Goal: Task Accomplishment & Management: Complete application form

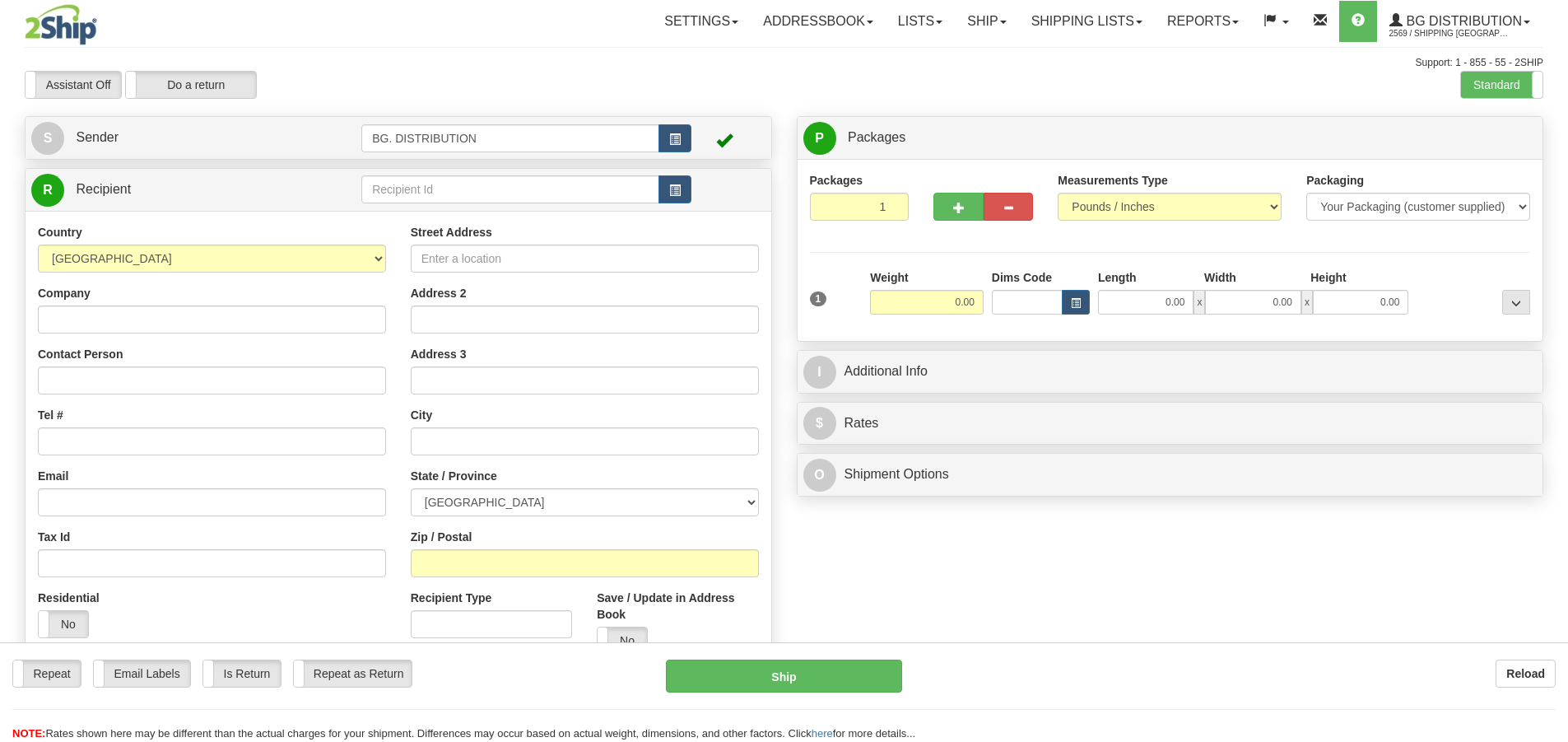
click at [473, 184] on div at bounding box center [784, 371] width 1568 height 742
click at [473, 179] on input "text" at bounding box center [509, 189] width 298 height 28
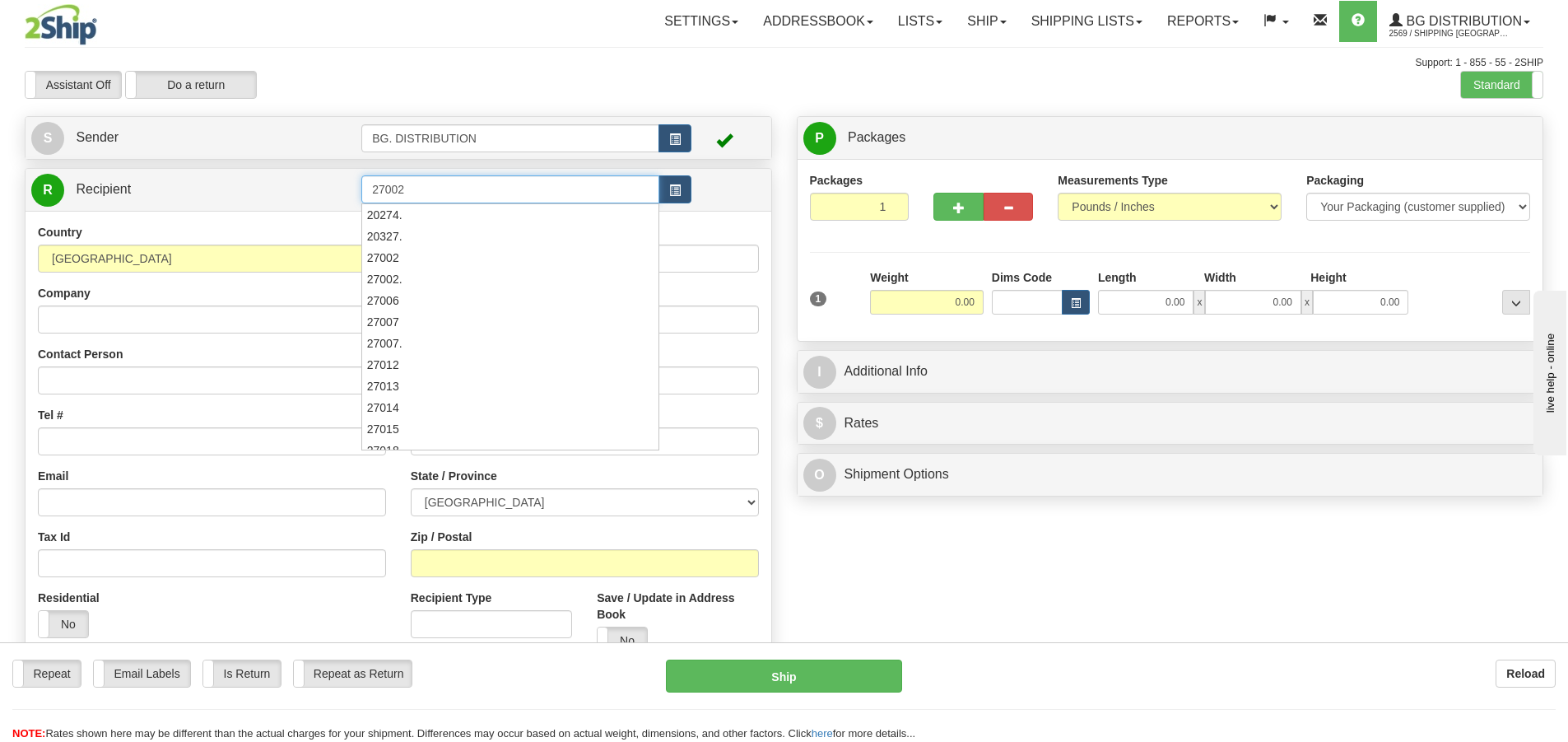
type input "27002"
click button "Delete" at bounding box center [0, 0] width 0 height 0
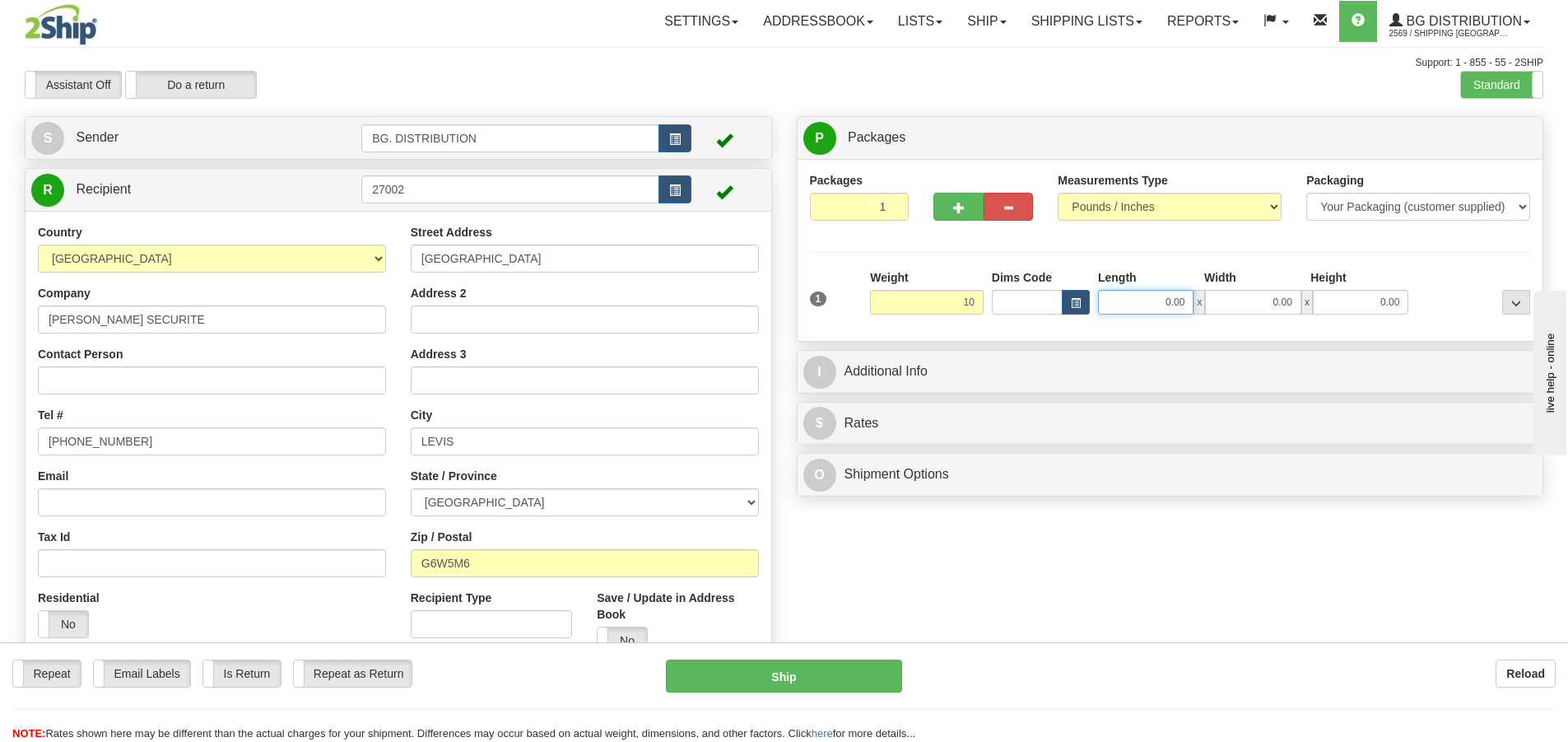
type input "10.00"
drag, startPoint x: 1123, startPoint y: 291, endPoint x: 1081, endPoint y: 317, distance: 49.4
click at [1125, 291] on input "0.00" at bounding box center [1145, 302] width 95 height 24
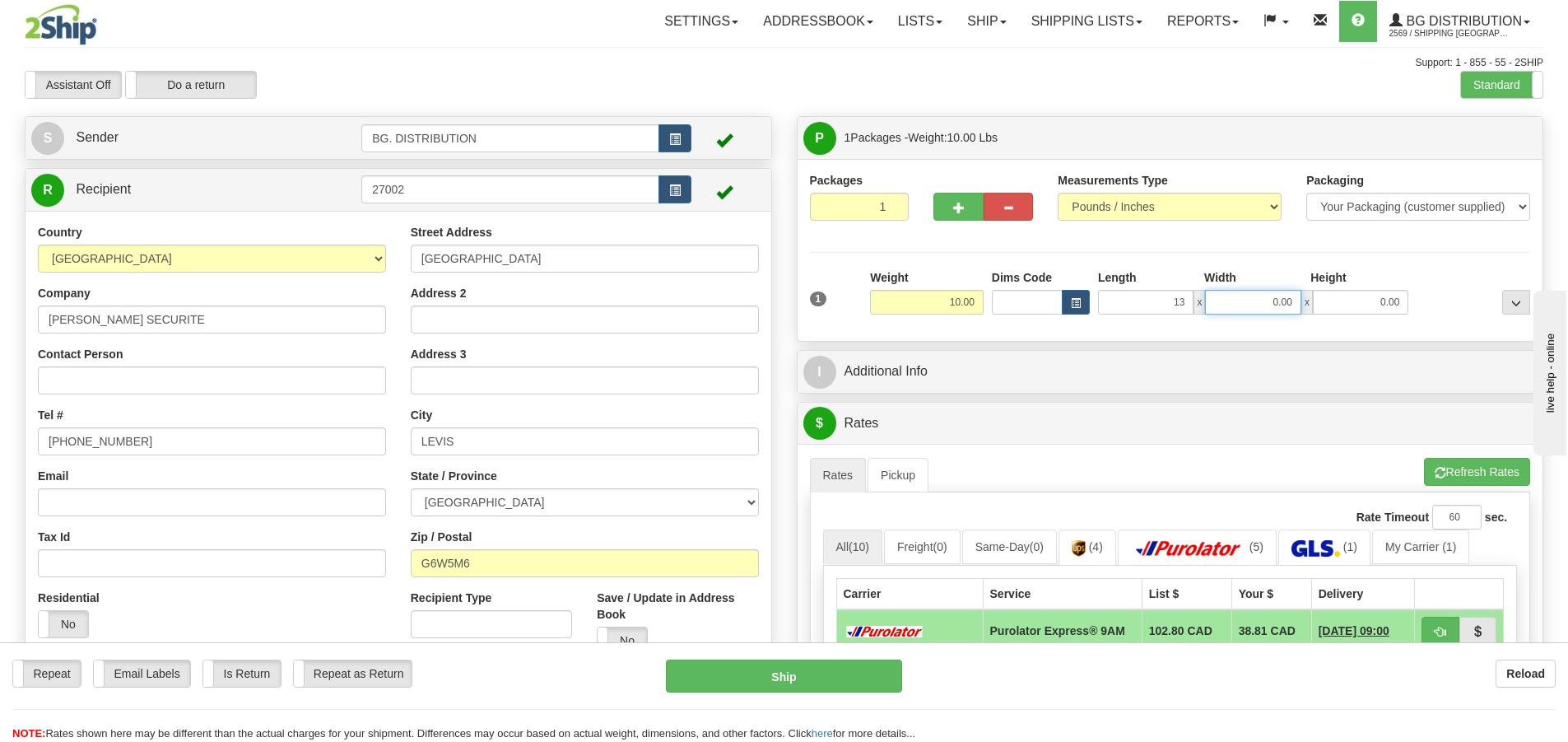
type input "13.00"
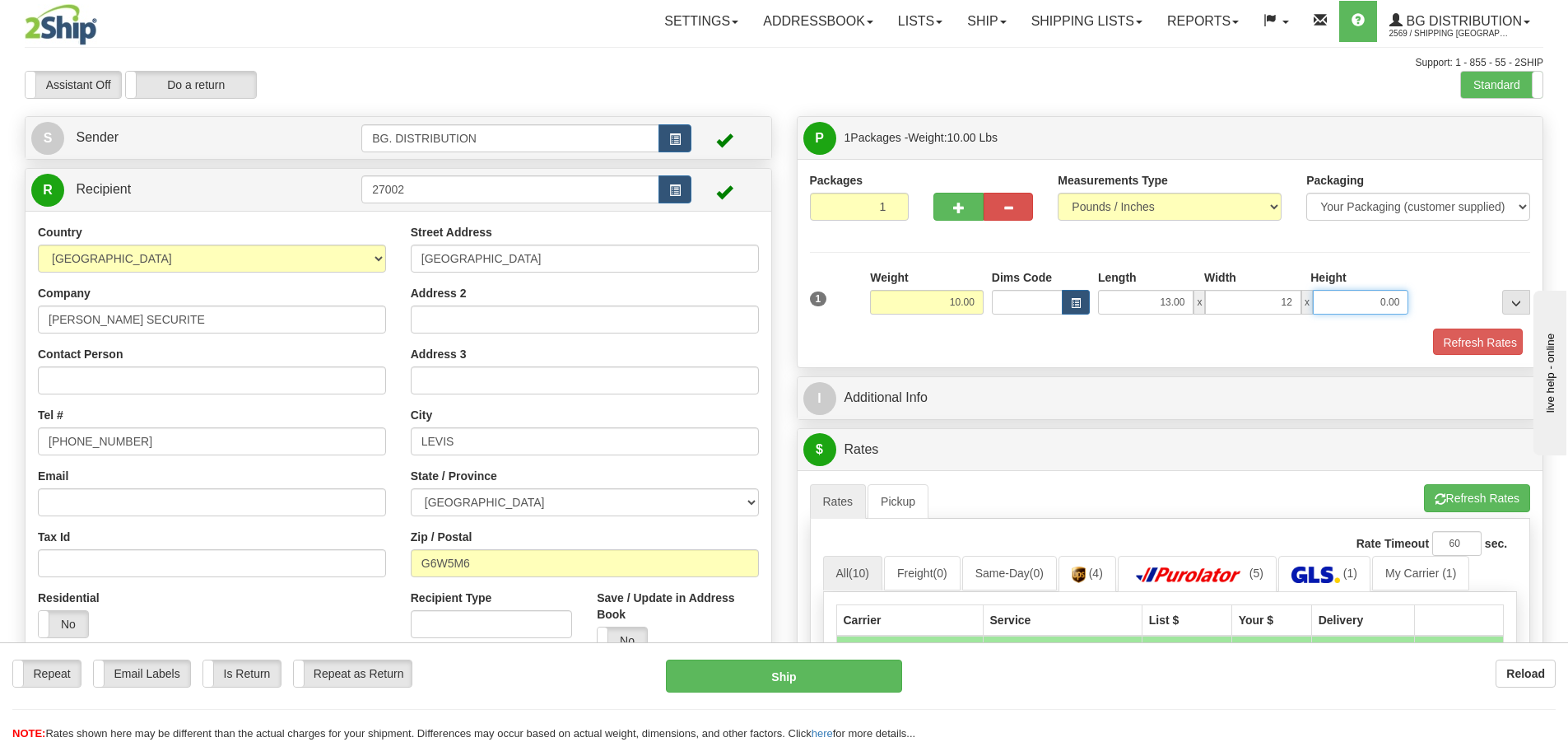
type input "12.00"
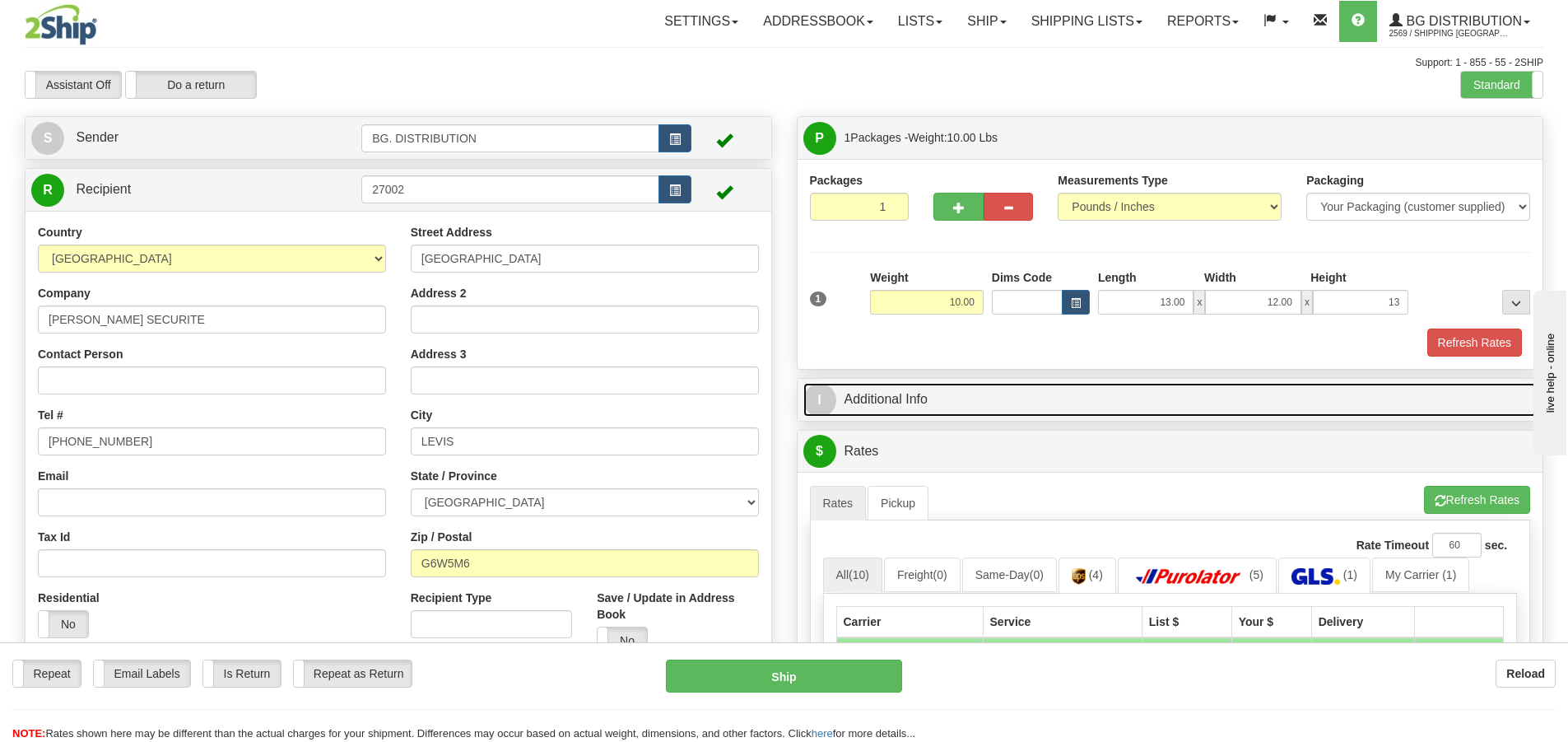
type input "13.00"
click at [835, 404] on span "I" at bounding box center [819, 399] width 33 height 33
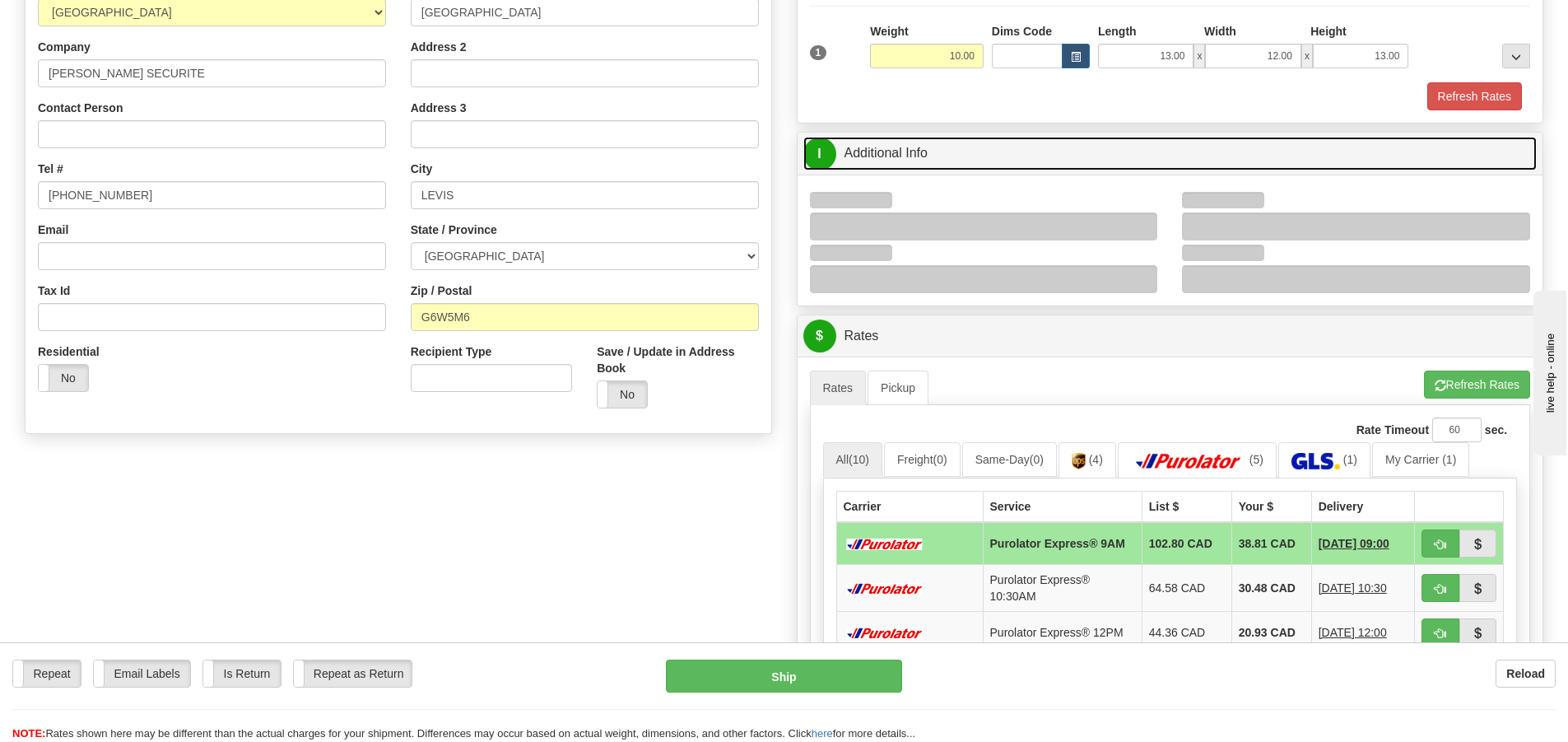
scroll to position [247, 0]
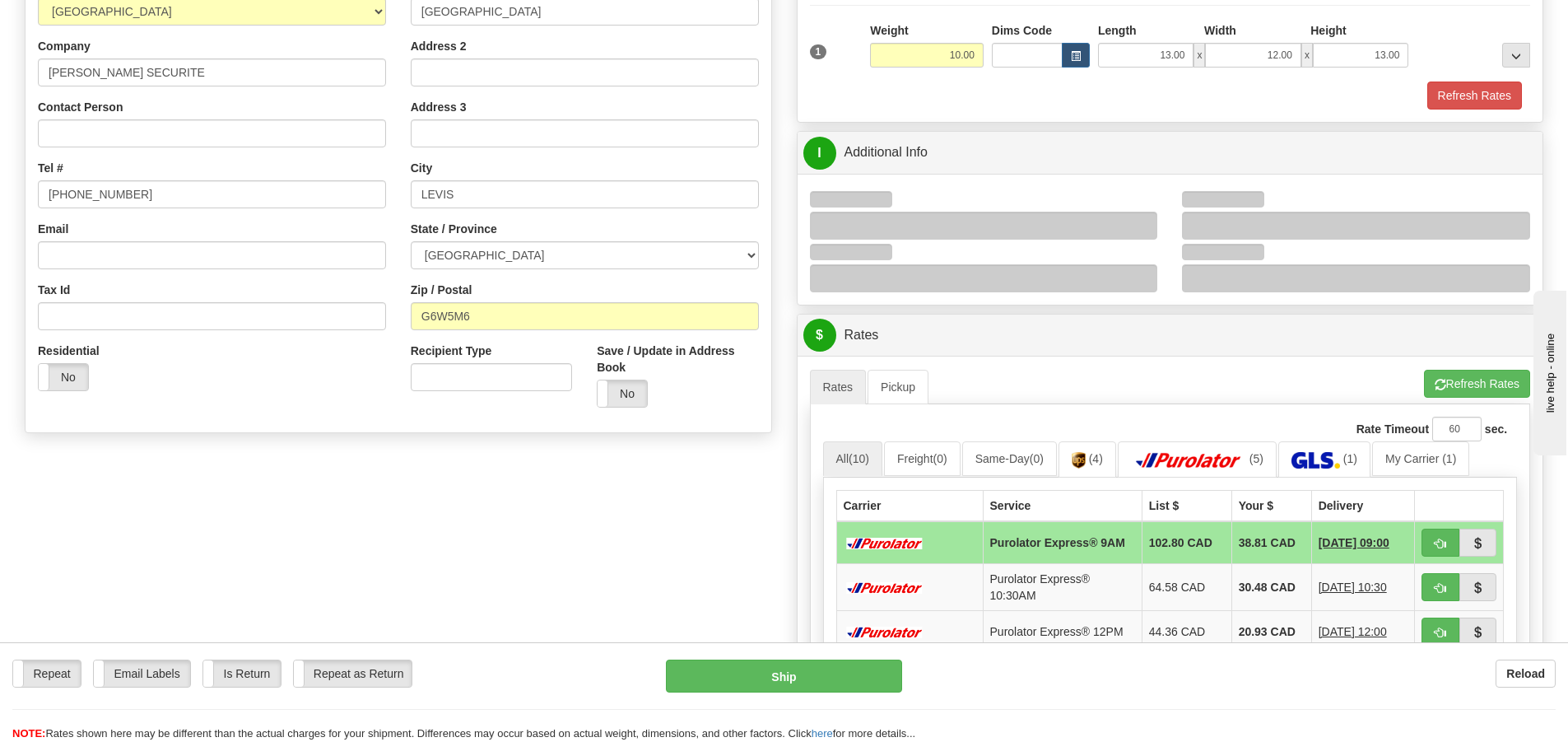
click at [1275, 217] on div at bounding box center [1355, 226] width 348 height 28
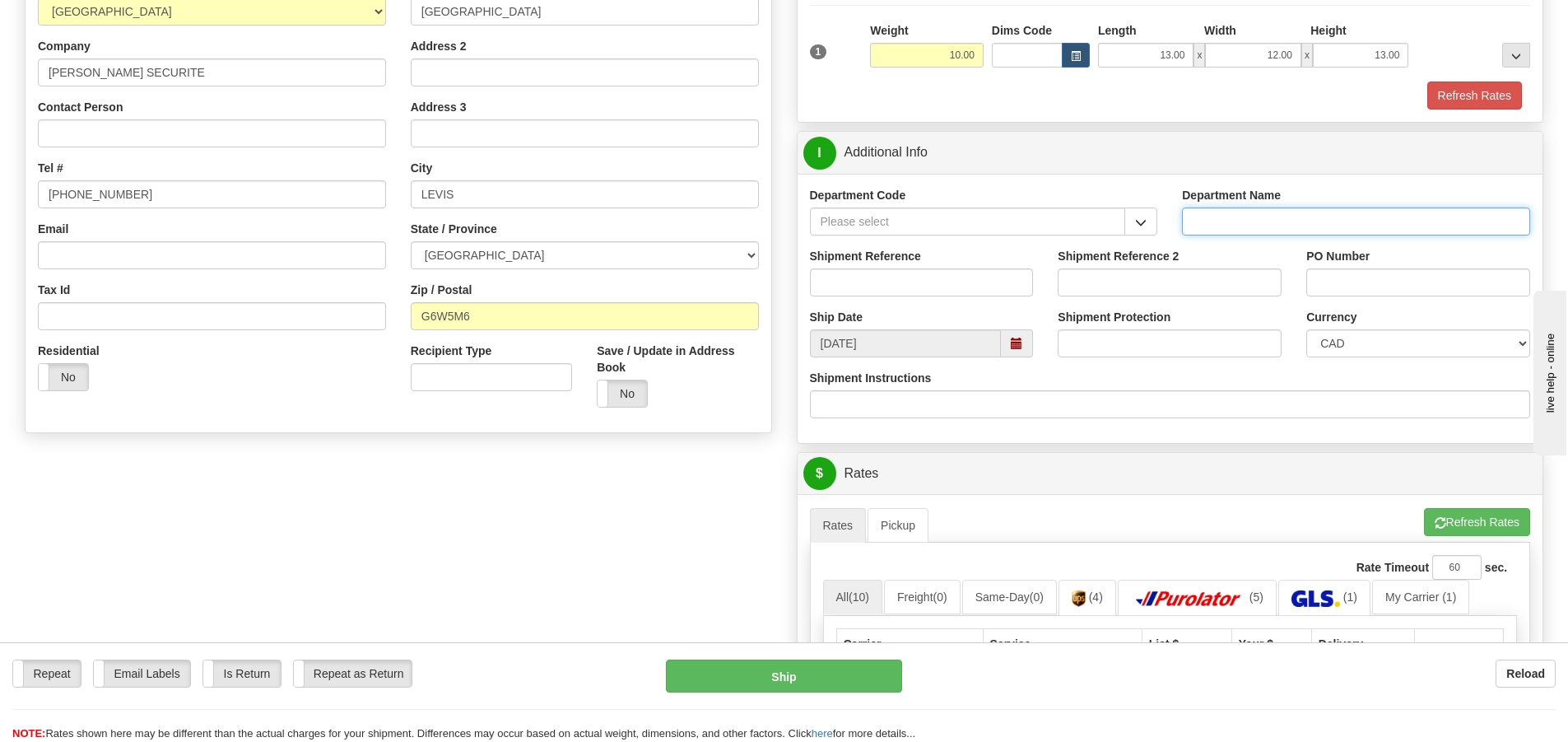
click at [1244, 219] on input "Department Name" at bounding box center [1355, 221] width 348 height 28
type input "."
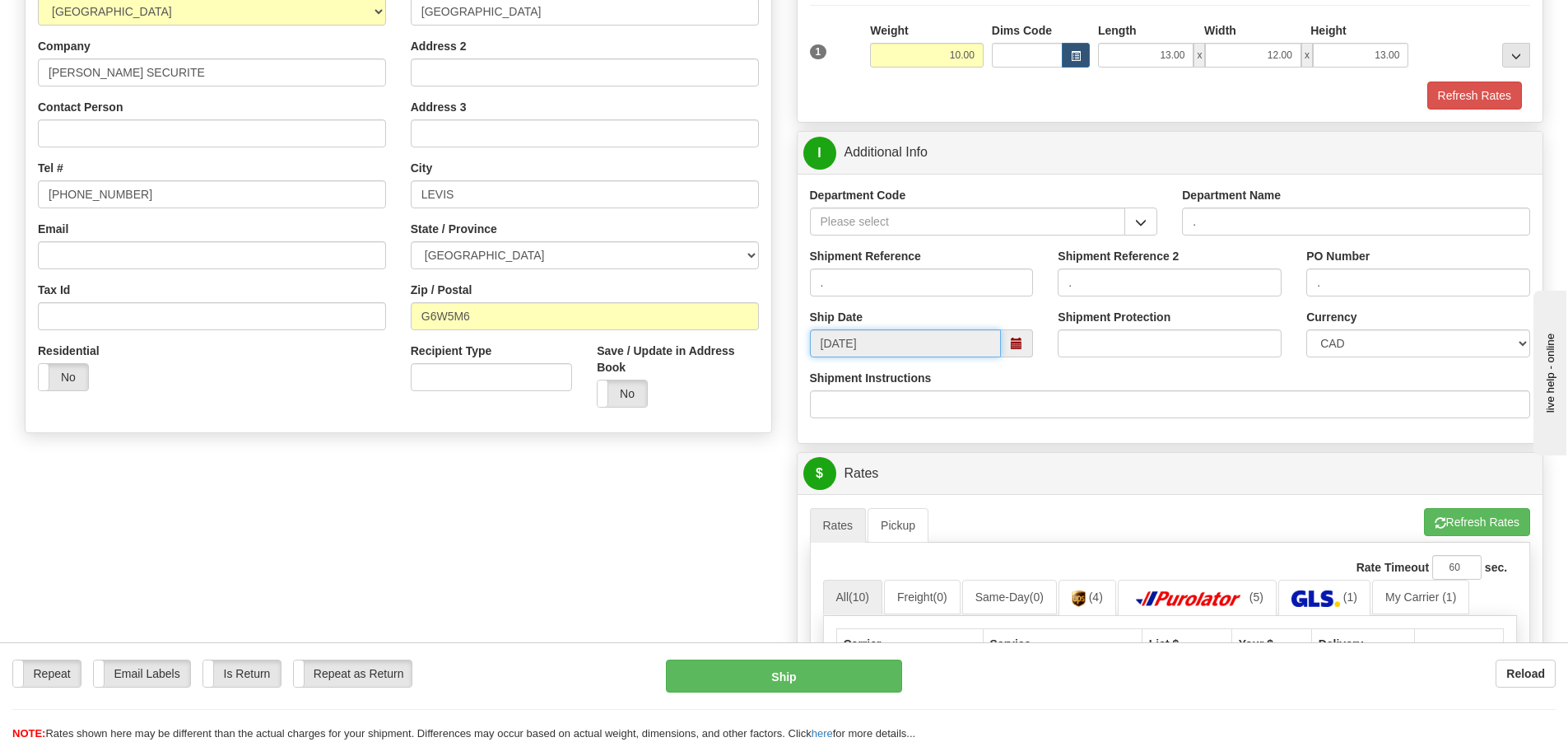
scroll to position [494, 0]
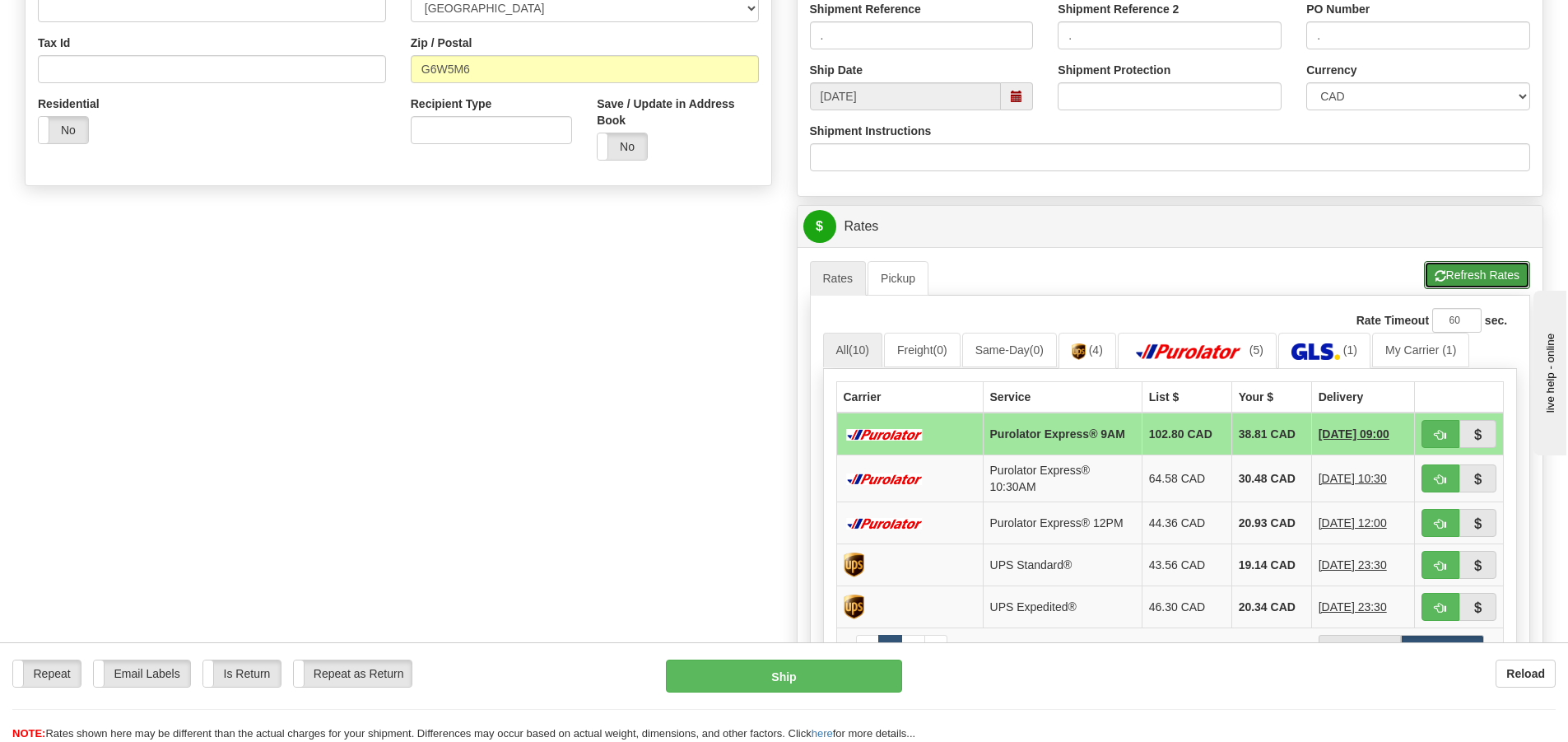
click at [1448, 274] on button "Refresh Rates" at bounding box center [1477, 275] width 106 height 28
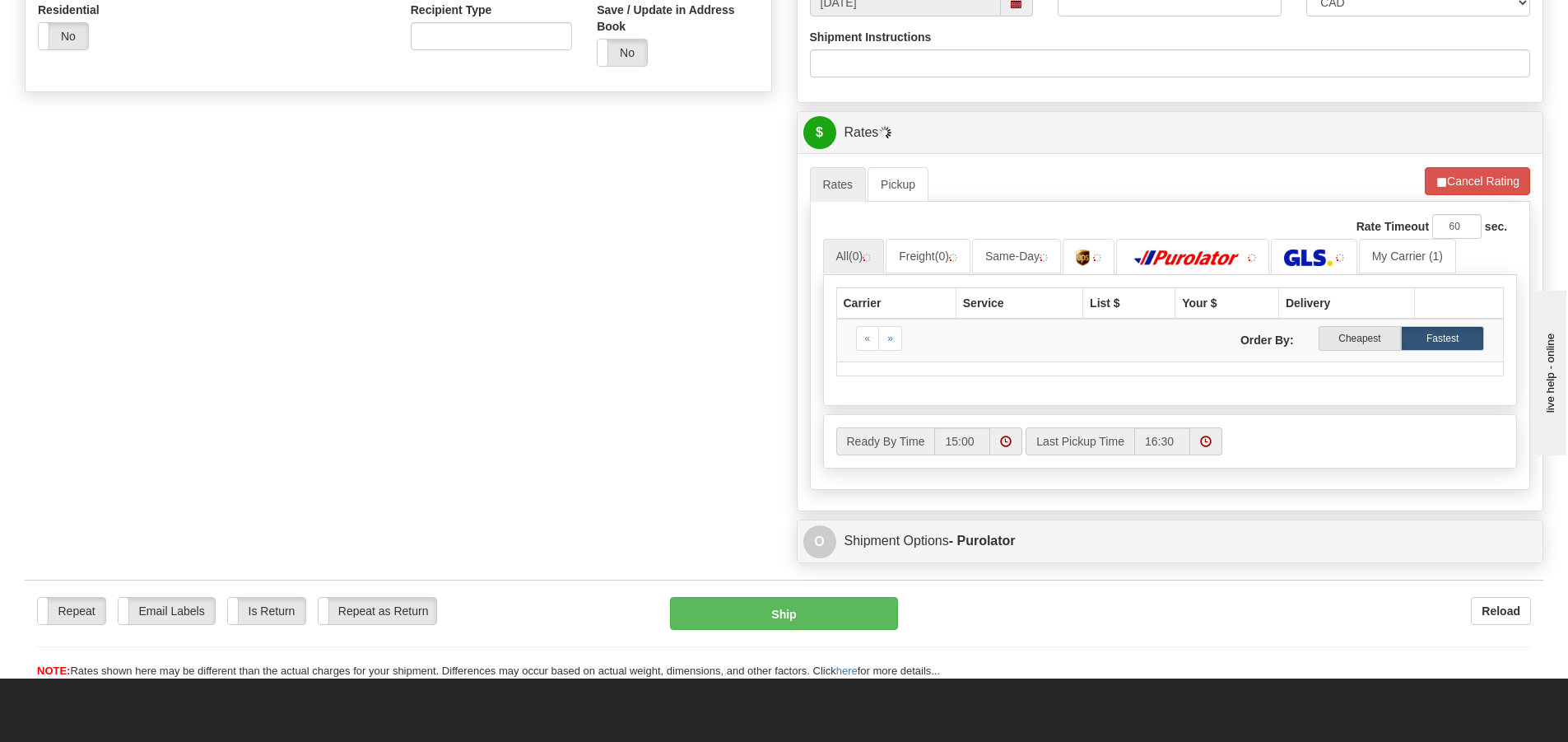
scroll to position [741, 0]
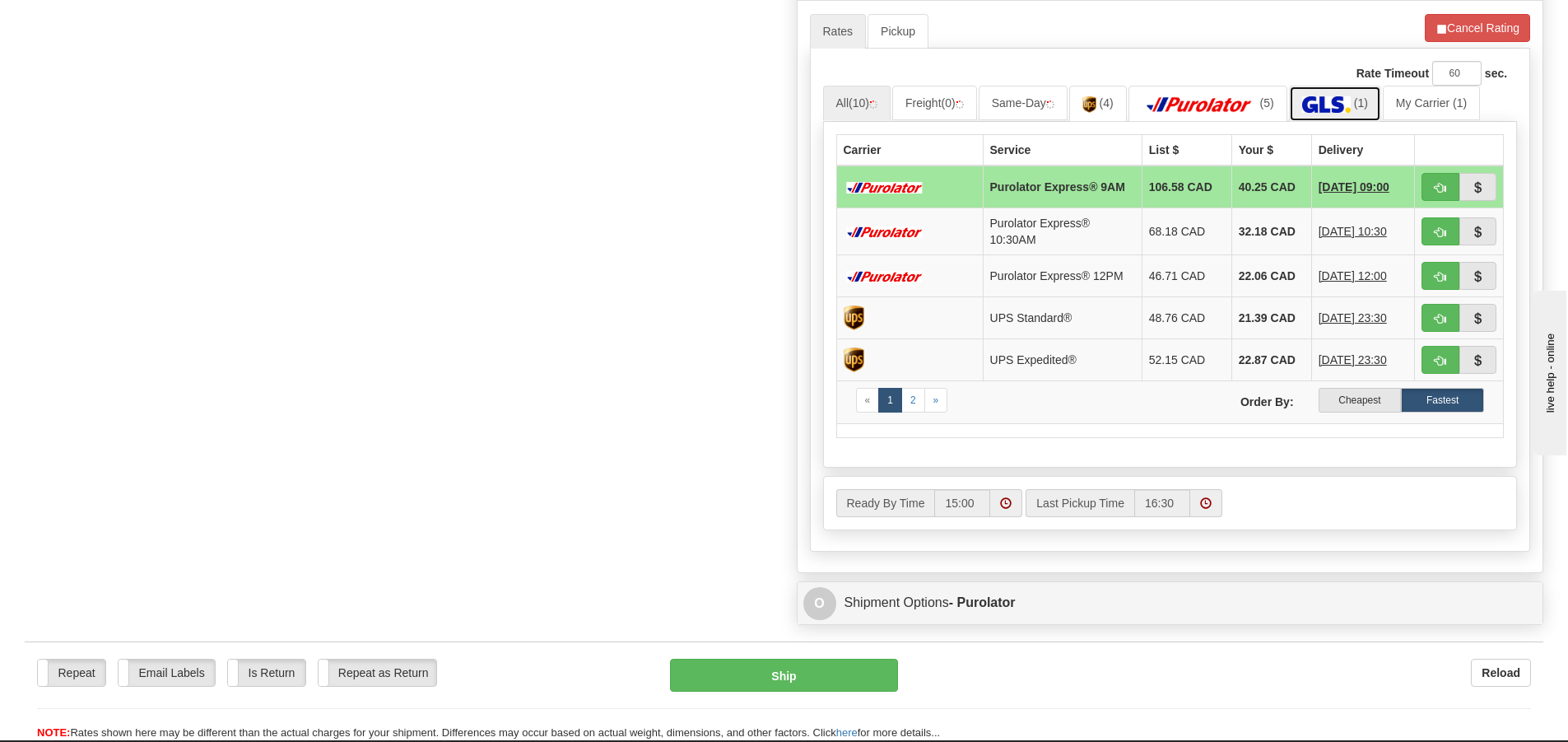
click at [1329, 98] on img at bounding box center [1326, 105] width 49 height 17
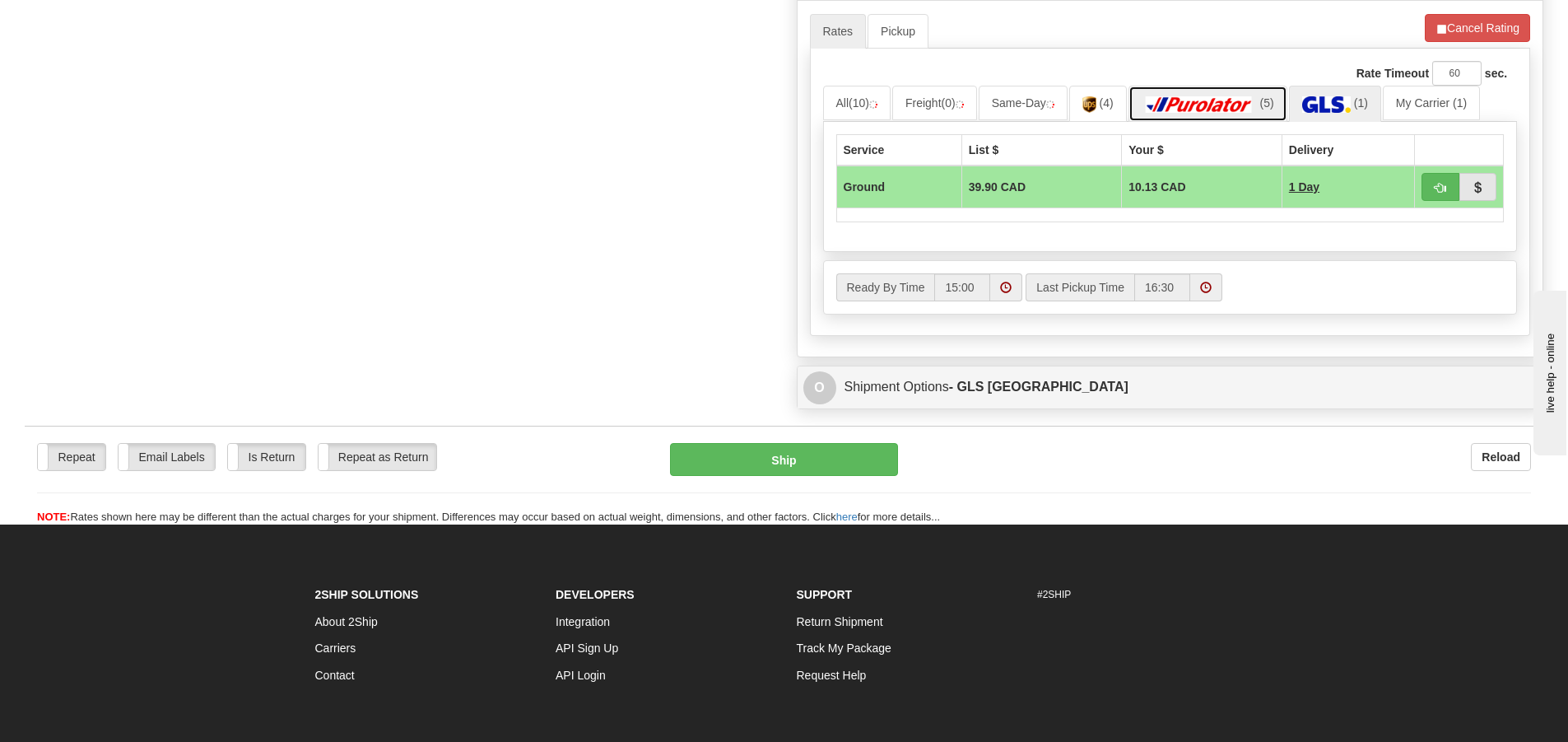
click at [1233, 97] on img at bounding box center [1200, 105] width 116 height 17
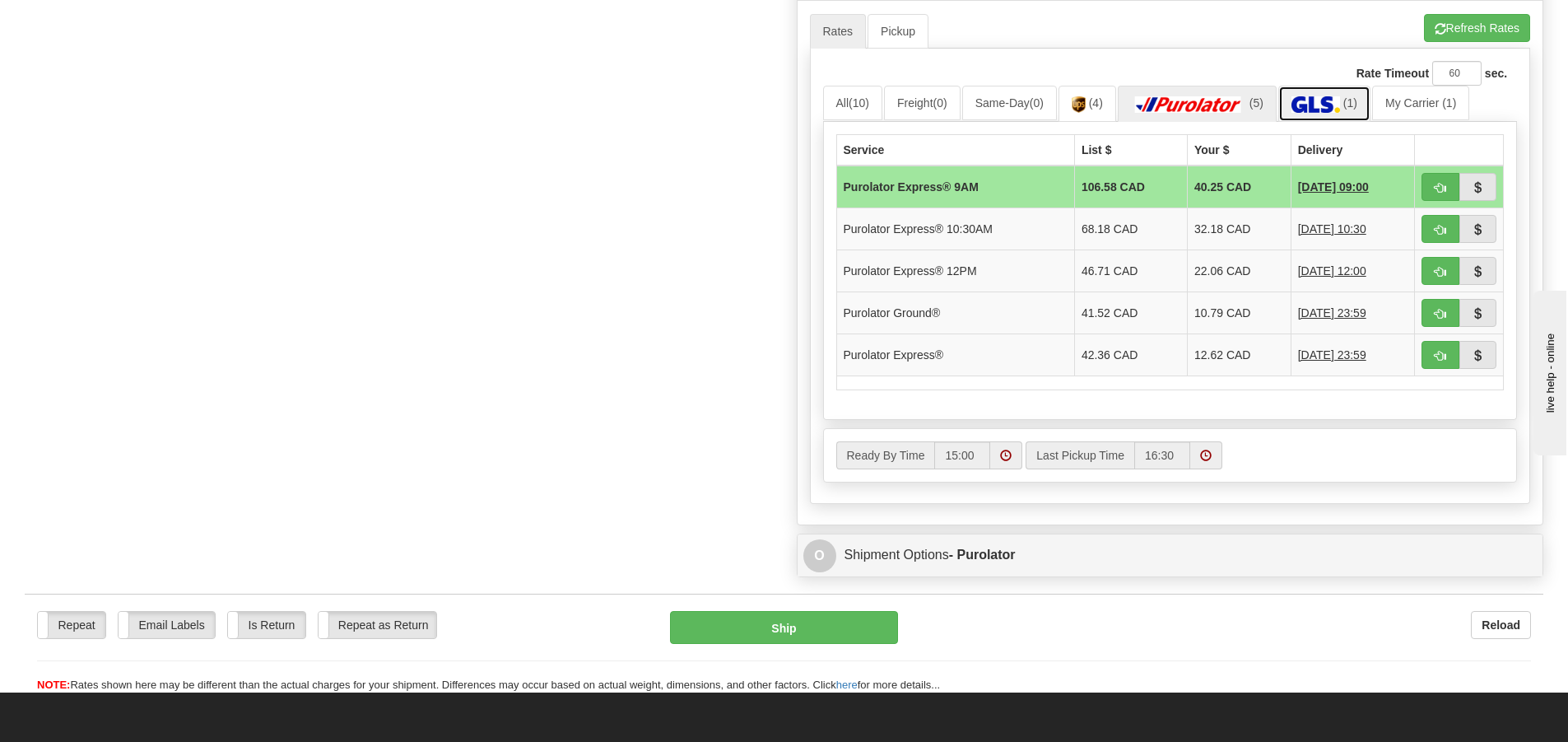
click at [1333, 103] on img at bounding box center [1315, 105] width 49 height 17
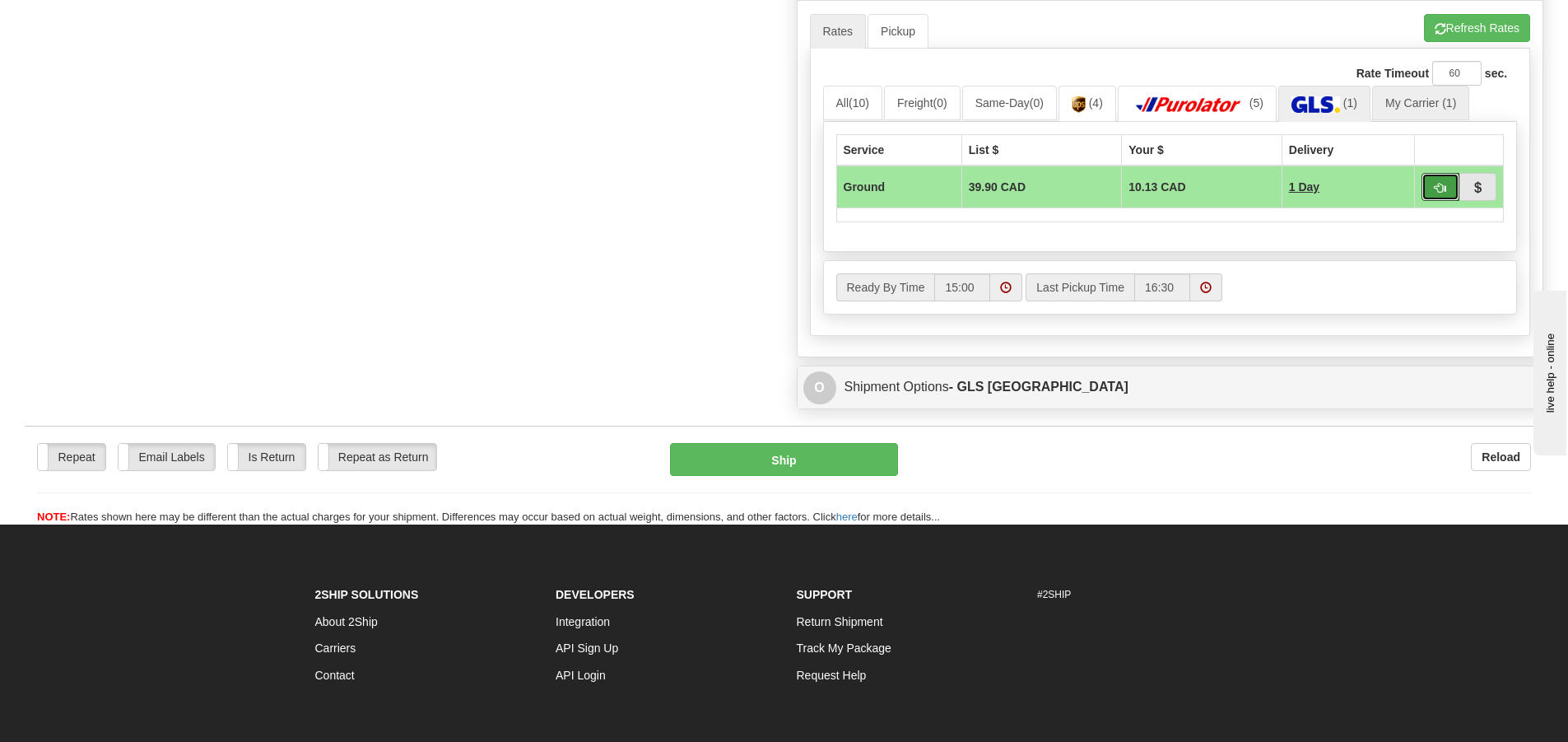
click at [1439, 192] on span "button" at bounding box center [1440, 188] width 11 height 10
type input "1"
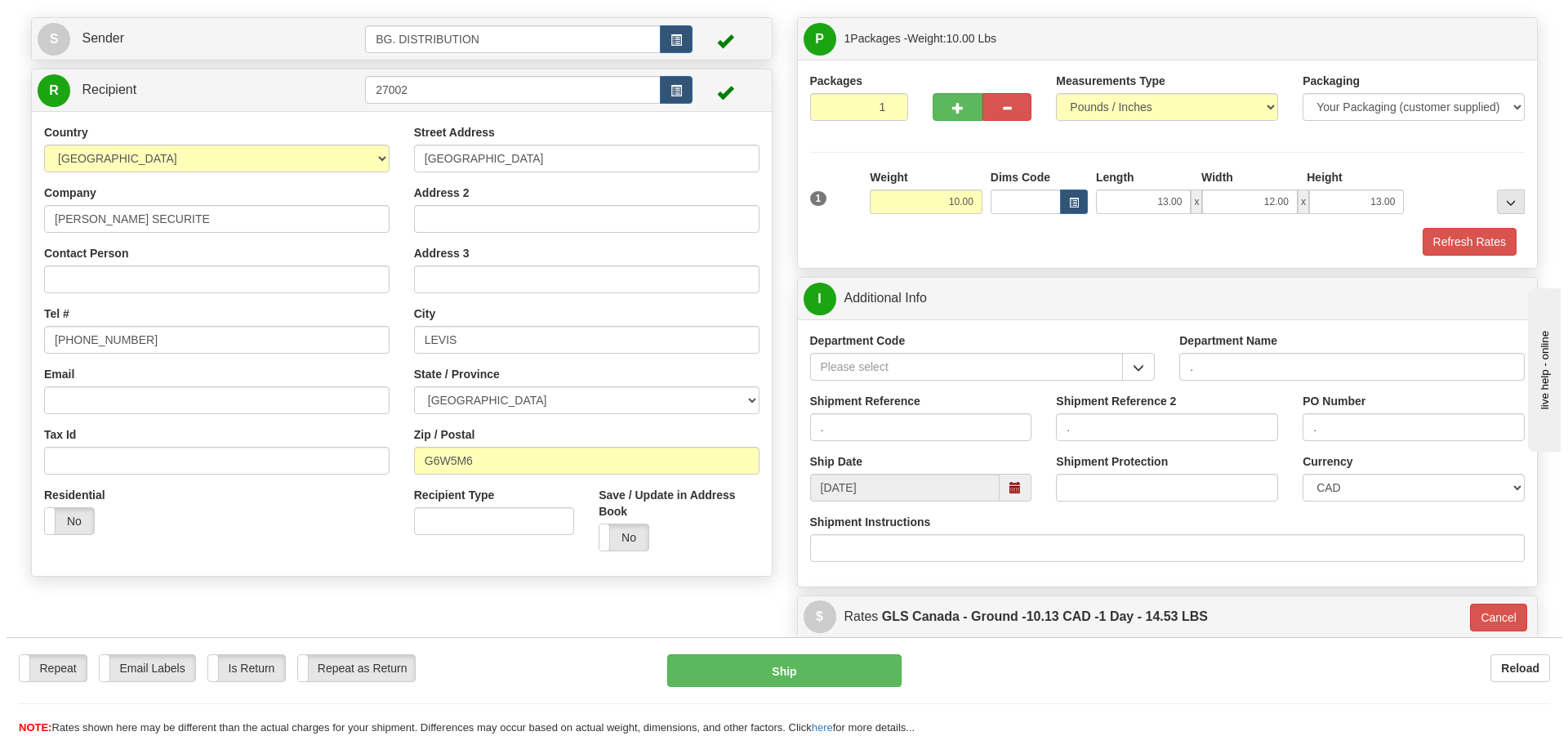
scroll to position [97, 0]
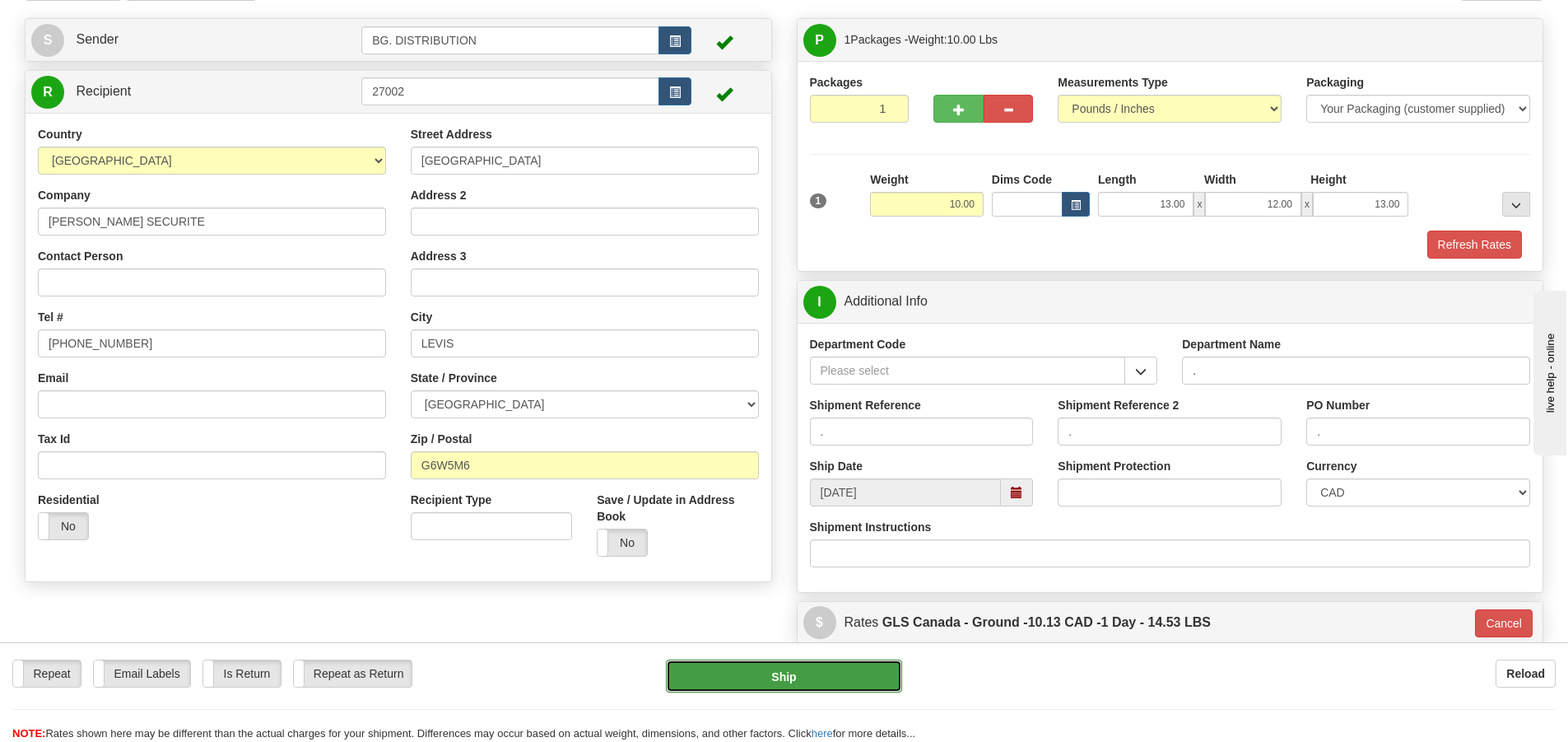
click at [786, 673] on button "Ship" at bounding box center [784, 676] width 236 height 33
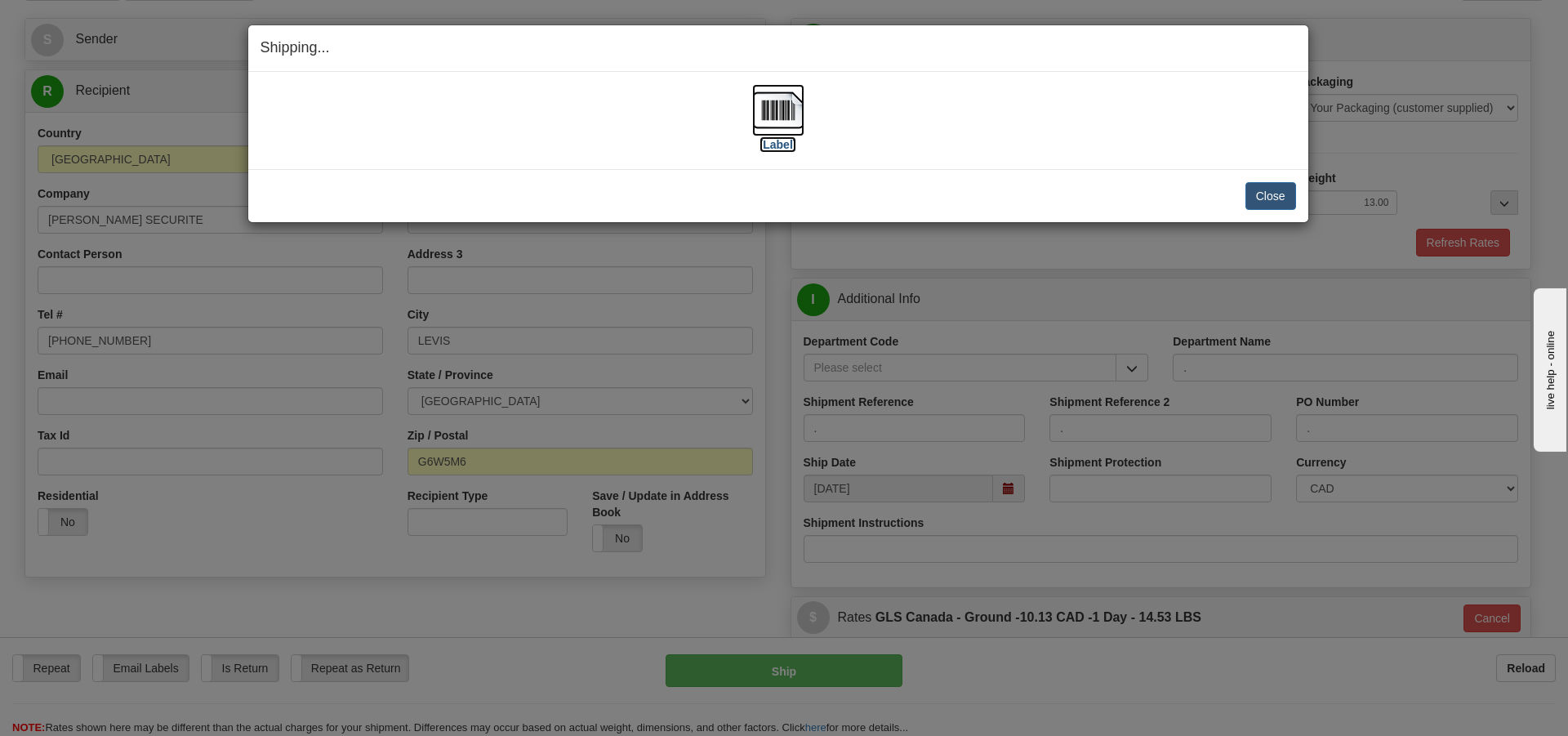
click at [785, 137] on label "[Label]" at bounding box center [778, 144] width 38 height 17
click at [1280, 192] on button "Close" at bounding box center [1270, 196] width 51 height 28
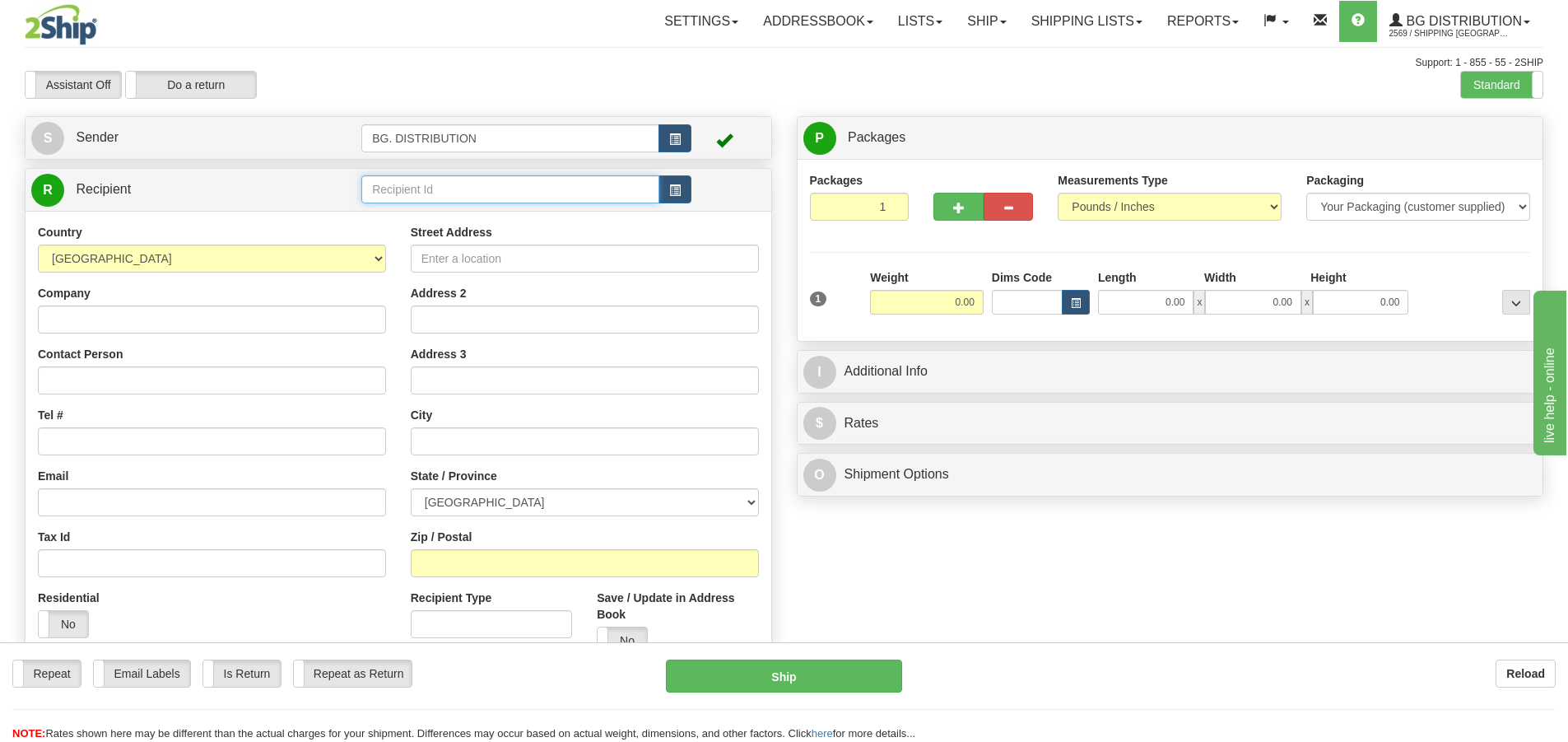
drag, startPoint x: 383, startPoint y: 180, endPoint x: 396, endPoint y: 180, distance: 13.0
click at [384, 180] on input "text" at bounding box center [509, 189] width 298 height 28
type input "20109"
click button "Delete" at bounding box center [0, 0] width 0 height 0
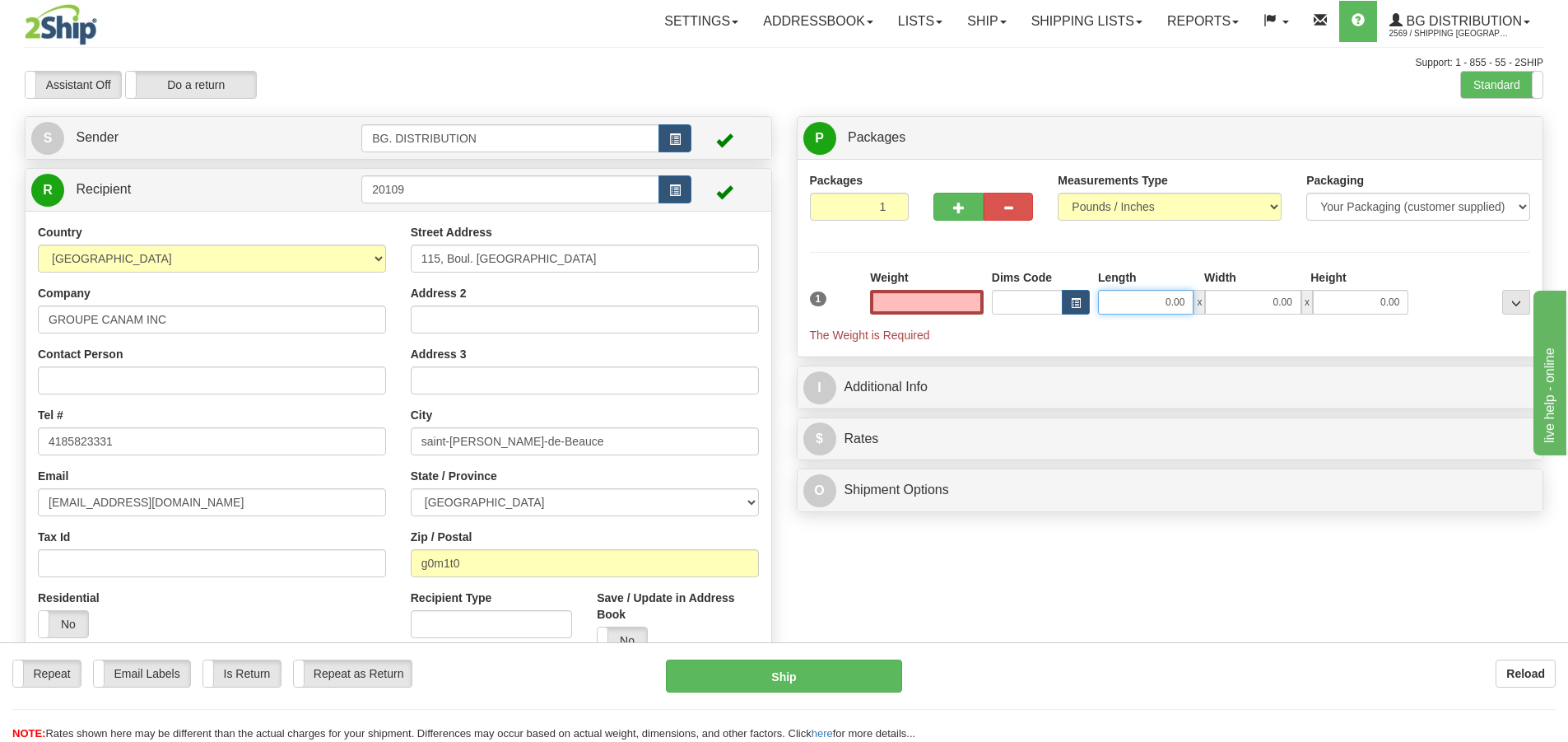
type input "0.00"
click at [1166, 304] on input "0.00" at bounding box center [1145, 302] width 95 height 24
type input "48.00"
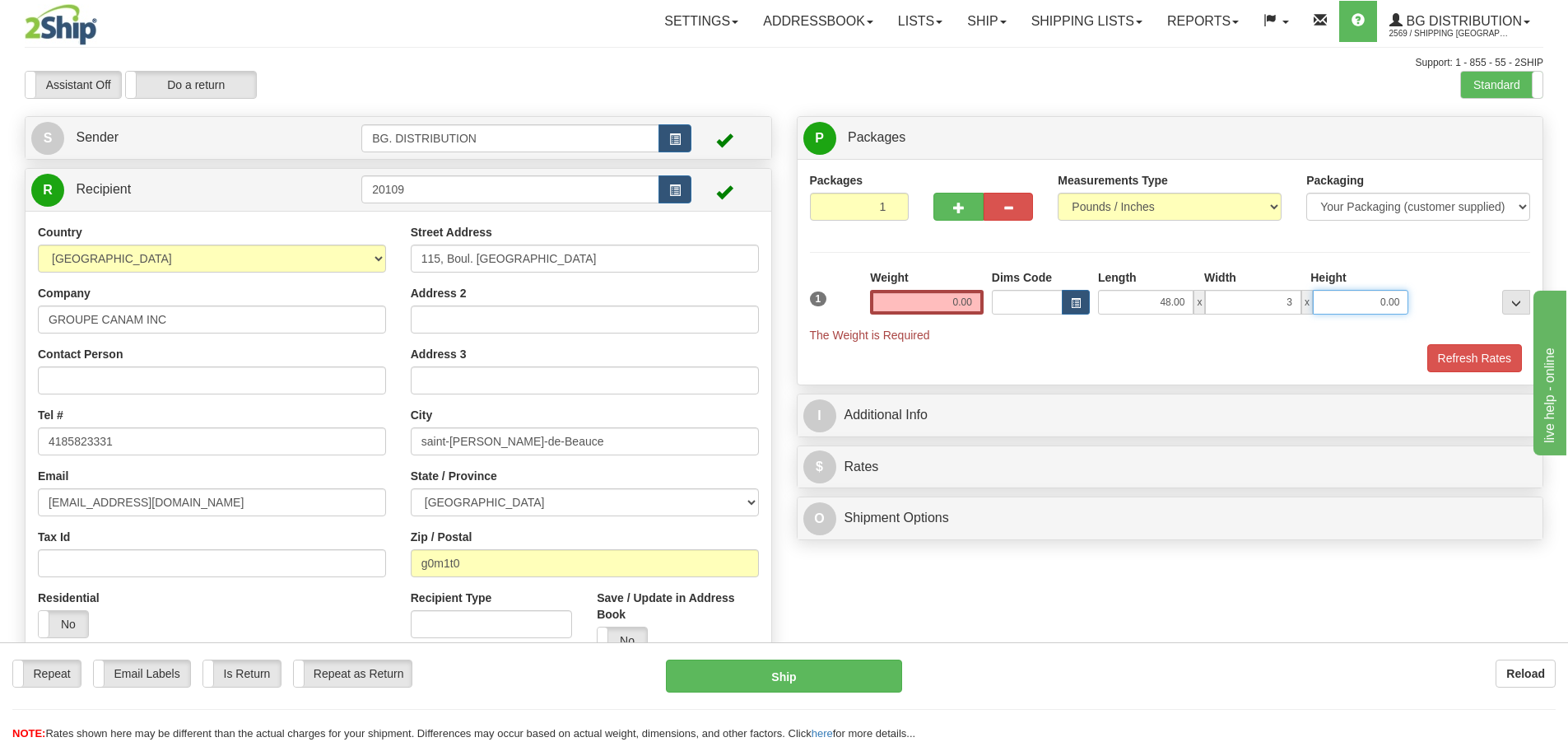
type input "3.00"
type input "1.00"
drag, startPoint x: 972, startPoint y: 308, endPoint x: 999, endPoint y: 303, distance: 27.5
click at [976, 306] on input "0.00" at bounding box center [927, 302] width 114 height 24
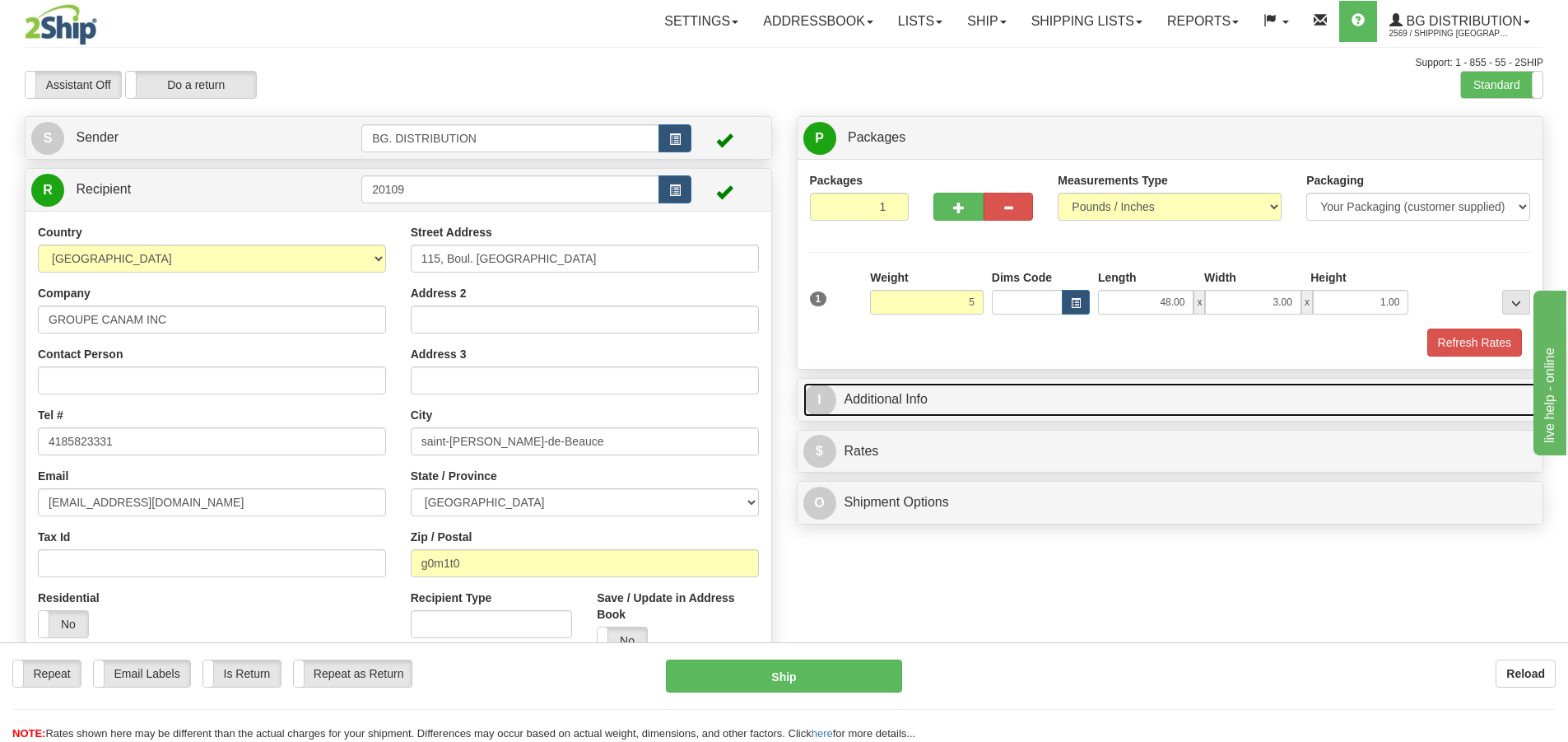
type input "5.00"
click at [822, 399] on span "I" at bounding box center [819, 399] width 33 height 33
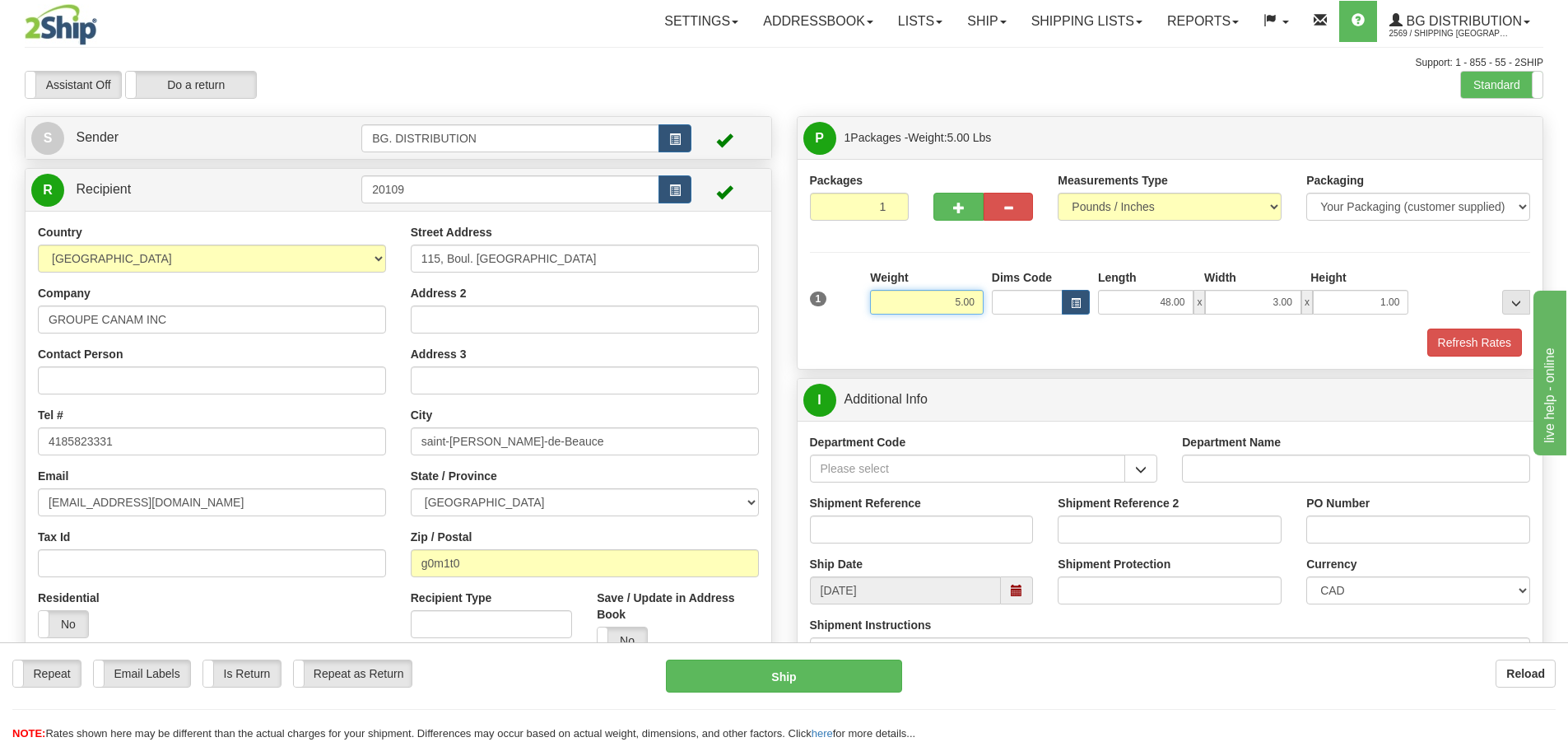
click at [963, 299] on input "5.00" at bounding box center [927, 302] width 114 height 24
click at [1200, 459] on input "Department Name" at bounding box center [1355, 469] width 348 height 28
type input "."
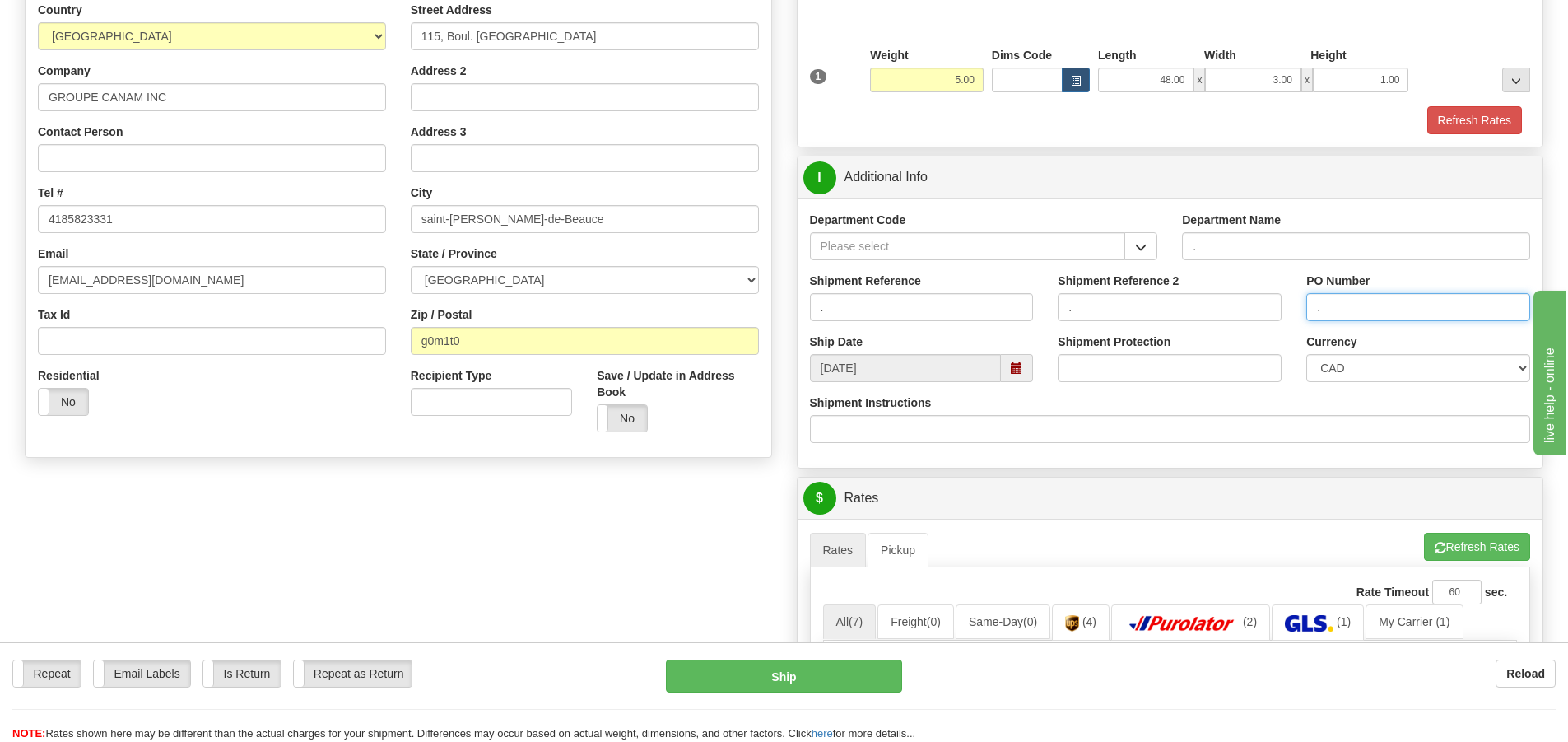
scroll to position [247, 0]
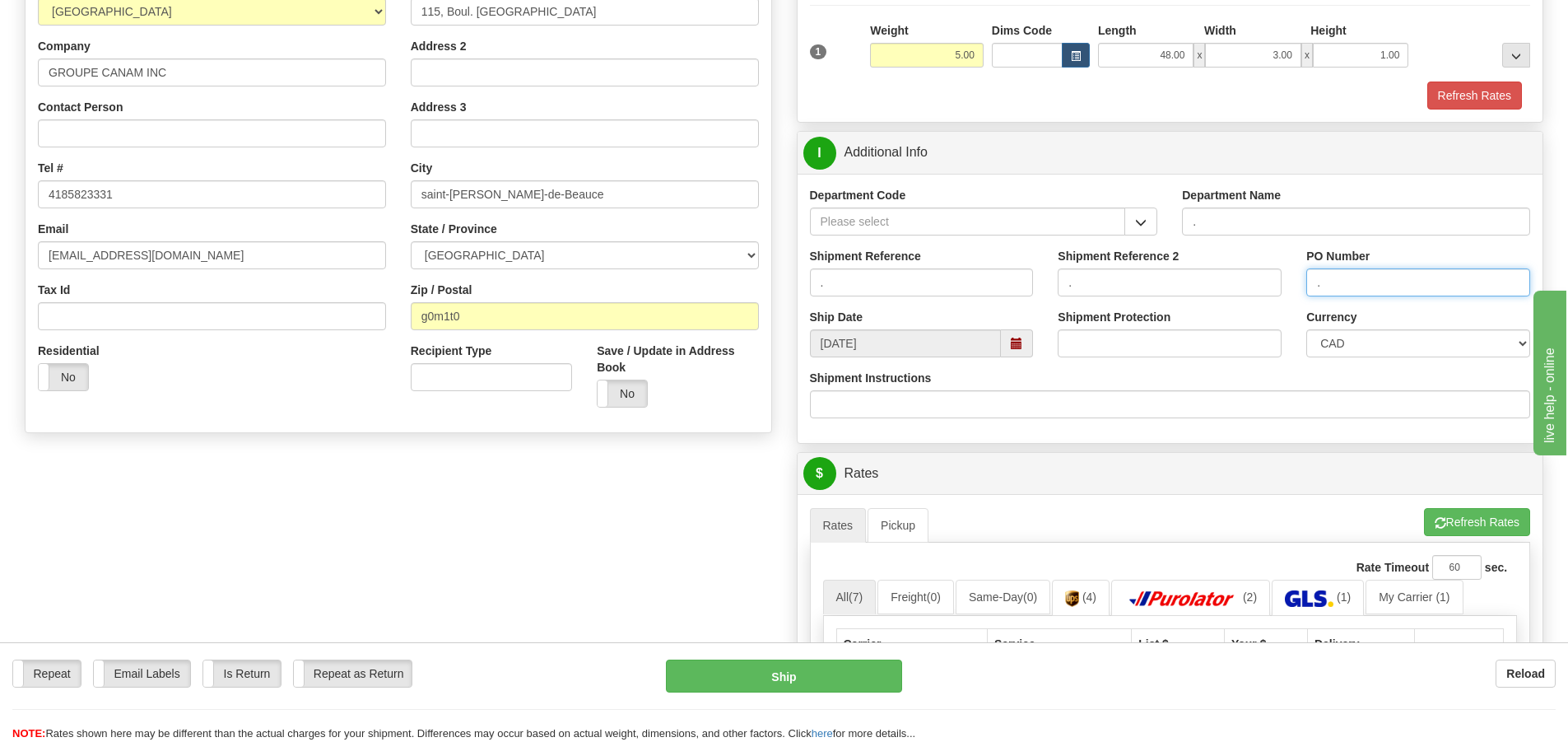
type input "."
click at [1484, 522] on button "Refresh Rates" at bounding box center [1477, 522] width 106 height 28
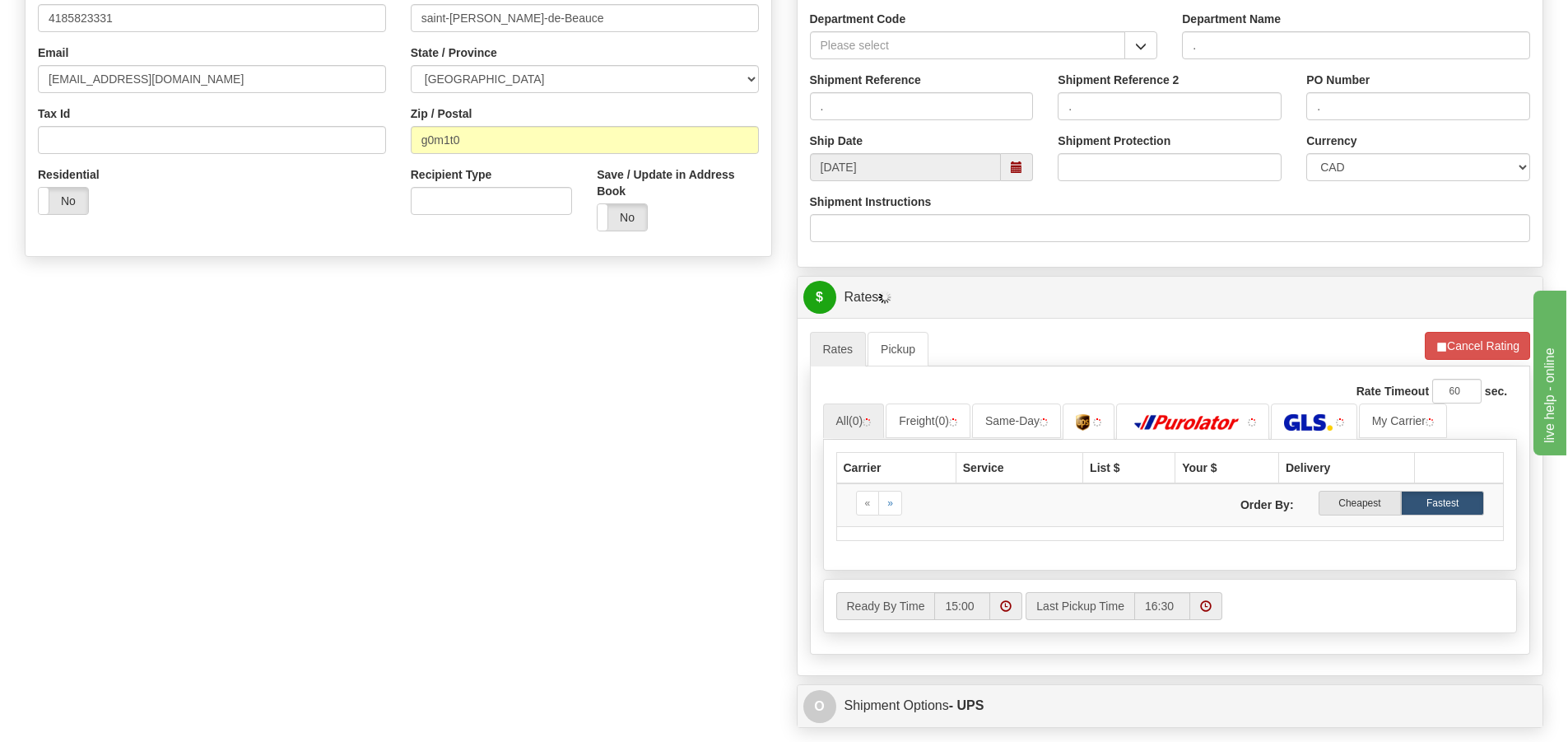
scroll to position [659, 0]
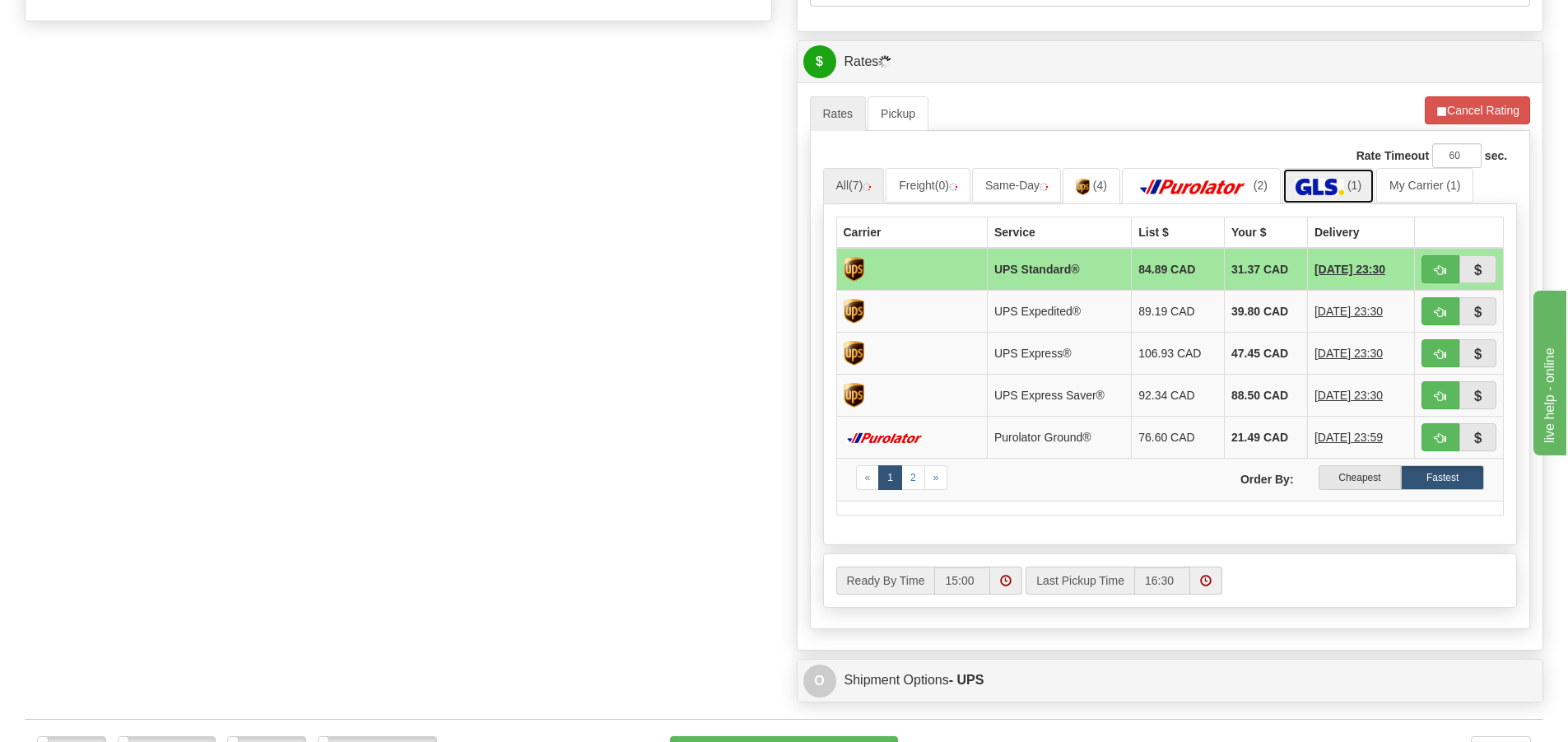
click at [1342, 182] on img at bounding box center [1320, 187] width 49 height 17
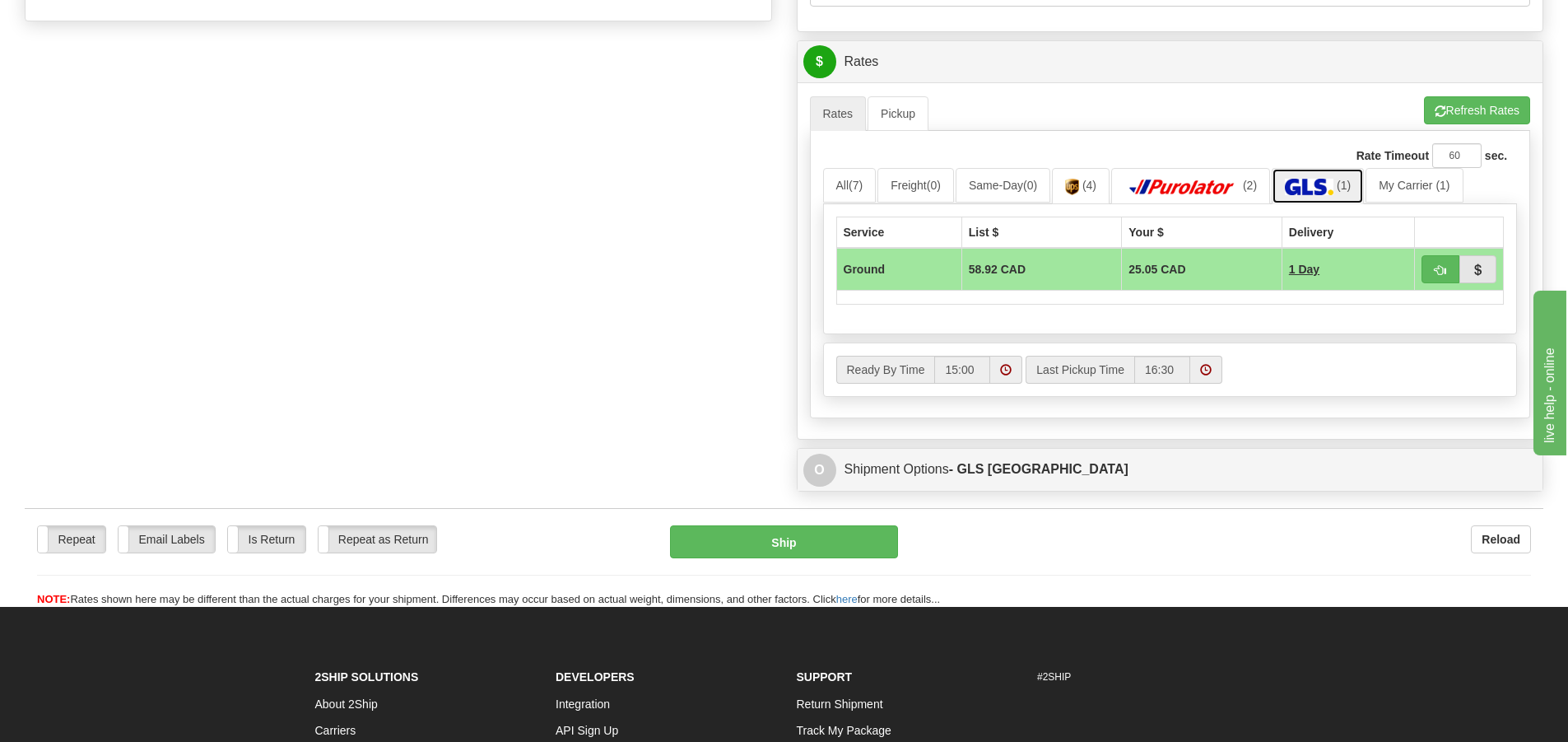
click at [1341, 174] on link "(1)" at bounding box center [1317, 186] width 92 height 35
click at [1175, 184] on img at bounding box center [1182, 187] width 116 height 17
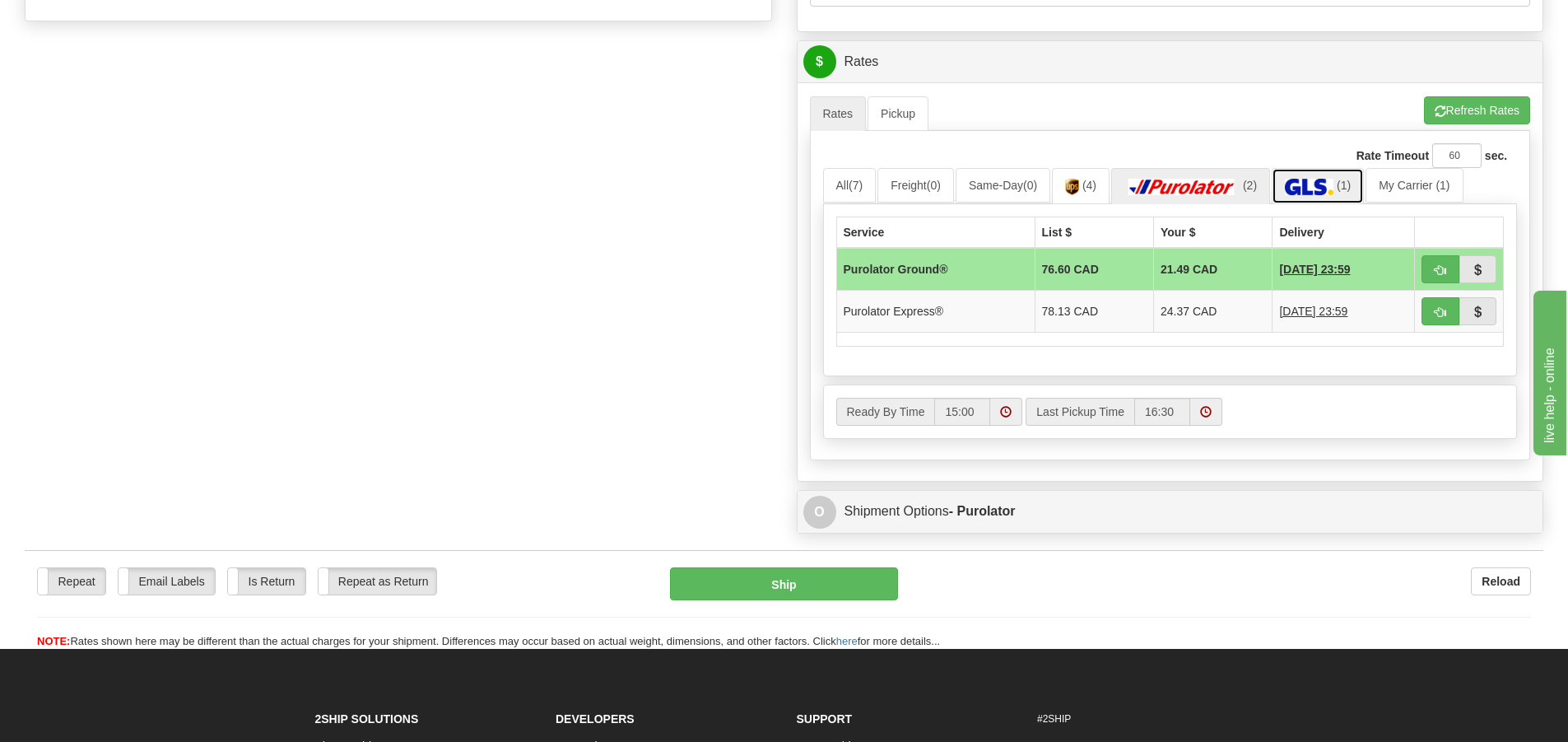
click at [1310, 187] on img at bounding box center [1309, 187] width 49 height 17
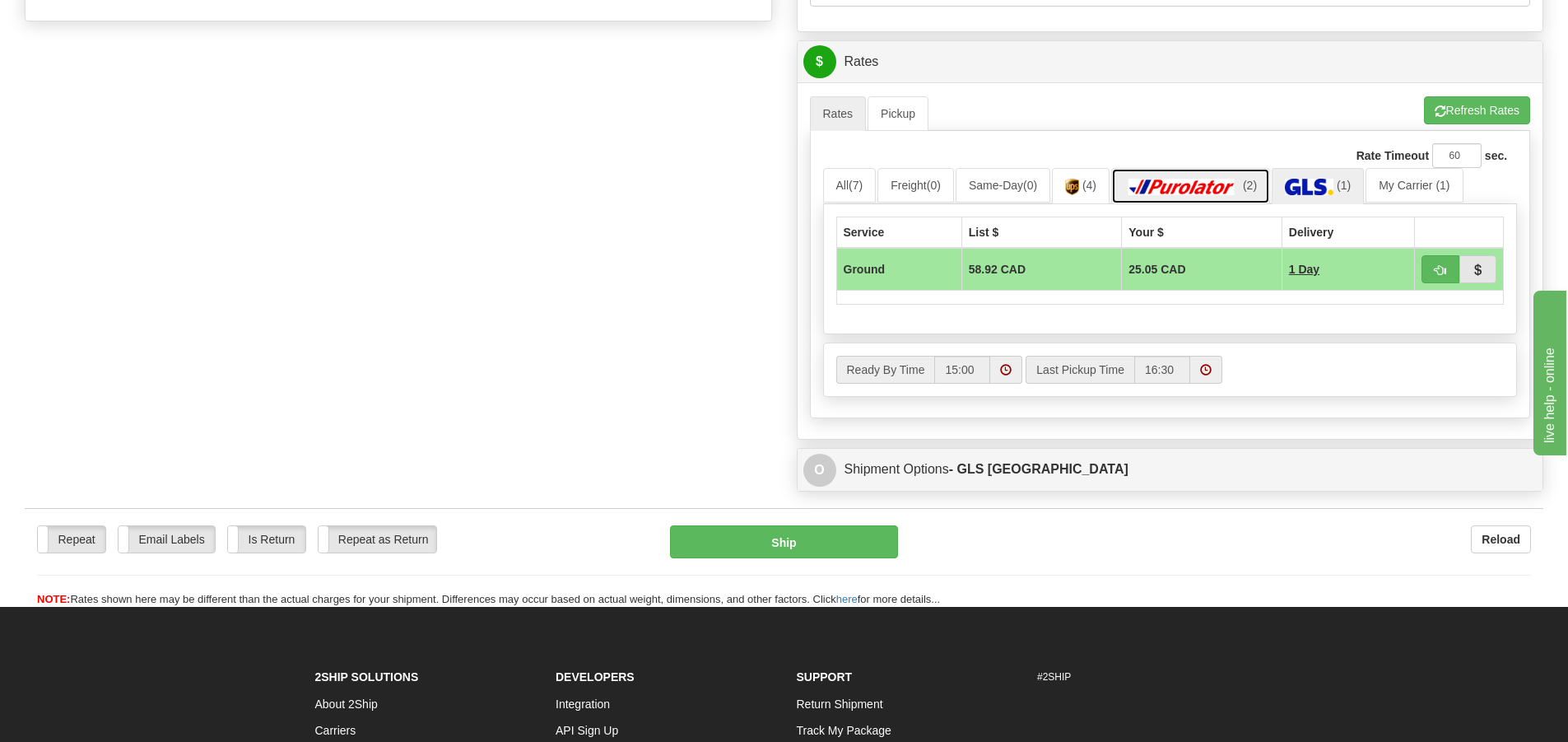
click at [1202, 181] on img at bounding box center [1182, 187] width 116 height 17
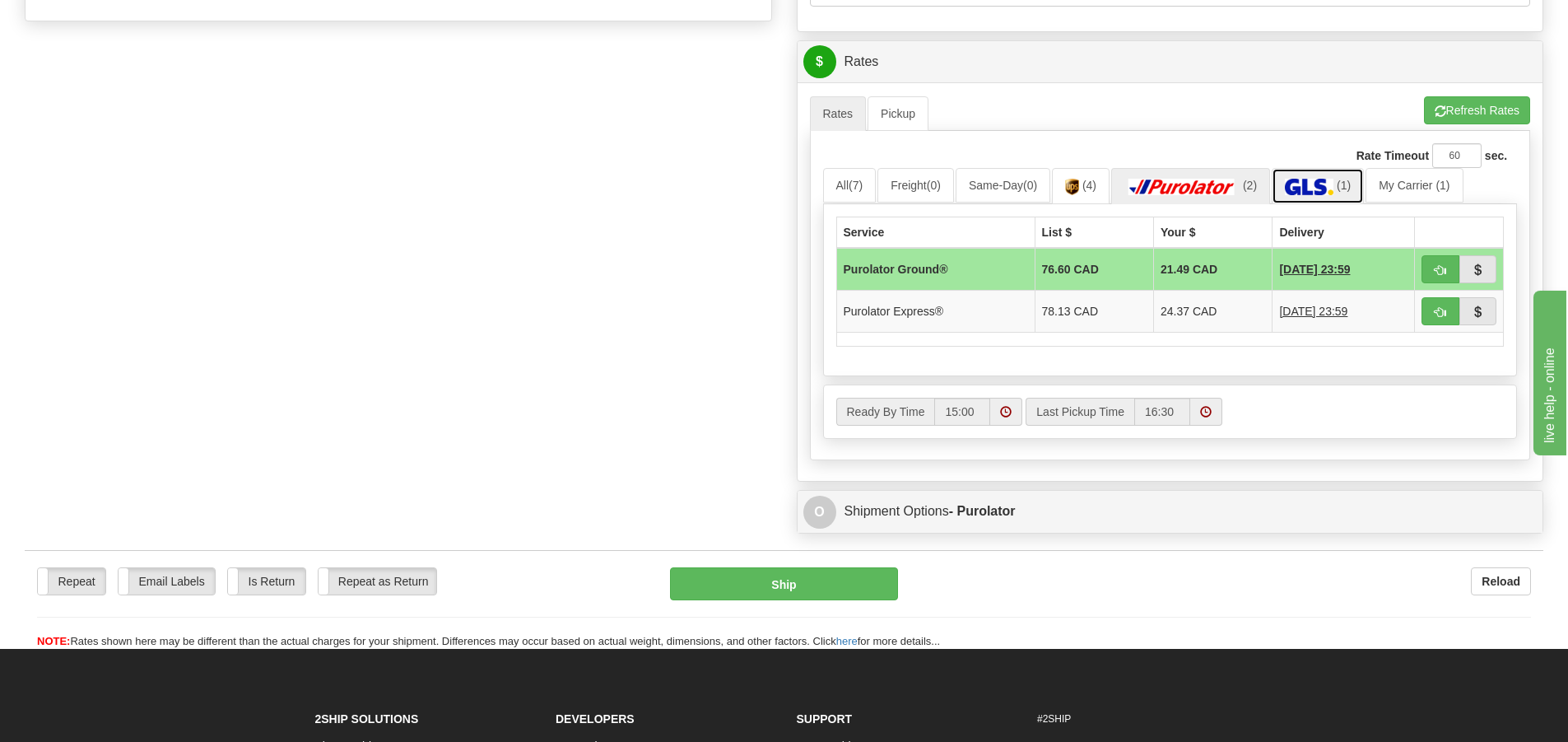
click at [1308, 176] on link "(1)" at bounding box center [1317, 186] width 92 height 35
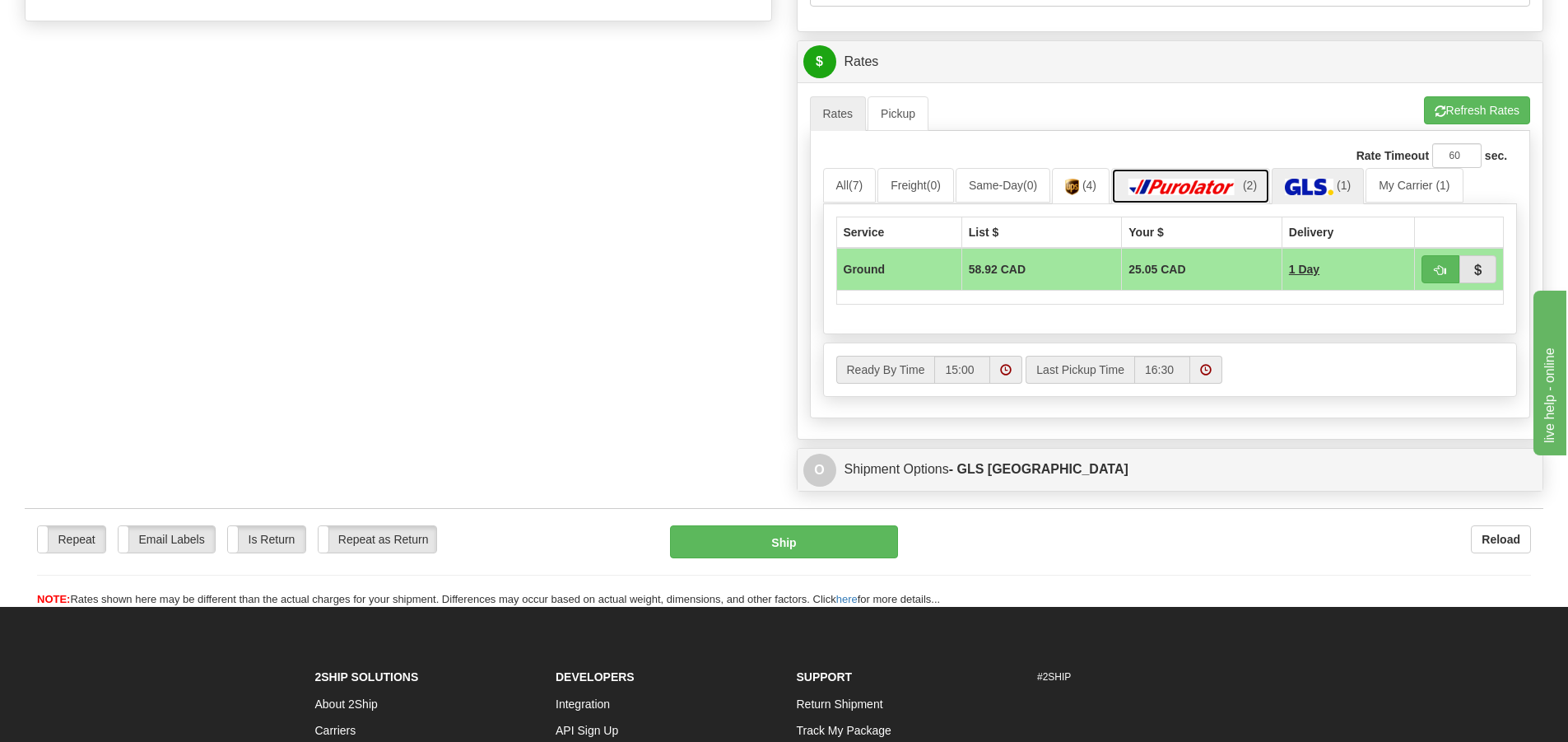
click at [1219, 184] on img at bounding box center [1182, 187] width 116 height 17
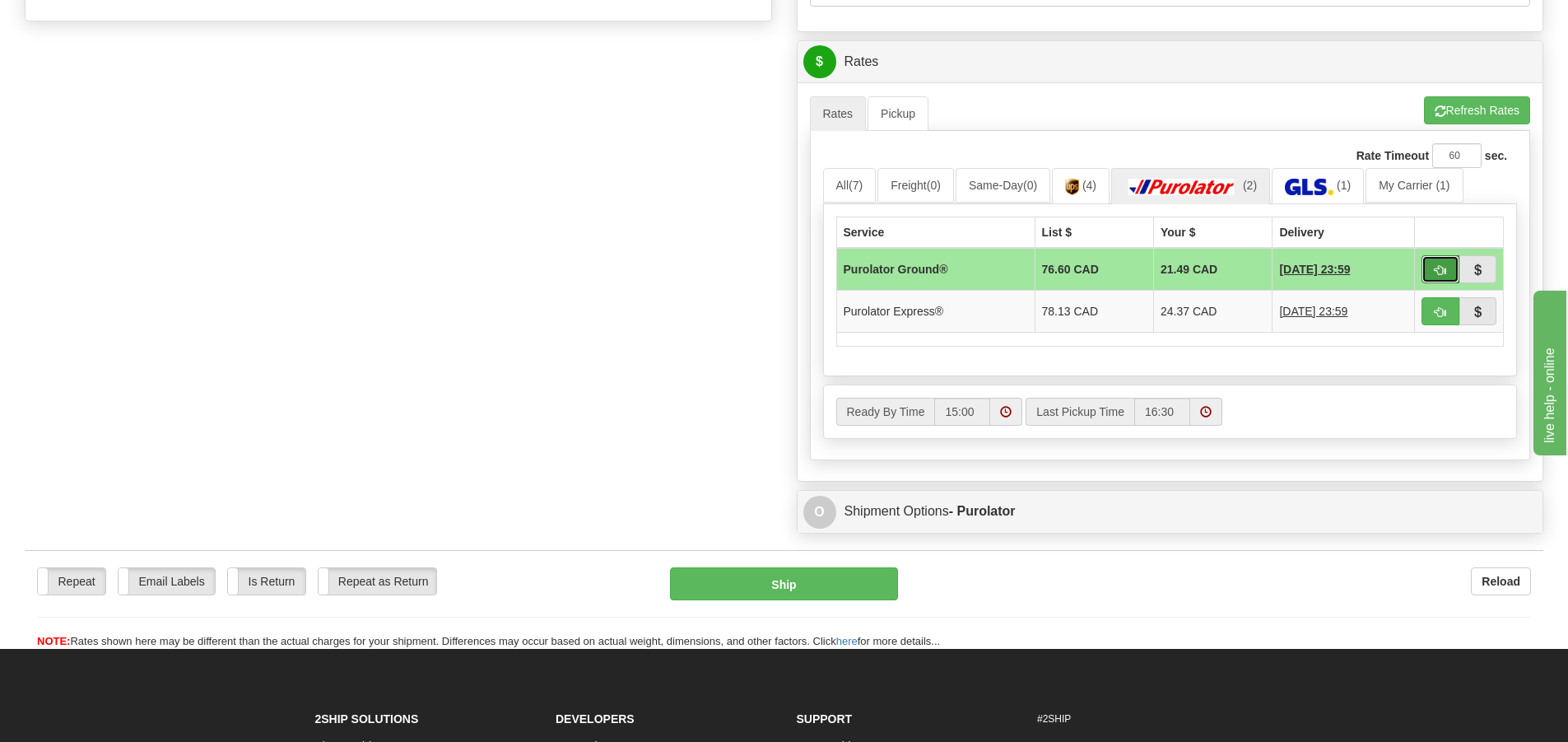
click at [1443, 273] on span "button" at bounding box center [1440, 270] width 11 height 10
type input "260"
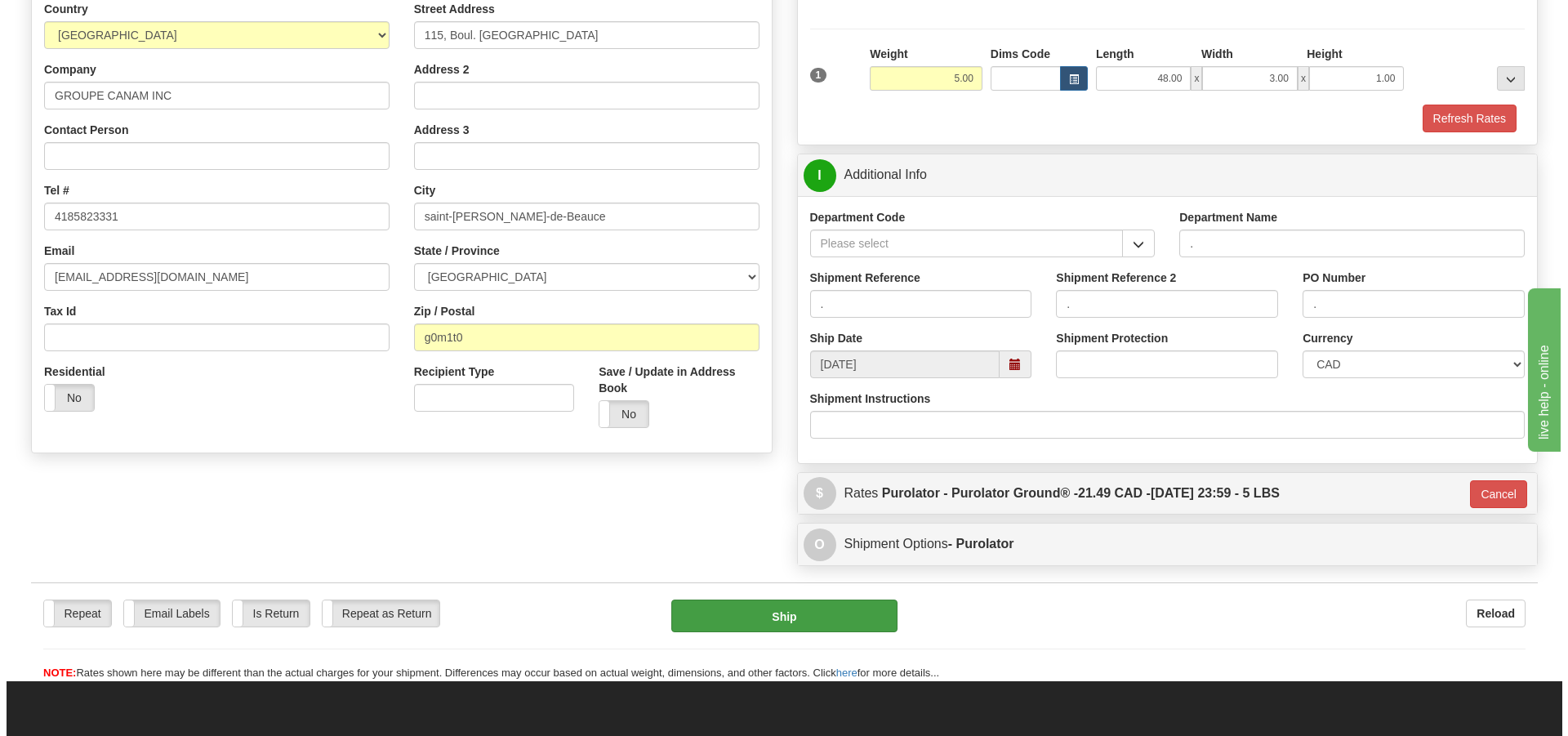
scroll to position [179, 0]
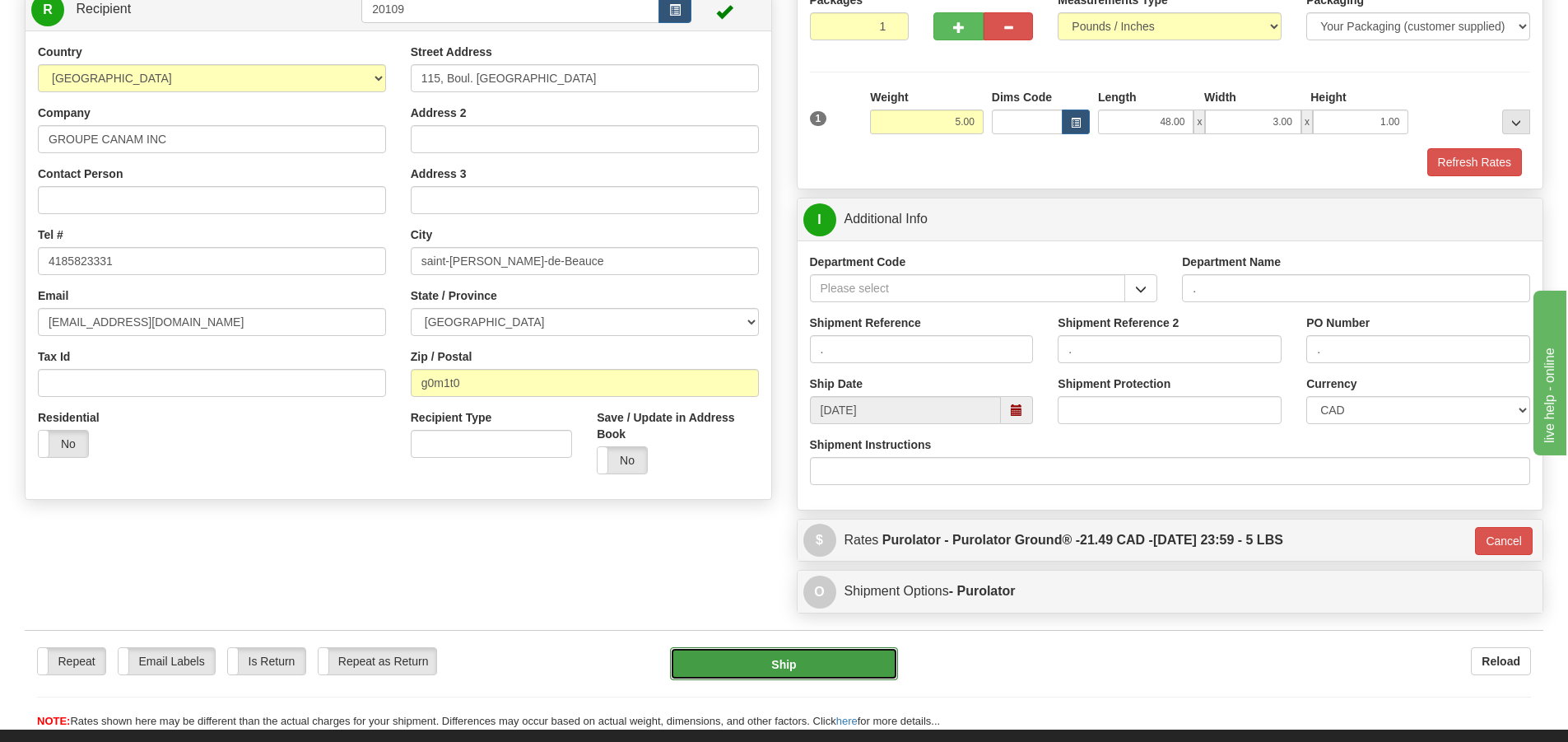
click at [773, 657] on button "Ship" at bounding box center [784, 663] width 228 height 33
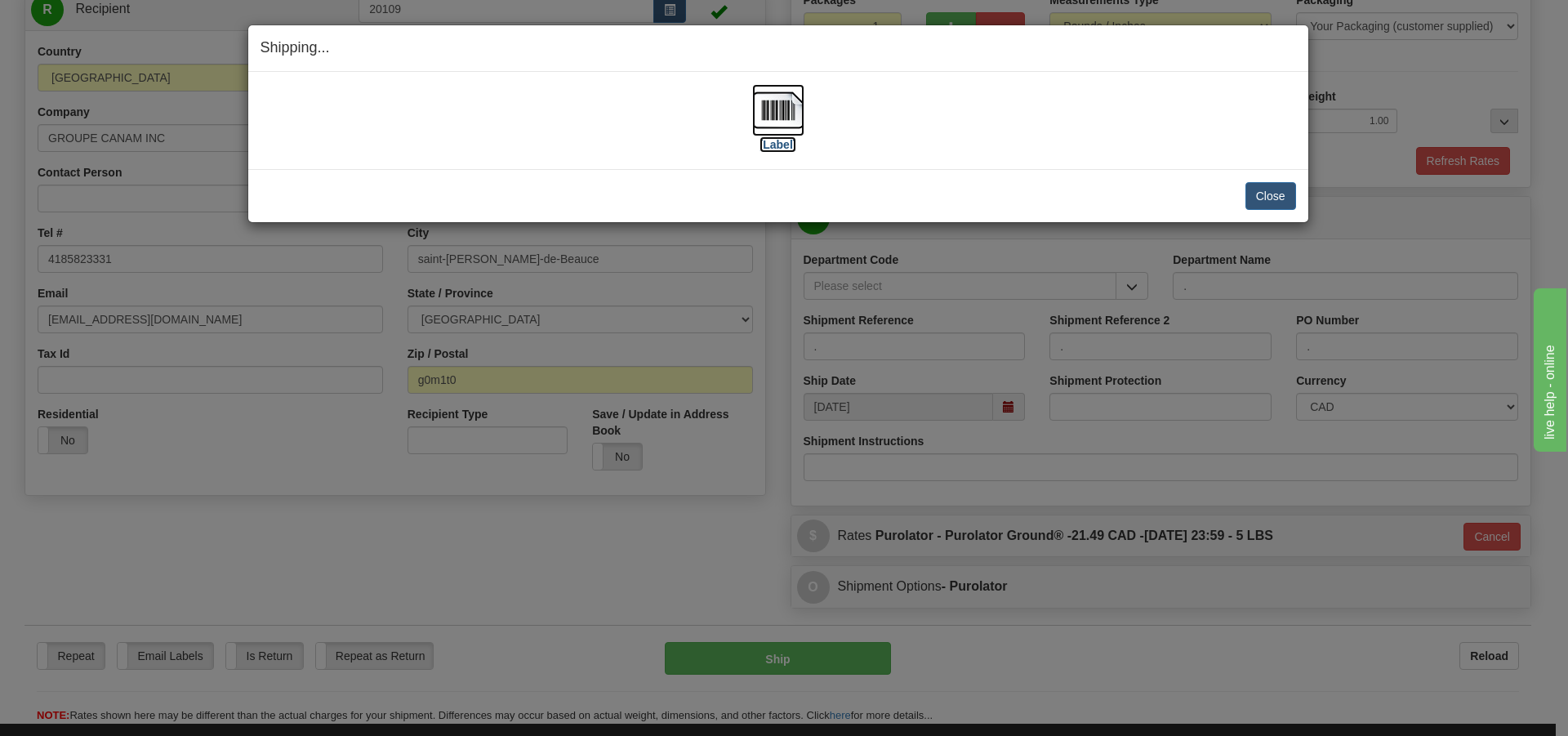
click at [778, 139] on label "[Label]" at bounding box center [778, 144] width 38 height 17
click at [1272, 189] on button "Close" at bounding box center [1270, 196] width 51 height 28
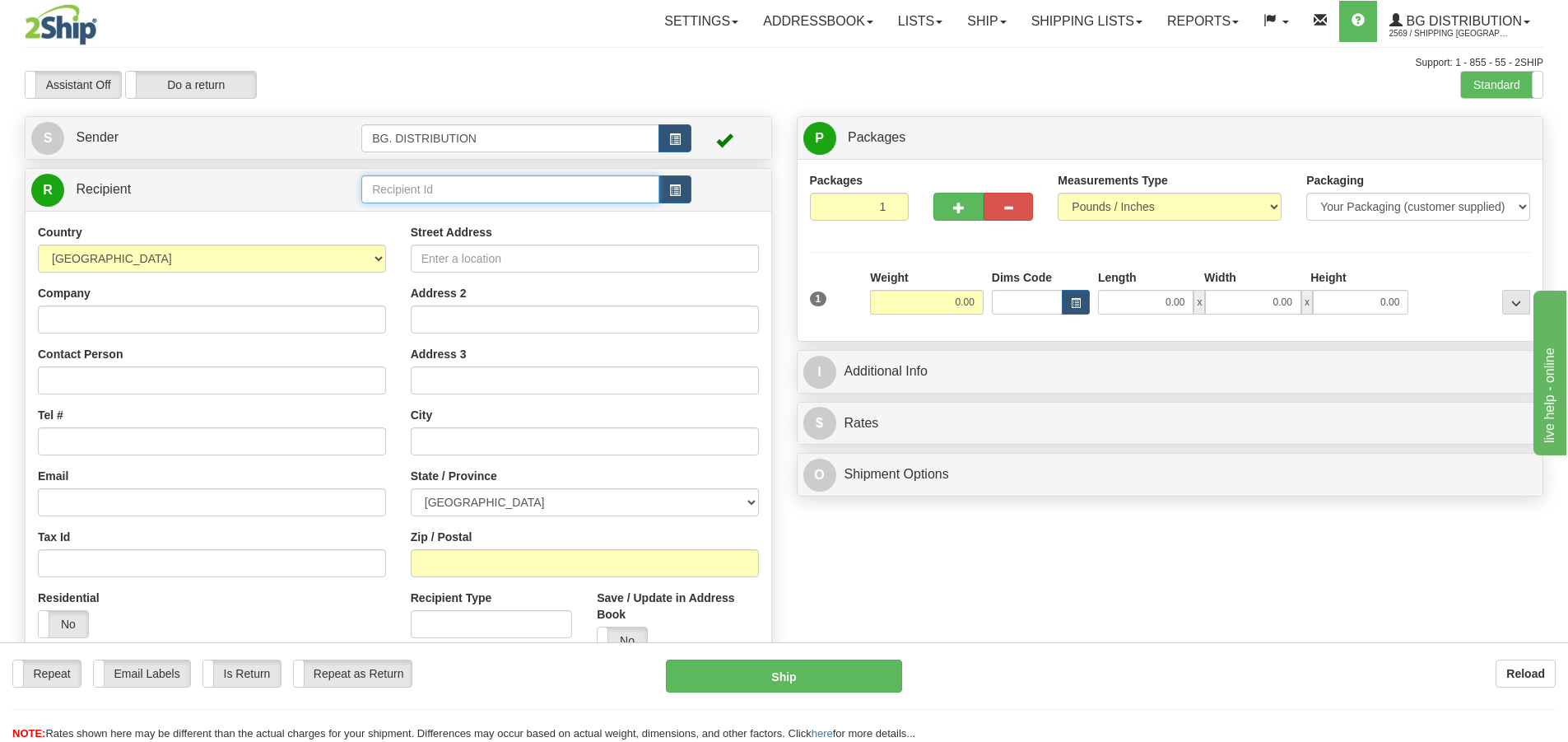
click at [610, 193] on input "text" at bounding box center [509, 189] width 298 height 28
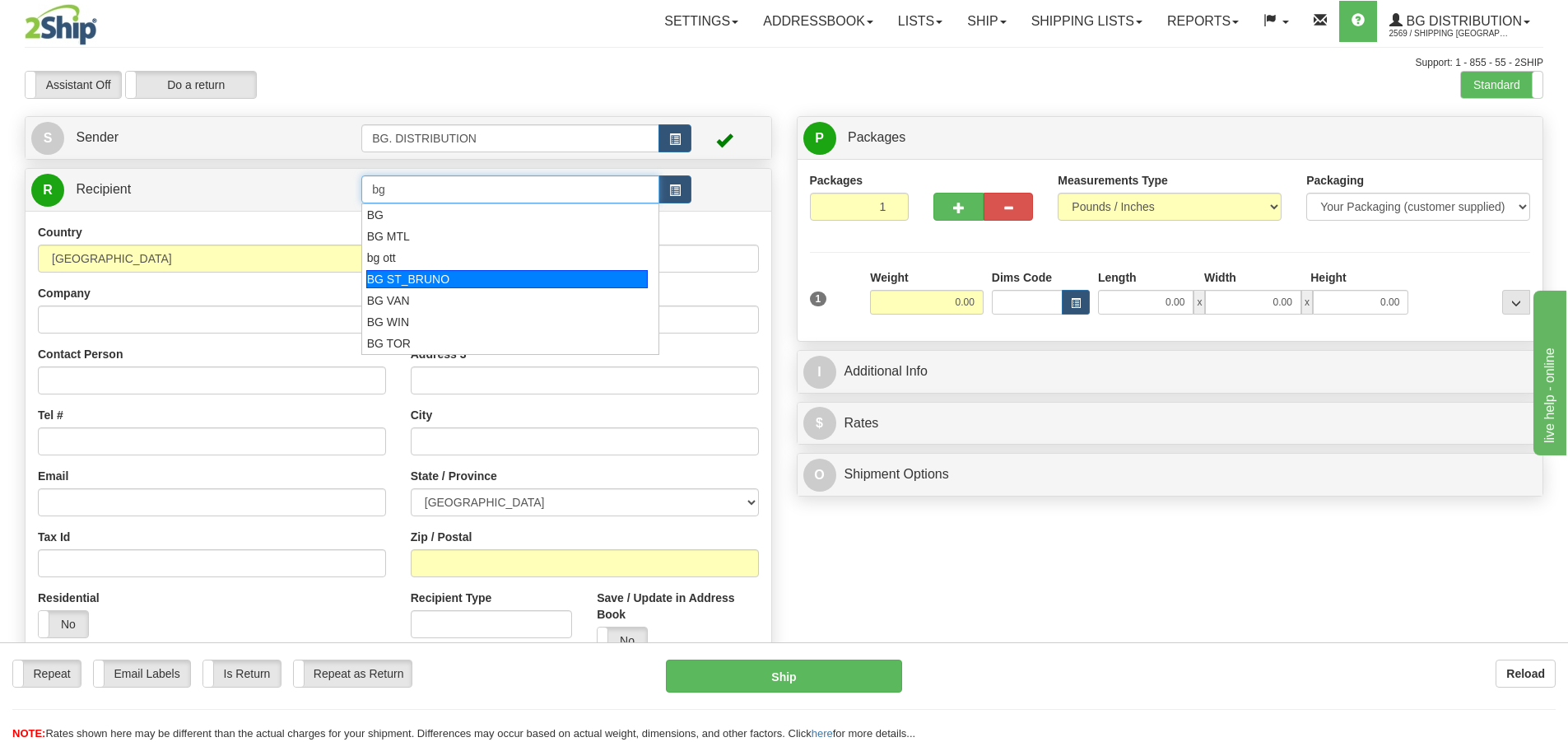
click at [556, 275] on div "BG ST_BRUNO" at bounding box center [507, 278] width 283 height 18
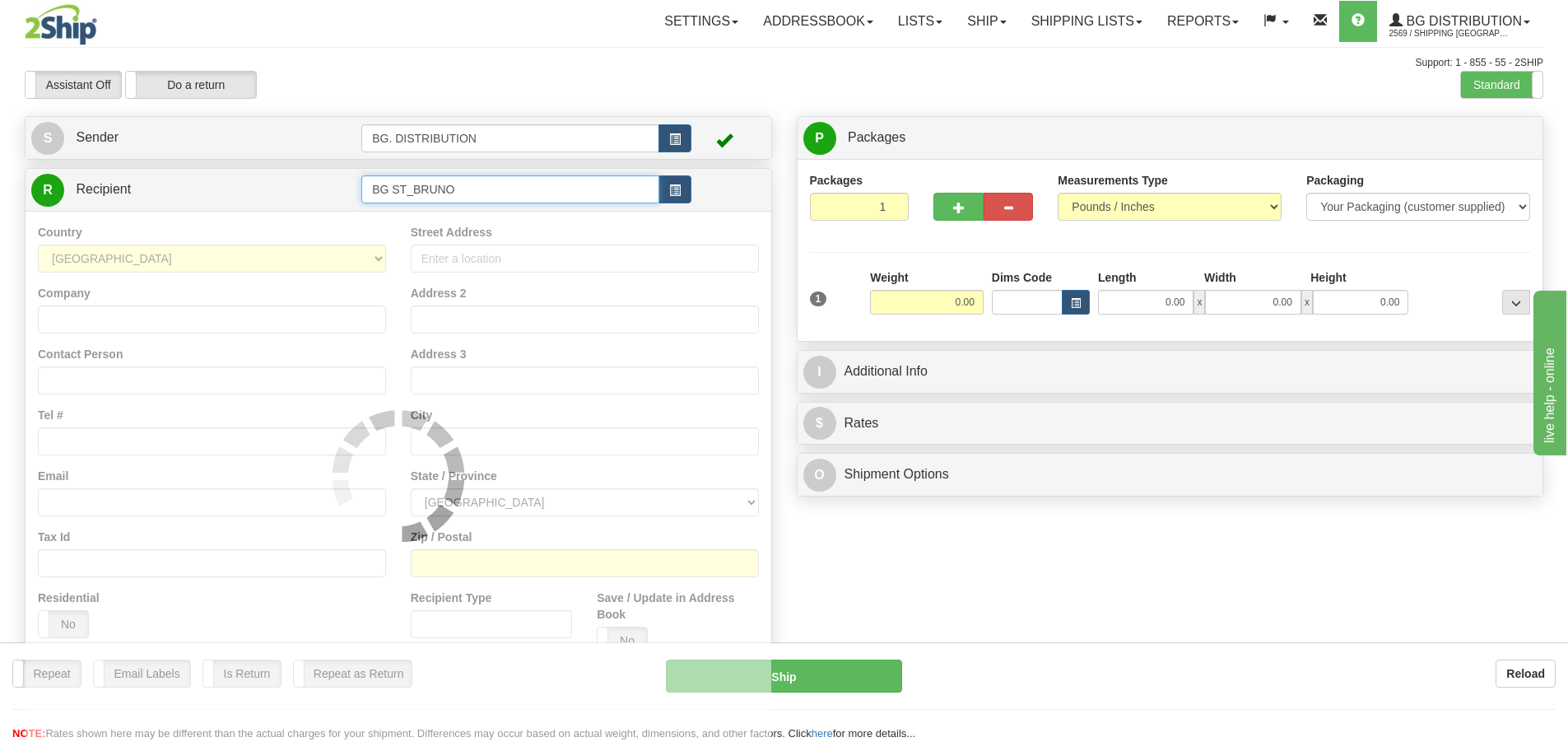
type input "BG ST_BRUNO"
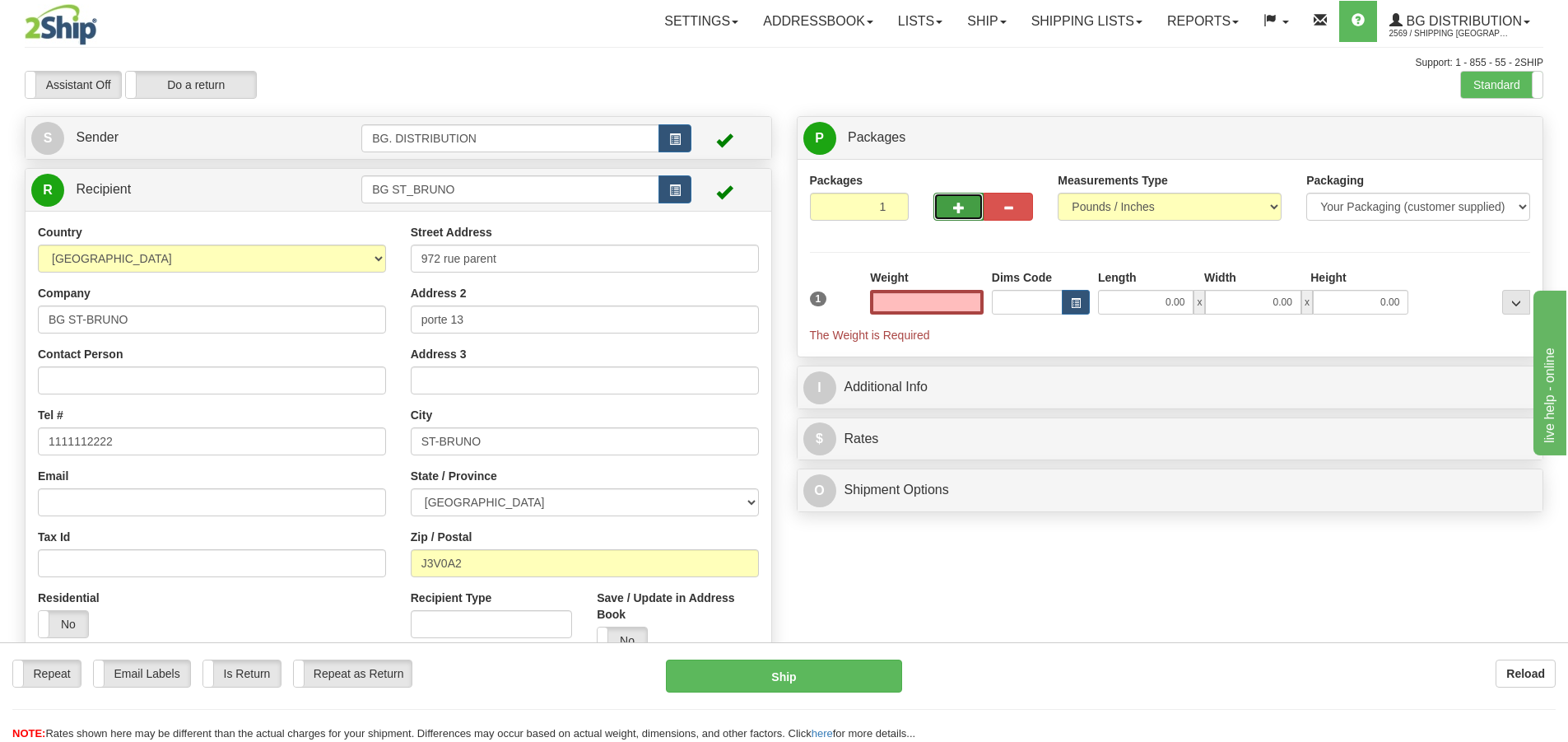
type input "0.00"
click at [949, 203] on button "button" at bounding box center [957, 206] width 49 height 28
type input "2"
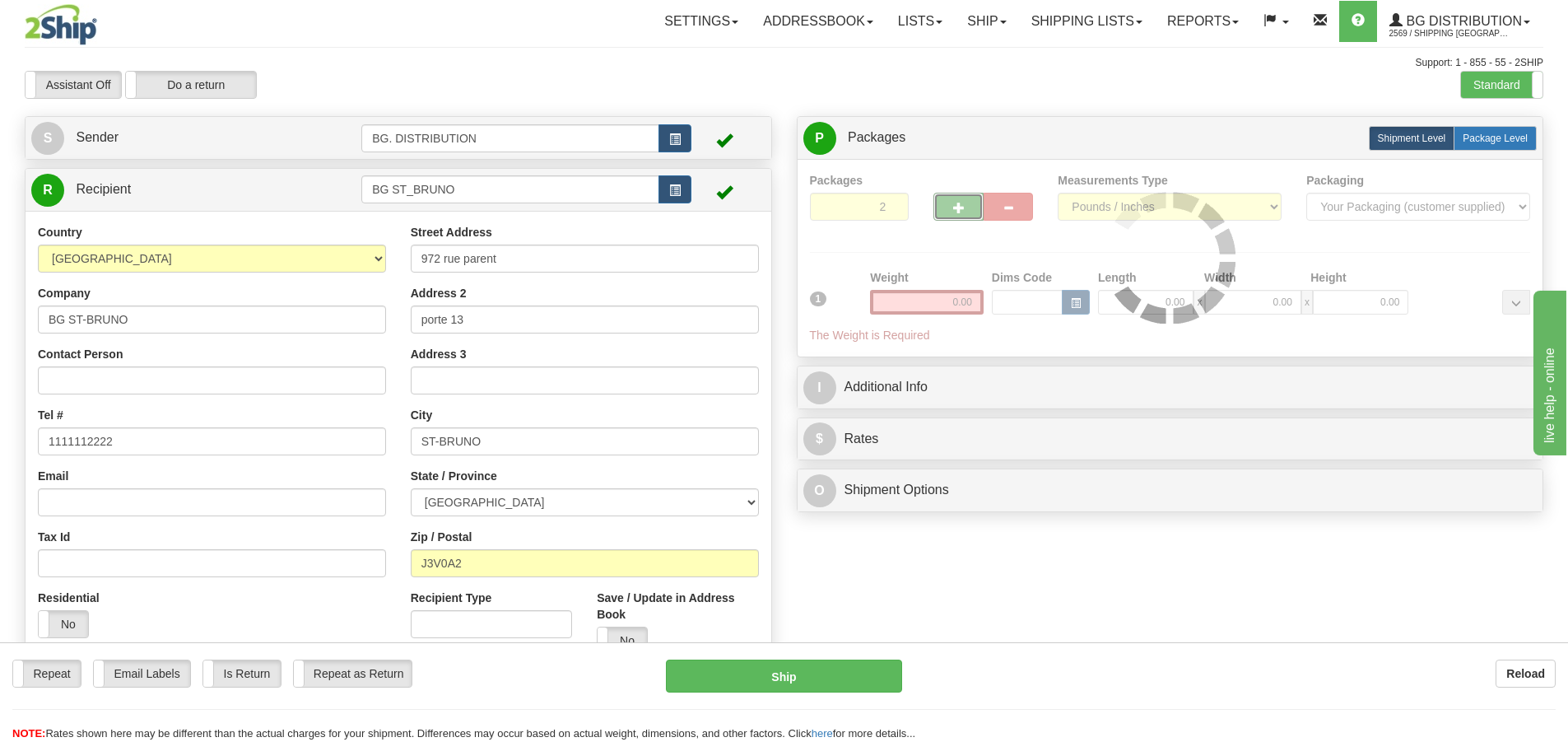
click at [1492, 137] on span "Package Level" at bounding box center [1495, 138] width 65 height 11
radio input "true"
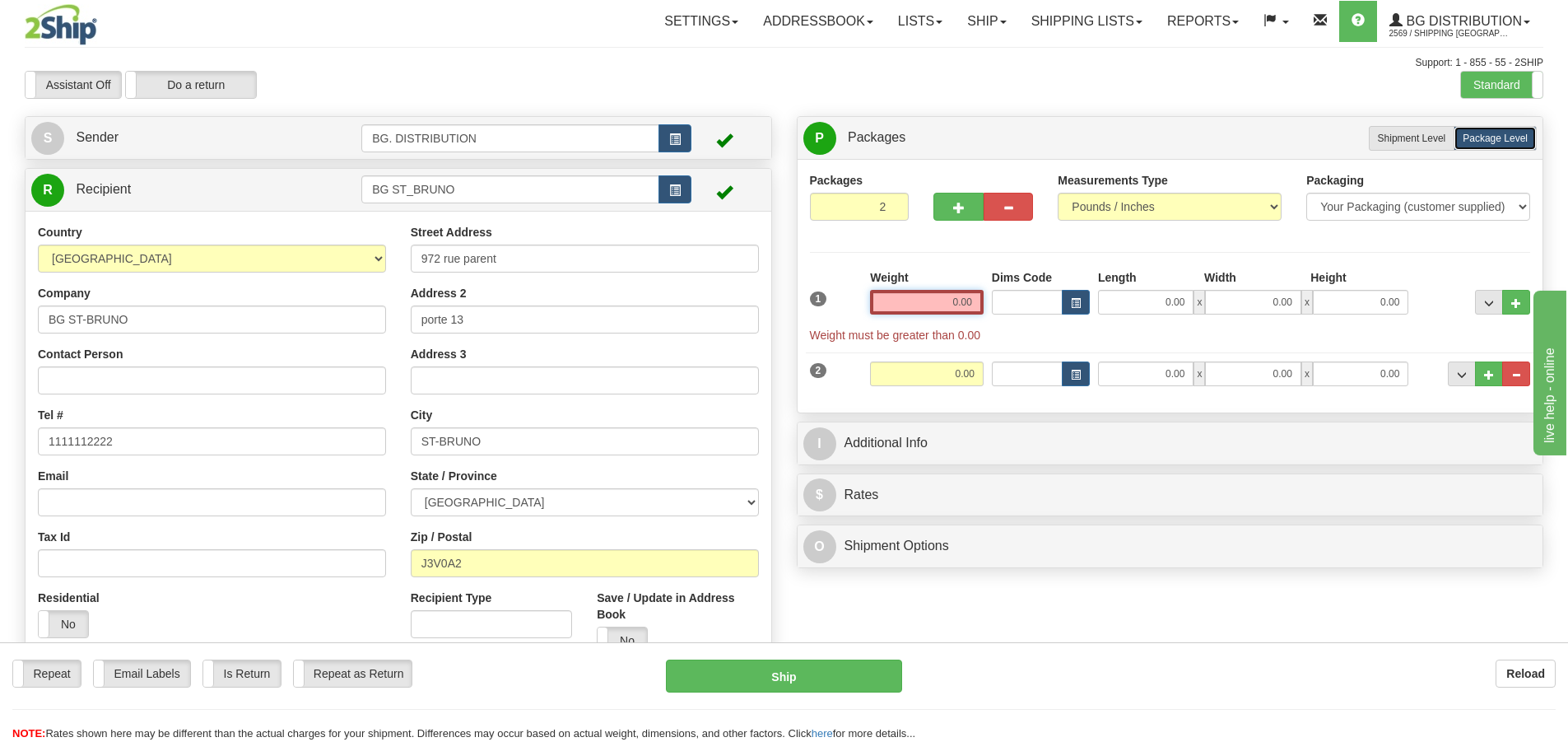
click at [935, 301] on input "0.00" at bounding box center [927, 302] width 114 height 24
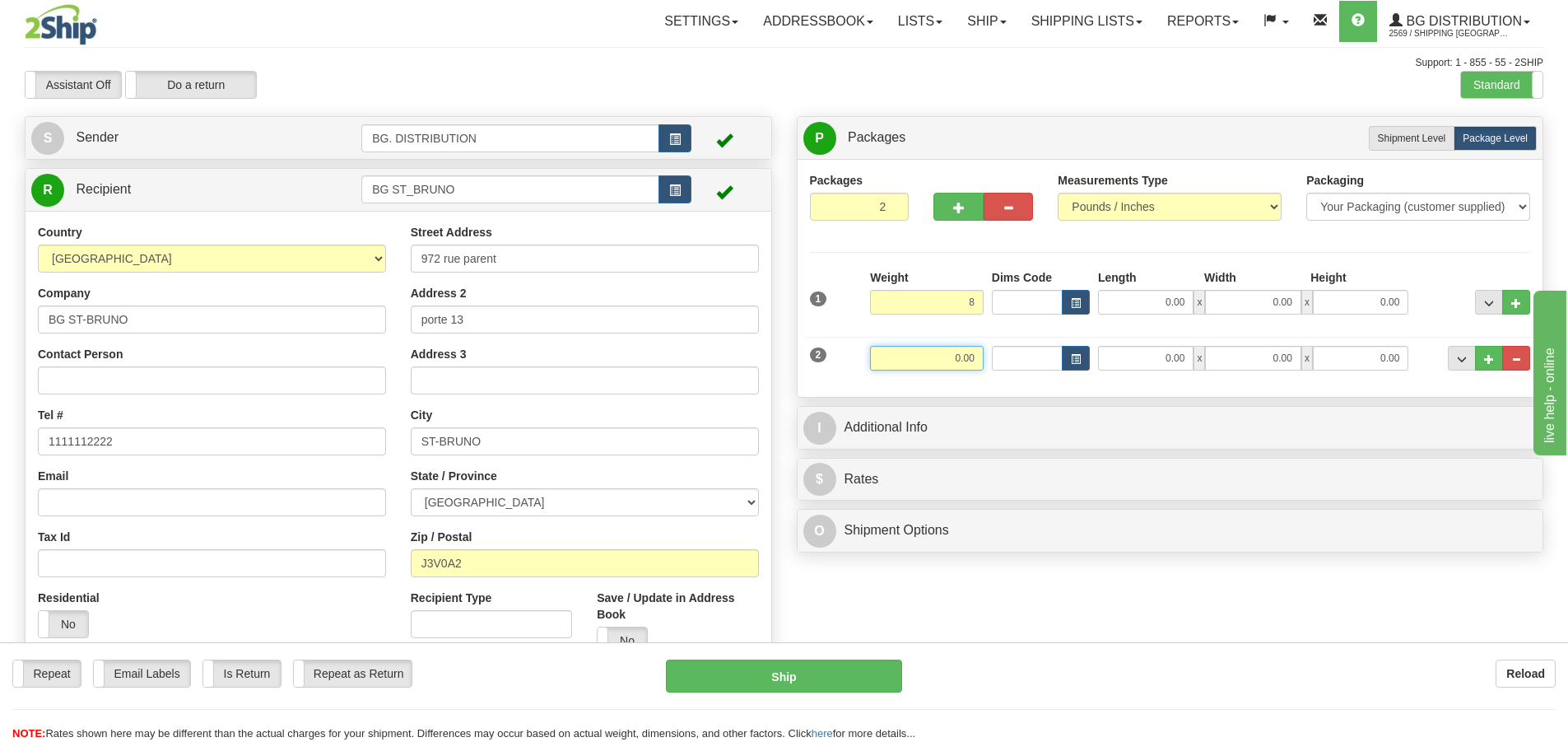
type input "8.00"
click at [951, 361] on input "0.00" at bounding box center [927, 358] width 114 height 24
type input "3.00"
click at [1163, 295] on input "0.00" at bounding box center [1145, 302] width 95 height 24
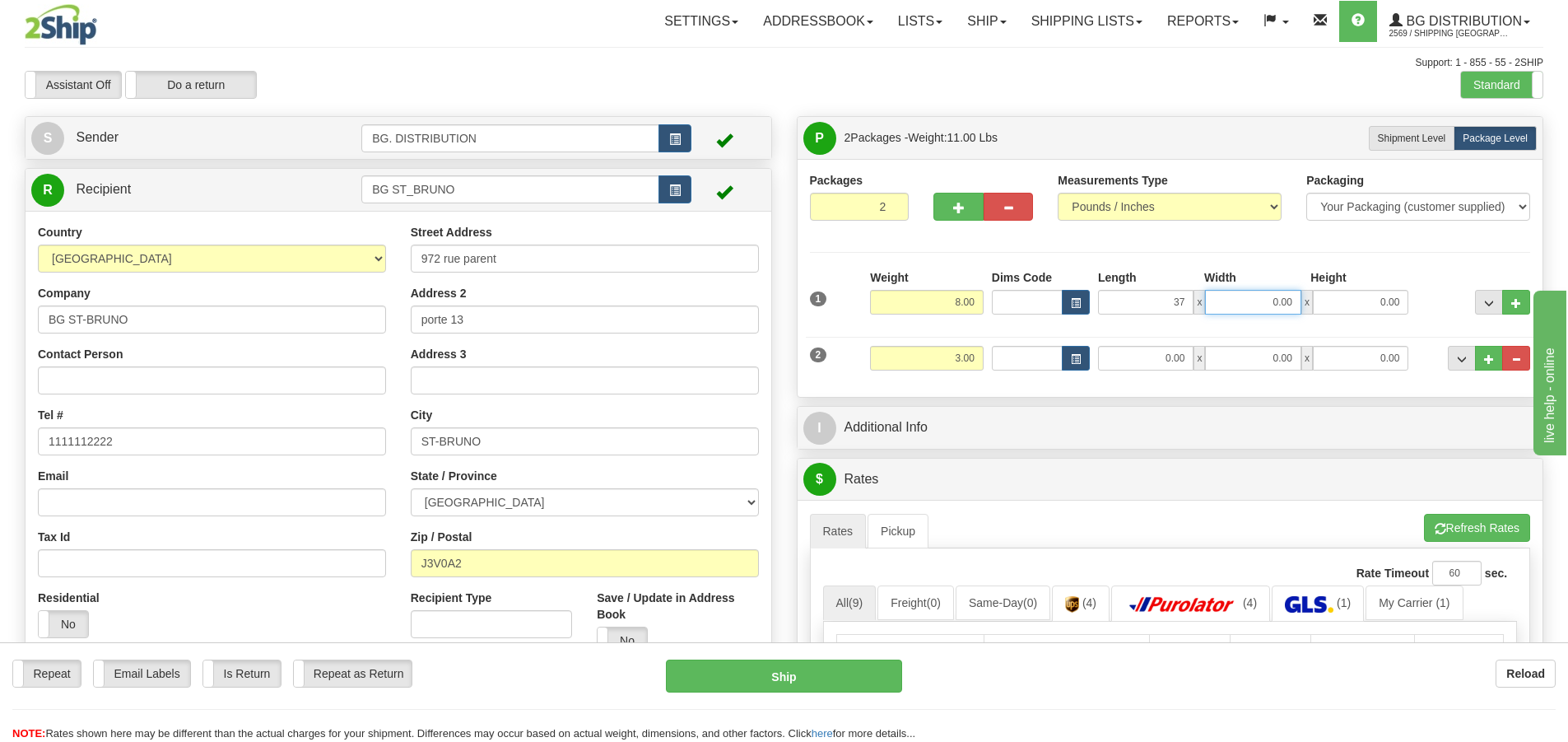
type input "37.00"
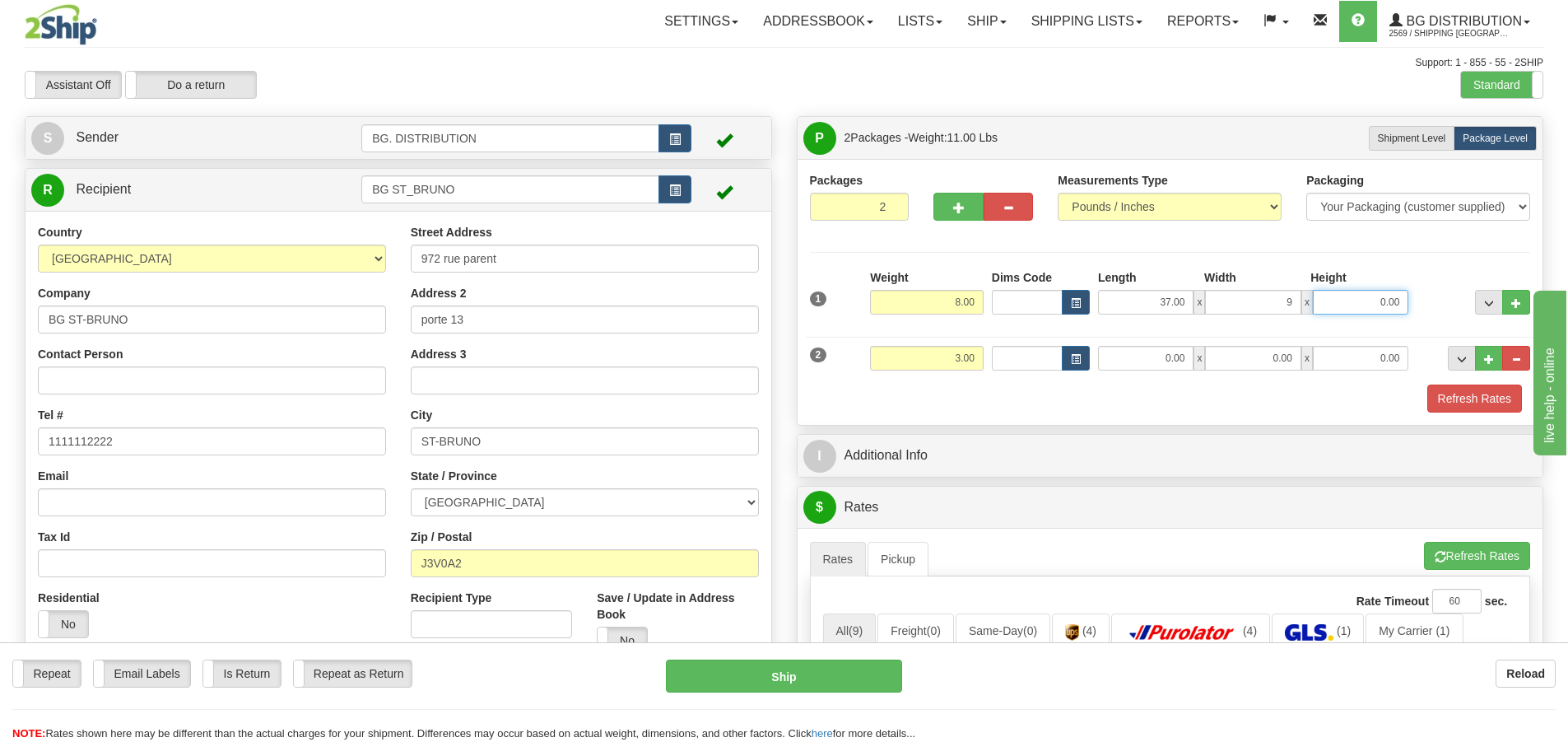
type input "9.00"
type input "2.00"
click at [1163, 366] on input "0.00" at bounding box center [1145, 358] width 95 height 24
type input "0.00"
click at [1171, 302] on input "37.00" at bounding box center [1145, 302] width 95 height 24
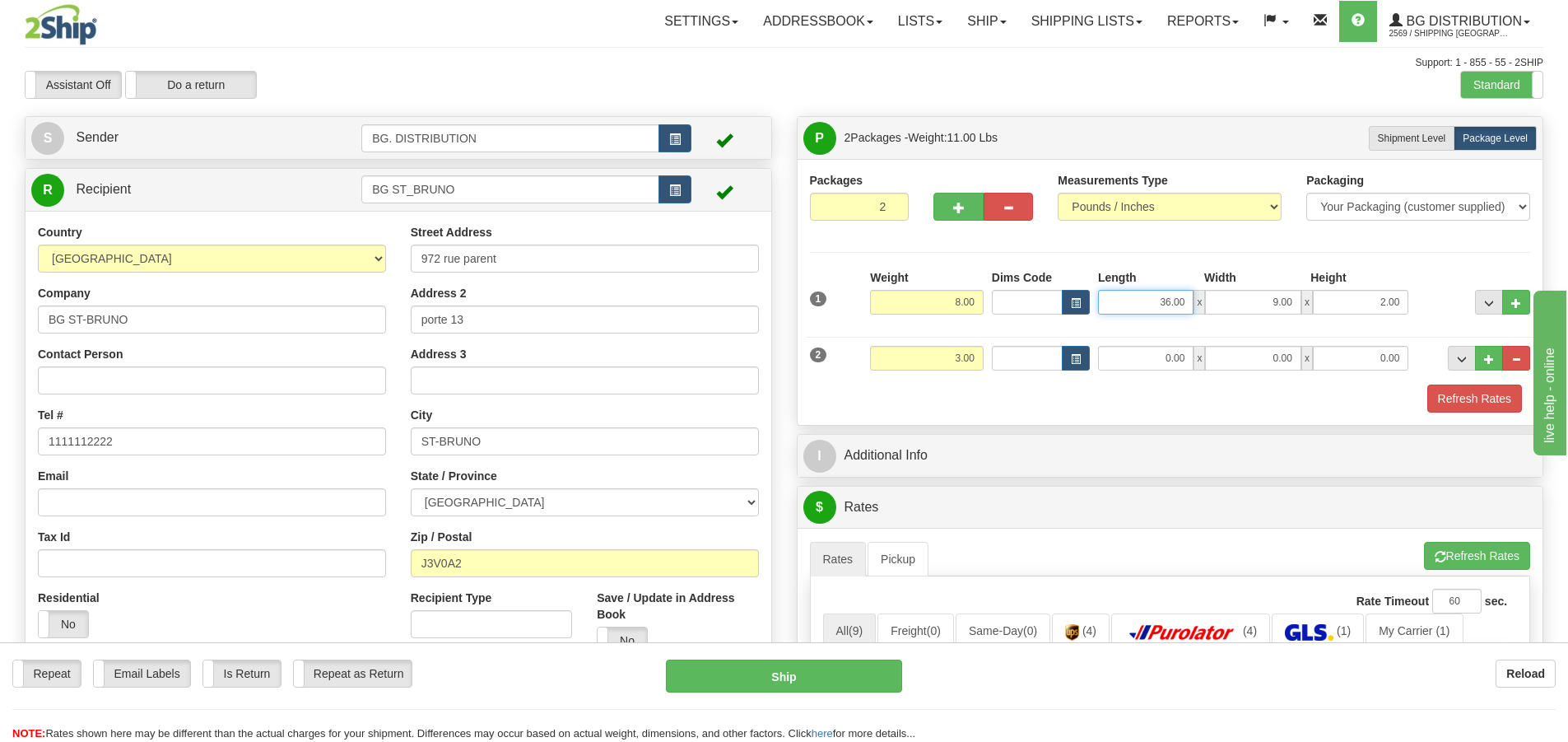
type input "36.00"
click at [1168, 353] on input "0.00" at bounding box center [1145, 358] width 95 height 24
type input "7.00"
type input "8.00"
type input "5.00"
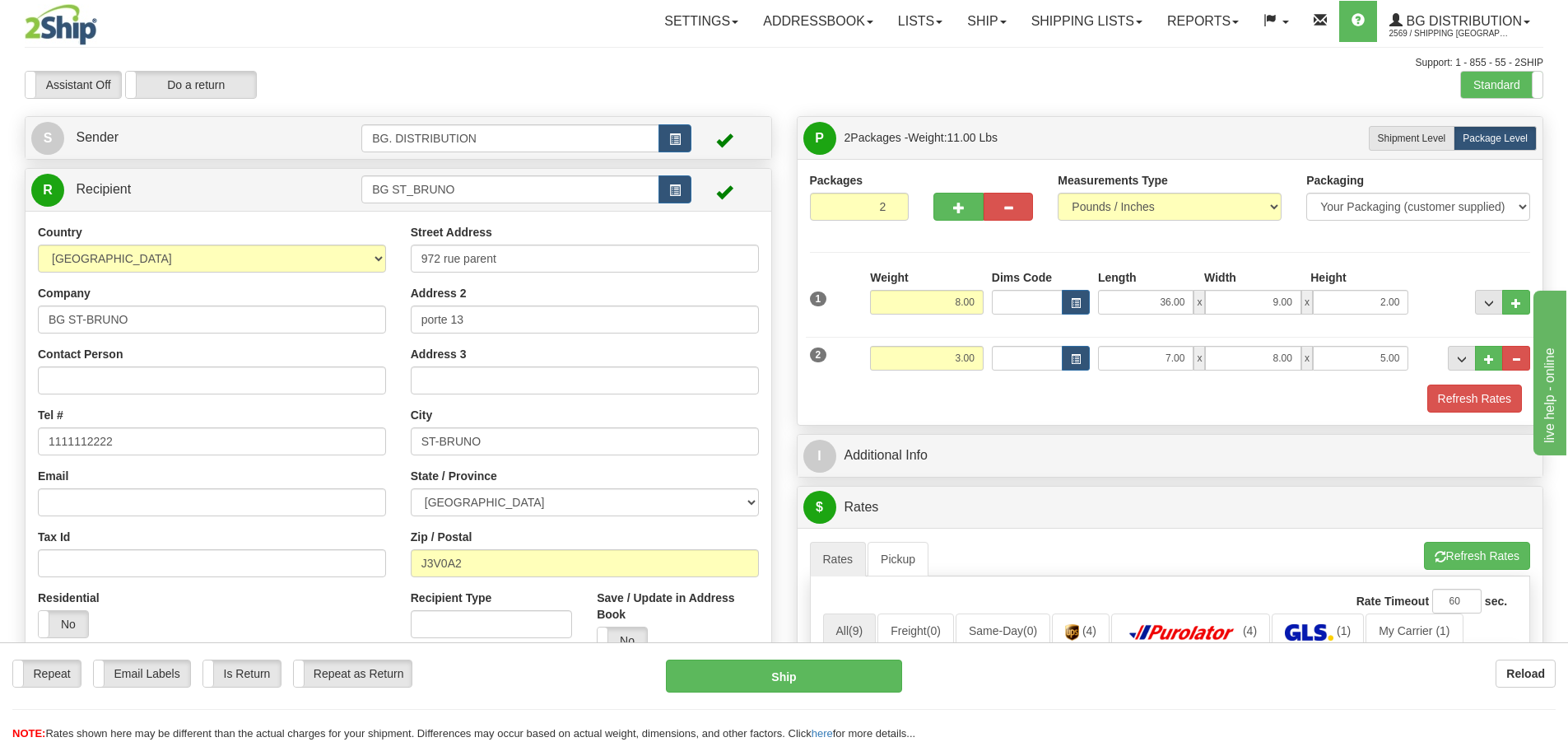
click at [918, 402] on div "Refresh Rates" at bounding box center [1171, 399] width 729 height 28
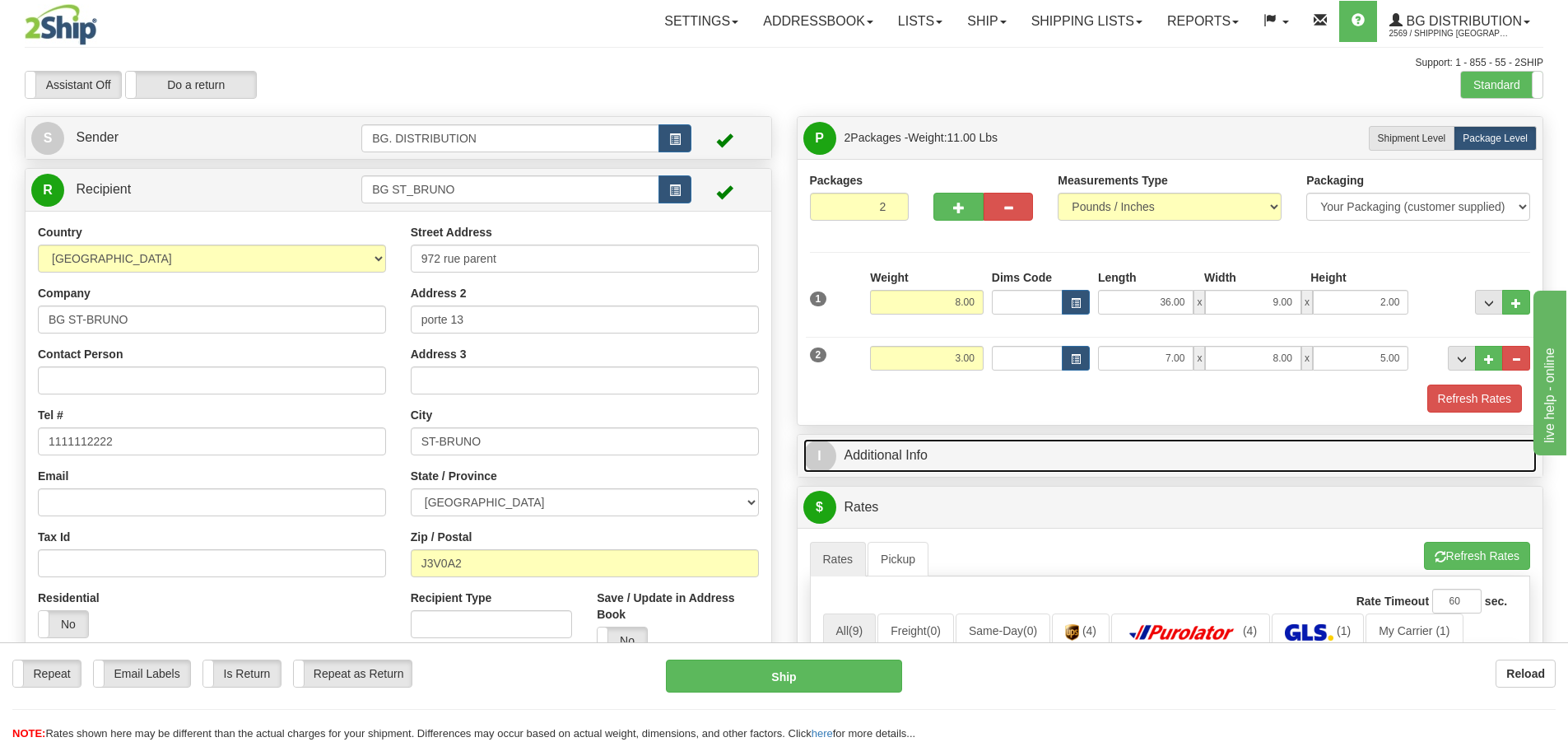
click at [827, 461] on span "I" at bounding box center [819, 455] width 33 height 33
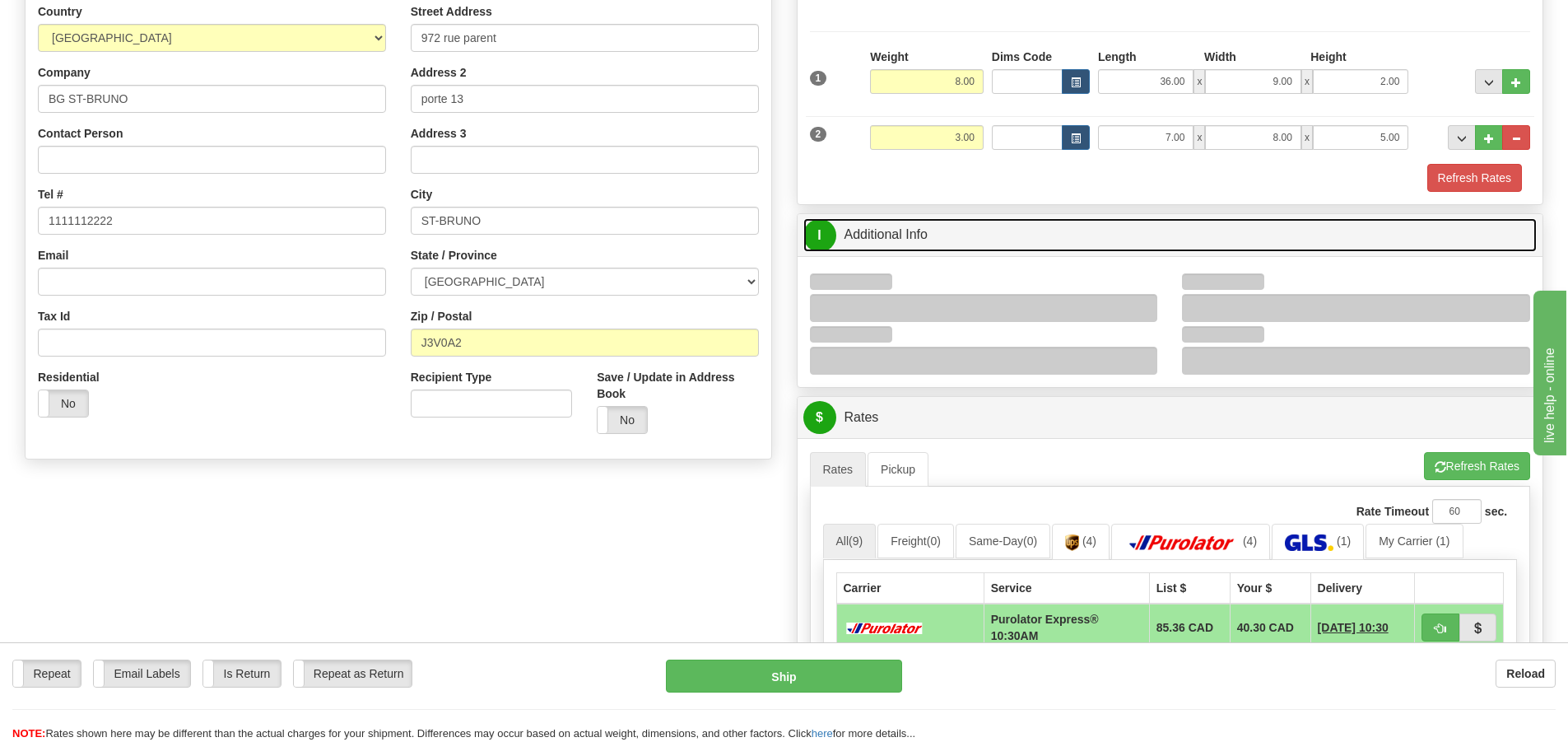
scroll to position [329, 0]
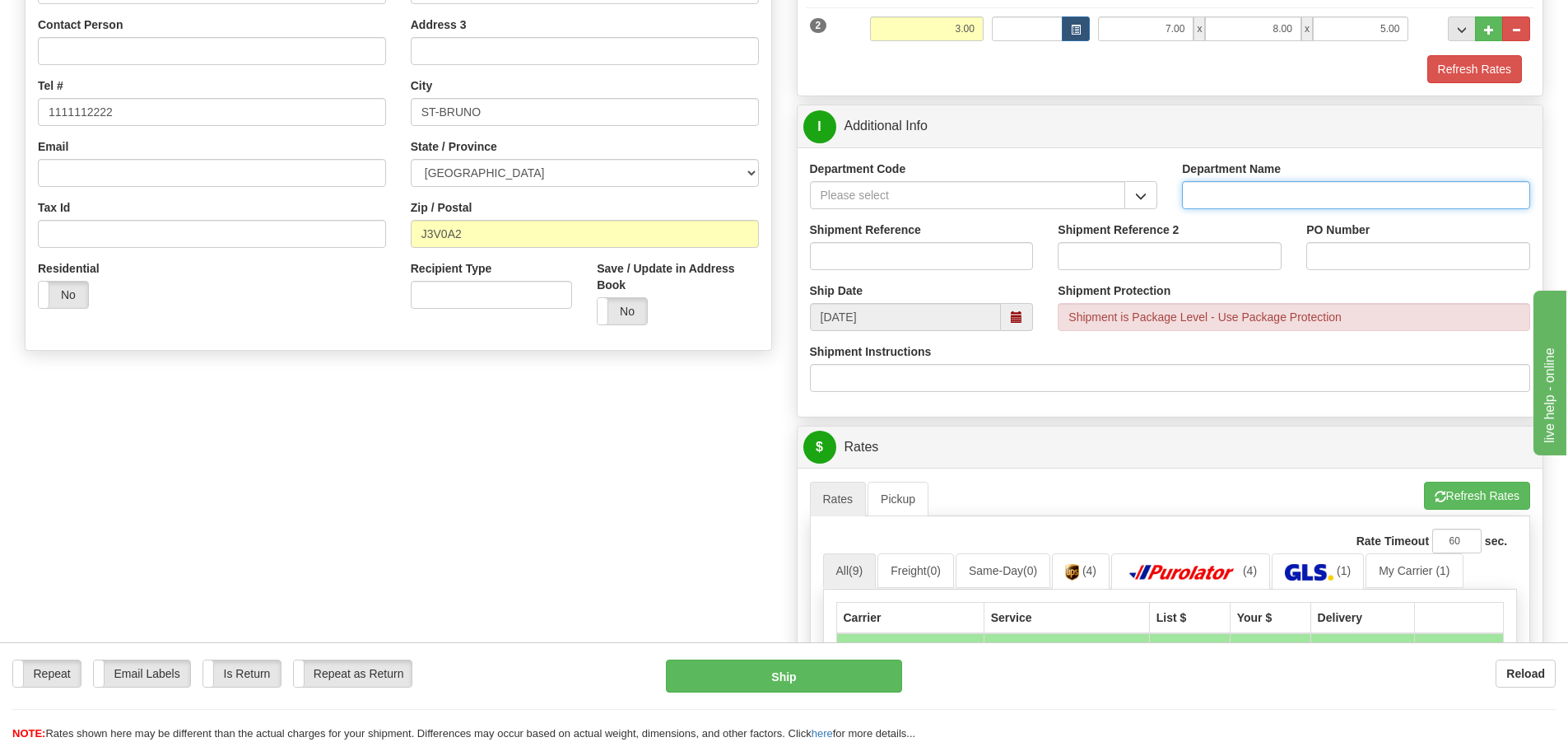
click at [1233, 200] on input "Department Name" at bounding box center [1355, 195] width 348 height 28
type input "."
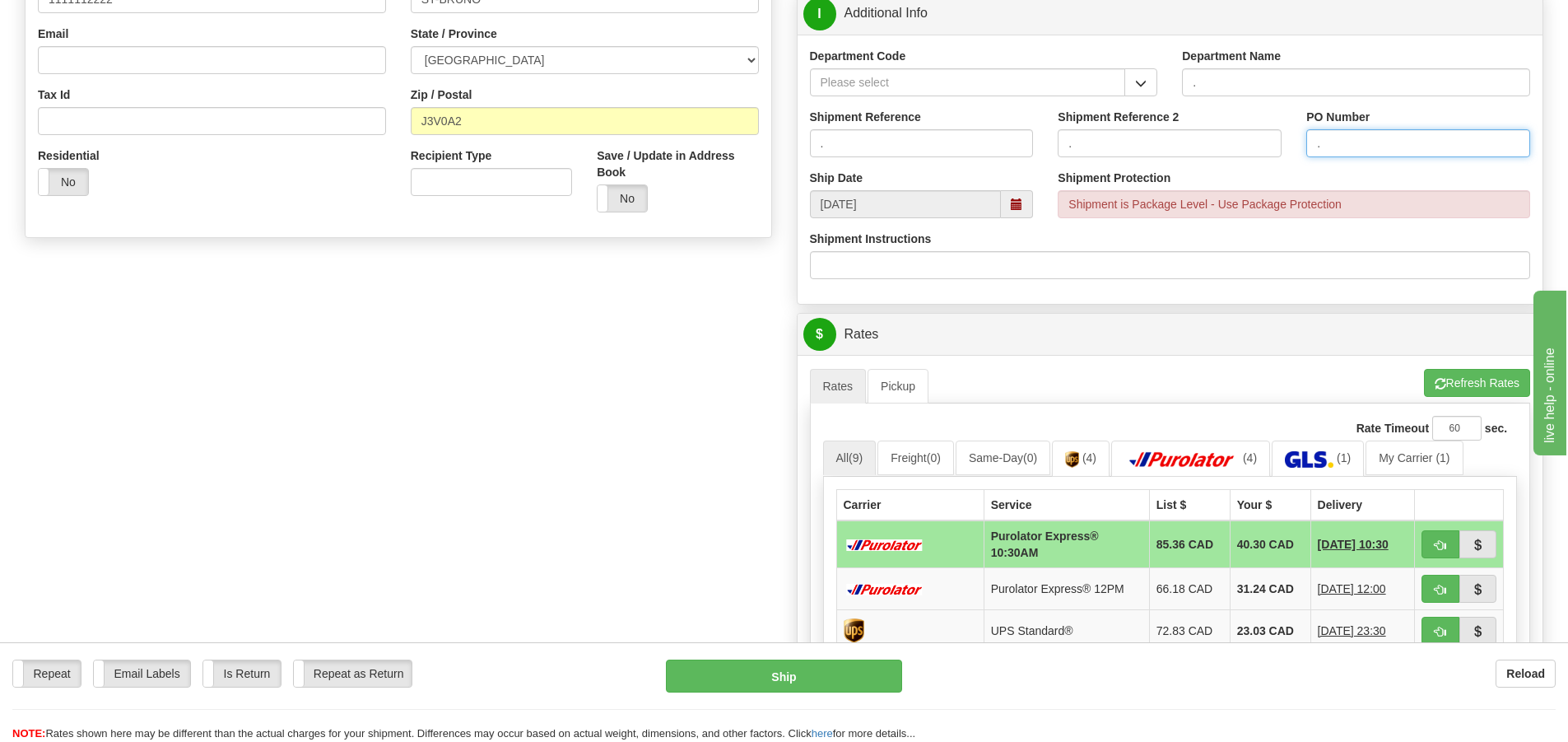
scroll to position [577, 0]
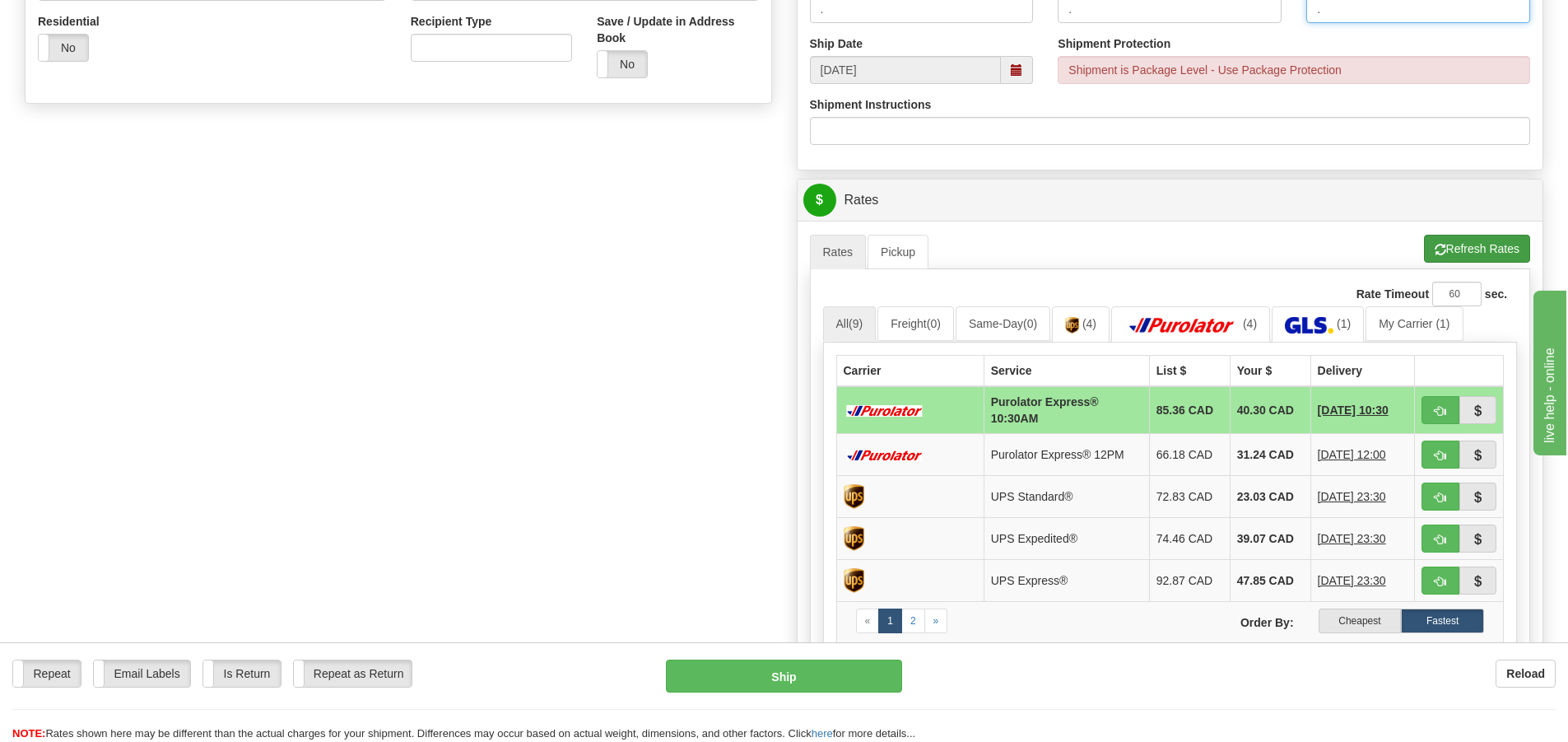
type input "."
click at [1443, 245] on button "Refresh Rates" at bounding box center [1477, 248] width 106 height 28
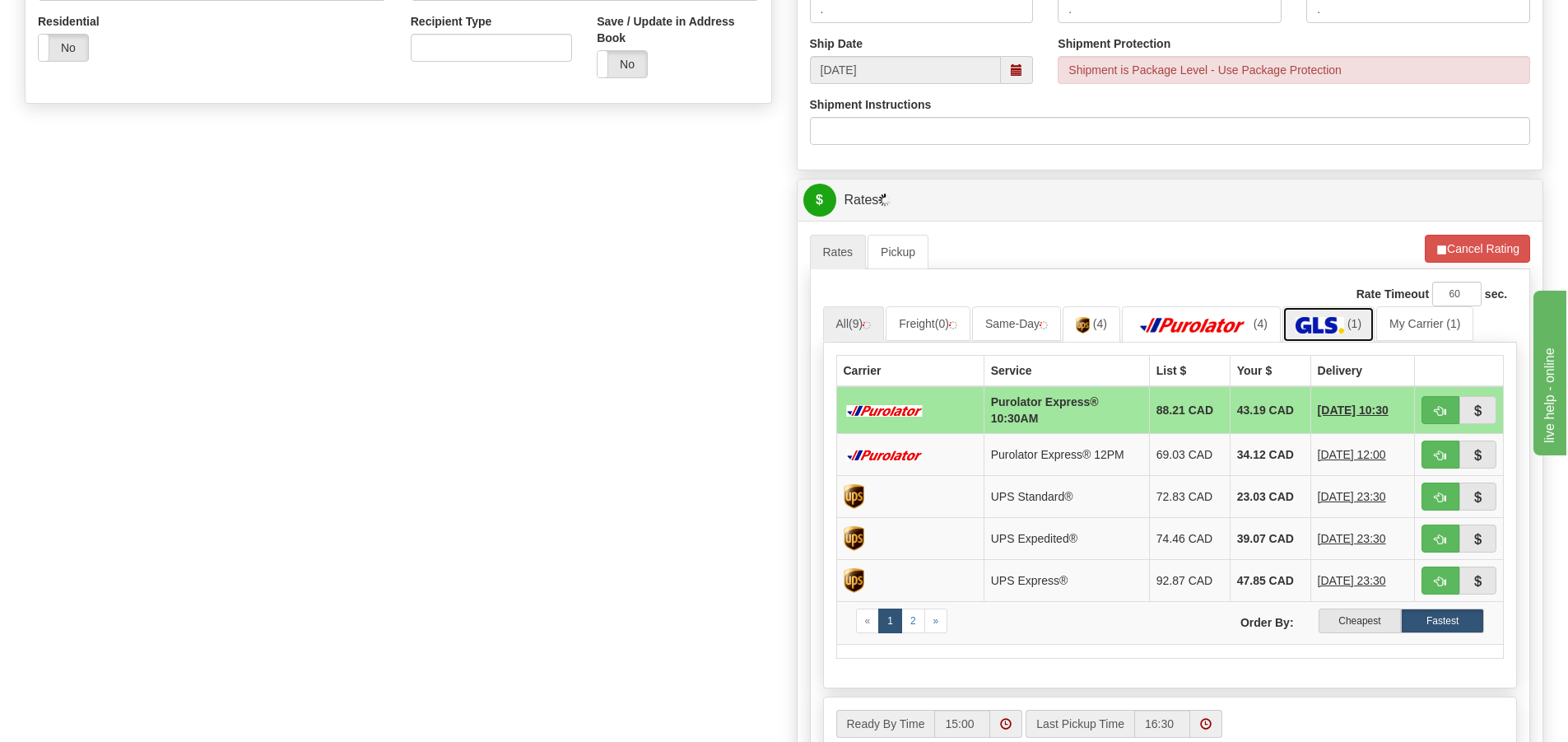
click at [1344, 323] on img at bounding box center [1320, 326] width 49 height 17
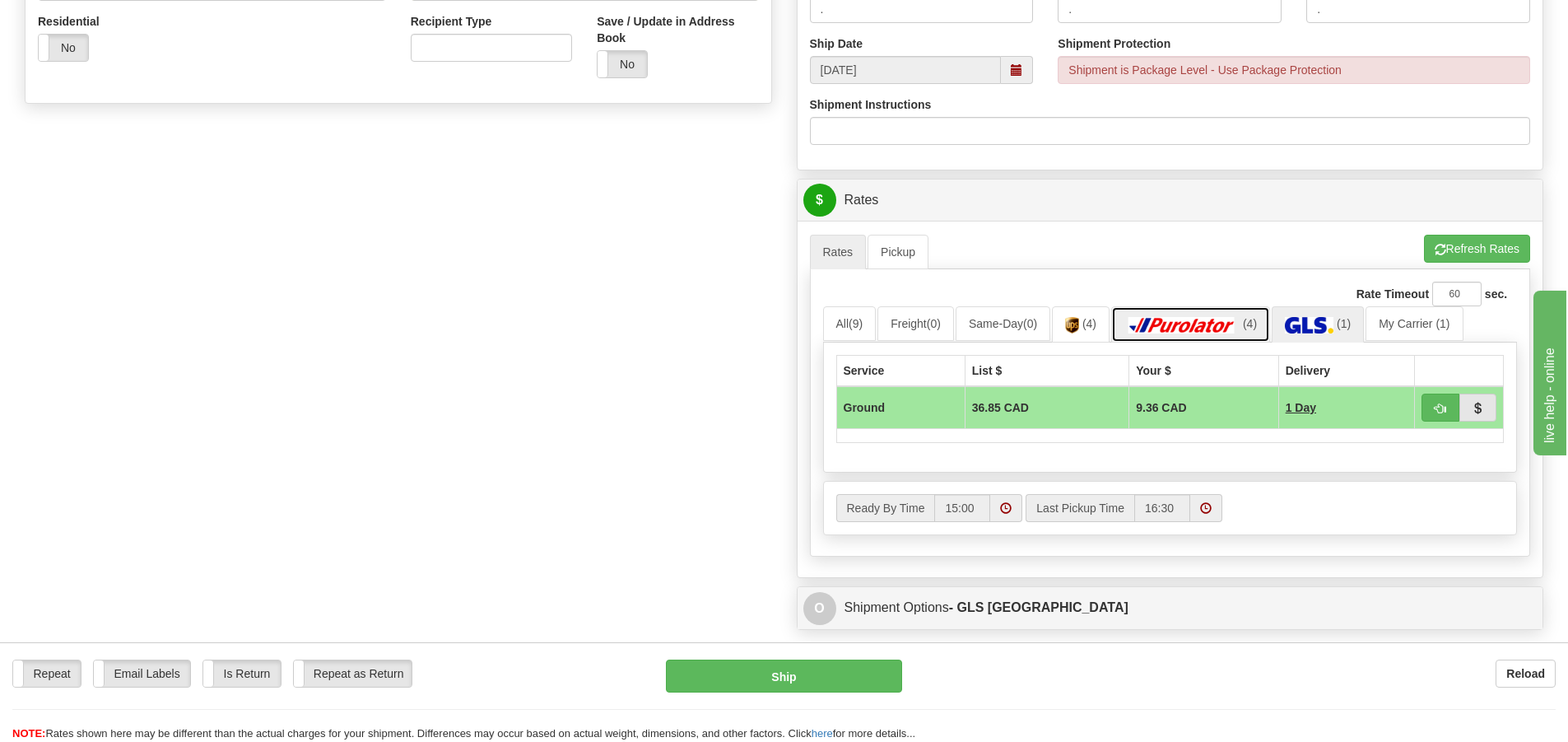
click at [1234, 319] on img at bounding box center [1182, 326] width 116 height 17
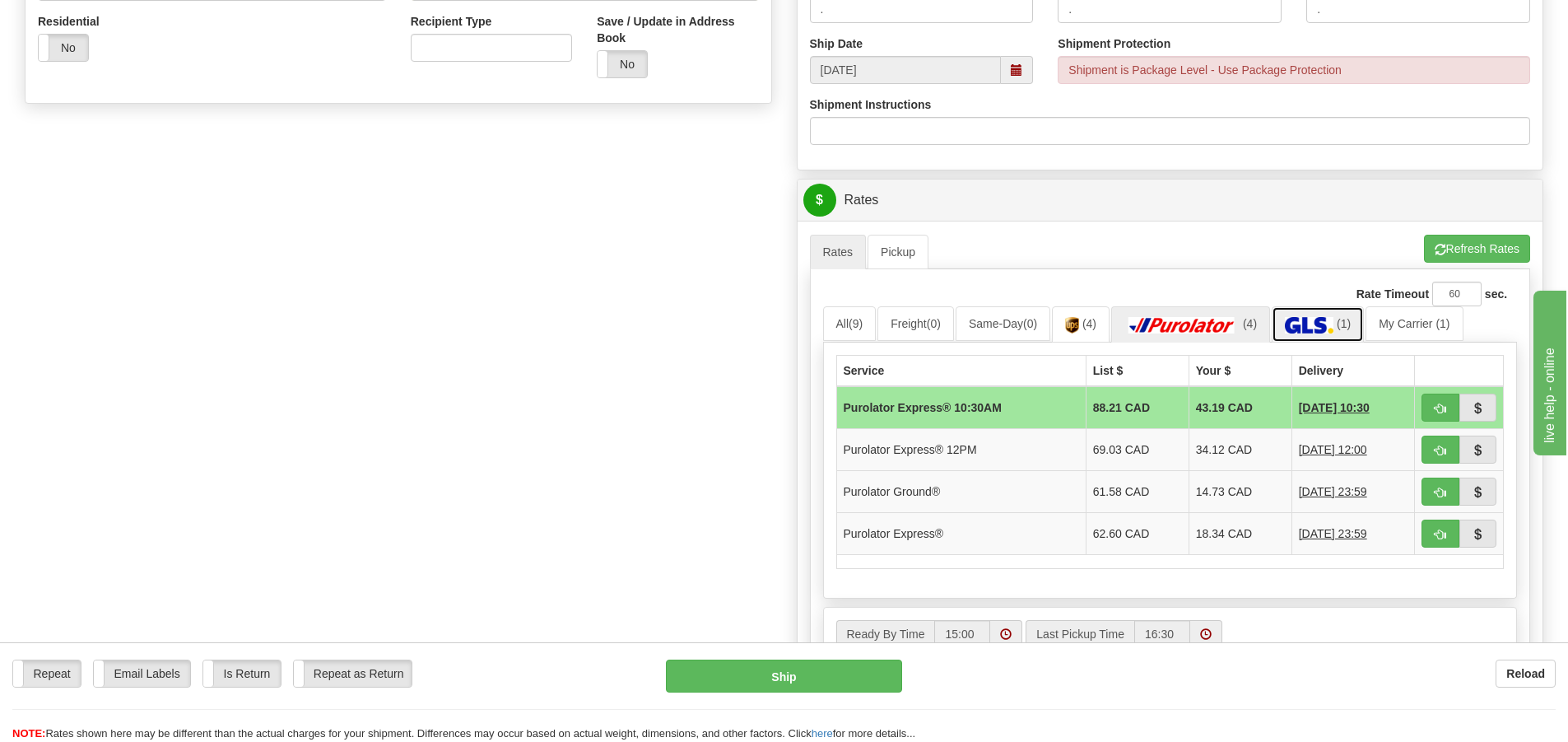
click at [1312, 318] on img at bounding box center [1309, 326] width 49 height 17
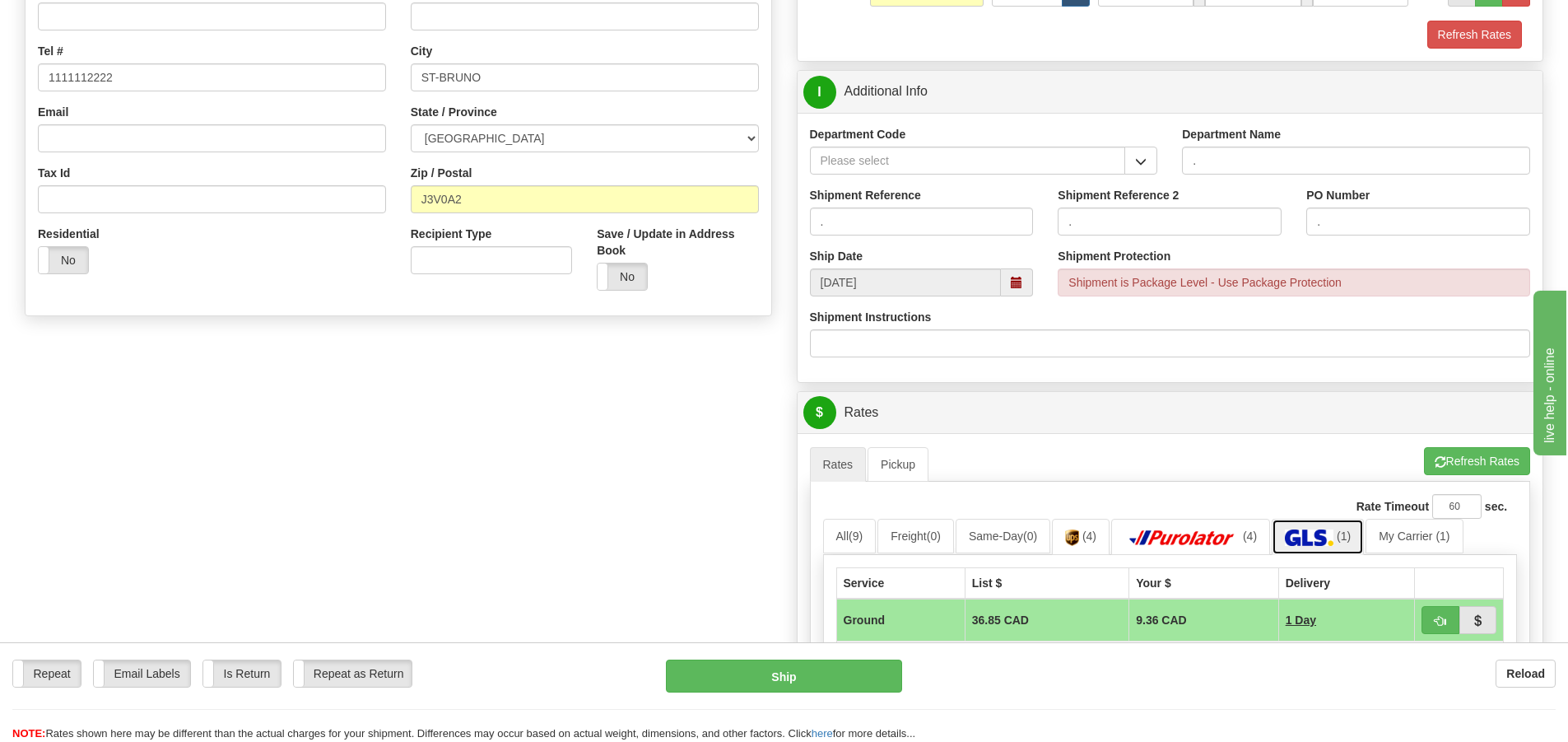
scroll to position [329, 0]
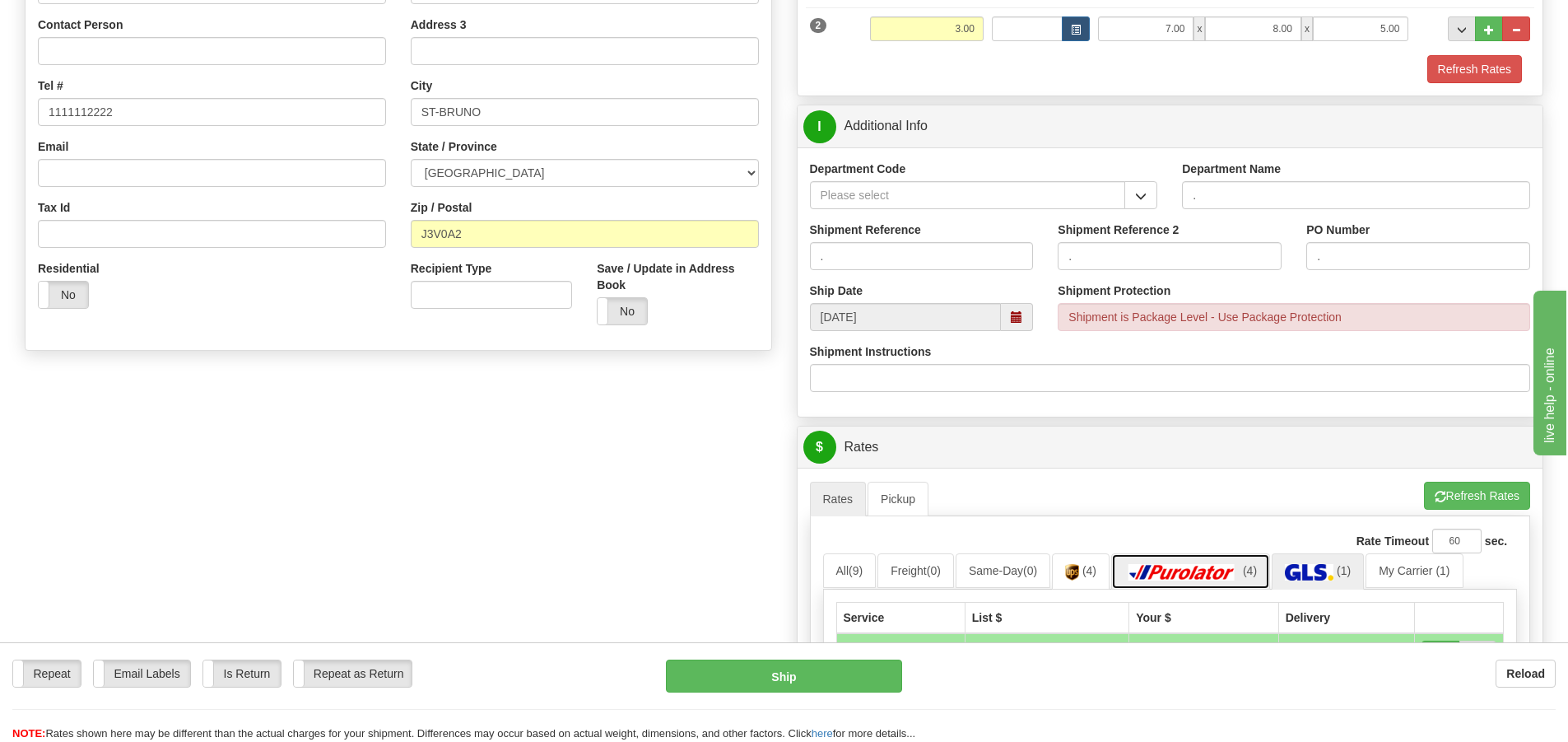
click at [1199, 564] on img at bounding box center [1182, 572] width 116 height 17
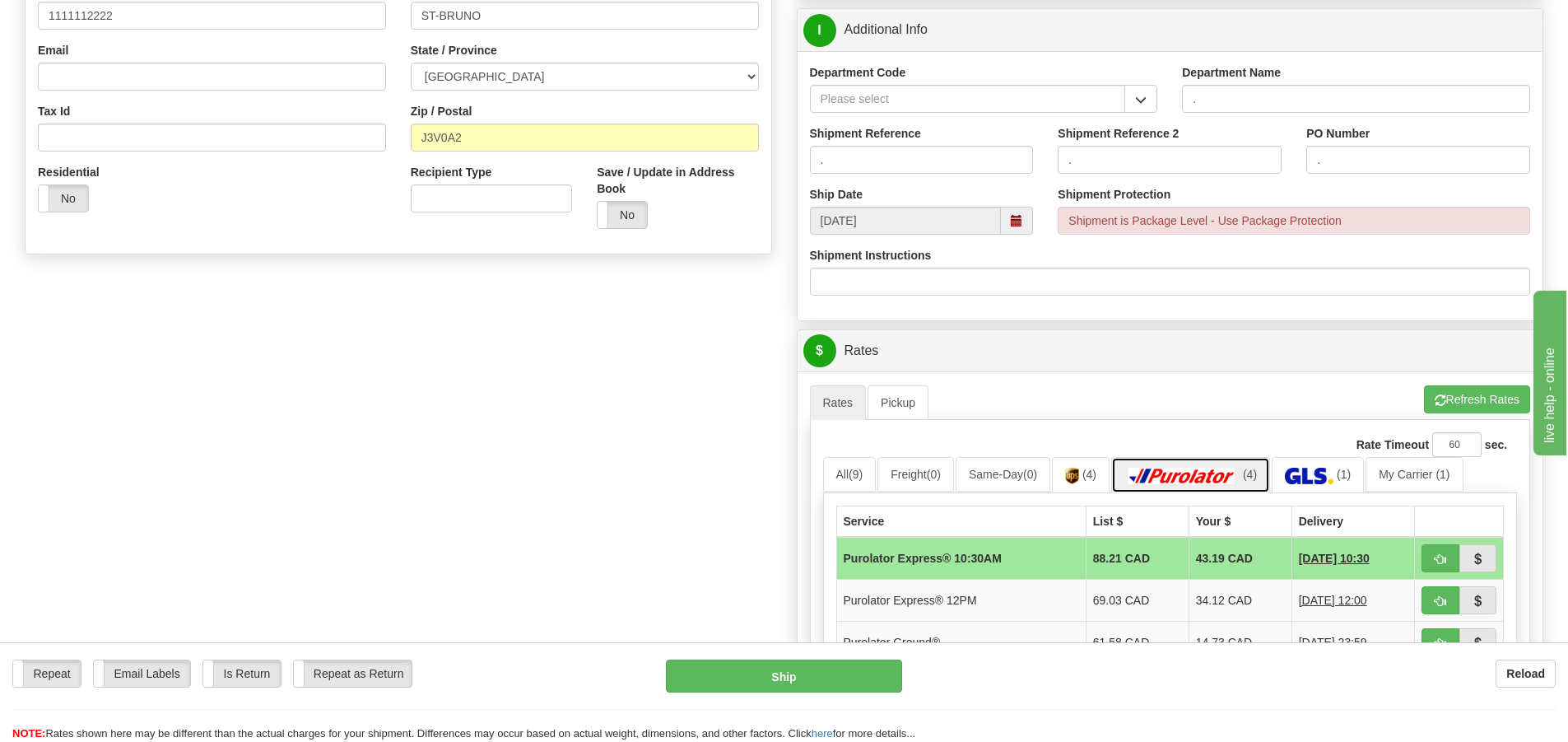
scroll to position [577, 0]
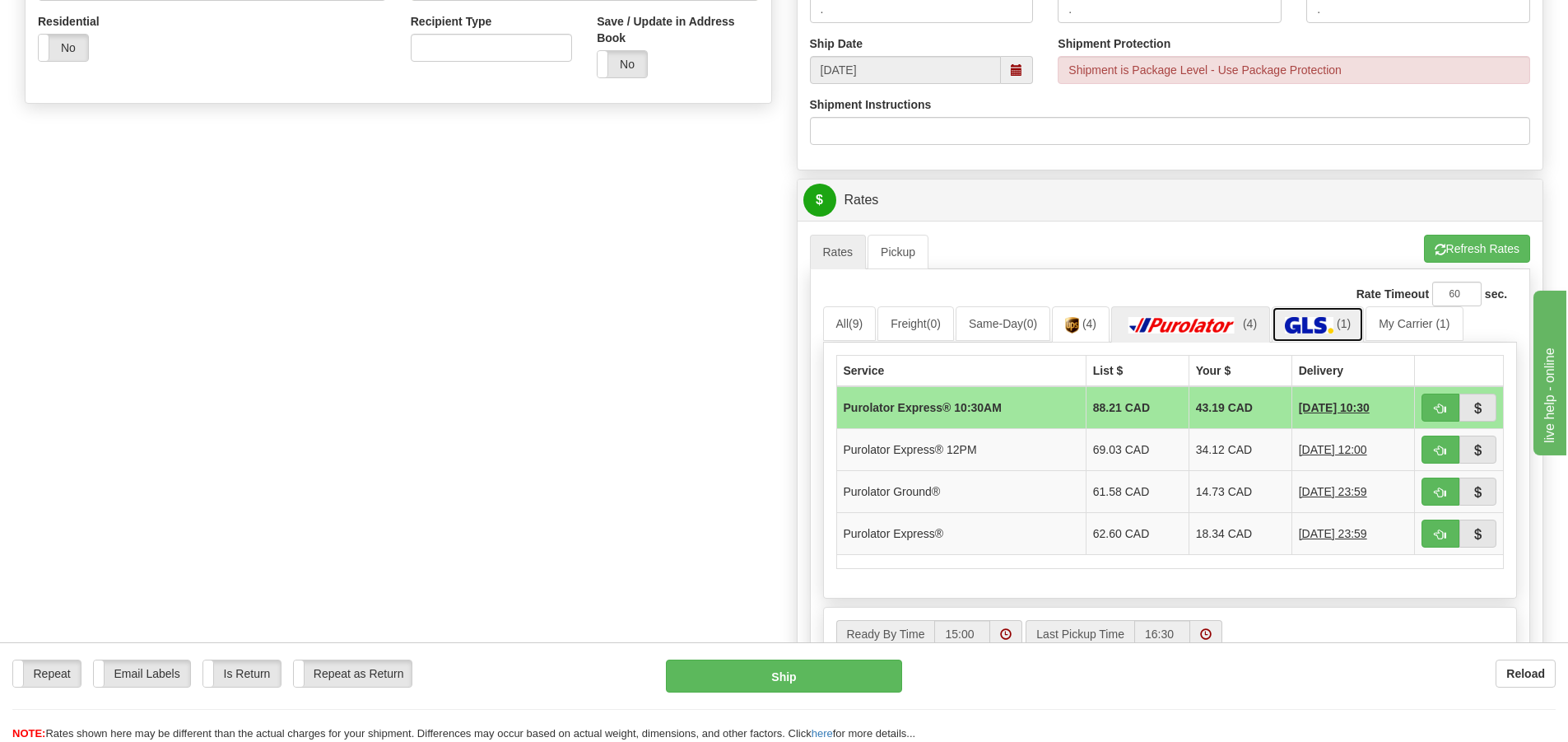
click at [1331, 325] on img at bounding box center [1309, 326] width 49 height 17
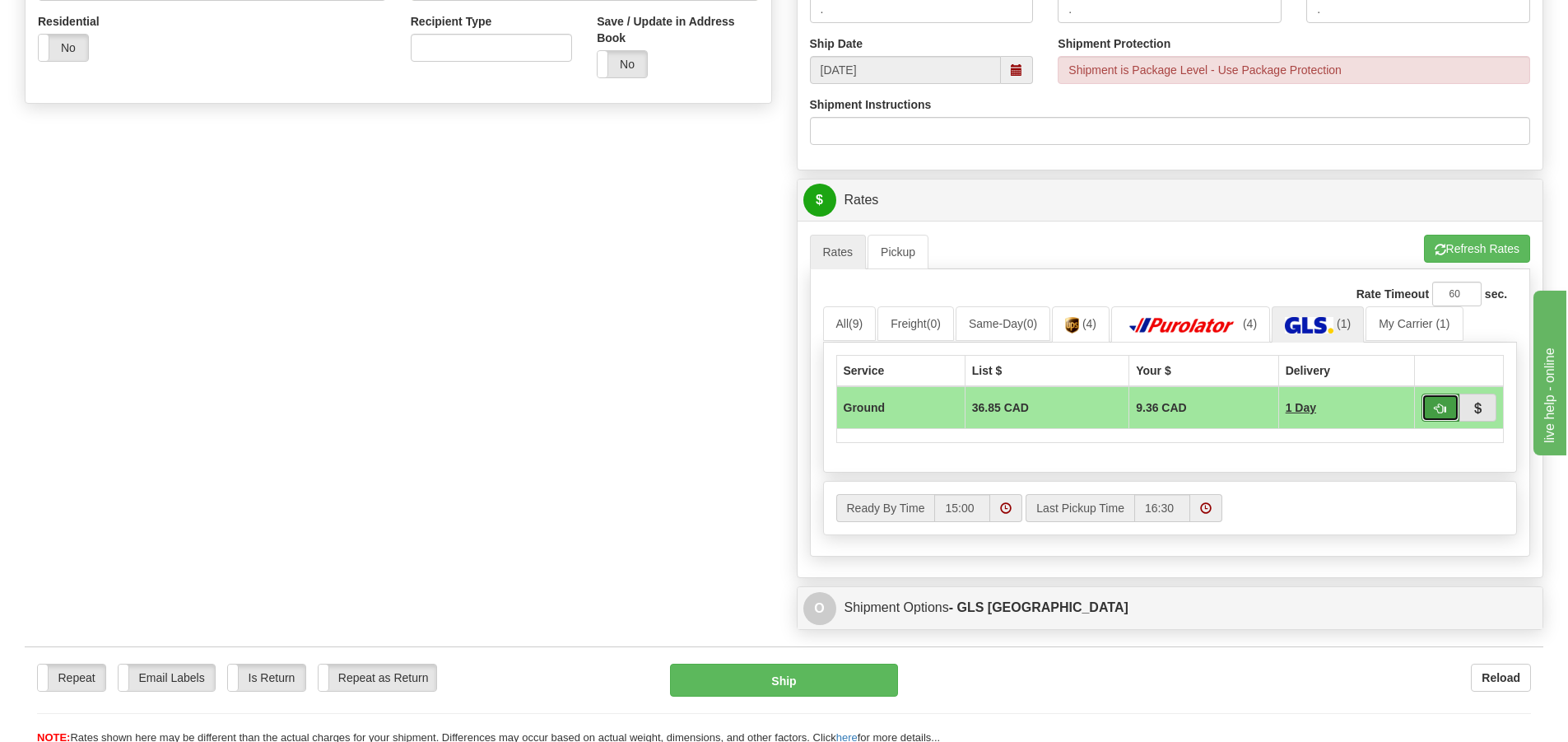
click at [1429, 410] on button "button" at bounding box center [1440, 408] width 38 height 28
type input "1"
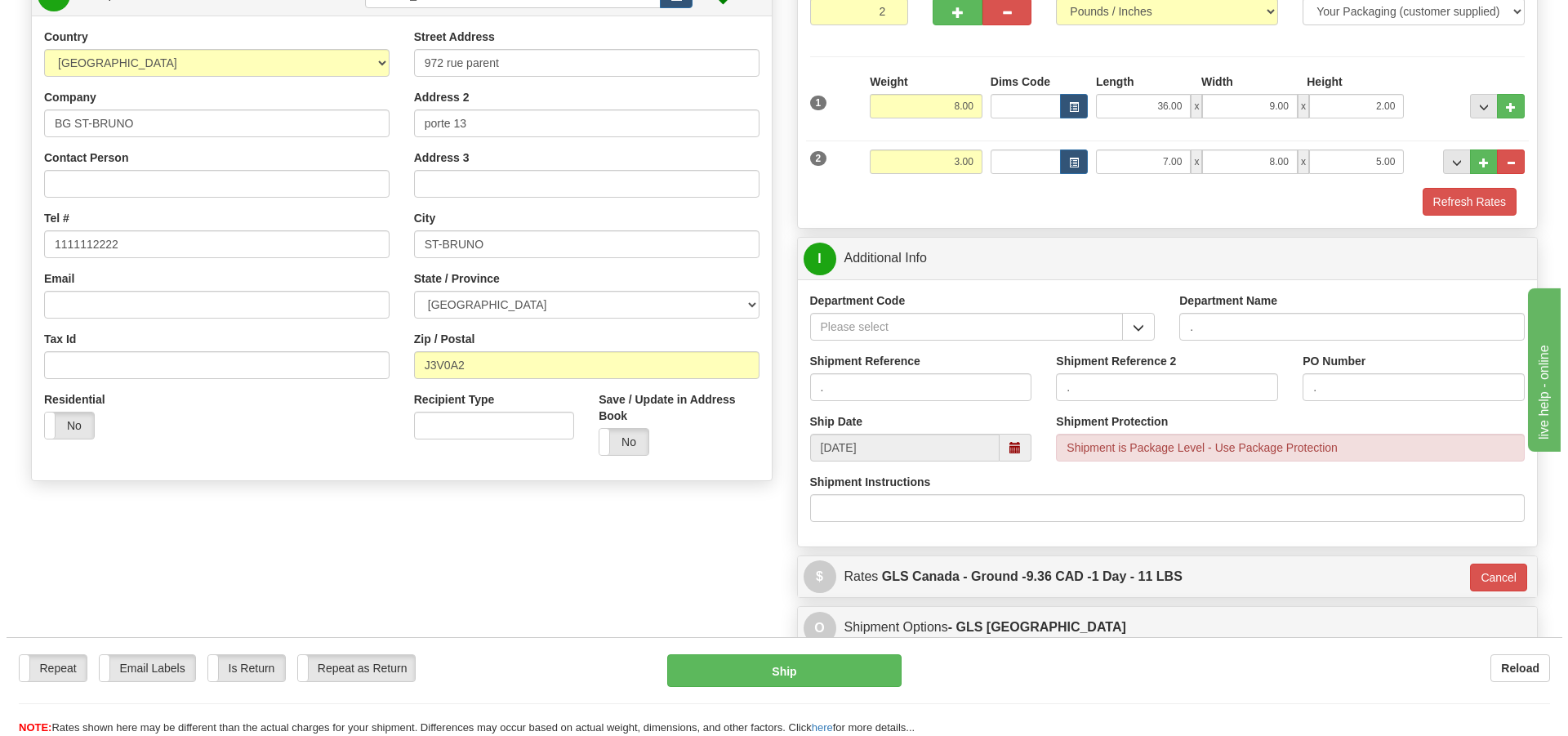
scroll to position [156, 0]
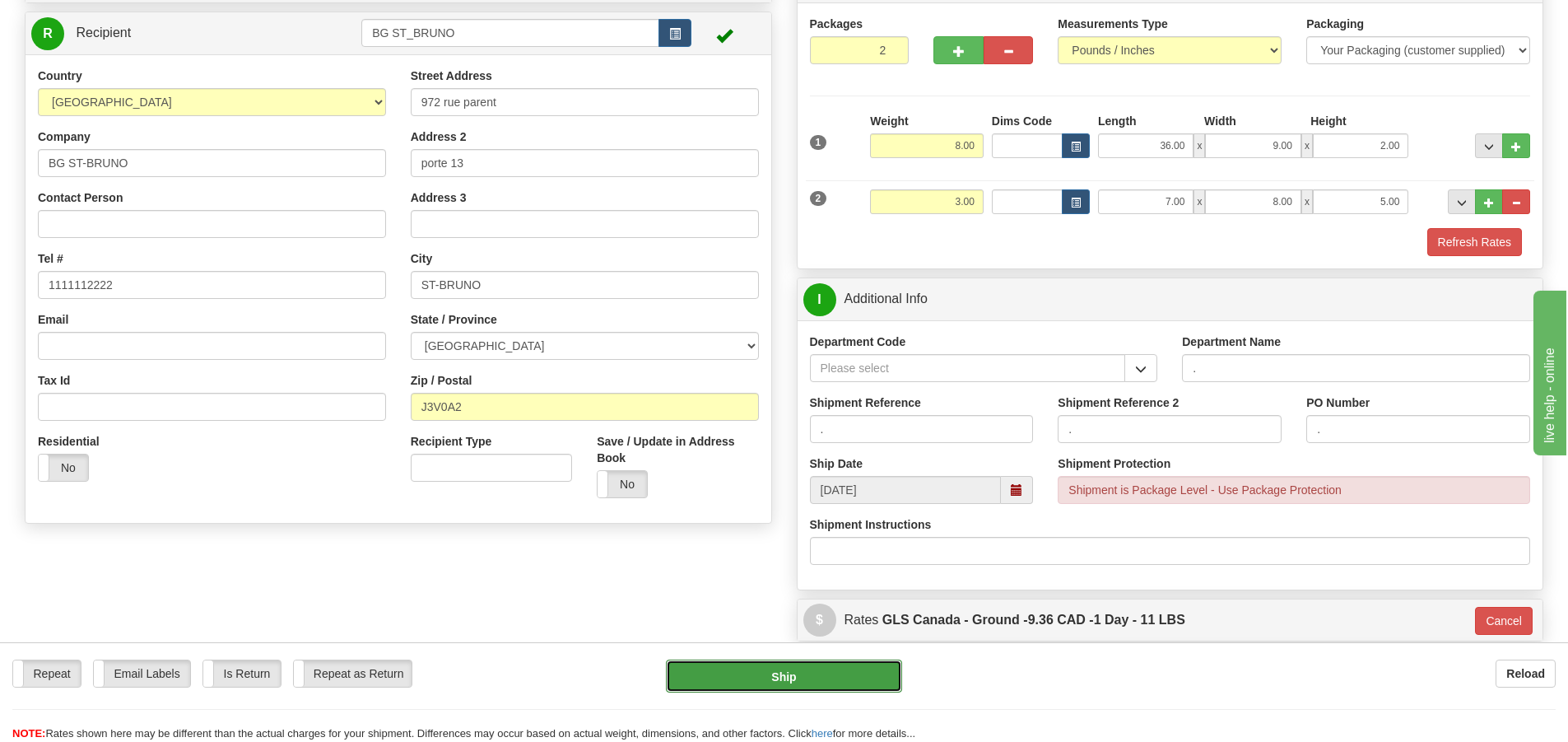
click at [776, 675] on button "Ship" at bounding box center [784, 676] width 236 height 33
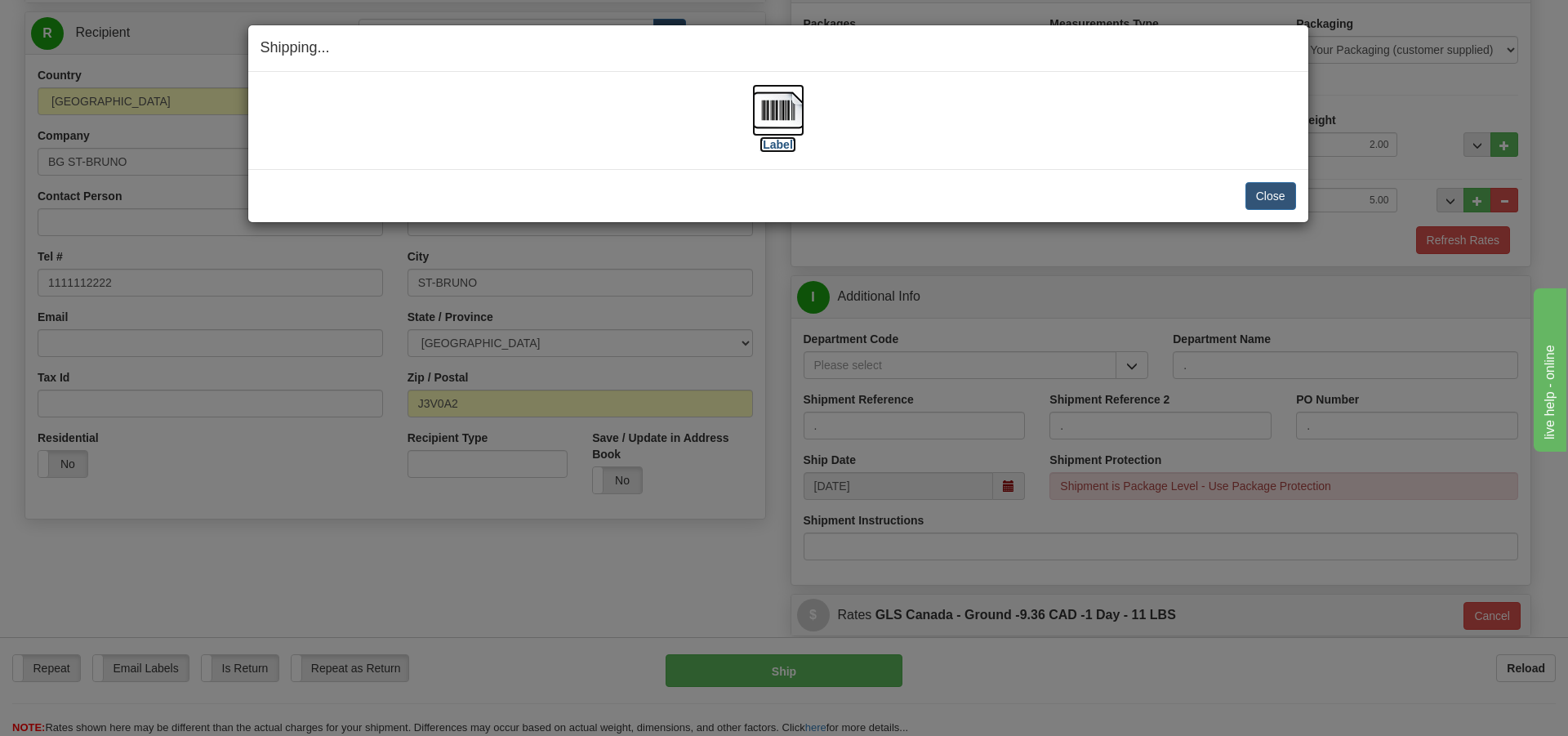
click at [785, 147] on label "[Label]" at bounding box center [778, 144] width 38 height 17
click at [1265, 199] on button "Close" at bounding box center [1270, 196] width 51 height 28
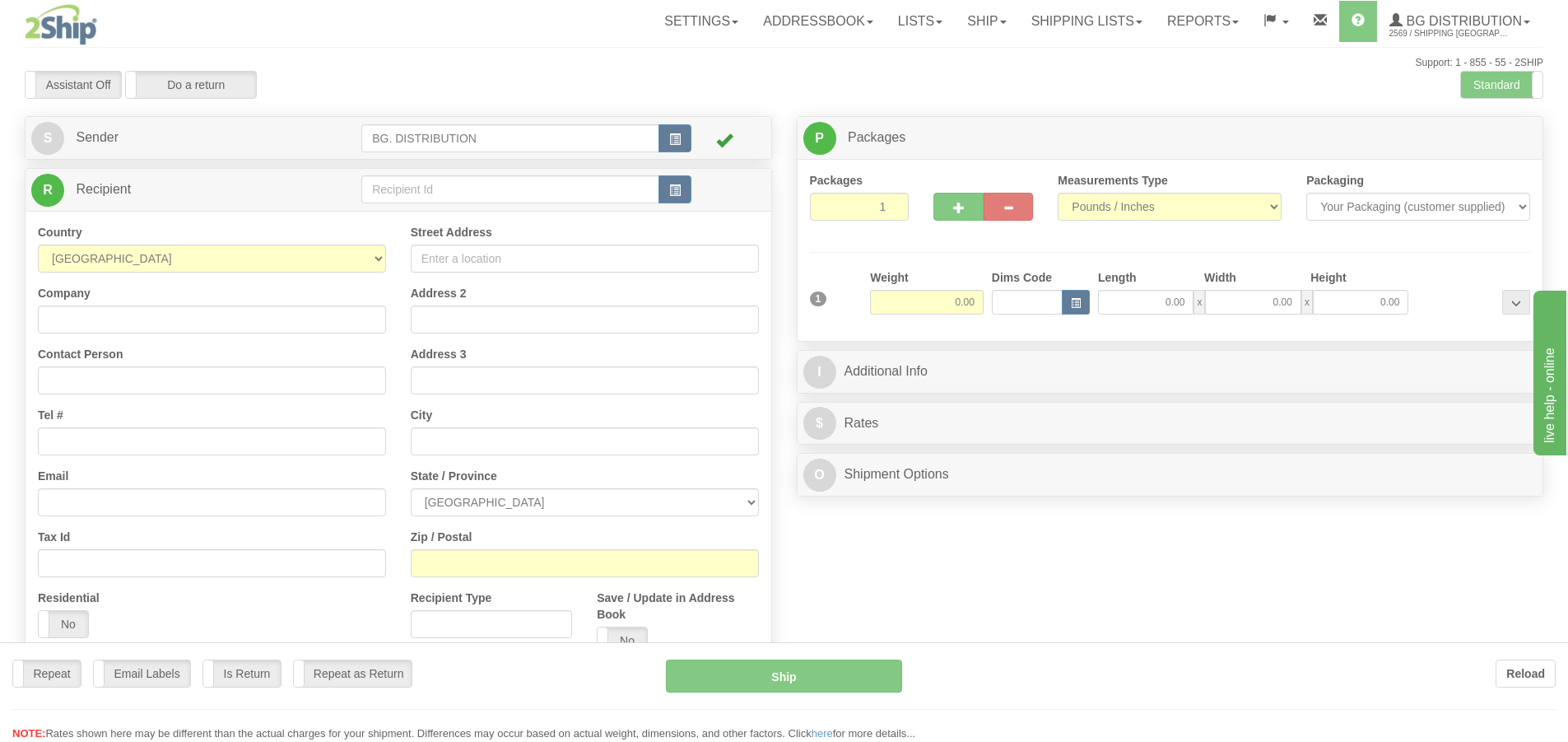
click at [402, 182] on div "Toggle navigation Settings Shipping Preferences Fields Preferences New" at bounding box center [784, 416] width 1568 height 833
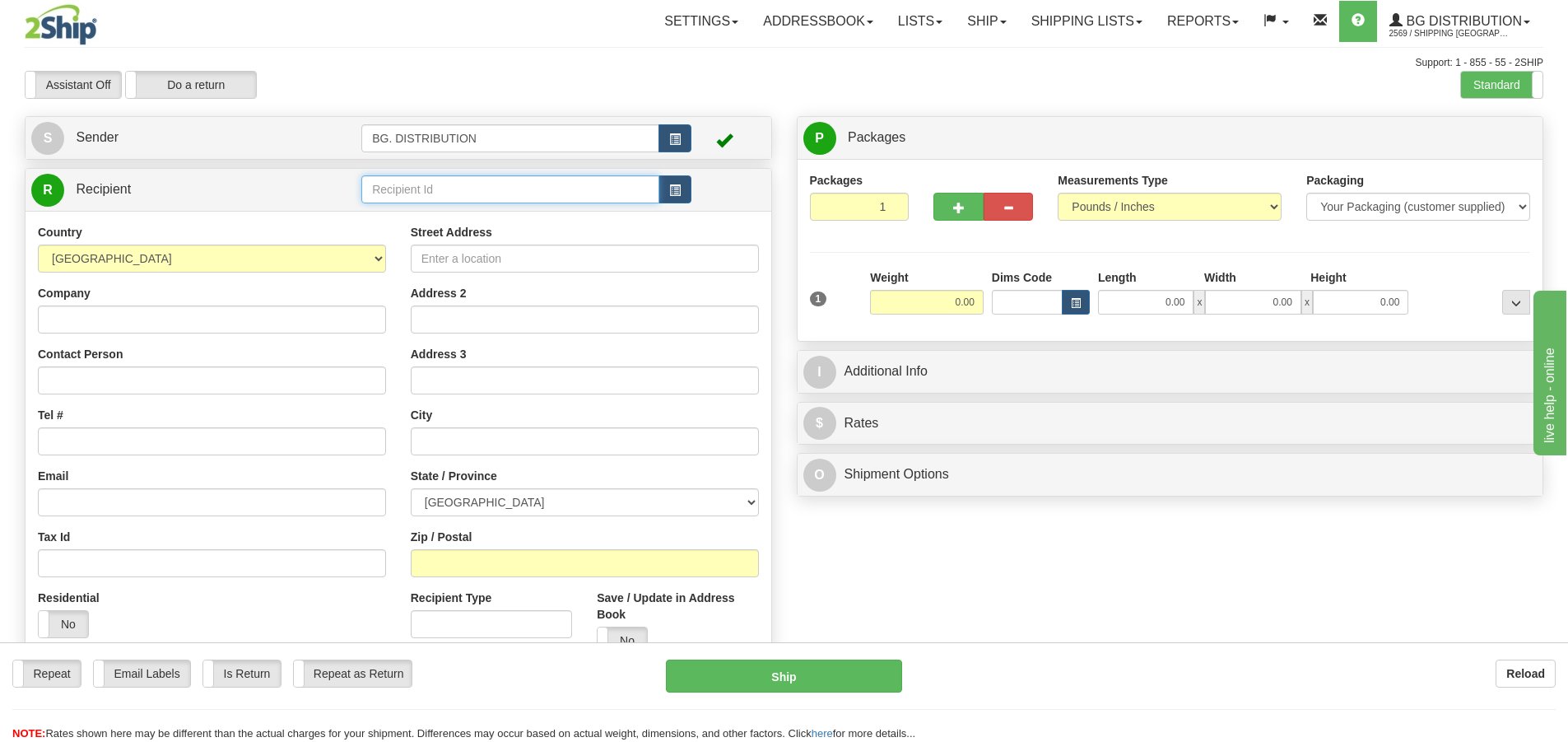
click at [402, 182] on input "text" at bounding box center [509, 189] width 298 height 28
click at [396, 208] on div "BG TOR" at bounding box center [507, 215] width 283 height 18
type input "BG TOR"
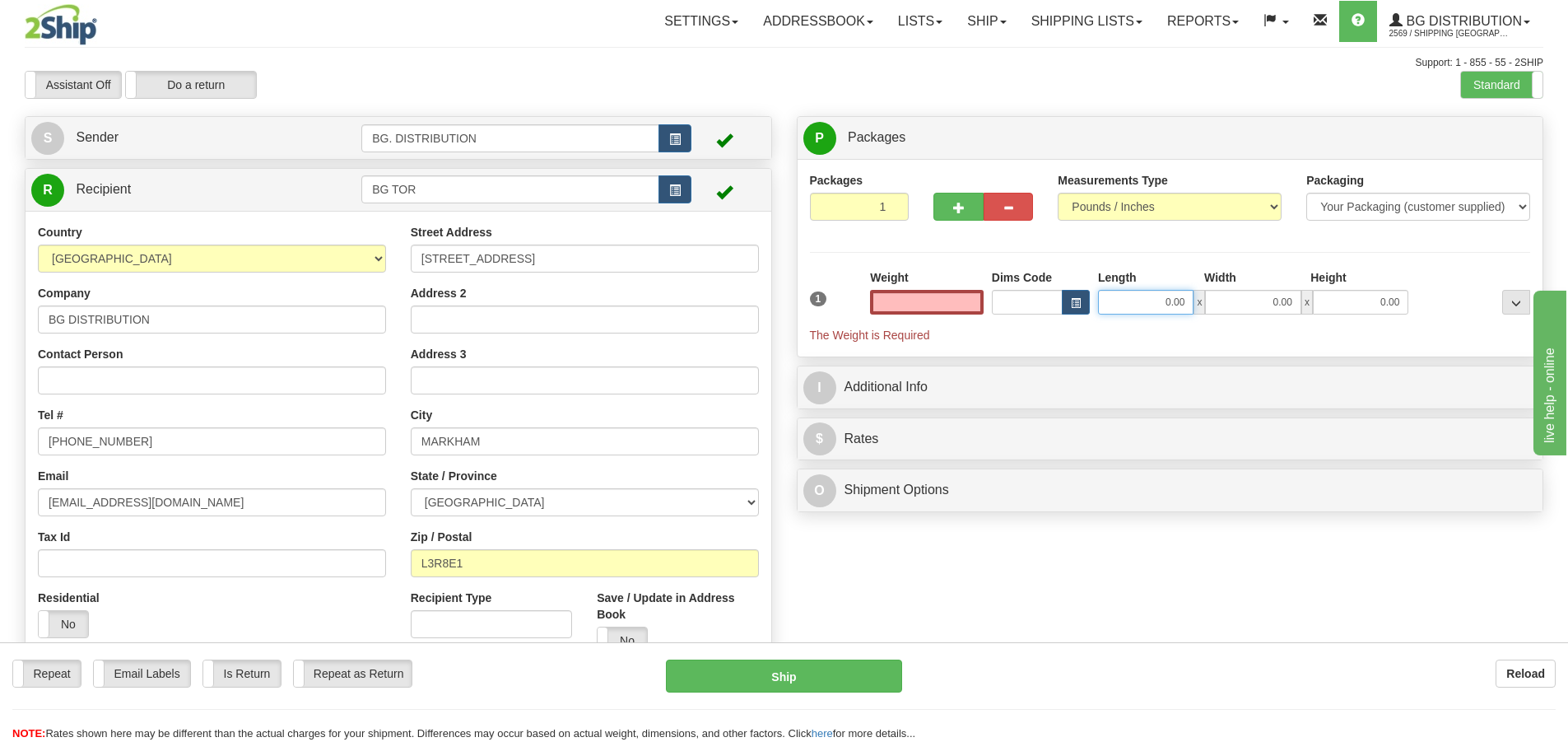
type input "0.00"
click at [1147, 297] on input "0.00" at bounding box center [1145, 302] width 95 height 24
type input "13.00"
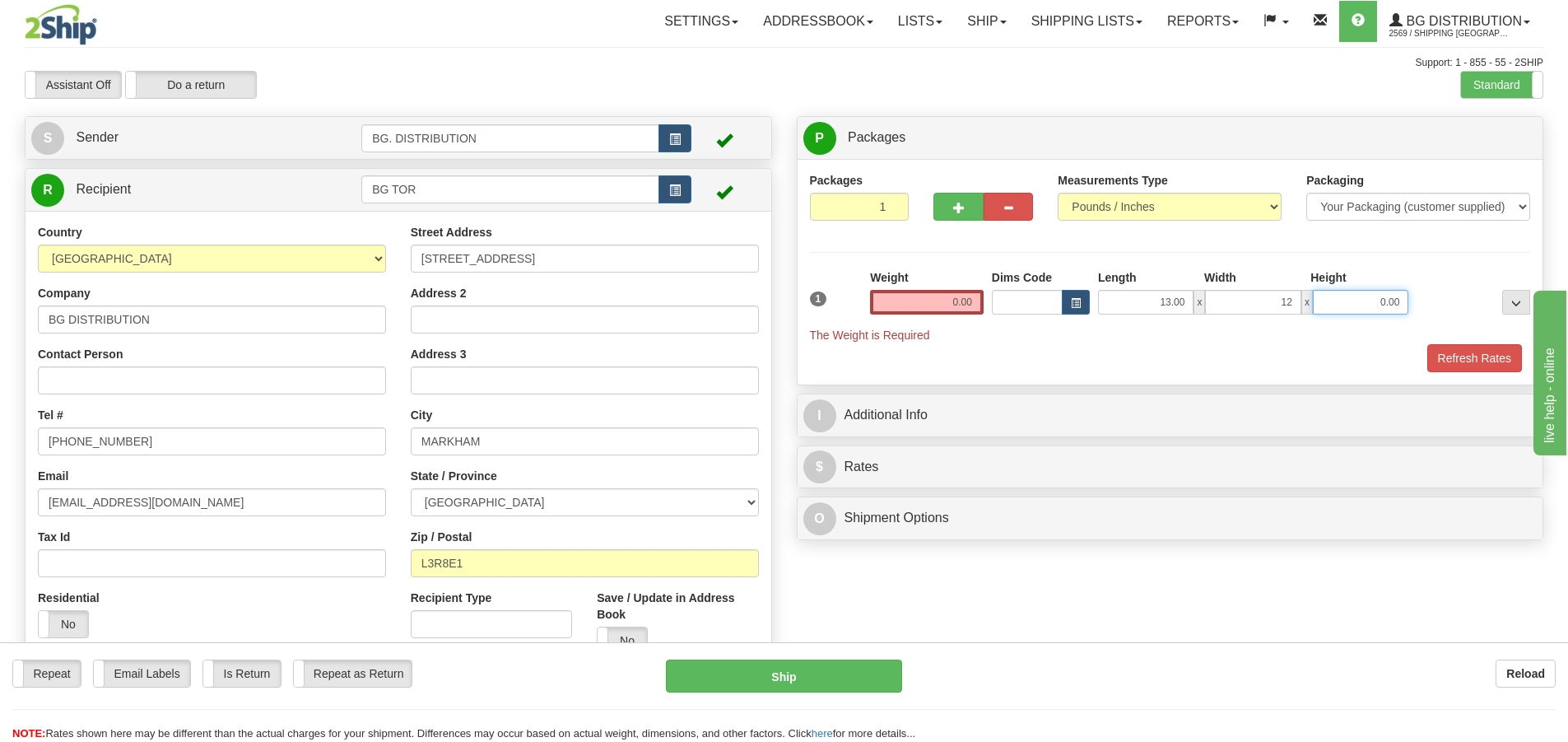
type input "12.00"
type input "13.00"
click at [953, 301] on input "0.00" at bounding box center [927, 302] width 114 height 24
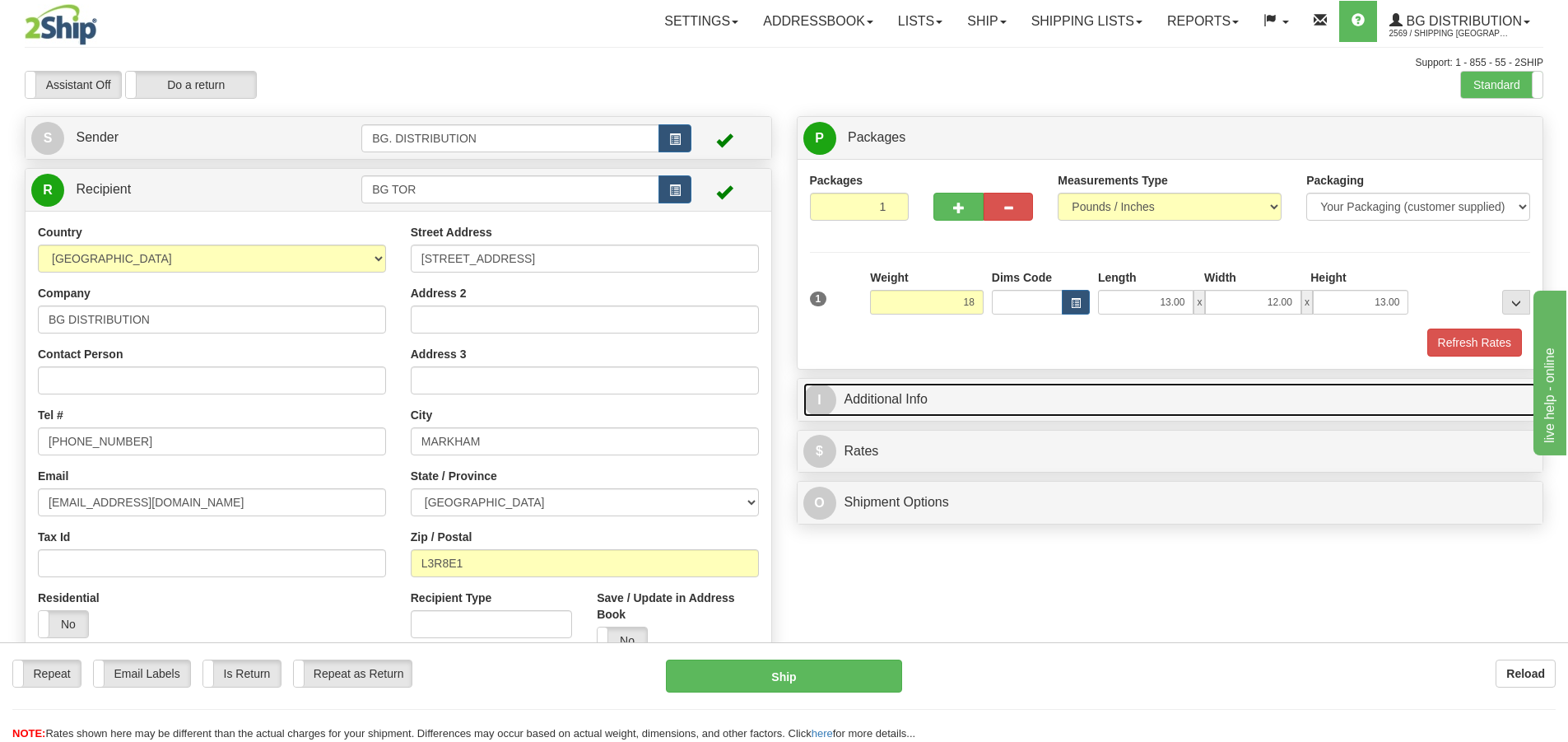
type input "18.00"
click at [828, 396] on span "I" at bounding box center [819, 399] width 33 height 33
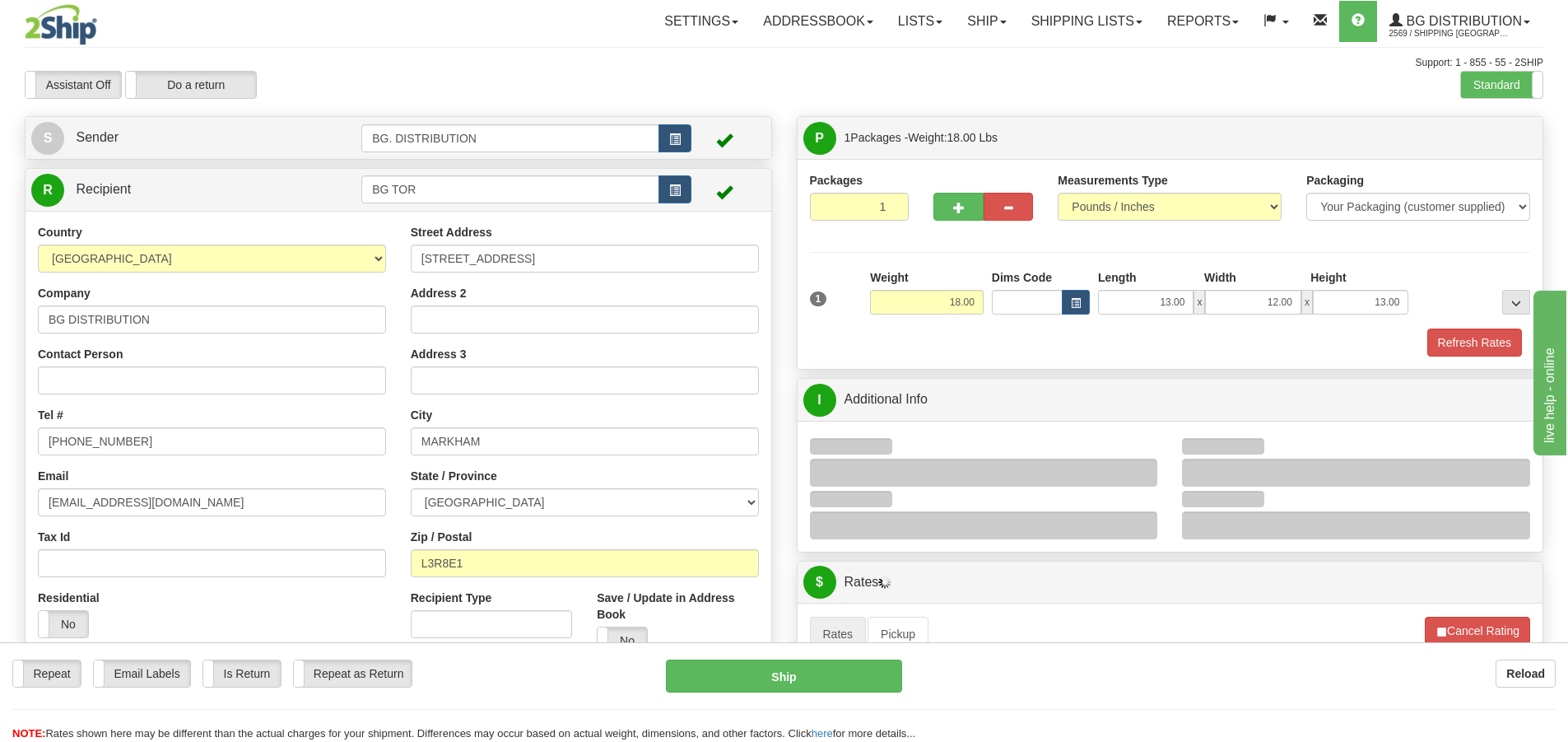
click at [1219, 467] on div at bounding box center [1355, 472] width 348 height 28
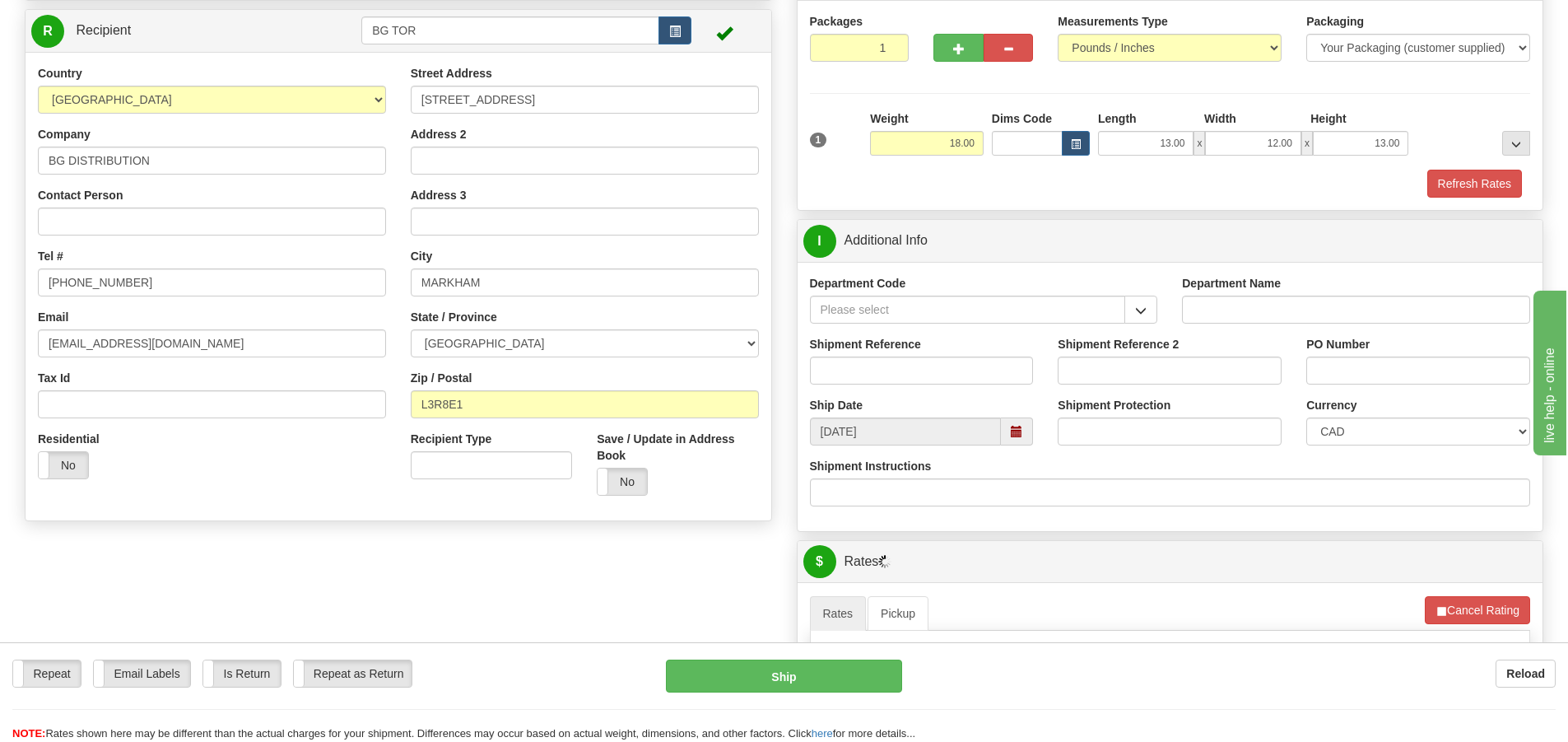
scroll to position [164, 0]
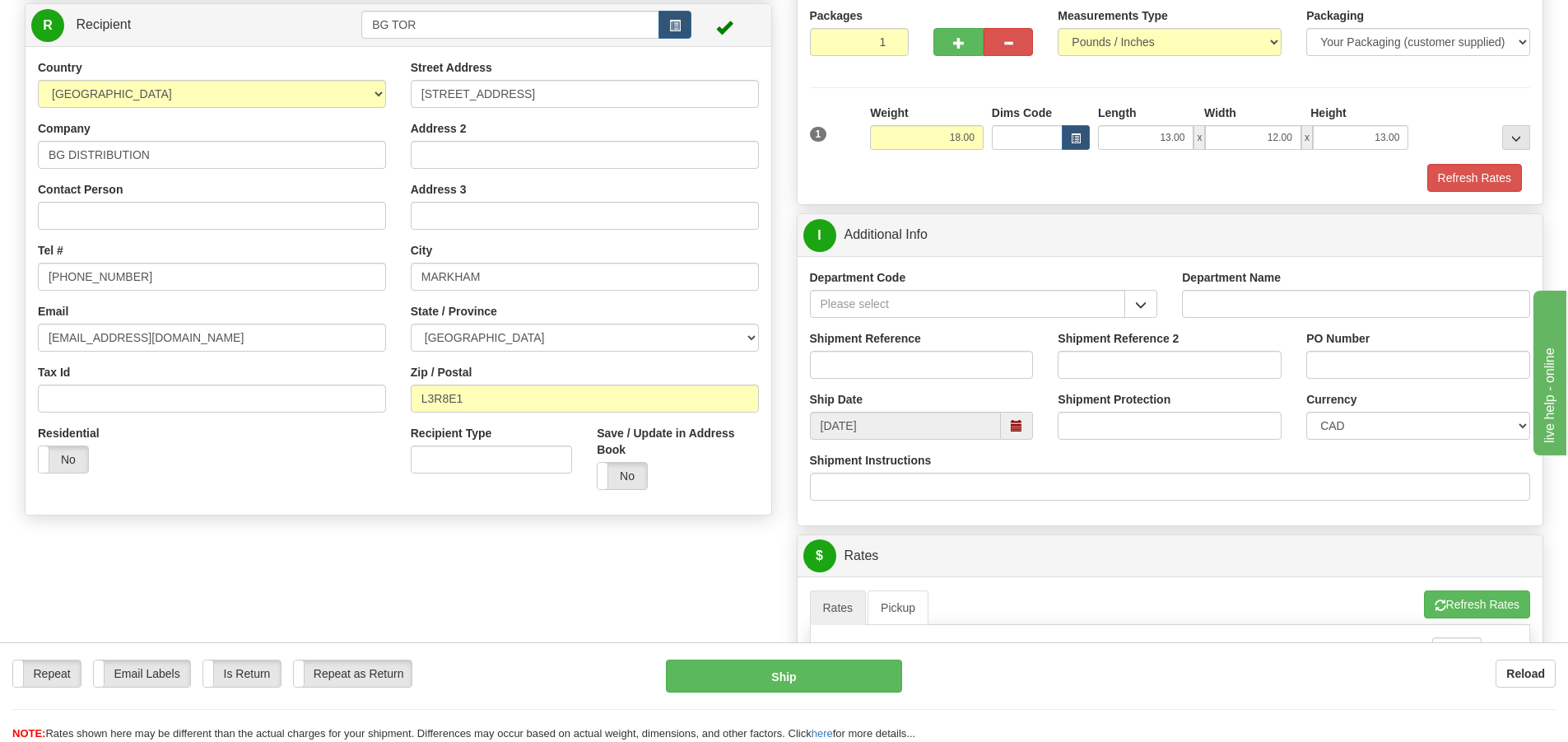
click at [1219, 288] on div "Department Name" at bounding box center [1355, 293] width 348 height 49
click at [1219, 299] on input "Department Name" at bounding box center [1355, 304] width 348 height 28
type input "."
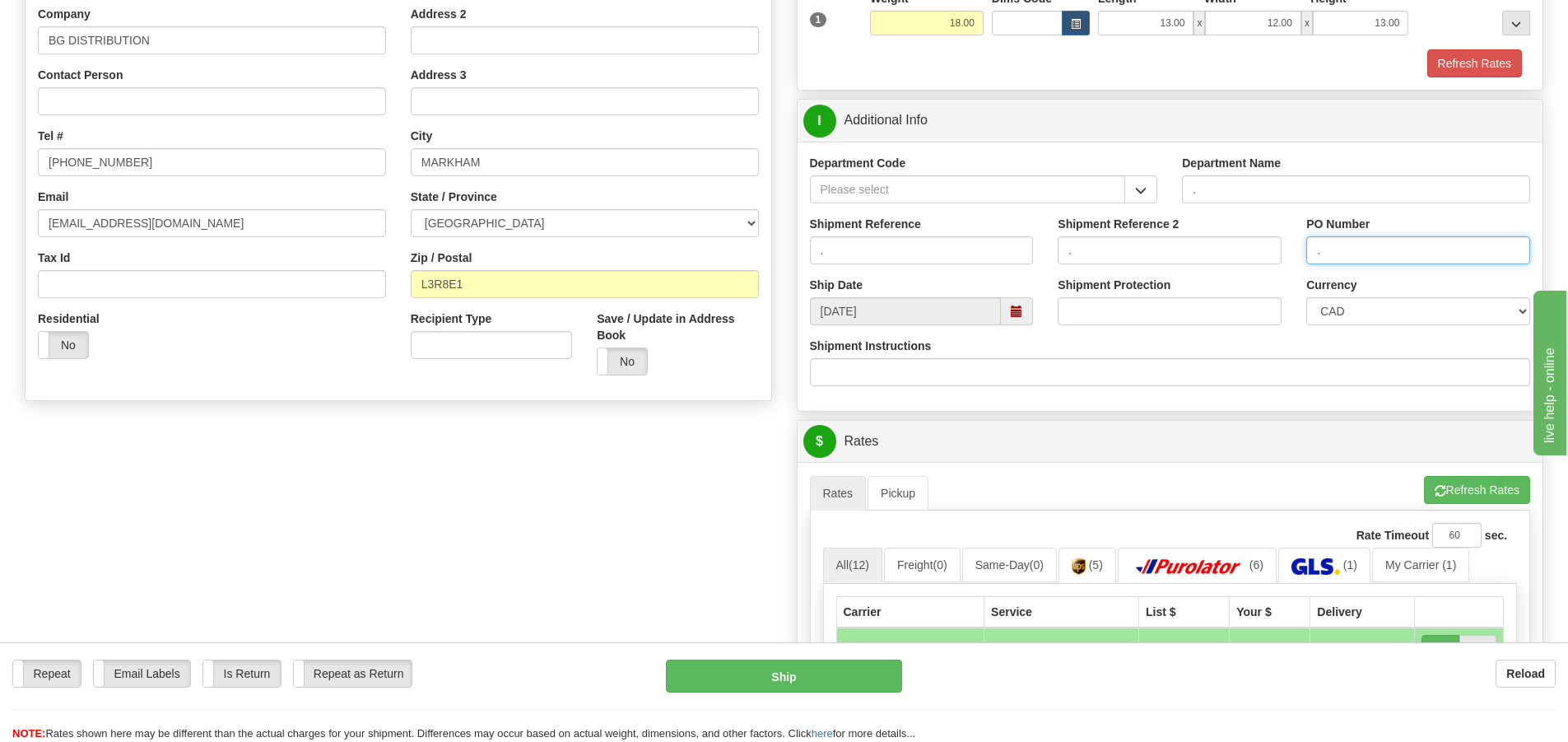
scroll to position [412, 0]
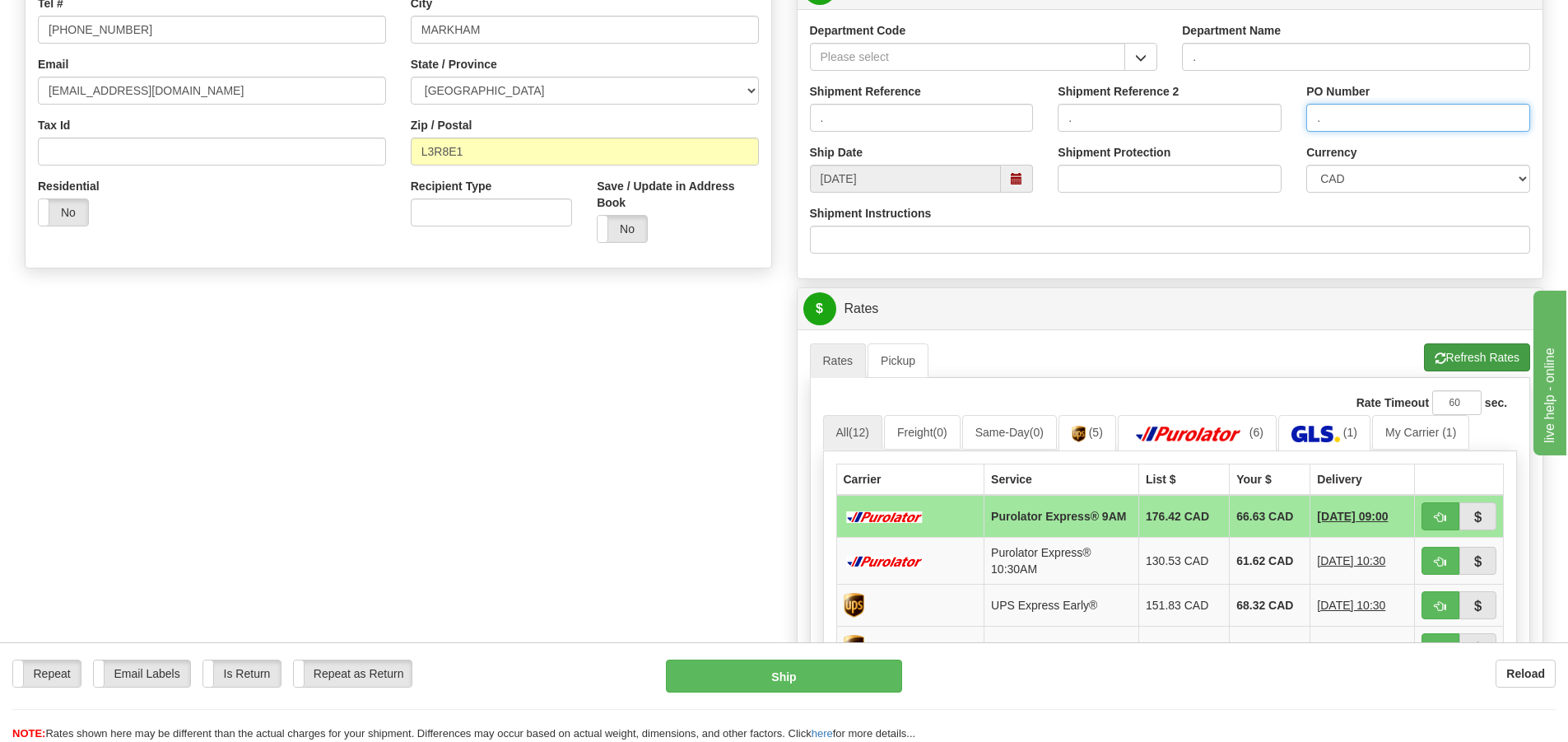
type input "."
click at [1472, 367] on button "Refresh Rates" at bounding box center [1477, 357] width 106 height 28
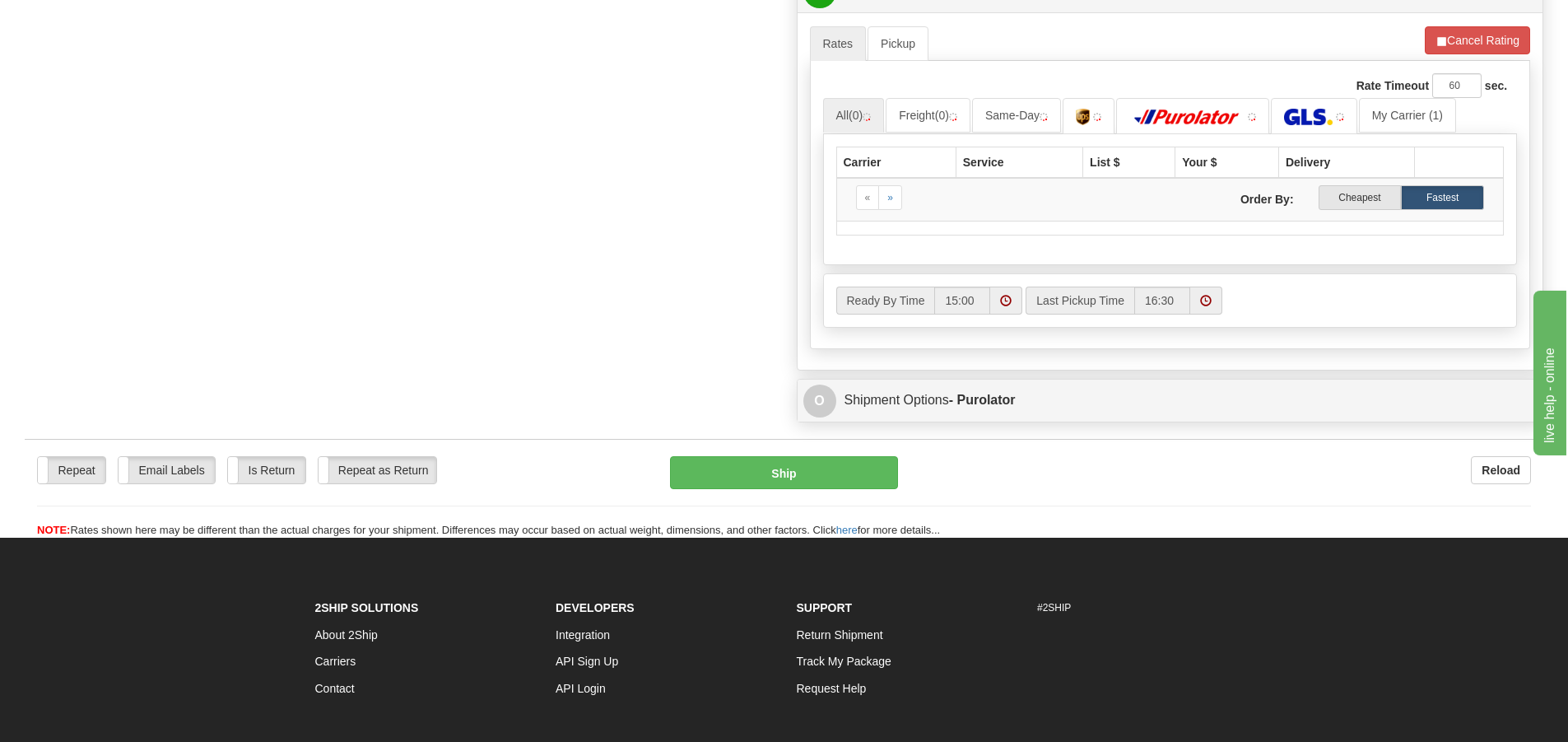
scroll to position [741, 0]
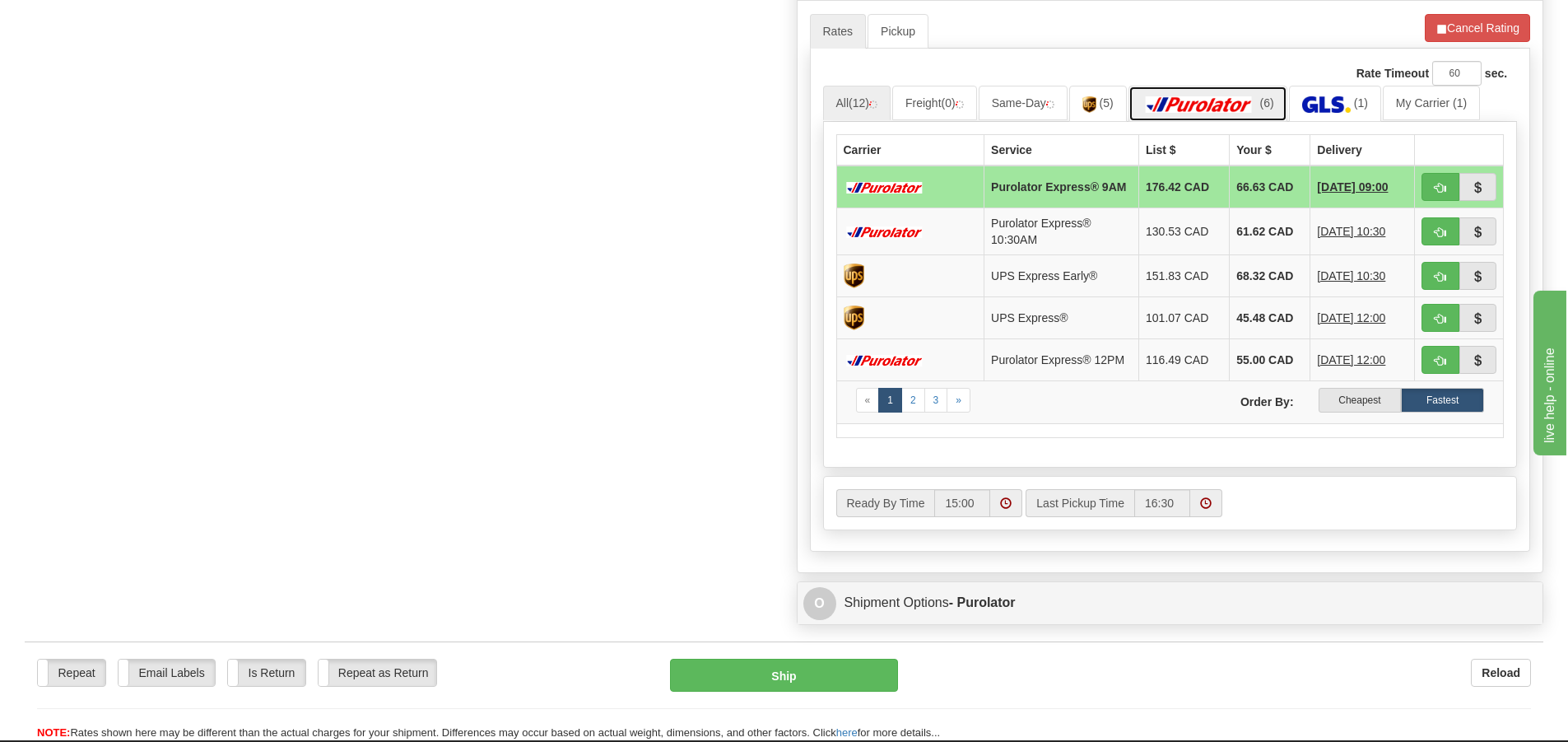
click at [1219, 106] on img at bounding box center [1200, 105] width 116 height 17
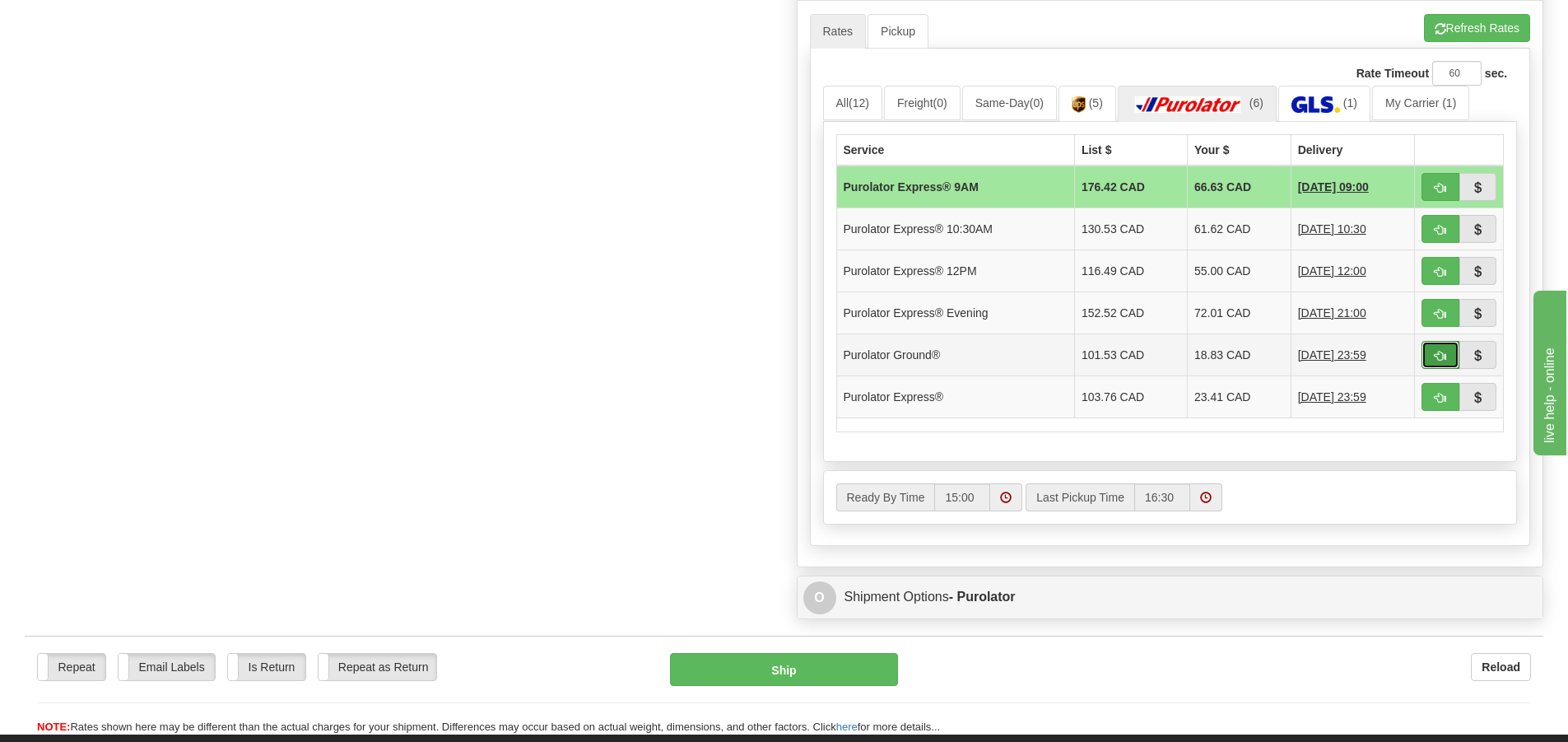
click at [1423, 354] on button "button" at bounding box center [1440, 355] width 38 height 28
type input "260"
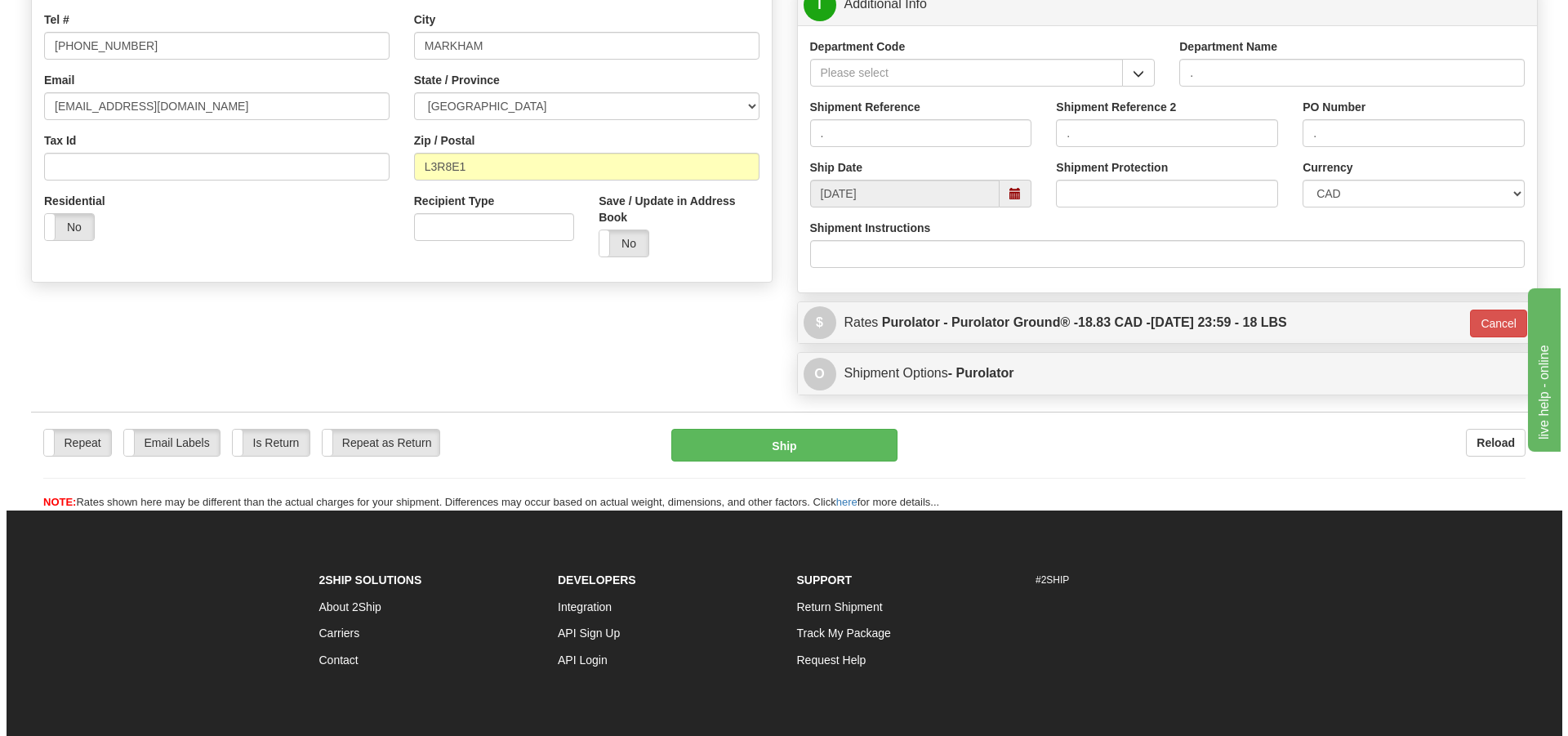
scroll to position [179, 0]
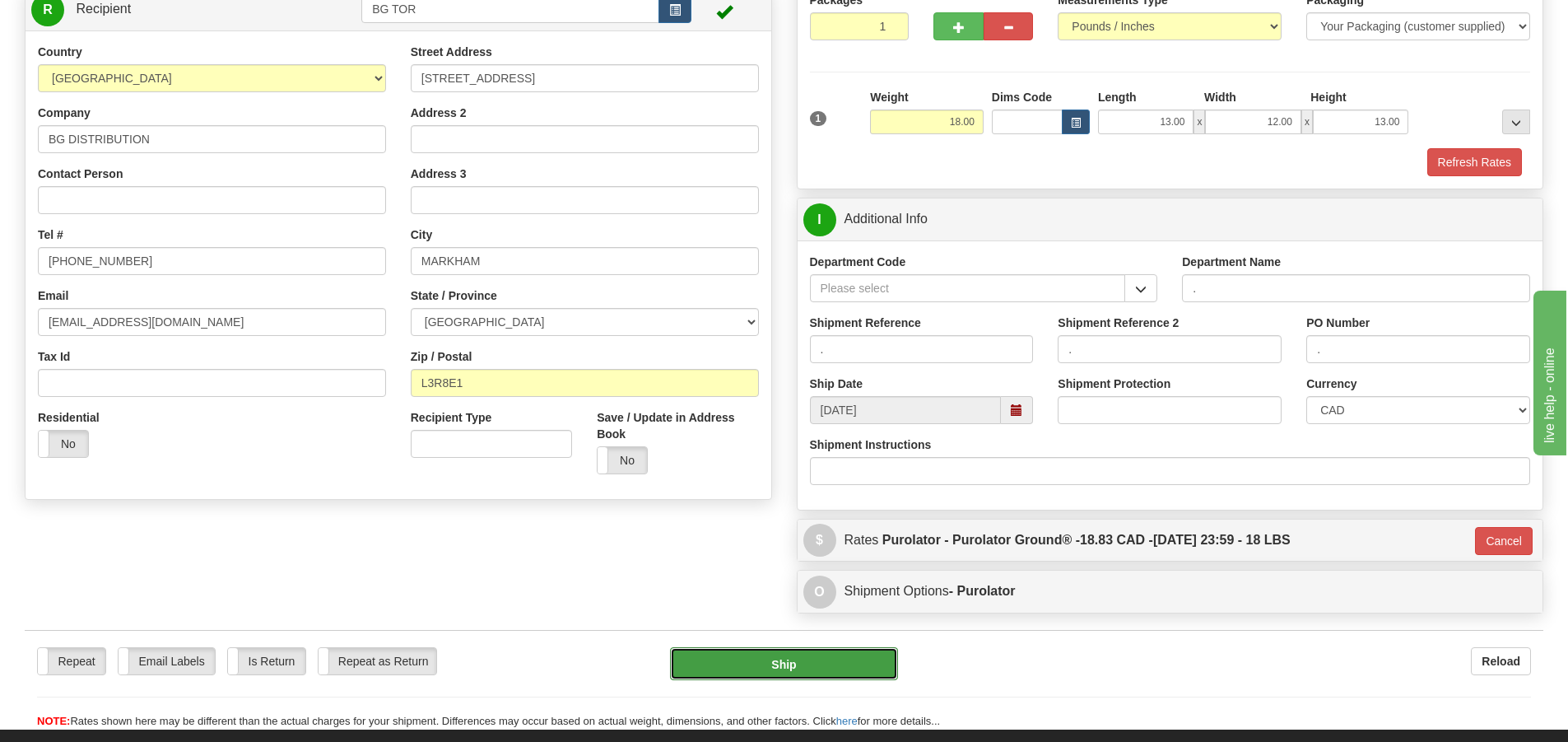
click at [737, 664] on button "Ship" at bounding box center [784, 663] width 228 height 33
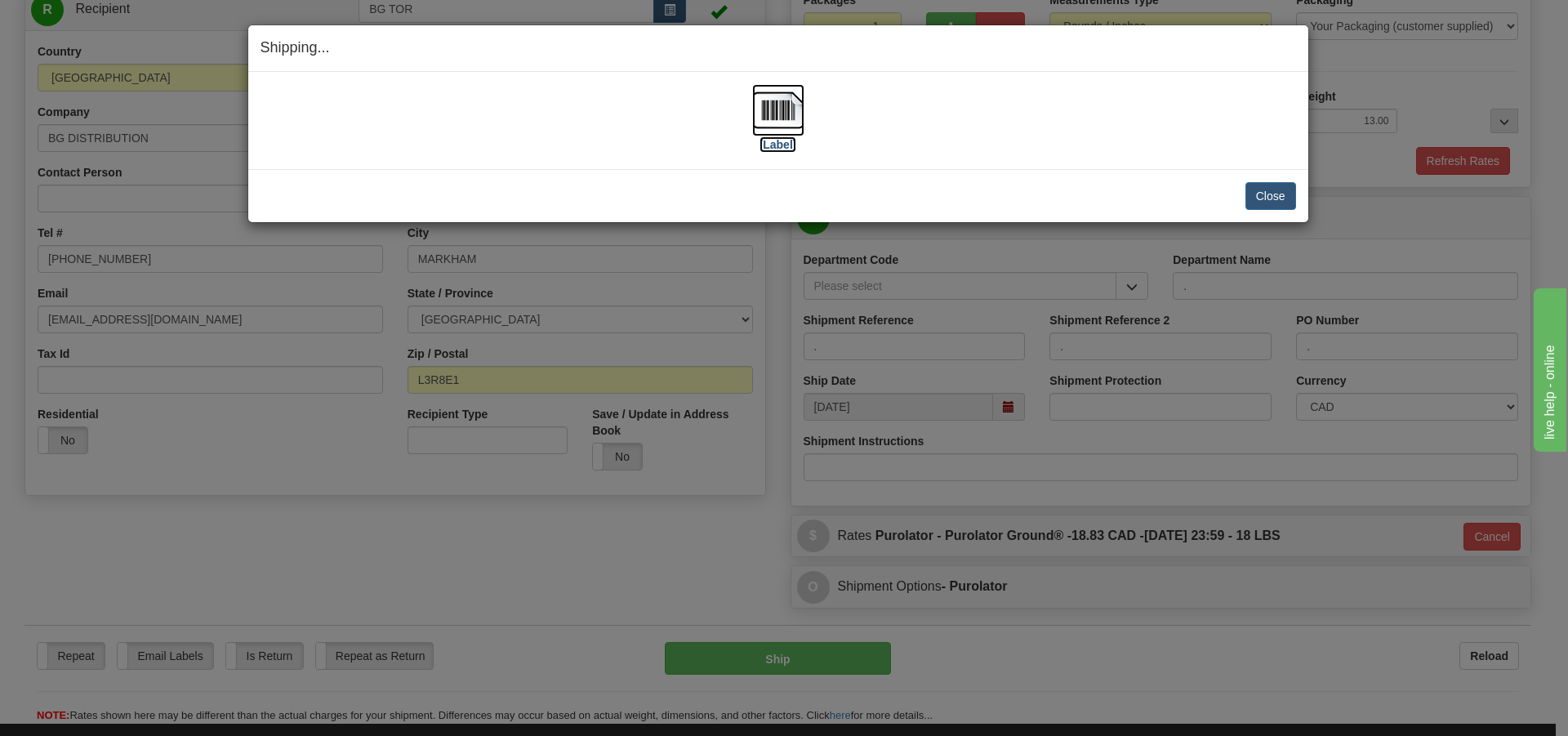
click at [767, 140] on label "[Label]" at bounding box center [778, 144] width 38 height 17
click at [1273, 184] on button "Close" at bounding box center [1270, 196] width 51 height 28
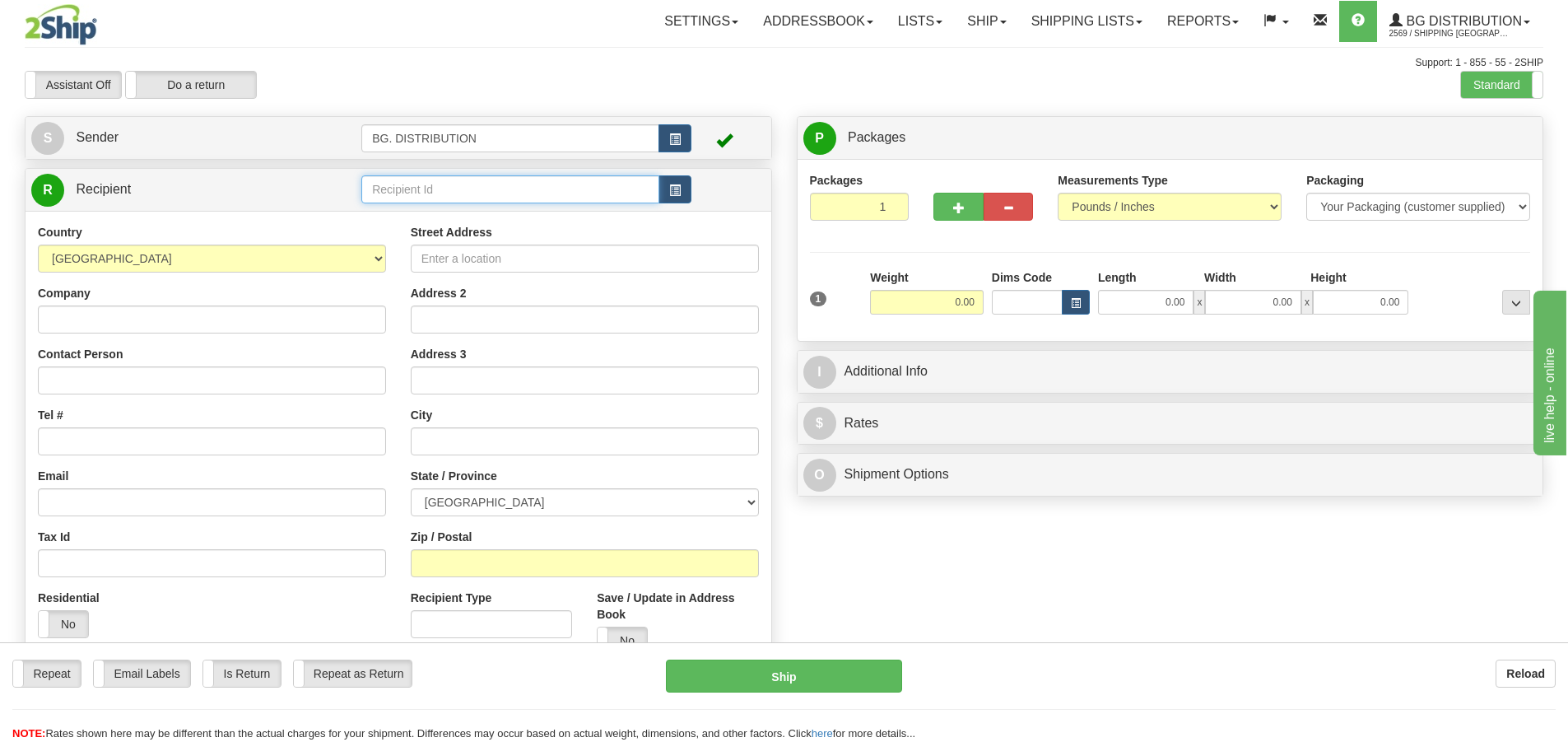
click at [560, 191] on input "text" at bounding box center [509, 189] width 298 height 28
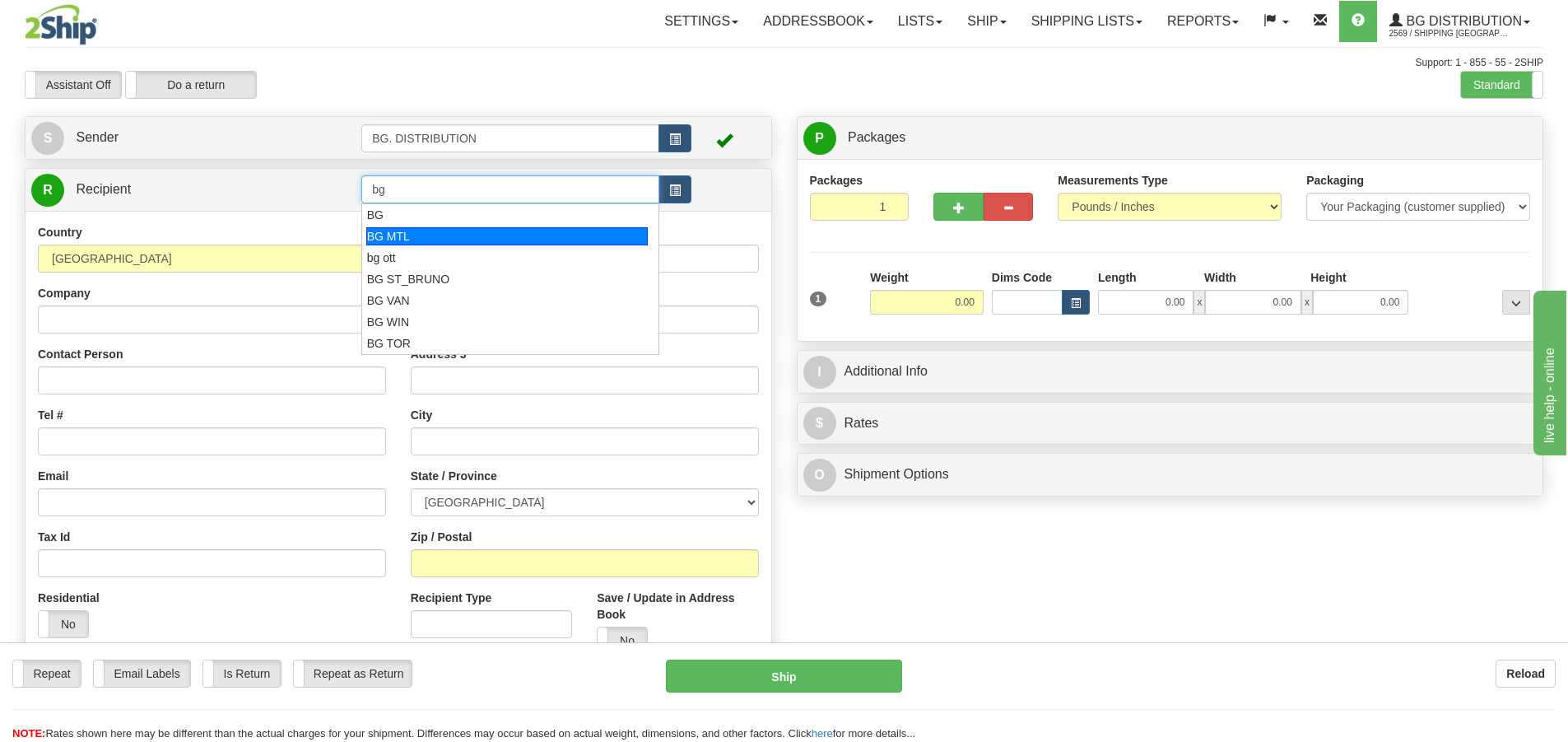
click at [508, 232] on div "BG MTL" at bounding box center [507, 235] width 283 height 18
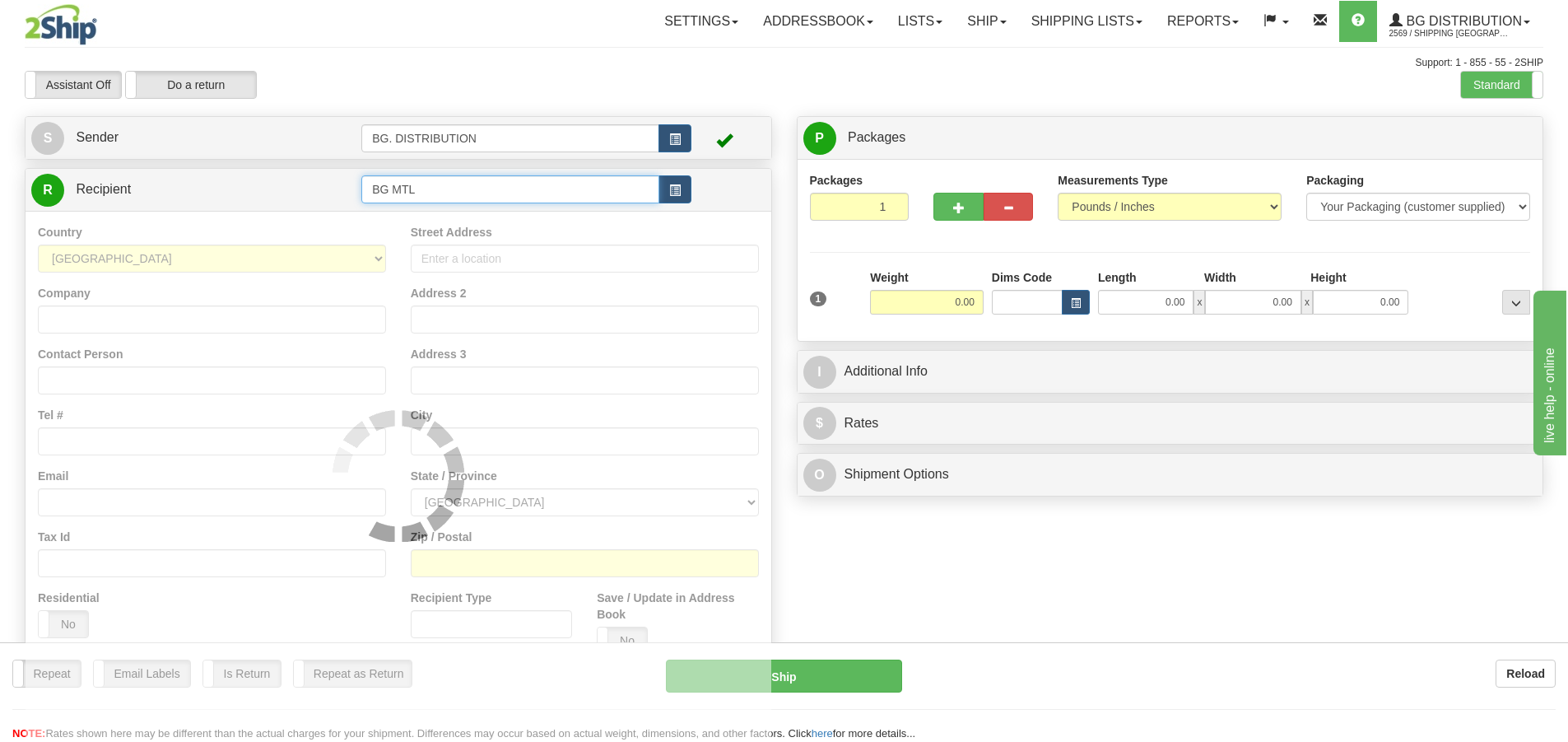
type input "BG MTL"
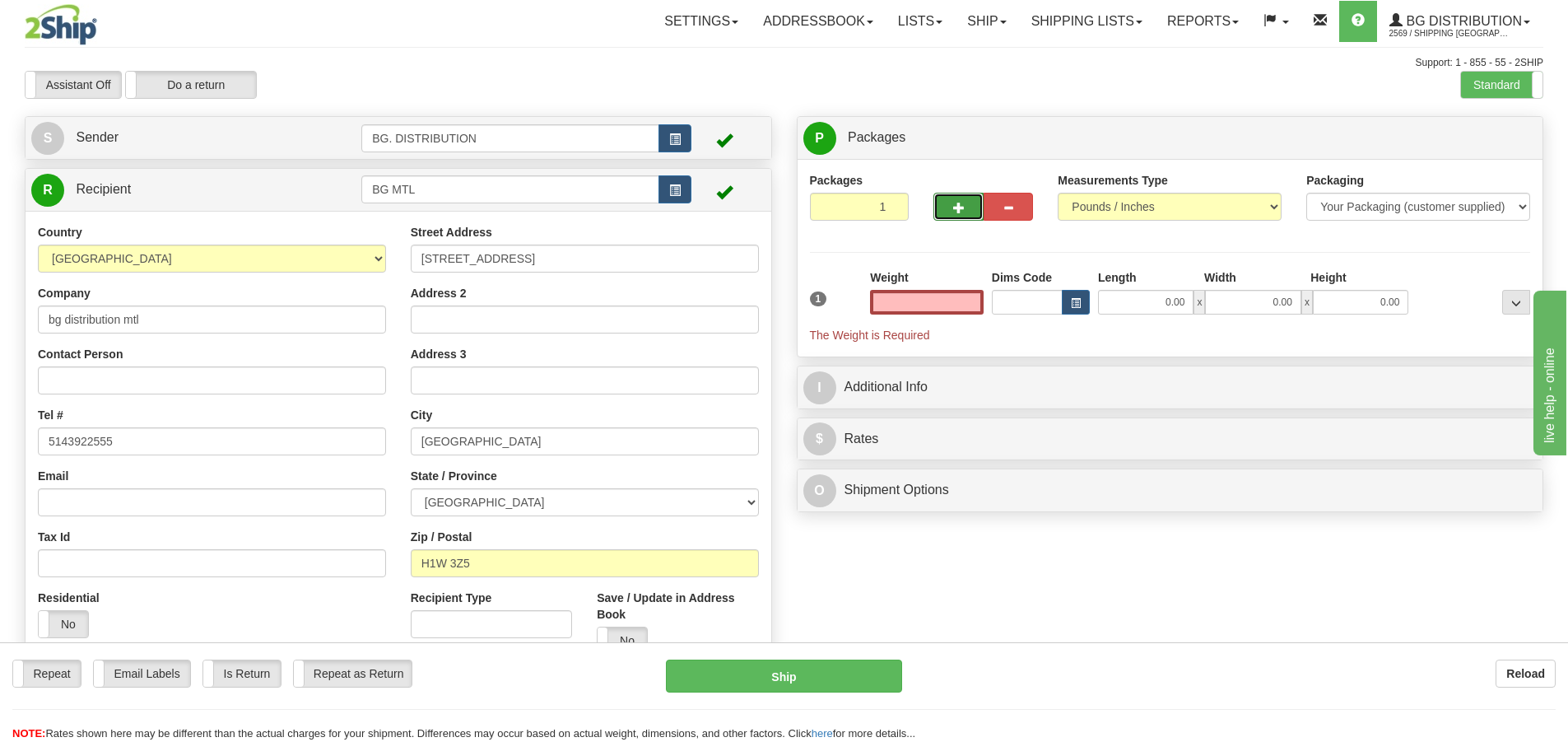
type input "0.00"
drag, startPoint x: 945, startPoint y: 200, endPoint x: 958, endPoint y: 200, distance: 13.0
click at [952, 200] on button "button" at bounding box center [957, 206] width 49 height 28
type input "2"
click at [1474, 136] on span "Package Level" at bounding box center [1495, 138] width 65 height 11
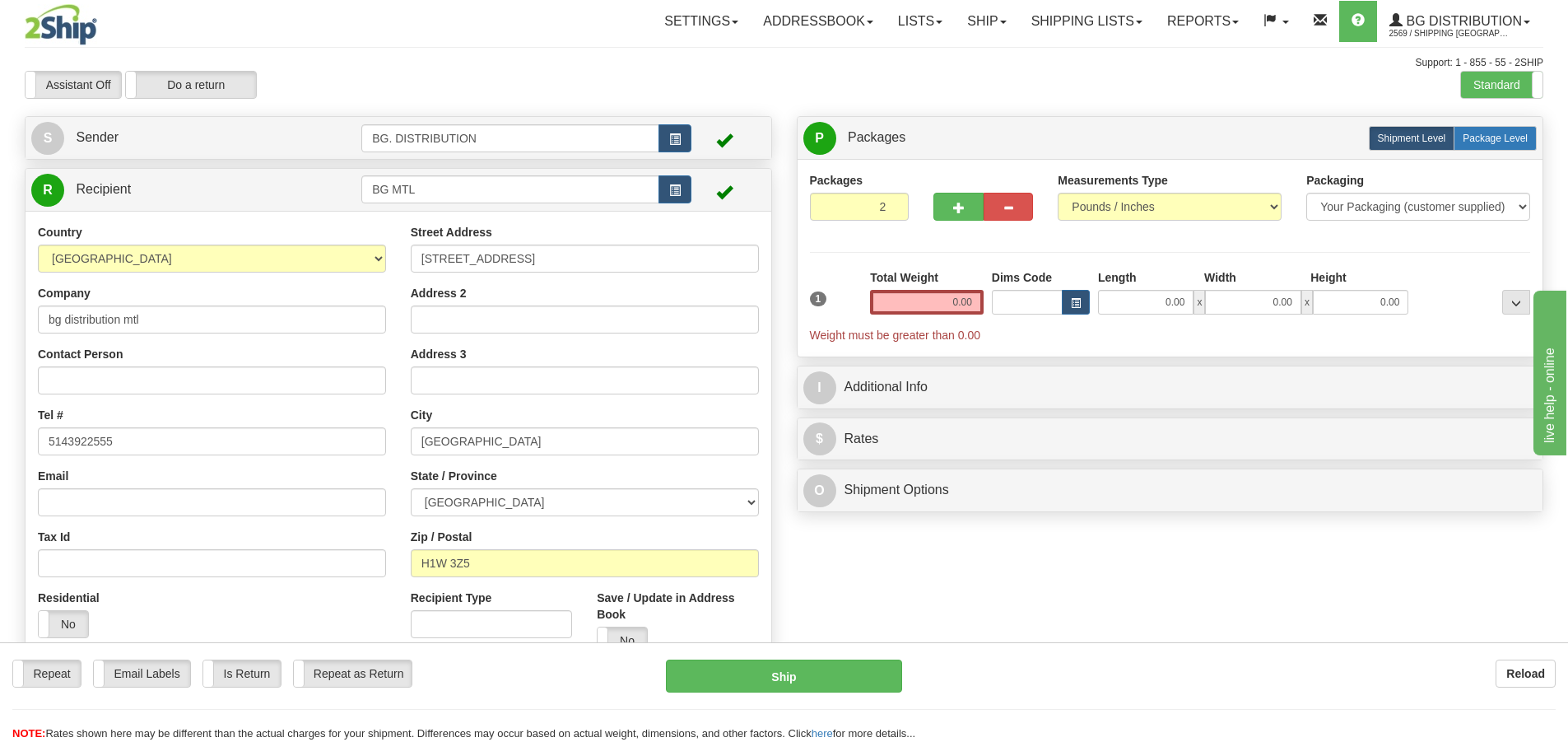
radio input "true"
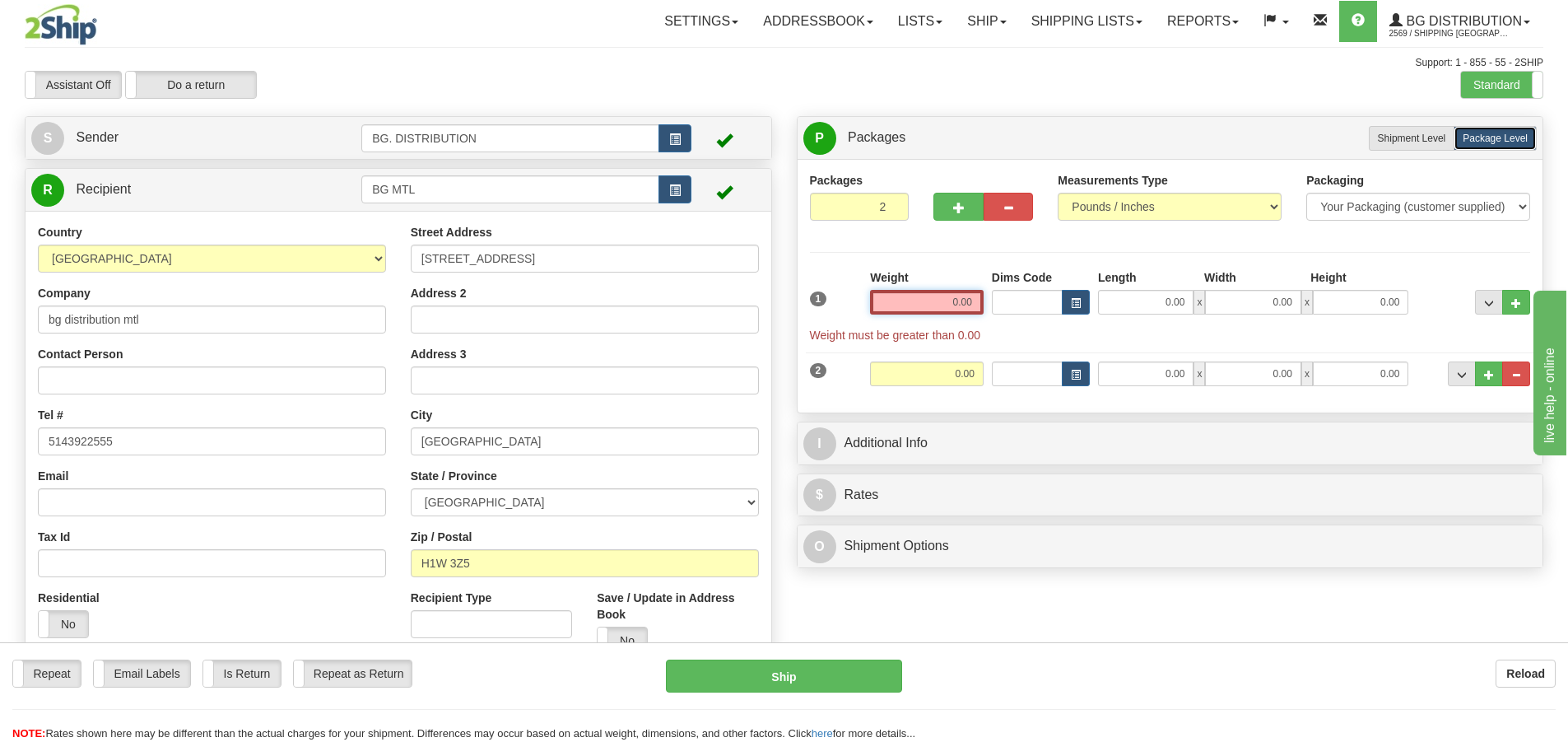
click at [967, 303] on input "0.00" at bounding box center [927, 302] width 114 height 24
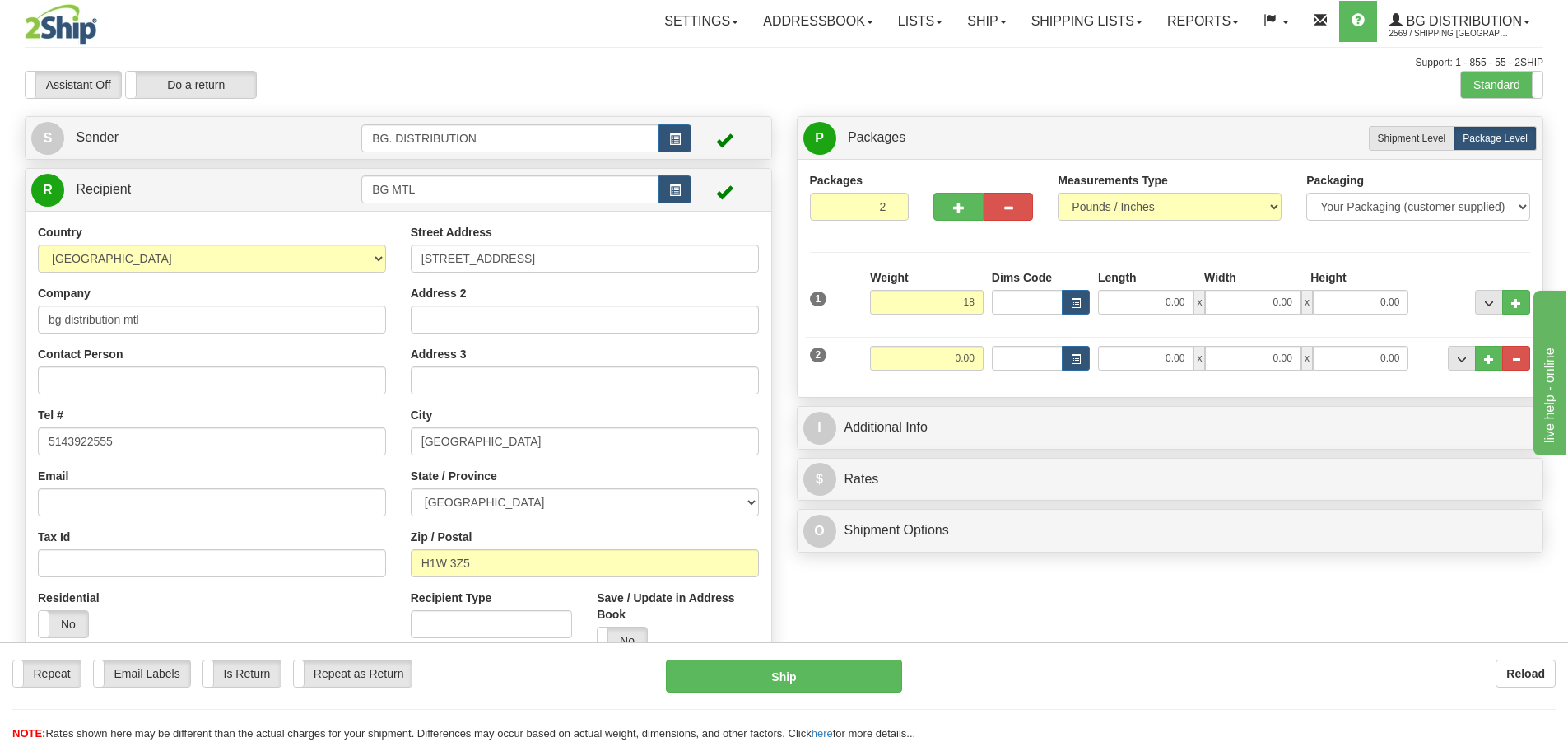
type input "18.00"
click at [949, 343] on div "2 Weight 0.00 Dims Code Length Width Height" at bounding box center [1171, 356] width 729 height 55
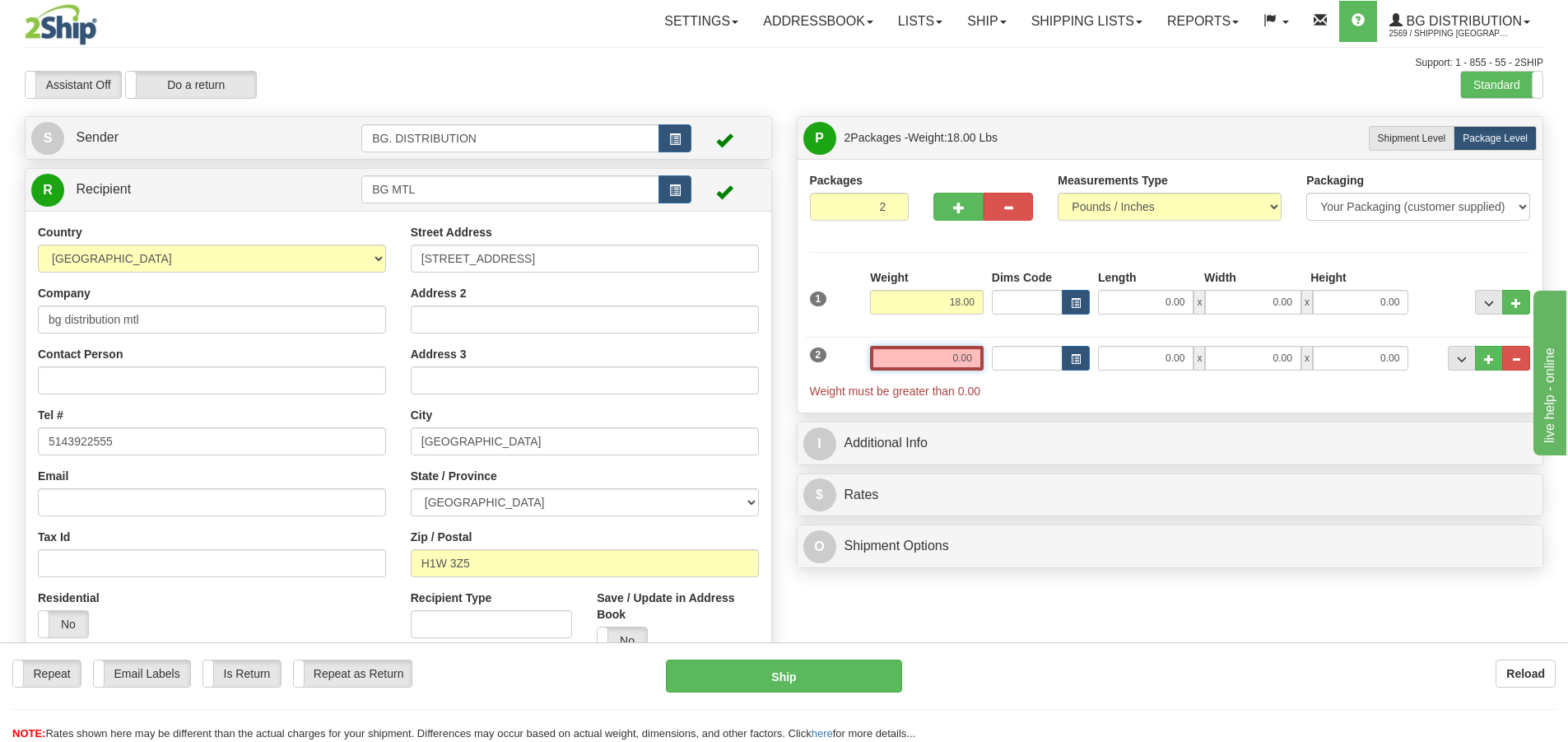
click at [959, 353] on input "0.00" at bounding box center [927, 358] width 114 height 24
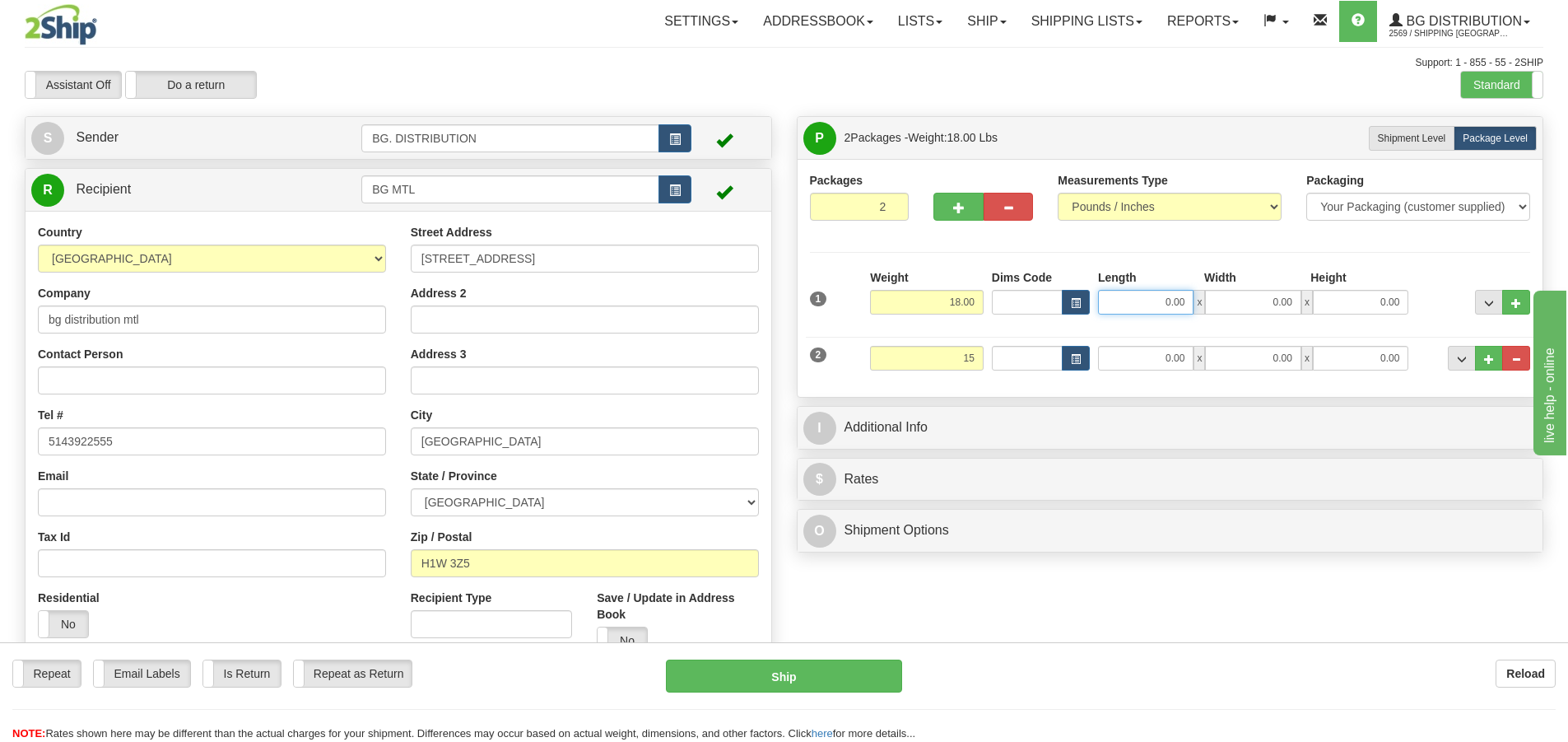
type input "15.00"
click at [1133, 309] on input "0.00" at bounding box center [1145, 302] width 95 height 24
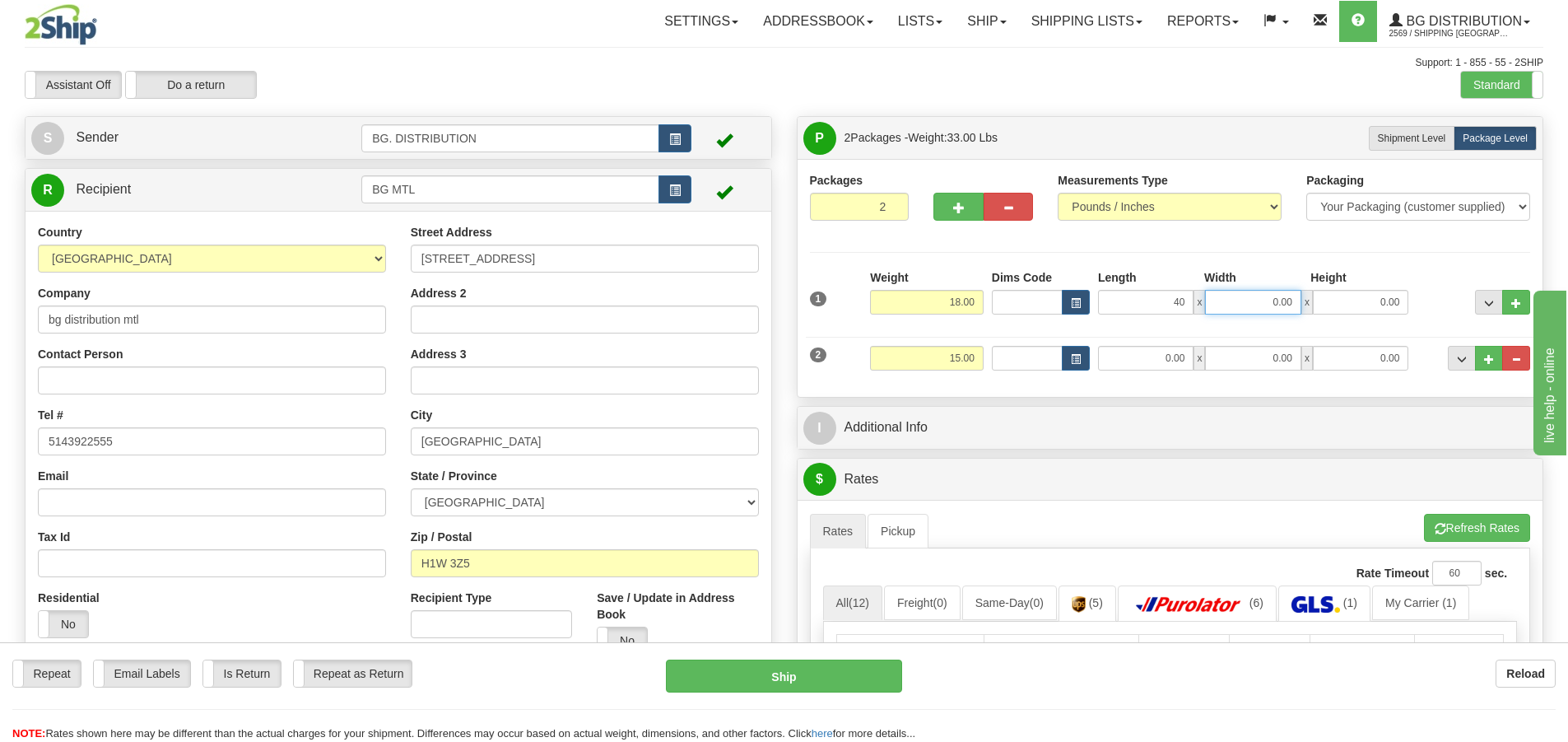
type input "40.00"
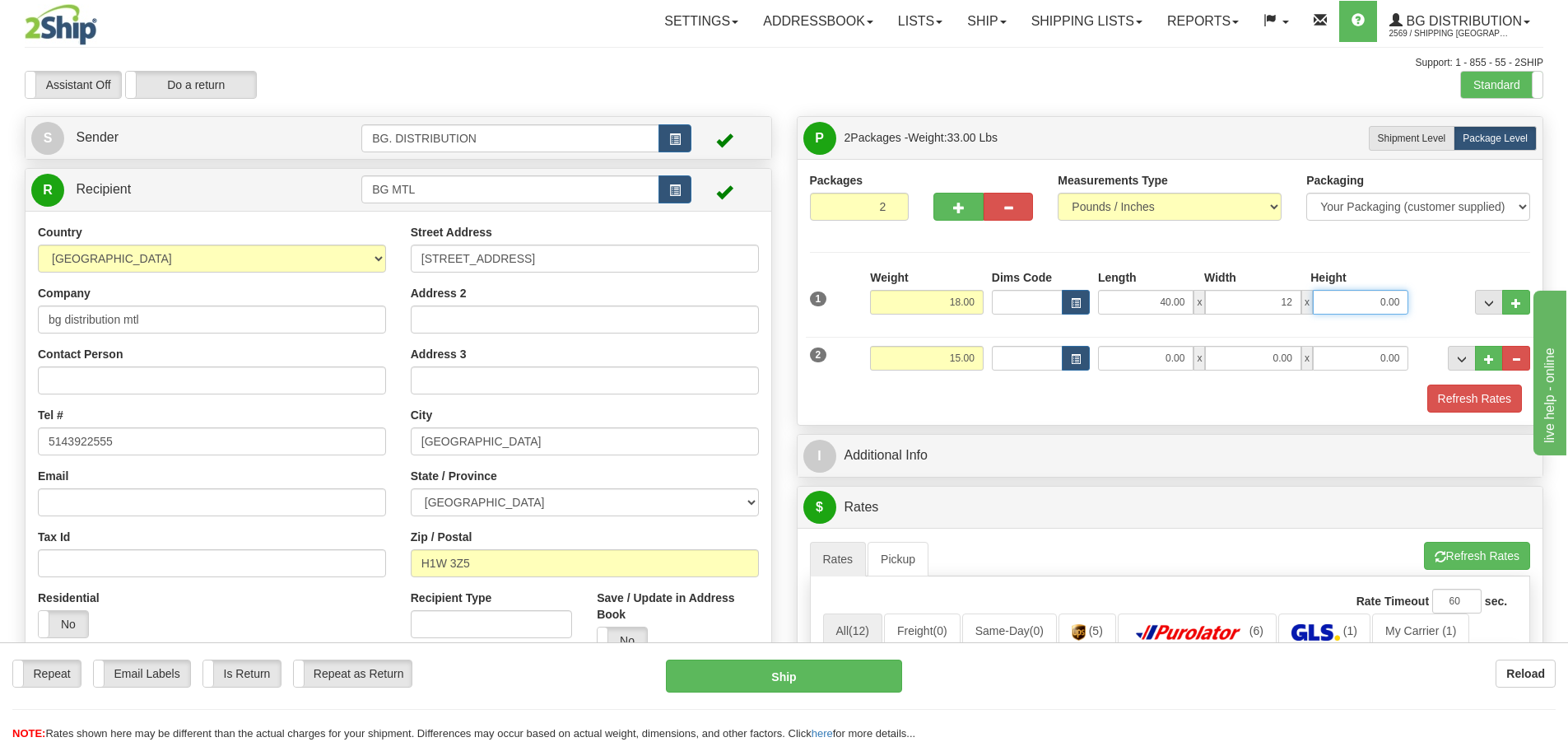
type input "12.00"
type input "6.00"
click at [1172, 377] on div "2 Weight 15.00 Dims Code Length Width Height" at bounding box center [1171, 356] width 729 height 55
click at [1196, 332] on div "2 Weight 15.00 Dims Code Length Width Height" at bounding box center [1171, 356] width 729 height 55
click at [1145, 357] on input "0.00" at bounding box center [1145, 358] width 95 height 24
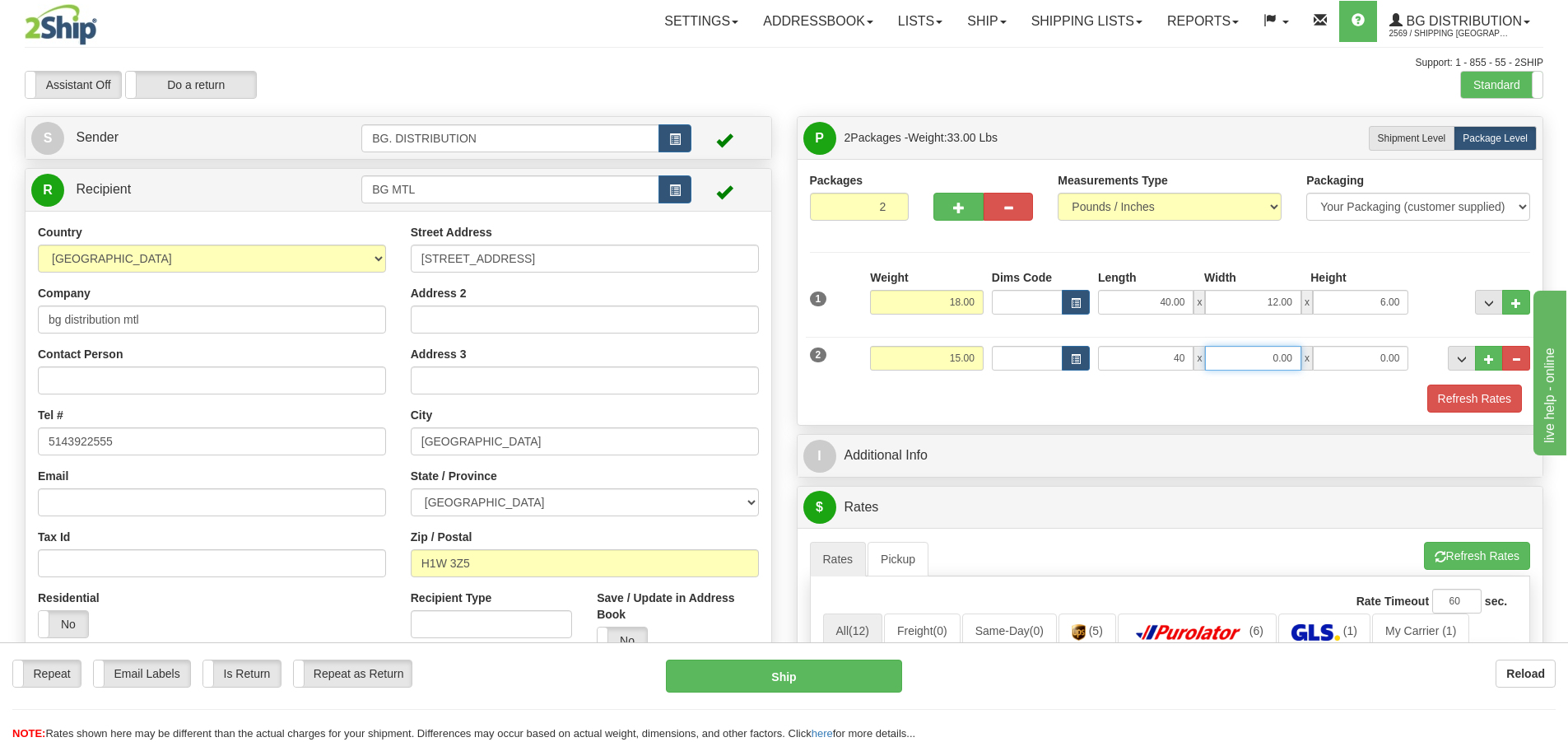
type input "40.00"
type input "12.00"
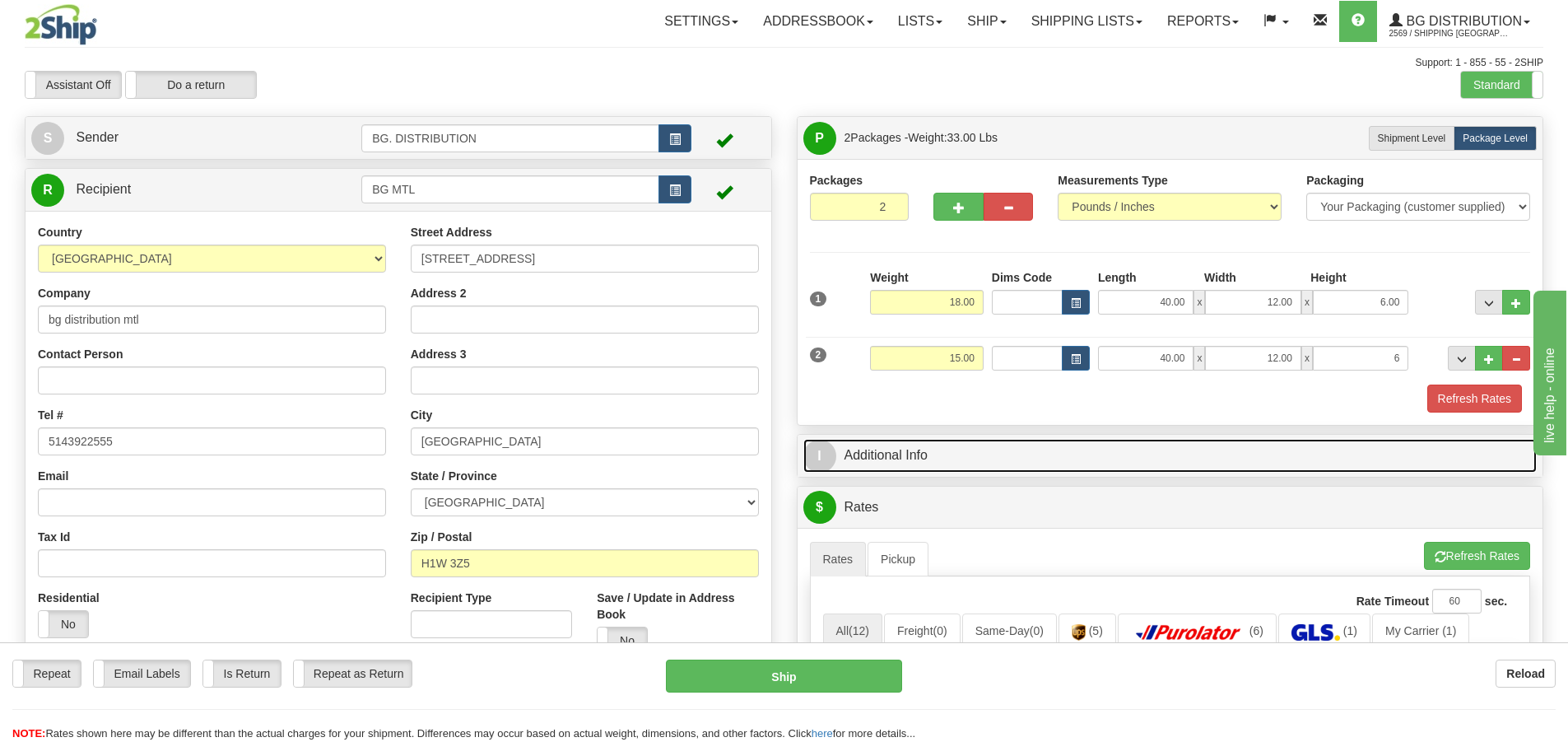
type input "6.00"
click at [827, 463] on span "I" at bounding box center [819, 455] width 33 height 33
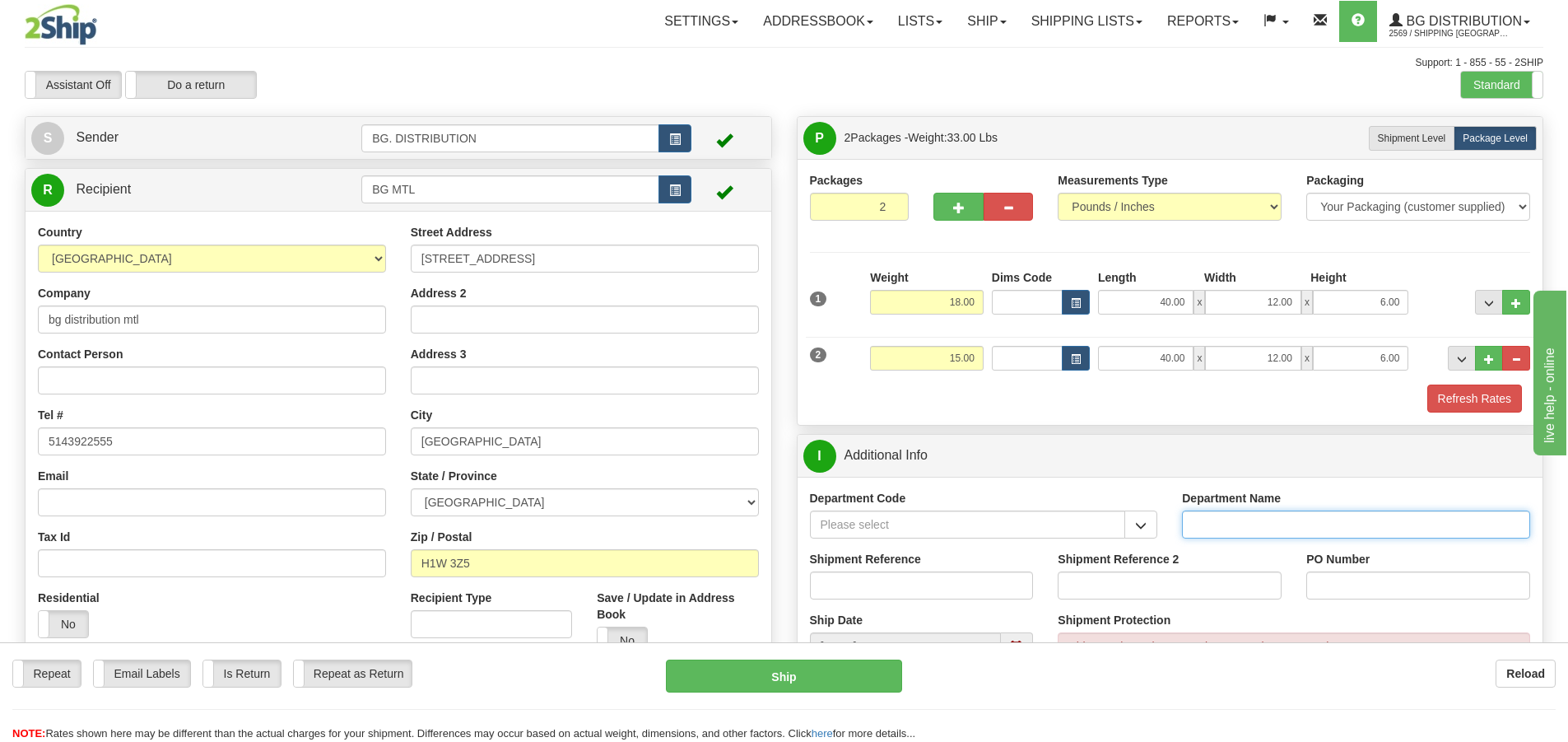
click at [1215, 519] on input "Department Name" at bounding box center [1355, 525] width 348 height 28
type input "."
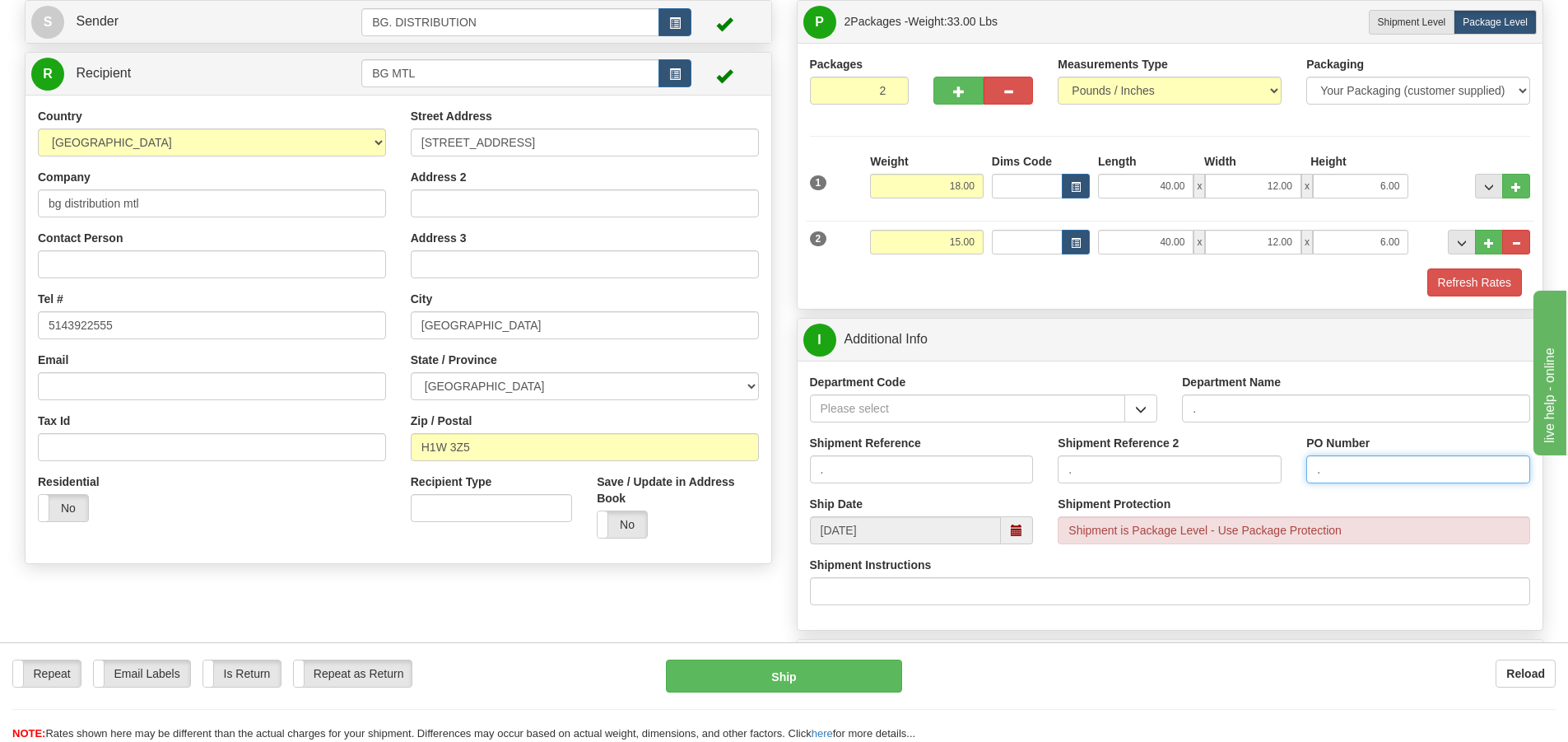
scroll to position [329, 0]
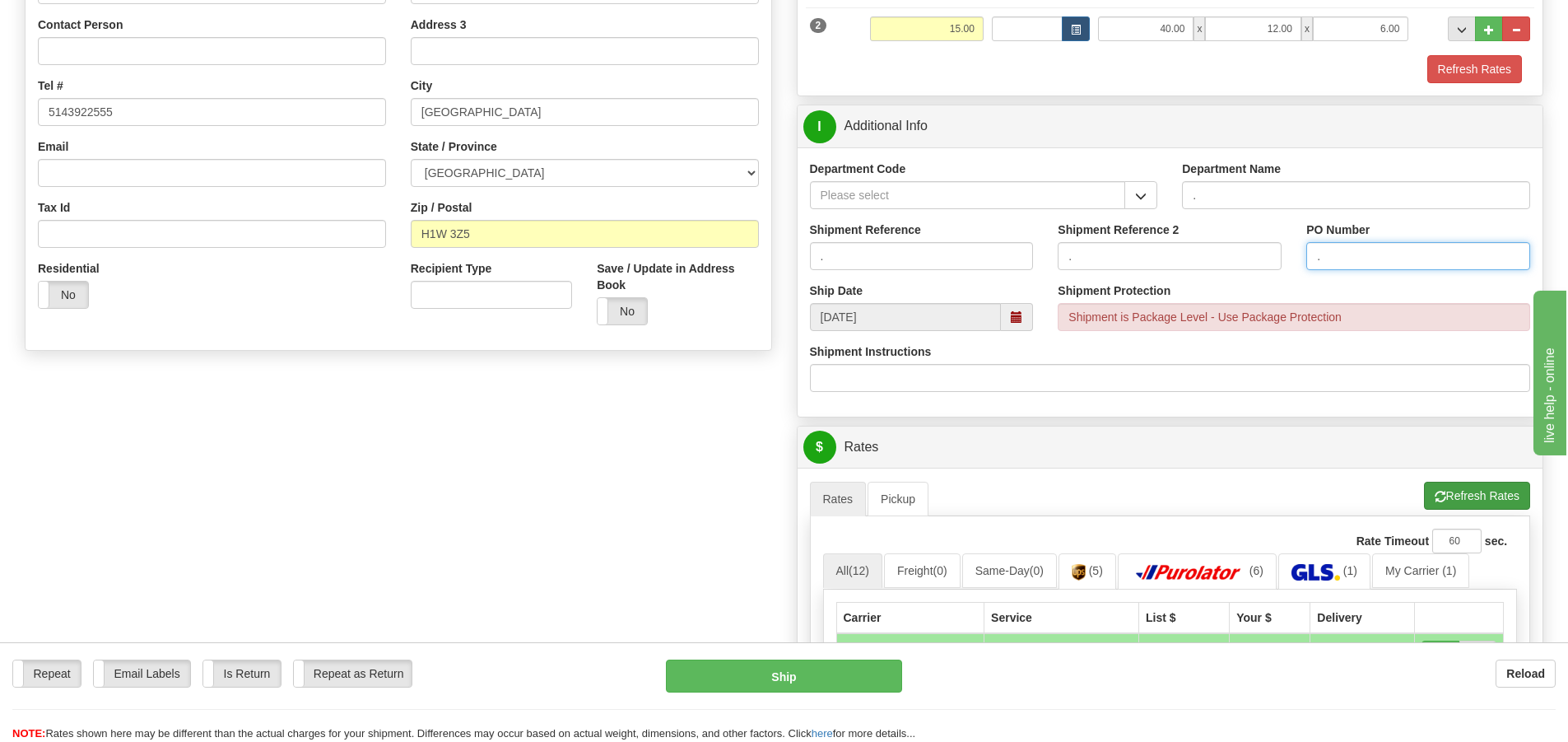
type input "."
click at [1450, 489] on button "Refresh Rates" at bounding box center [1477, 496] width 106 height 28
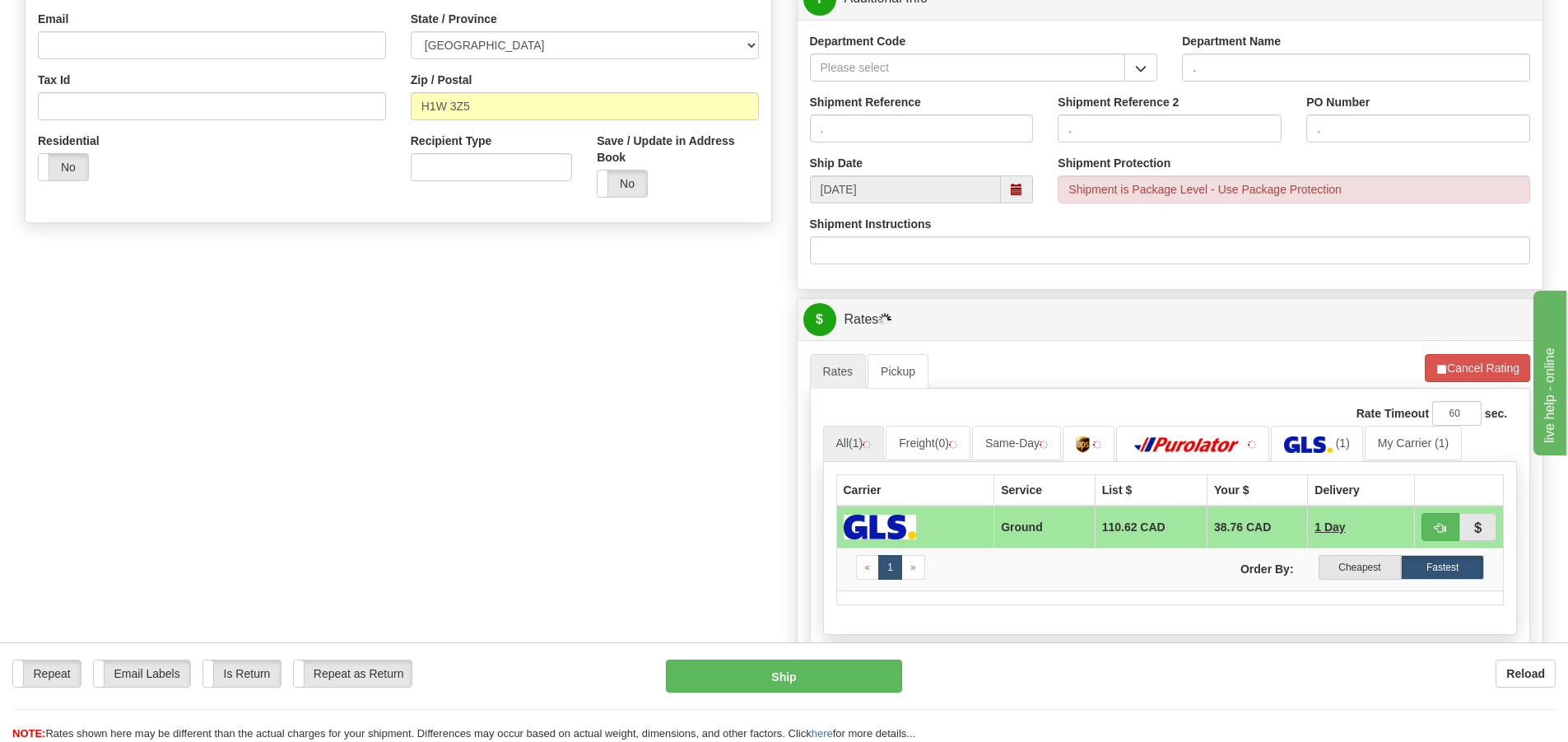
scroll to position [577, 0]
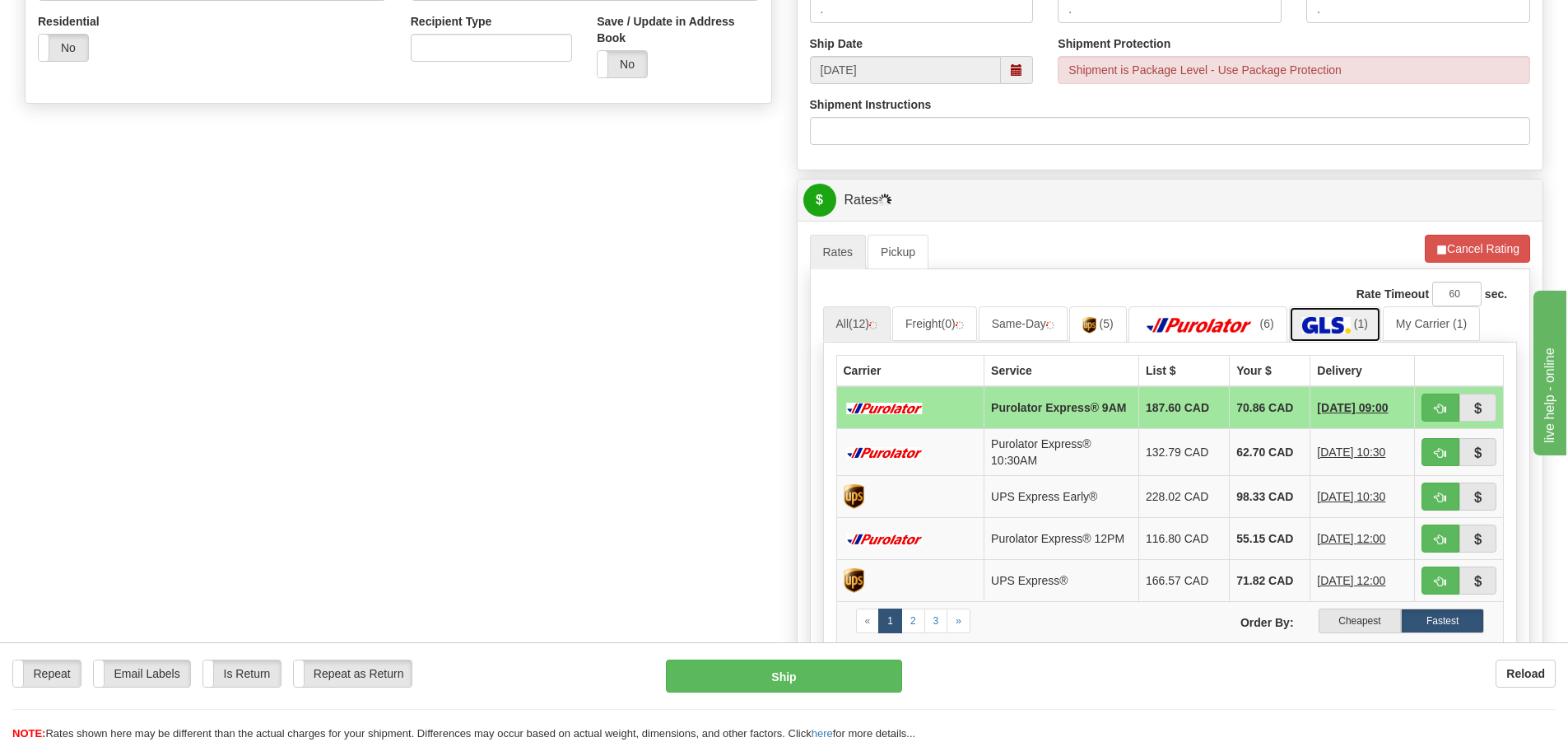
click at [1317, 324] on img at bounding box center [1326, 326] width 49 height 17
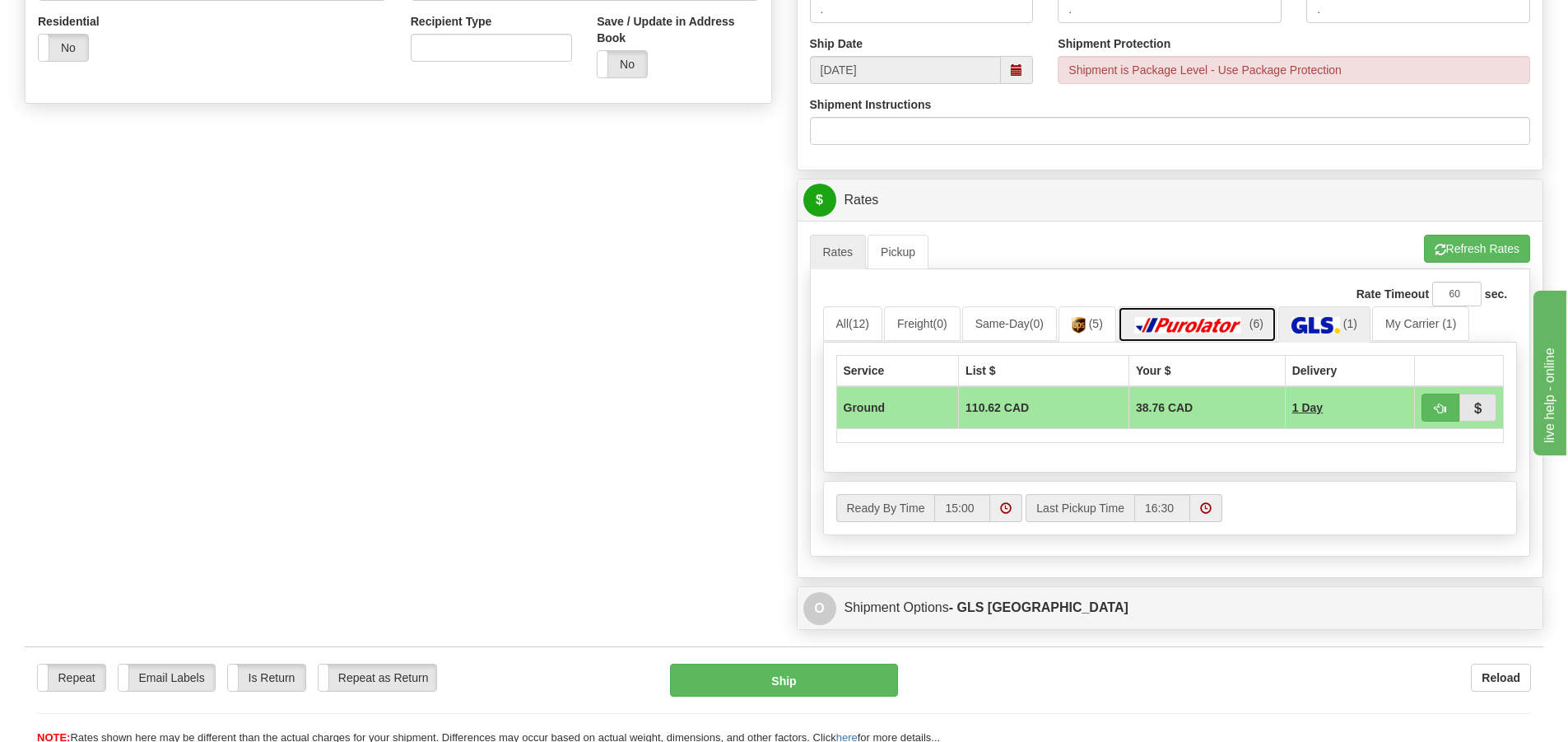
click at [1222, 328] on img at bounding box center [1188, 326] width 116 height 17
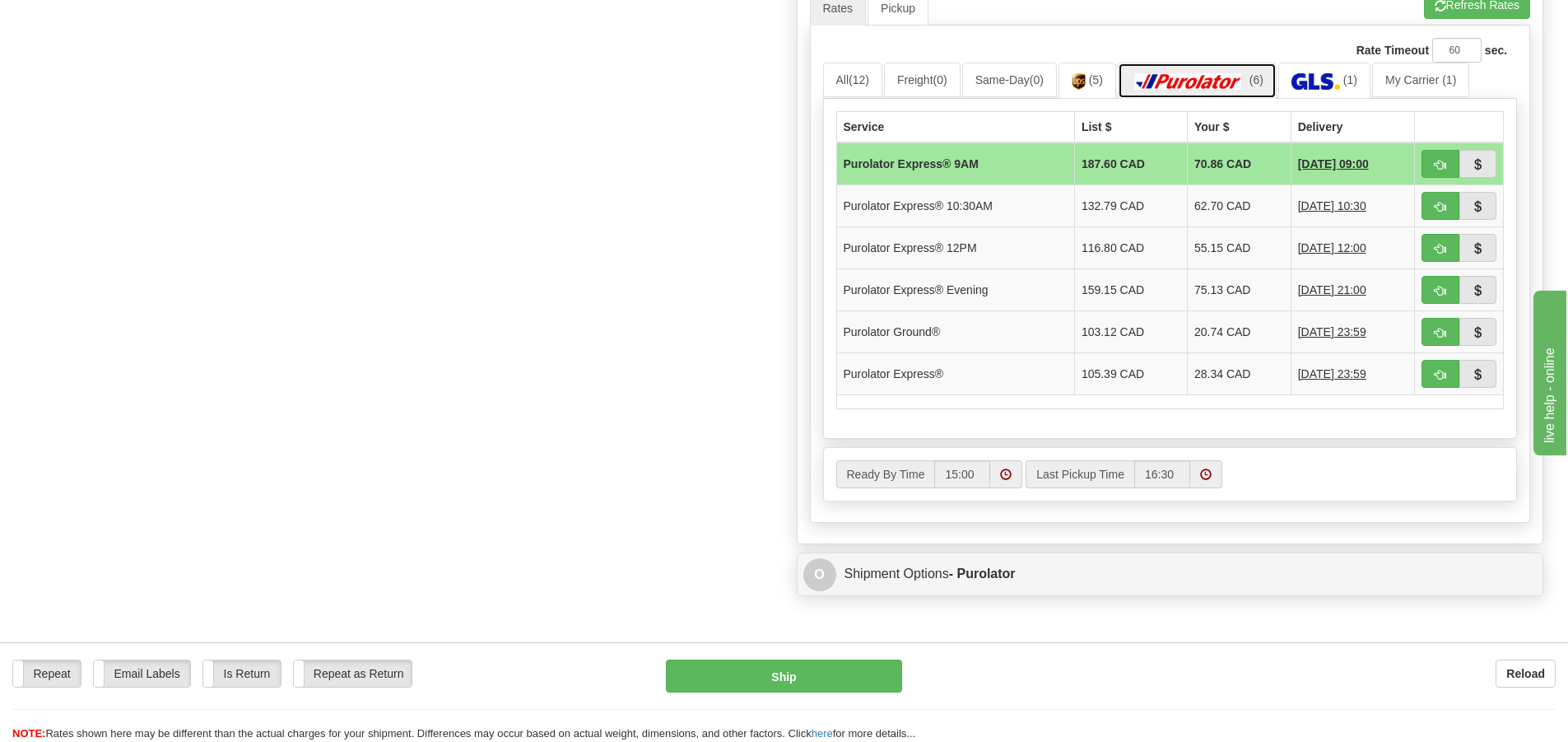
scroll to position [659, 0]
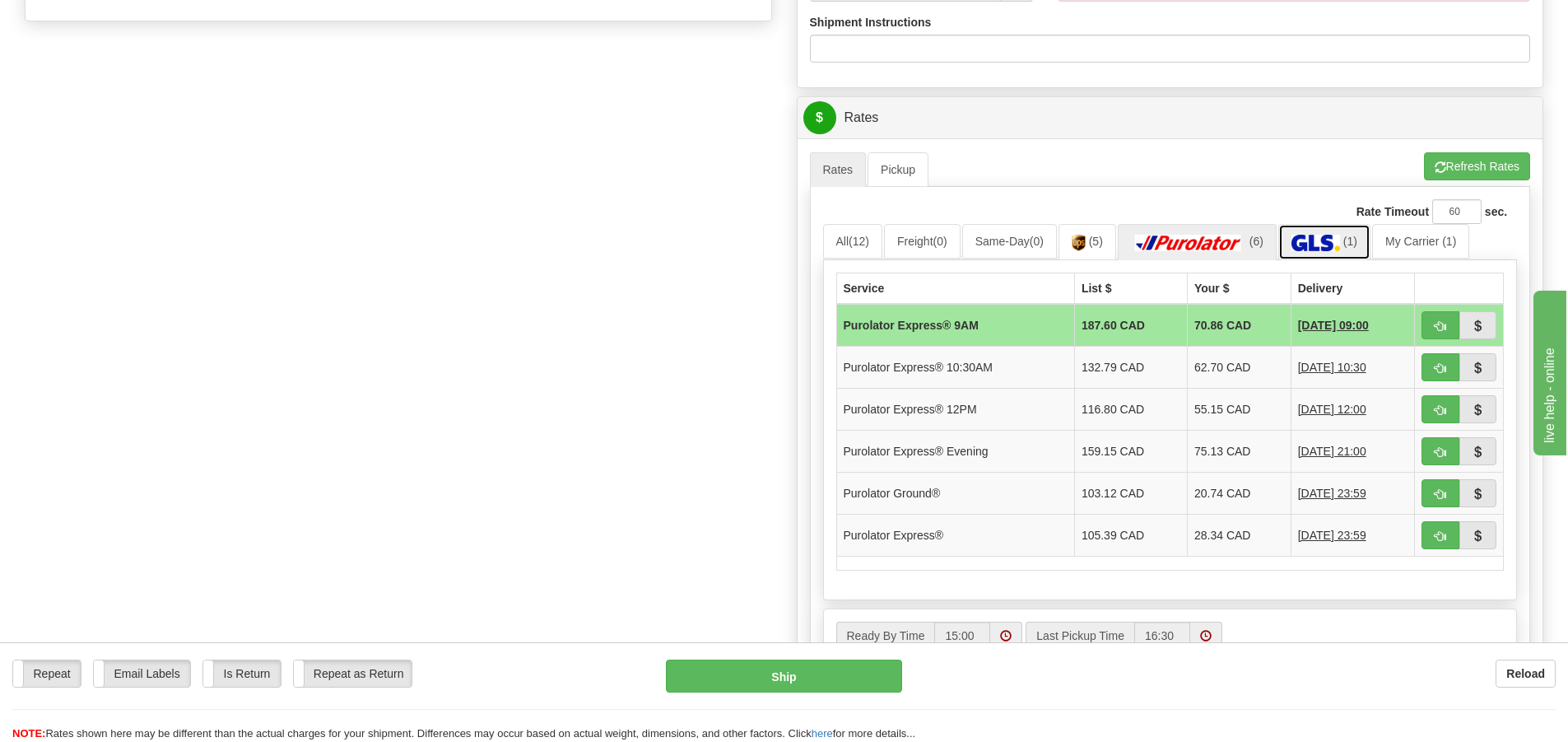
click at [1339, 243] on img at bounding box center [1315, 243] width 49 height 17
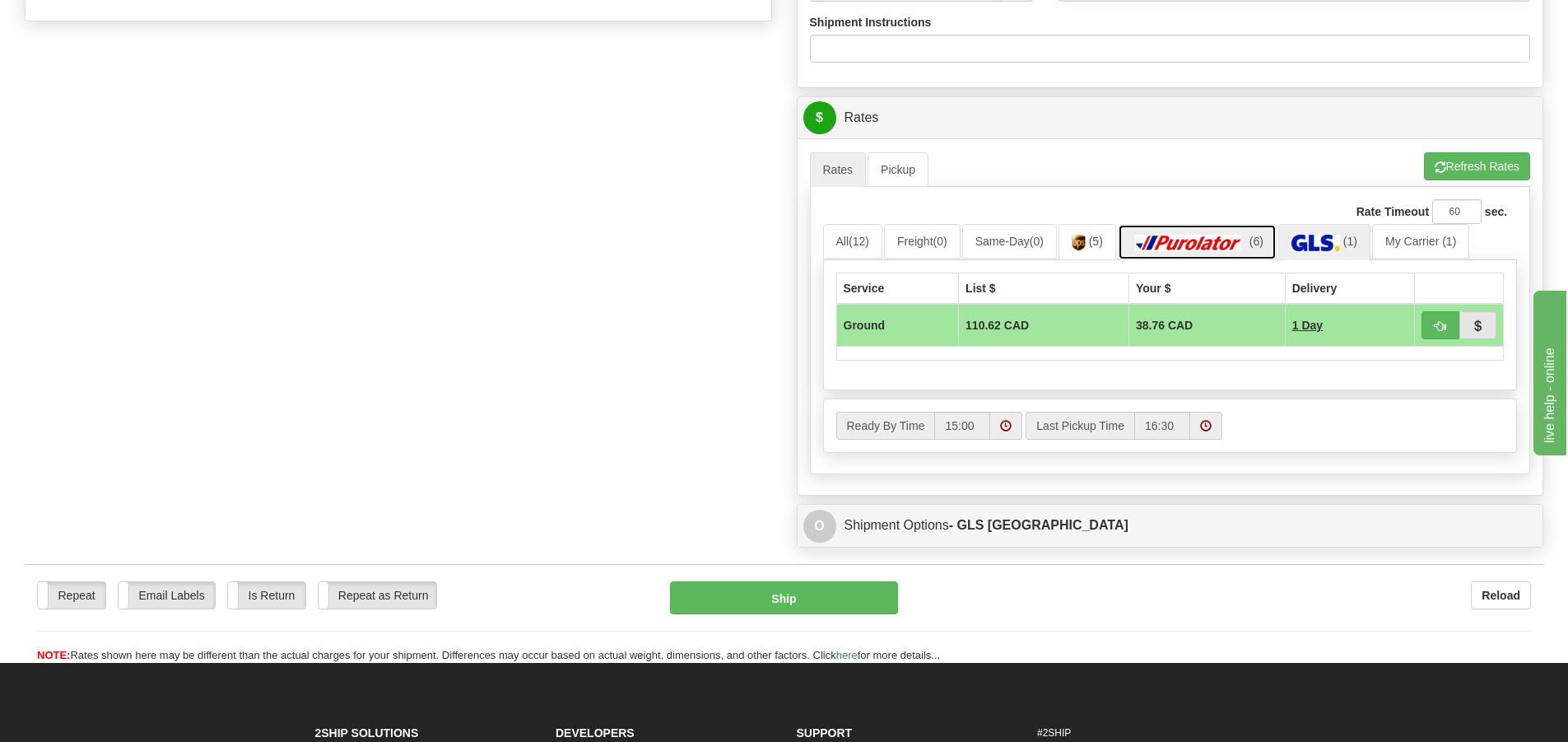
click at [1228, 233] on link "(6)" at bounding box center [1197, 242] width 159 height 35
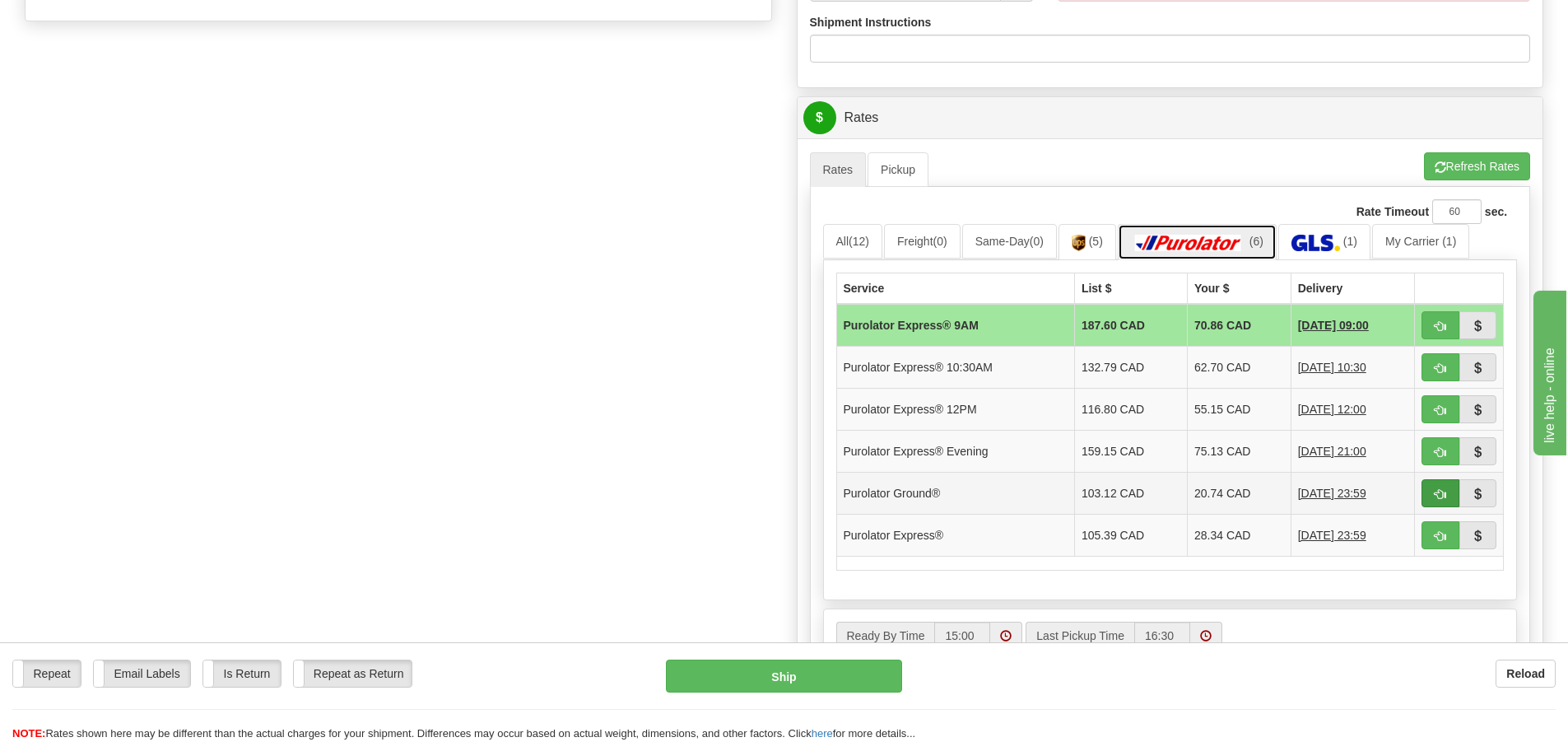
scroll to position [577, 0]
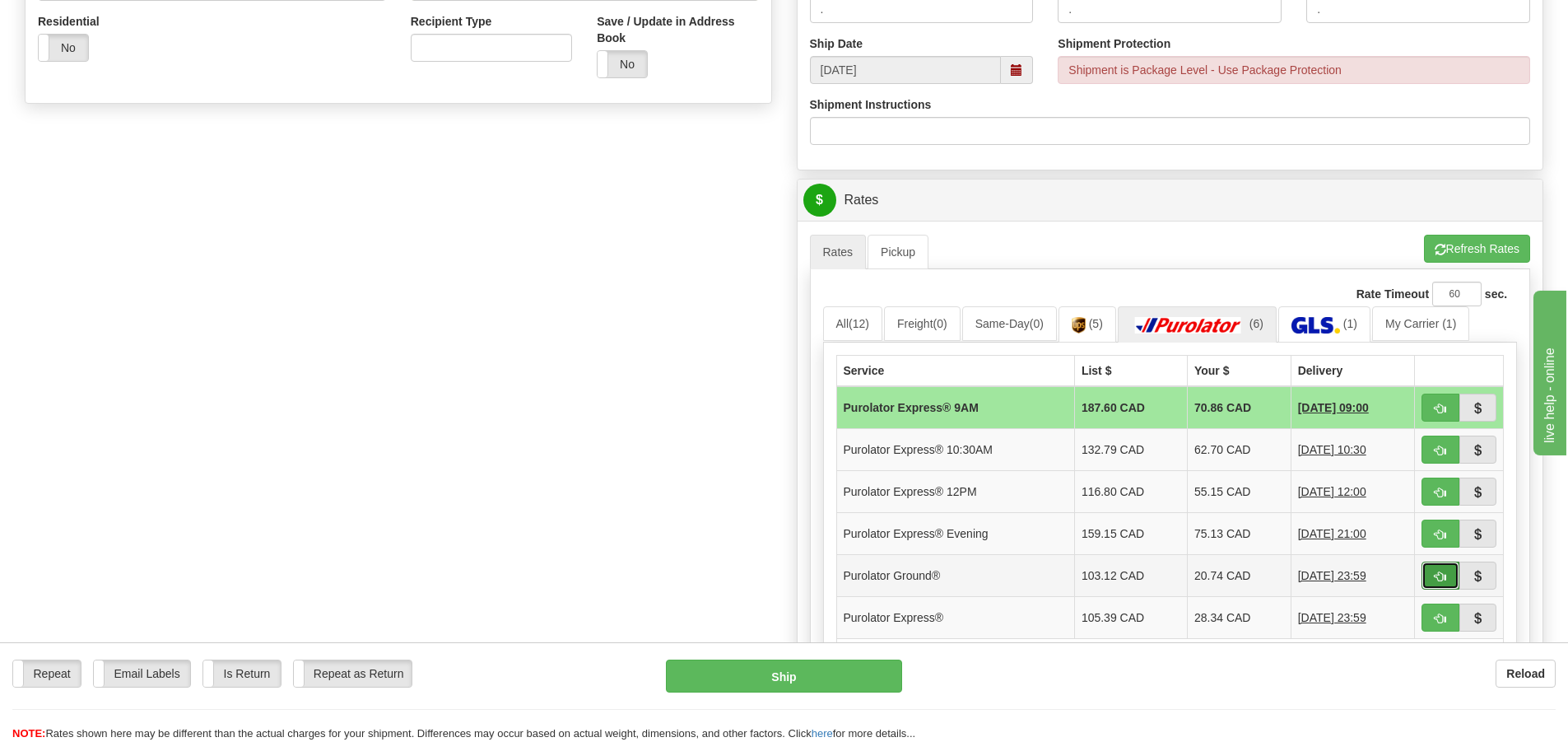
click at [1427, 571] on button "button" at bounding box center [1440, 576] width 38 height 28
type input "260"
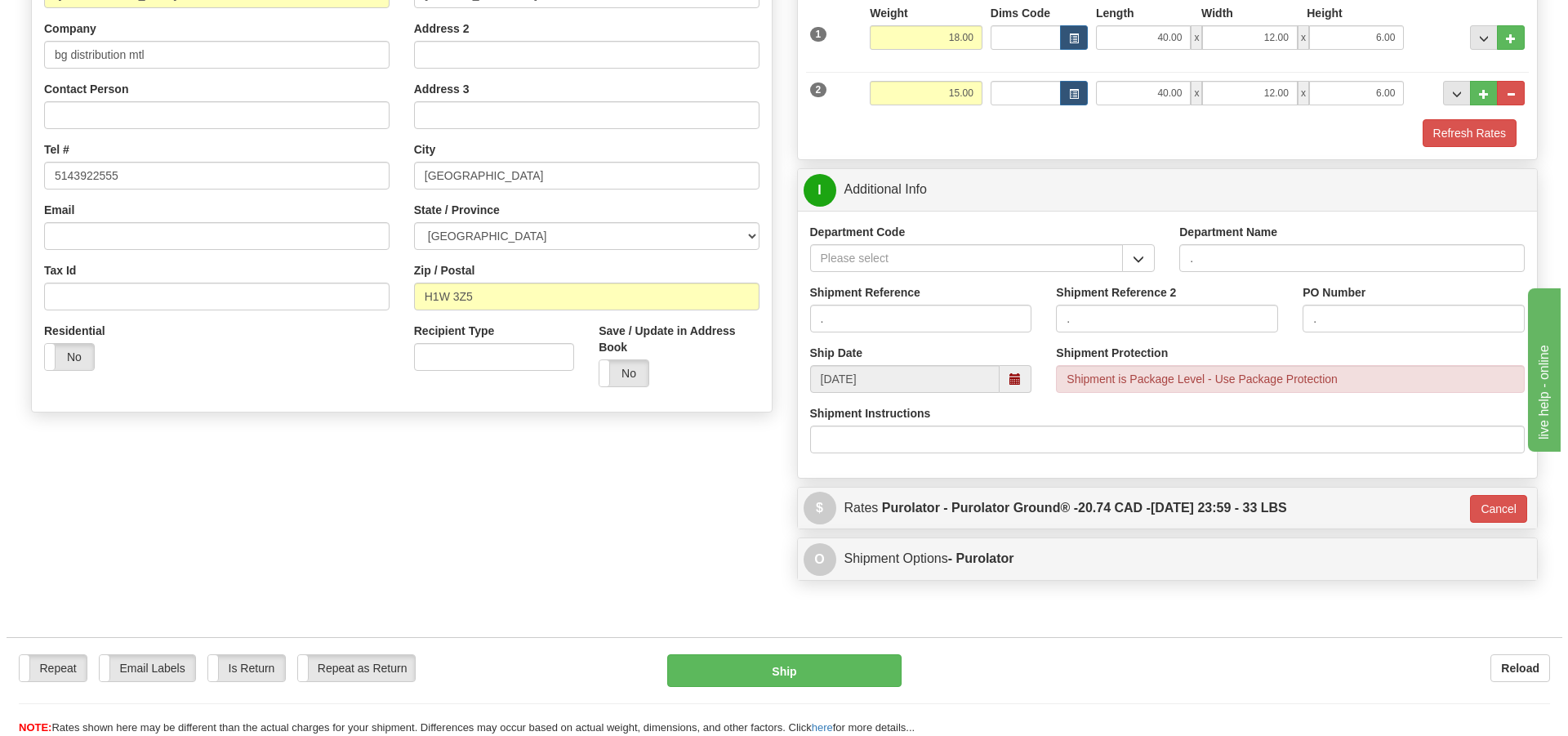
scroll to position [149, 0]
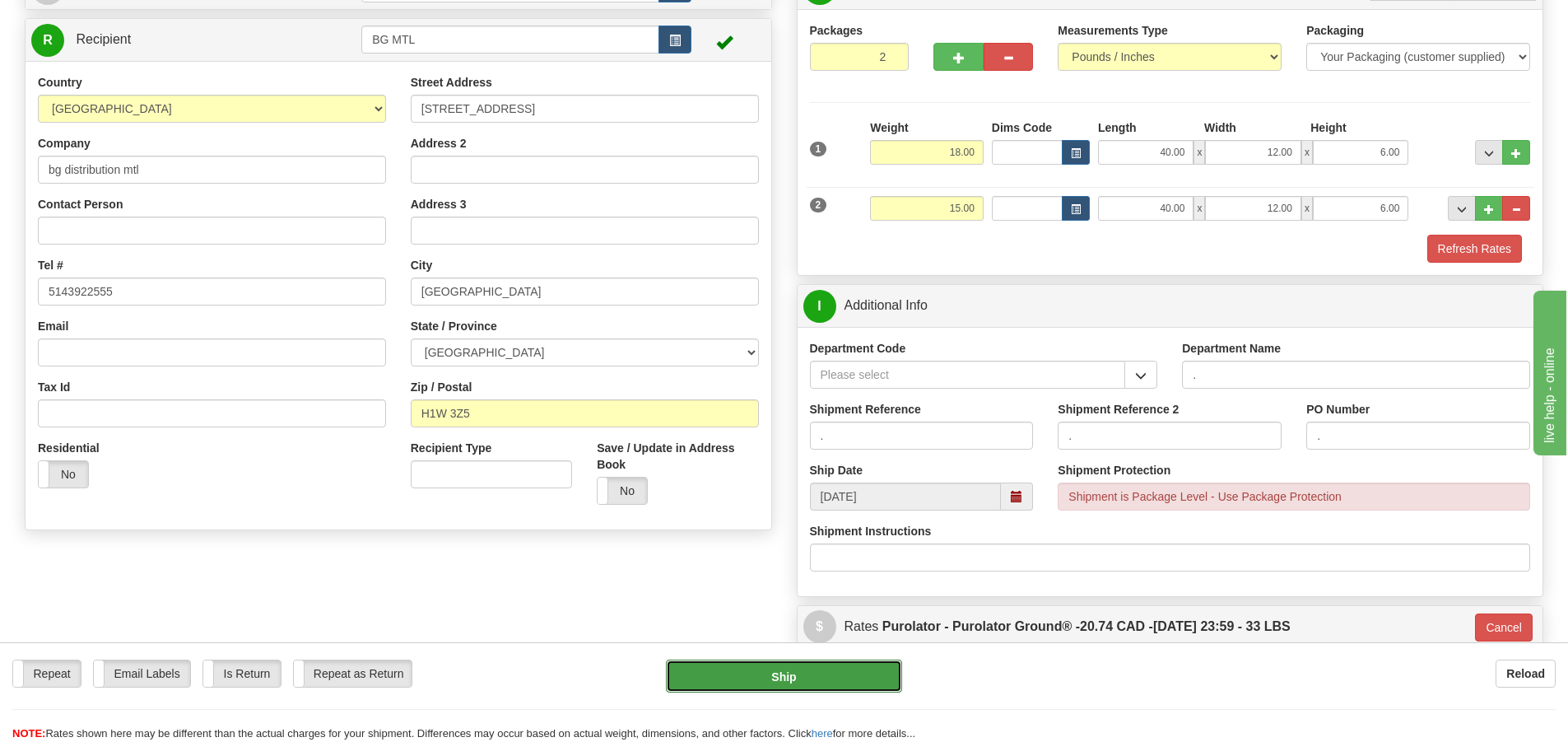
click at [807, 679] on button "Ship" at bounding box center [784, 676] width 236 height 33
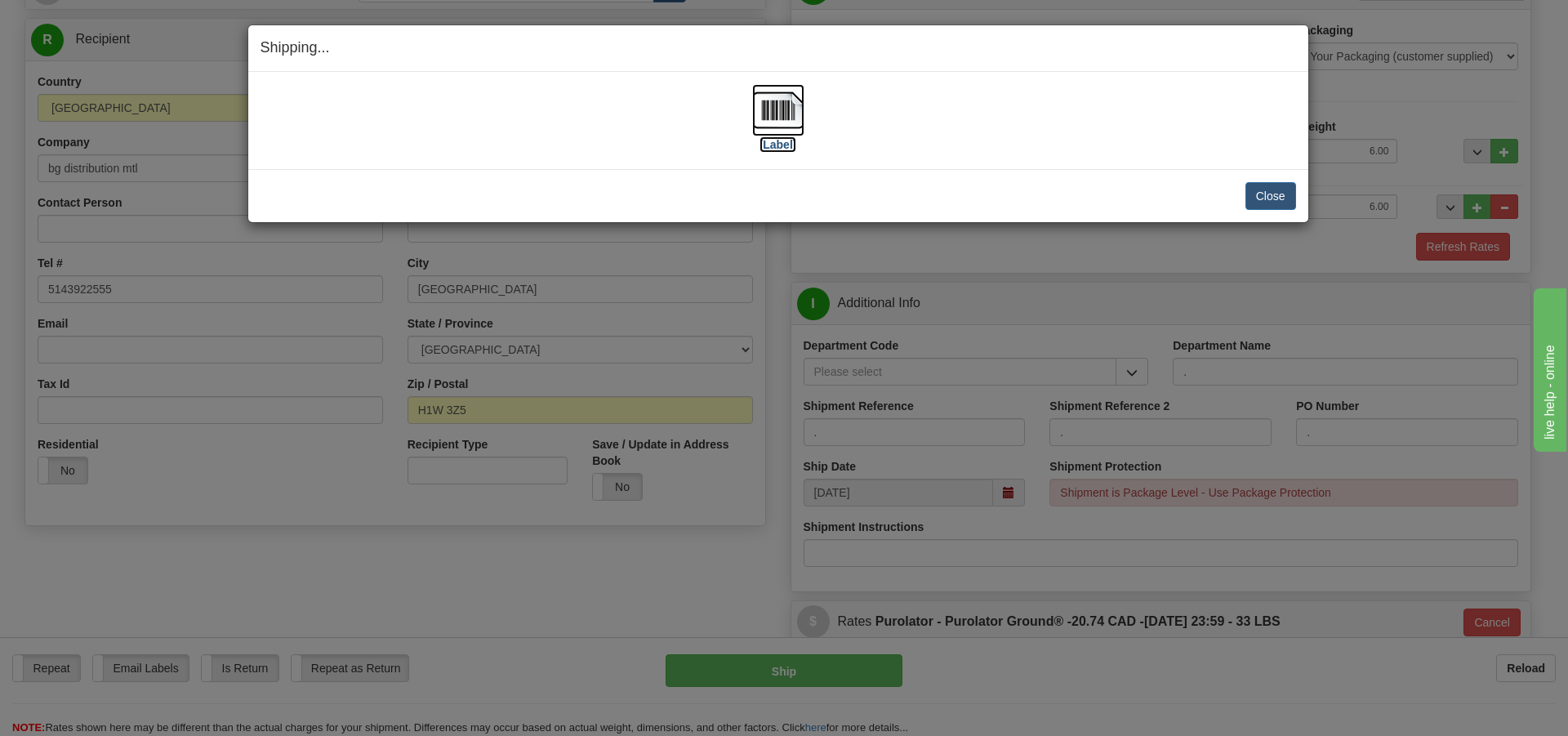
click at [783, 143] on label "[Label]" at bounding box center [778, 144] width 38 height 17
click at [1273, 193] on button "Close" at bounding box center [1270, 196] width 51 height 28
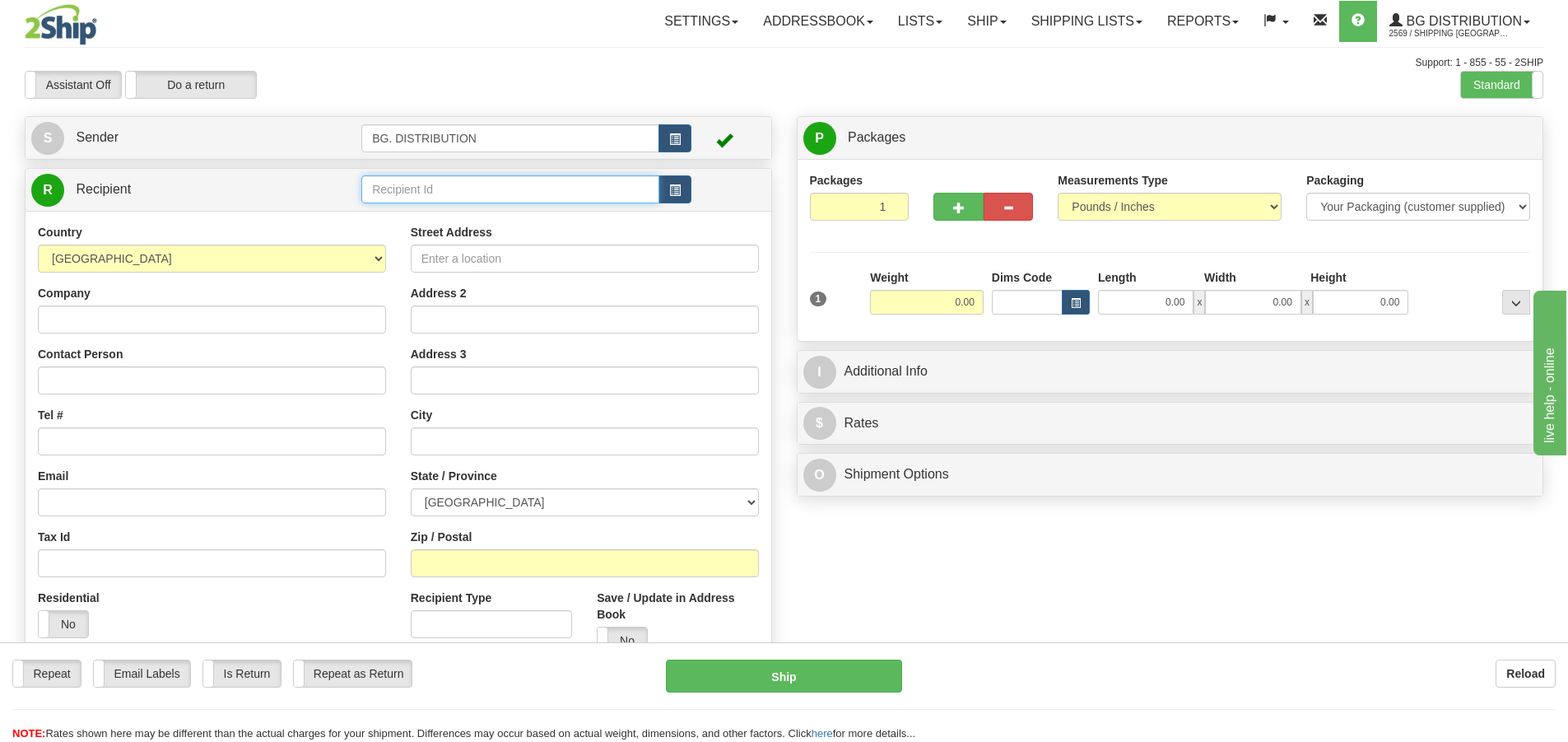
click at [477, 187] on input "text" at bounding box center [509, 189] width 298 height 28
type input "60020"
click button "Delete" at bounding box center [0, 0] width 0 height 0
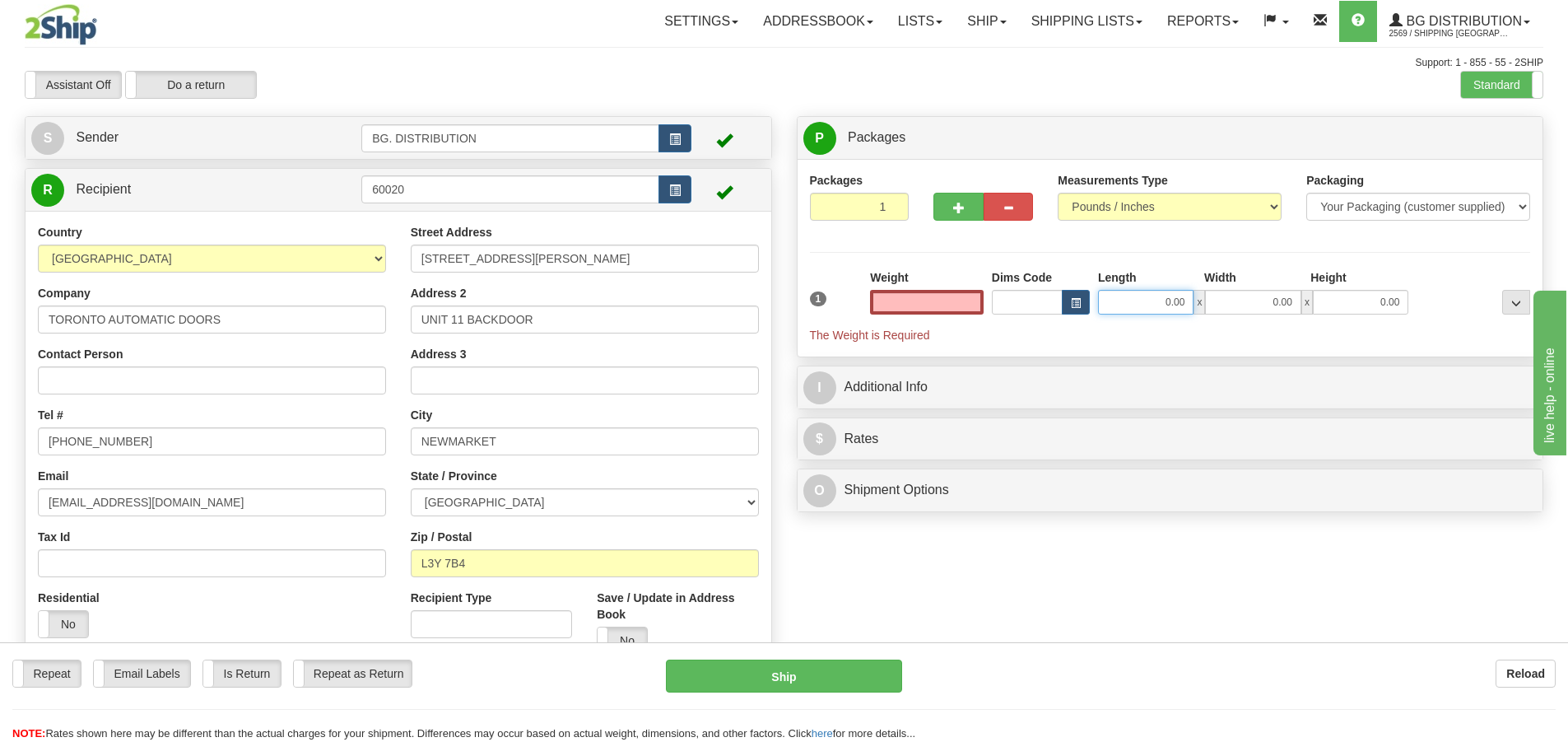
type input "0.00"
click at [1160, 307] on input "0.00" at bounding box center [1145, 302] width 95 height 24
type input "8.00"
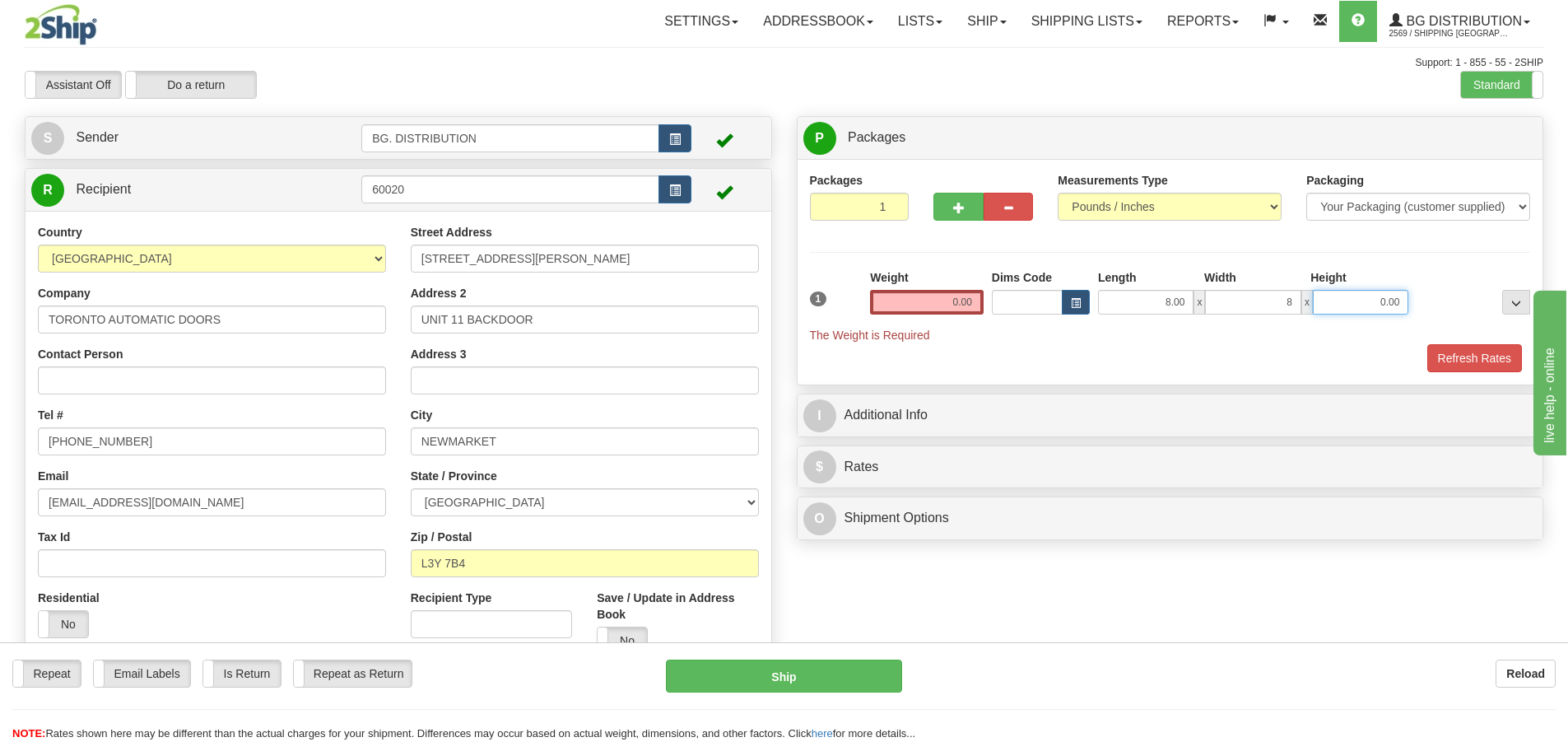
type input "8.00"
click at [975, 304] on input "0.00" at bounding box center [927, 302] width 114 height 24
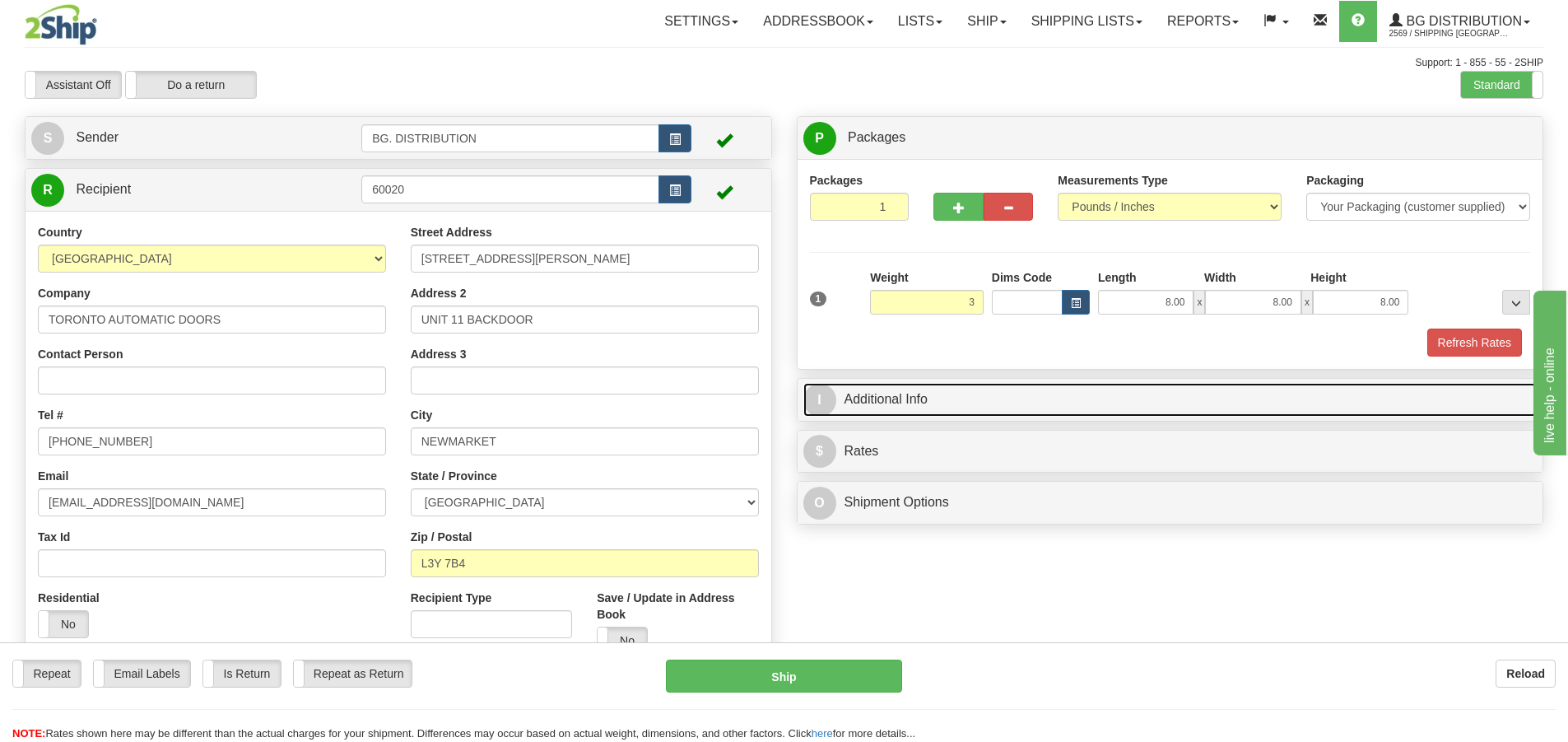
type input "3.00"
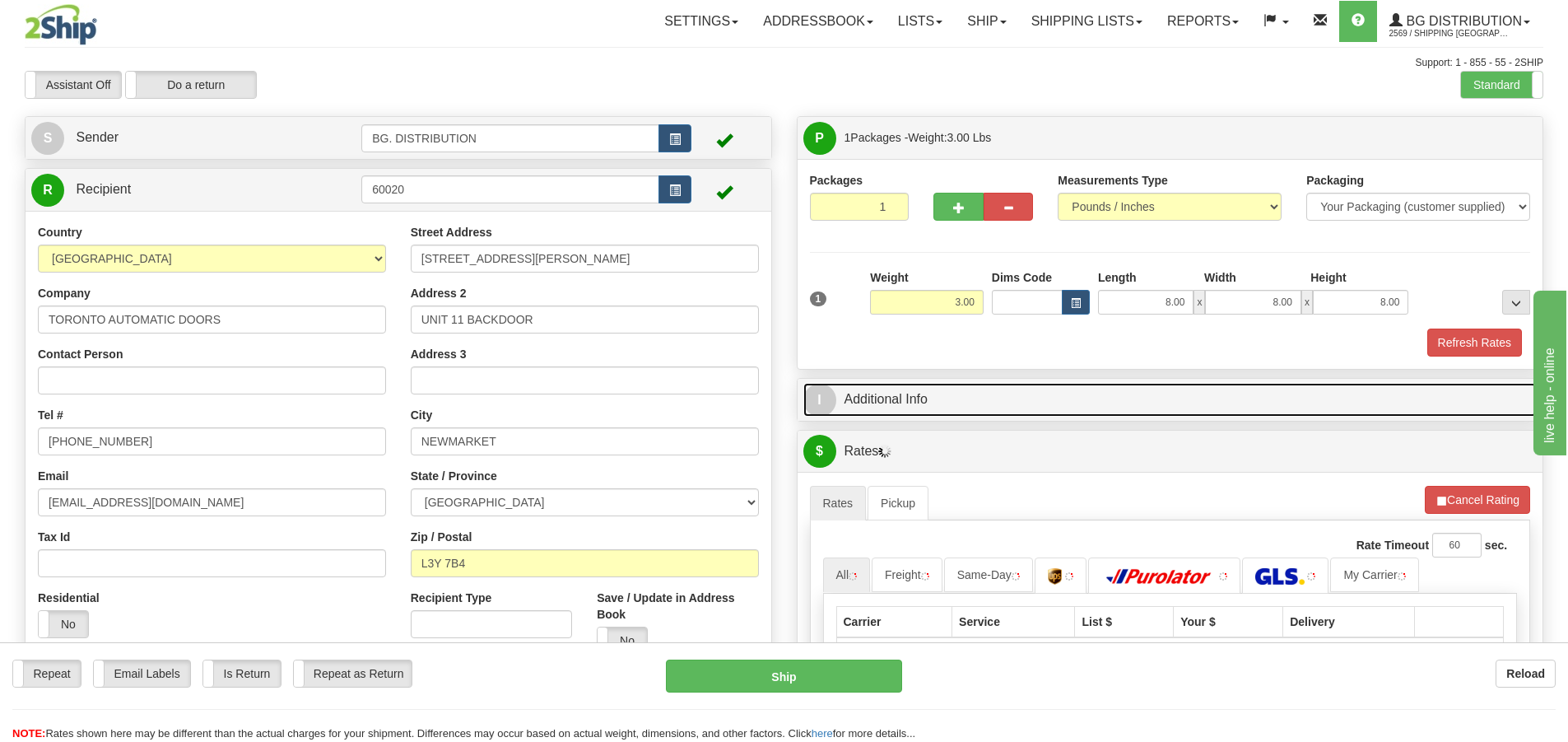
click at [821, 395] on span "I" at bounding box center [819, 399] width 33 height 33
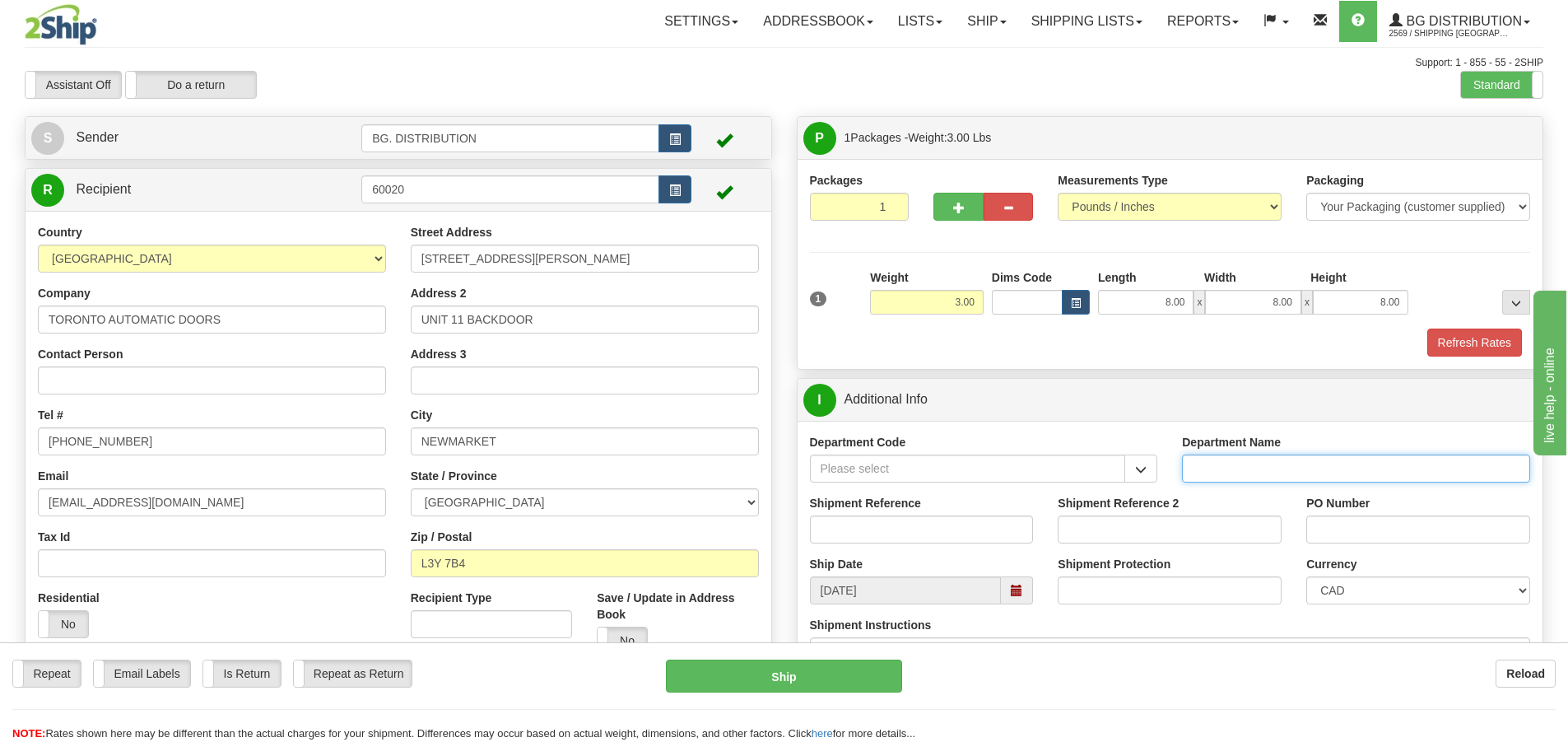
click at [1358, 474] on input "Department Name" at bounding box center [1355, 469] width 348 height 28
type input "."
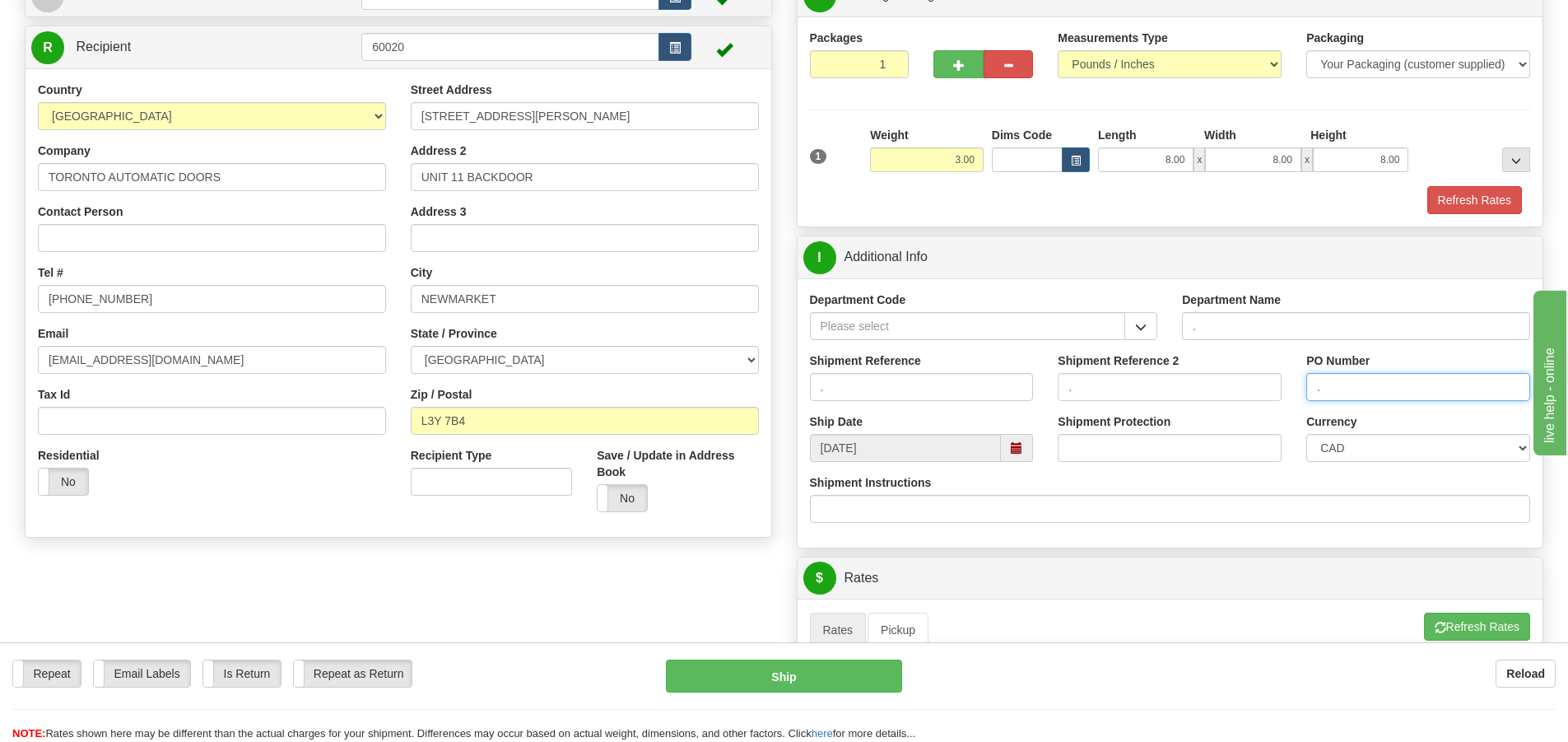
scroll to position [329, 0]
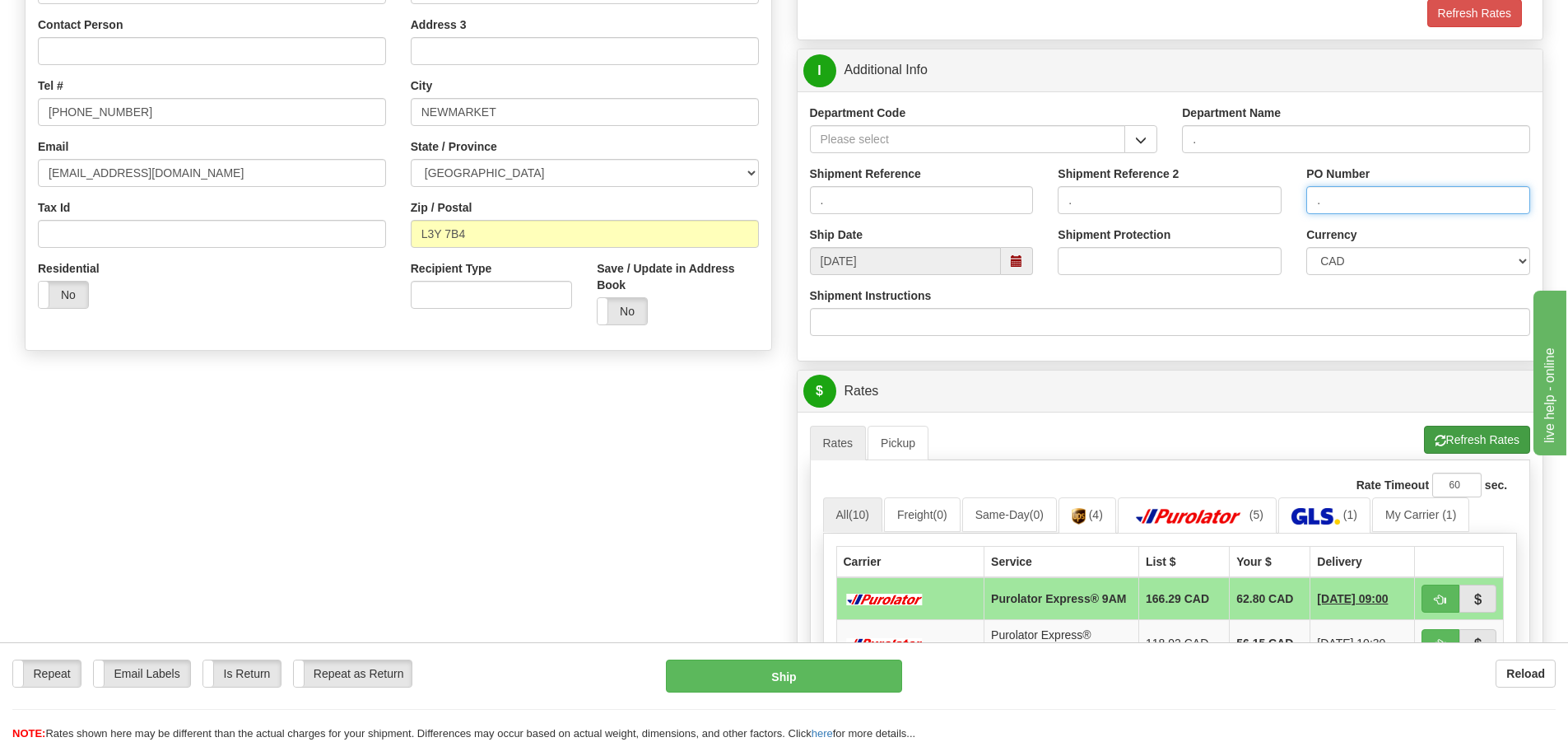
type input "."
click at [1450, 429] on button "Refresh Rates" at bounding box center [1477, 440] width 106 height 28
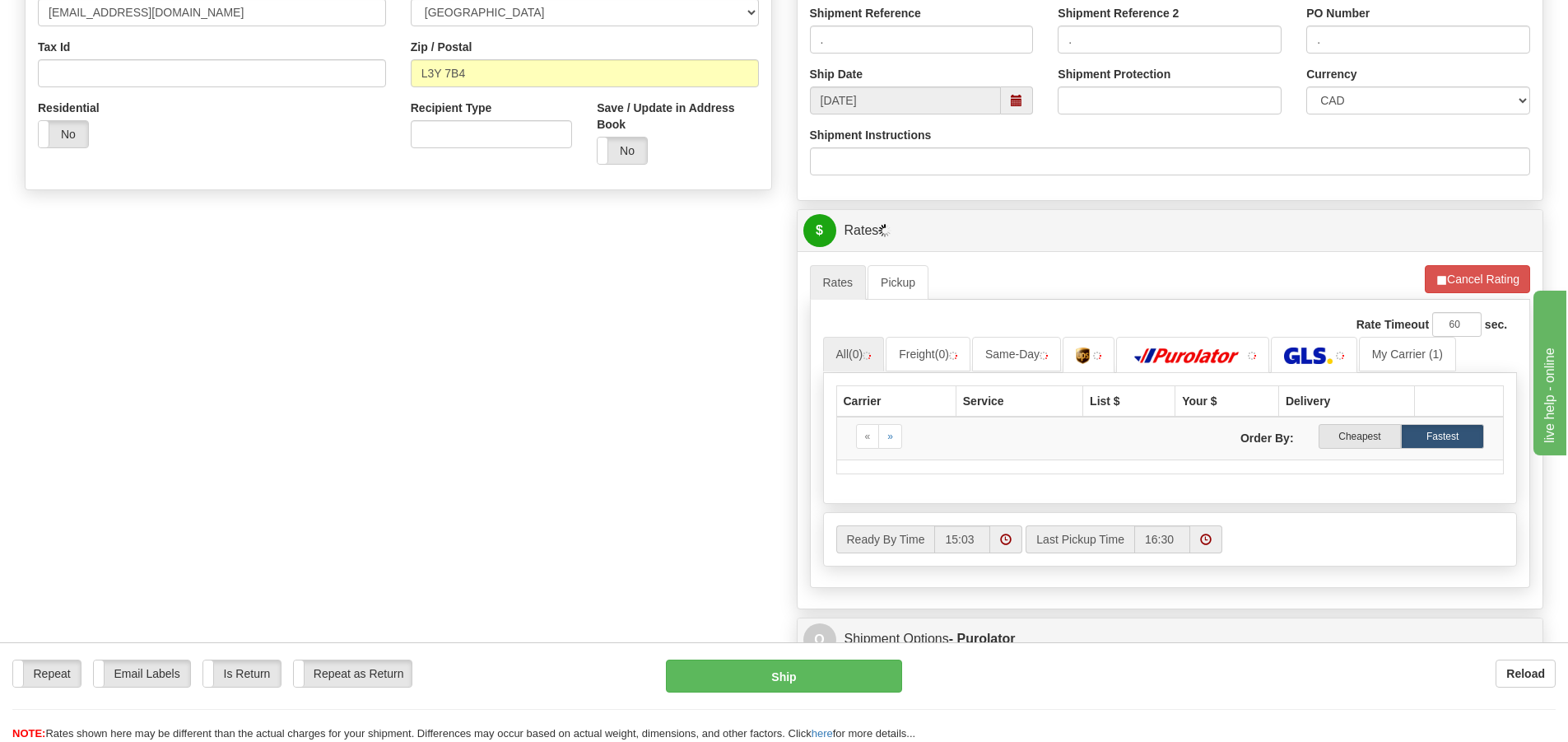
scroll to position [741, 0]
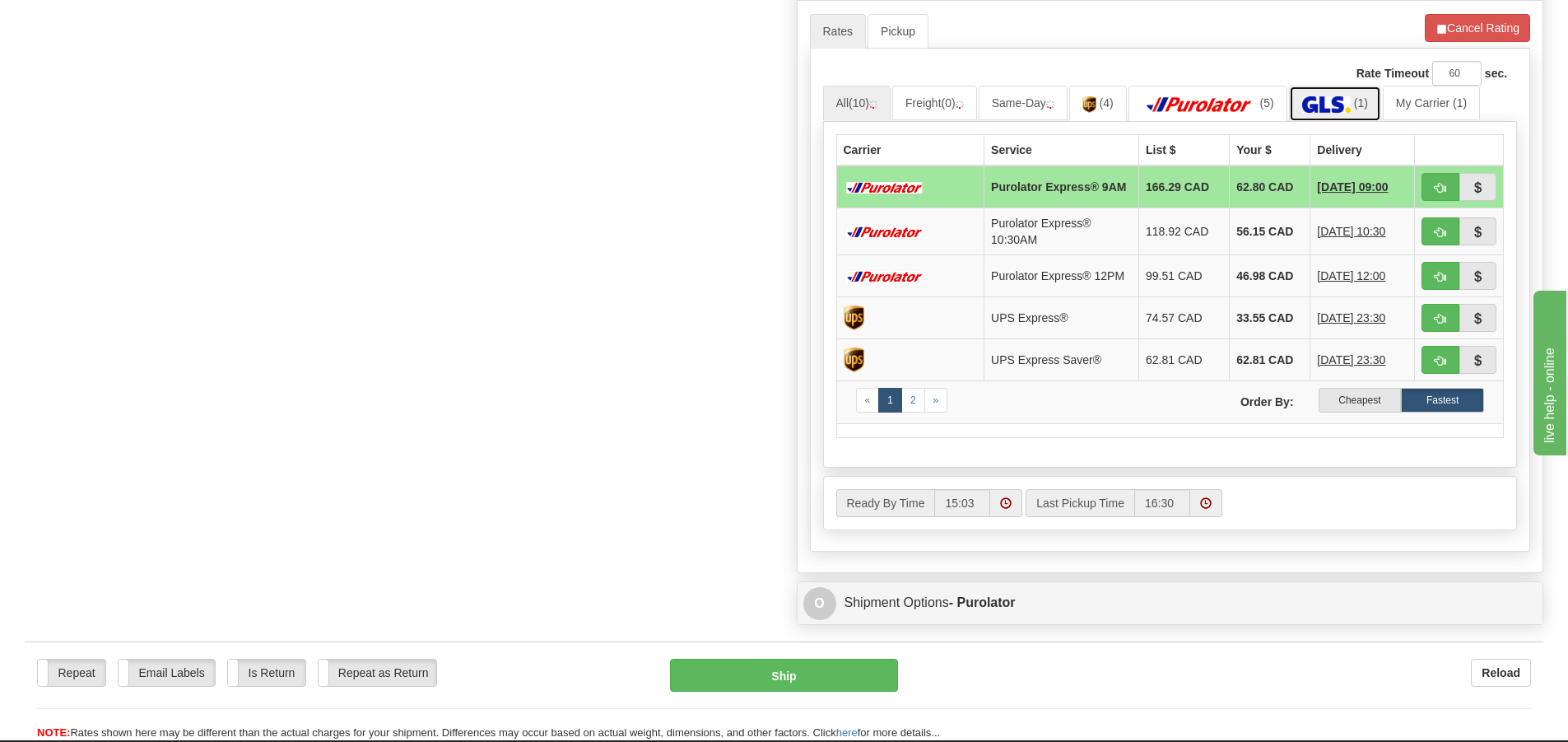
click at [1318, 103] on img at bounding box center [1326, 105] width 49 height 17
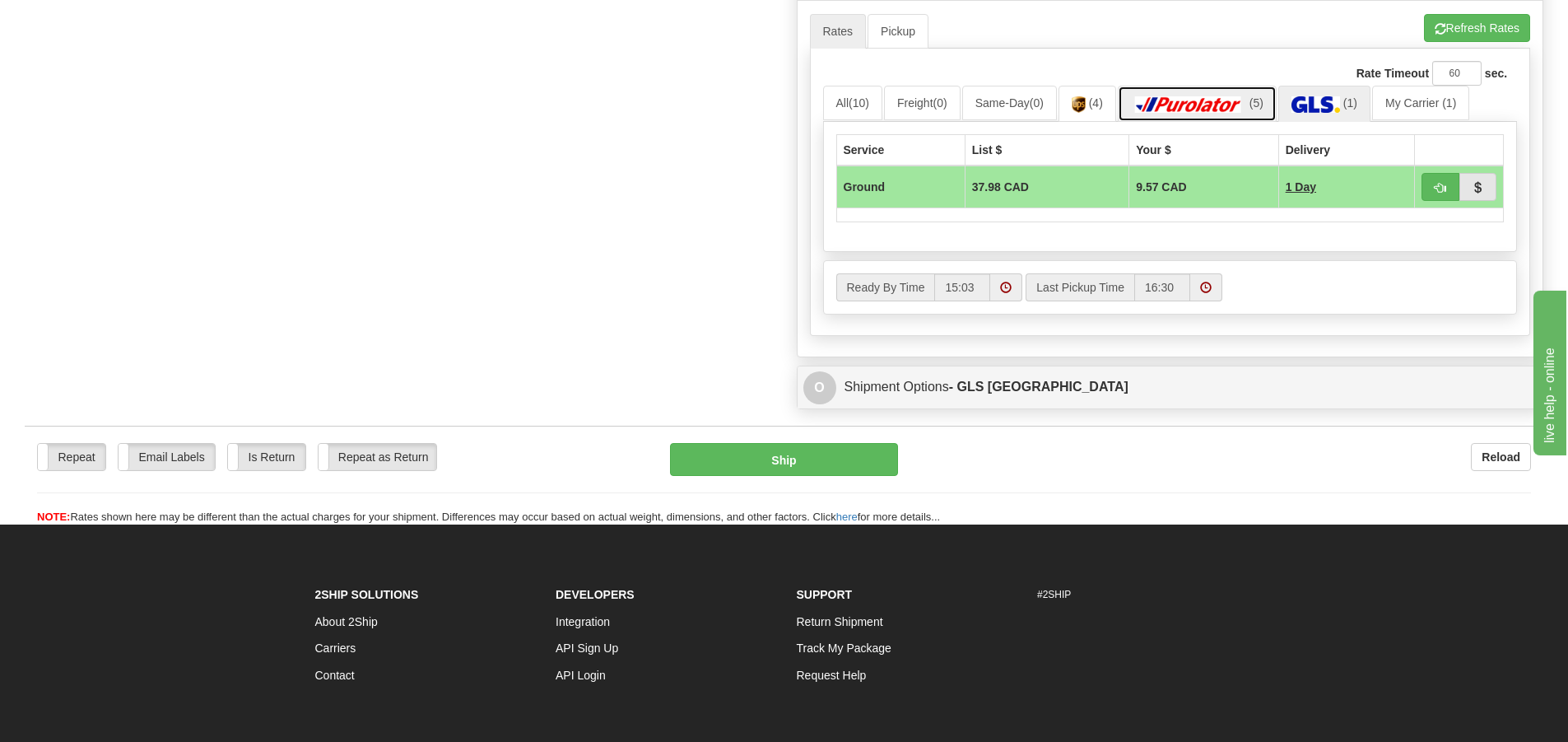
click at [1178, 103] on img at bounding box center [1188, 105] width 116 height 17
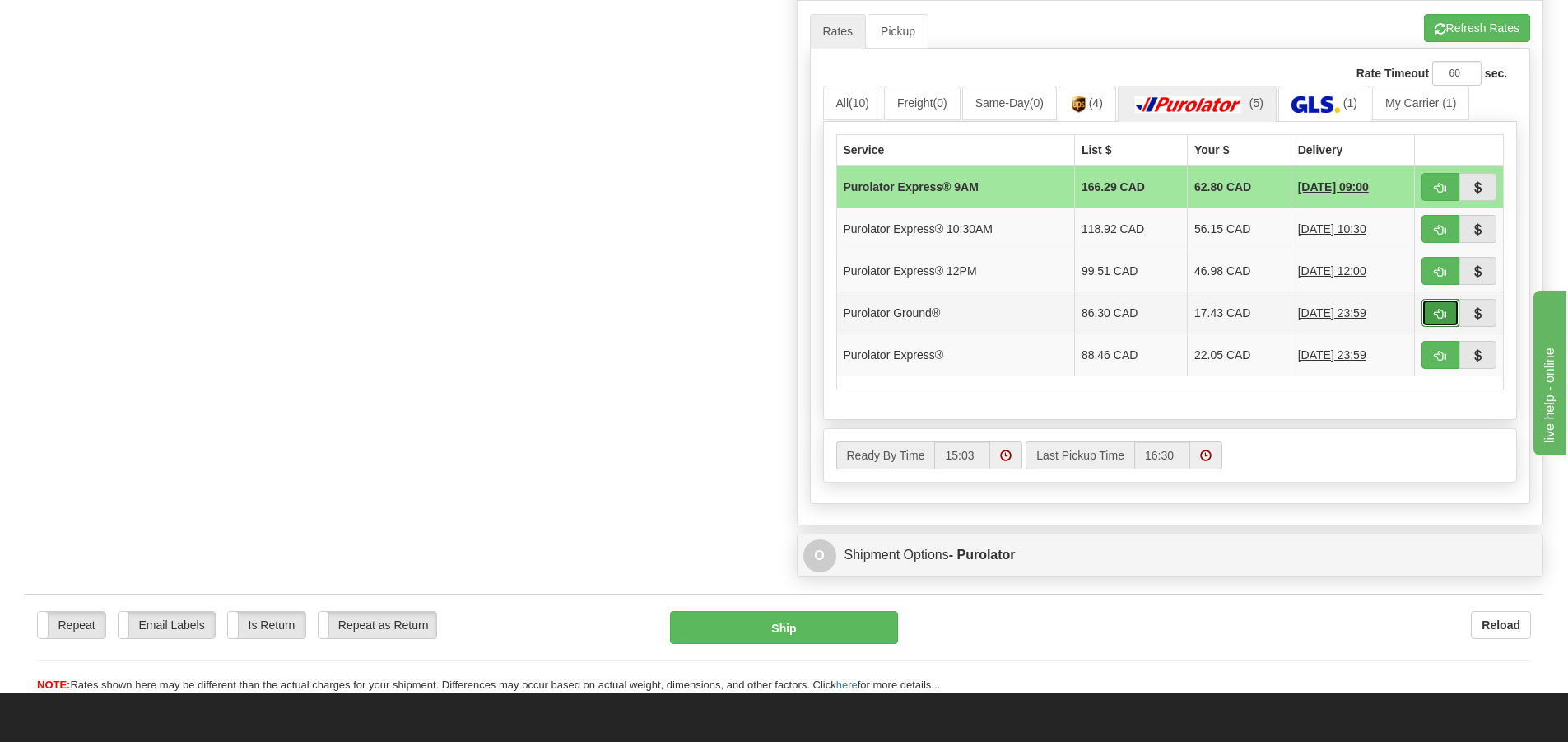
click at [1433, 315] on button "button" at bounding box center [1440, 313] width 38 height 28
type input "260"
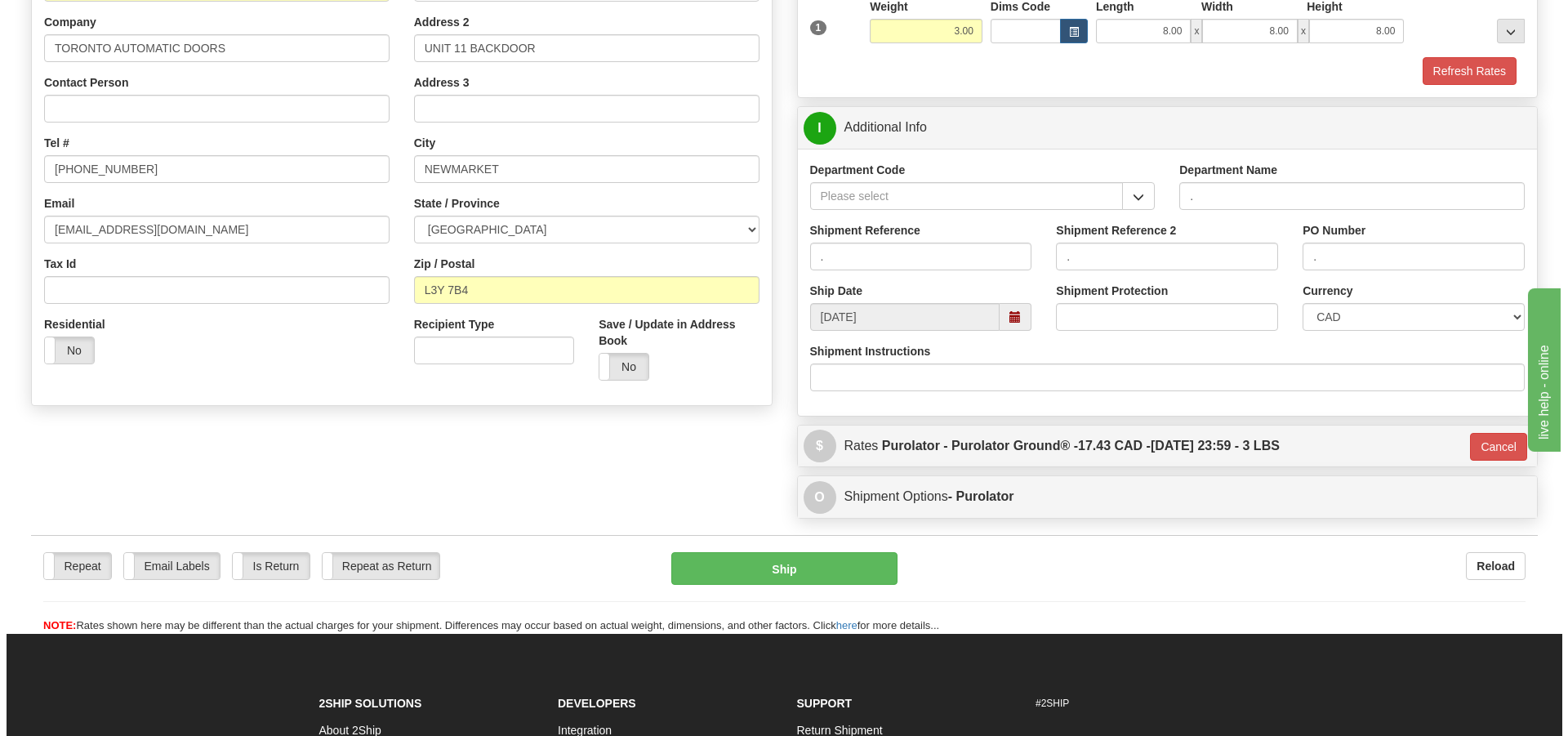
scroll to position [179, 0]
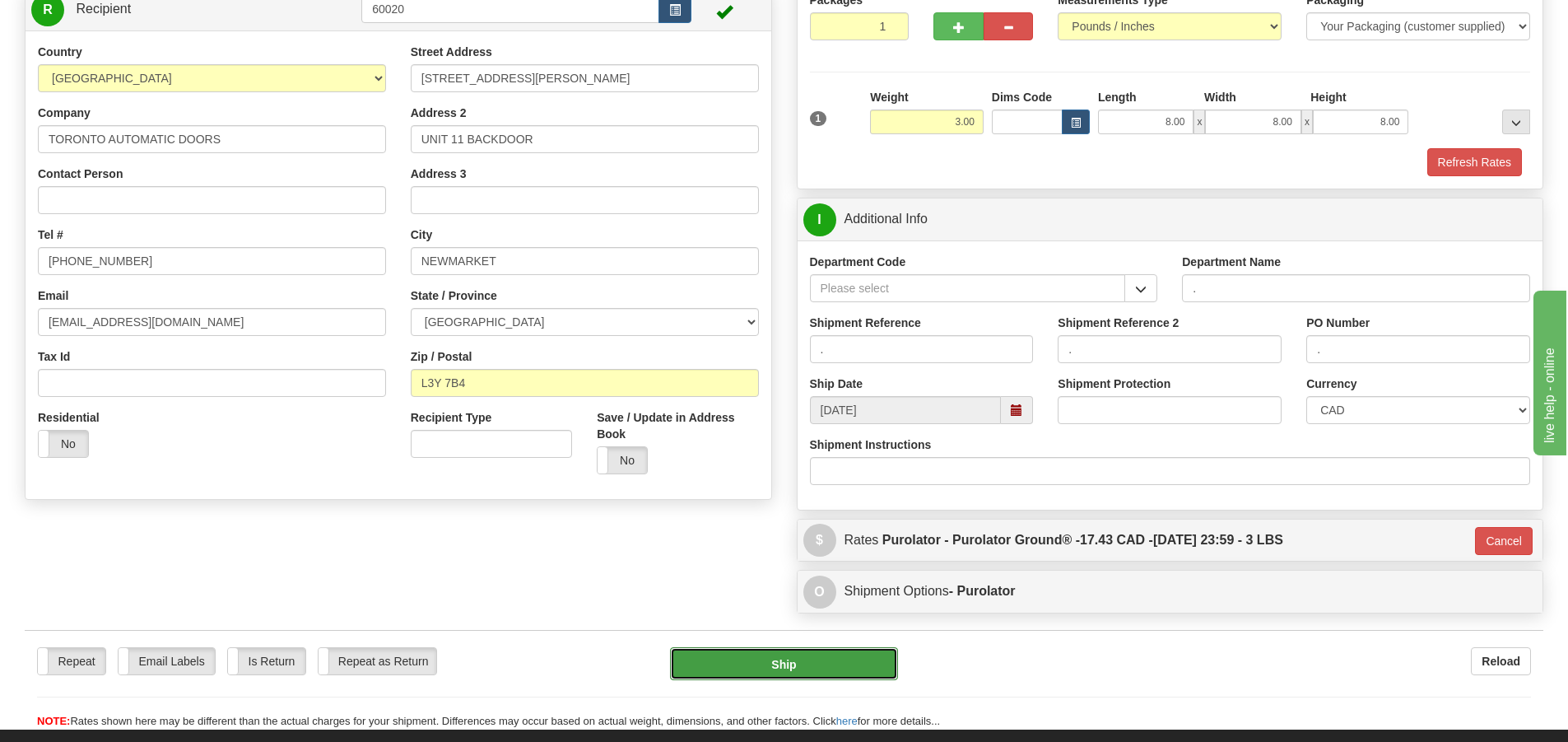
click at [711, 652] on button "Ship" at bounding box center [784, 663] width 228 height 33
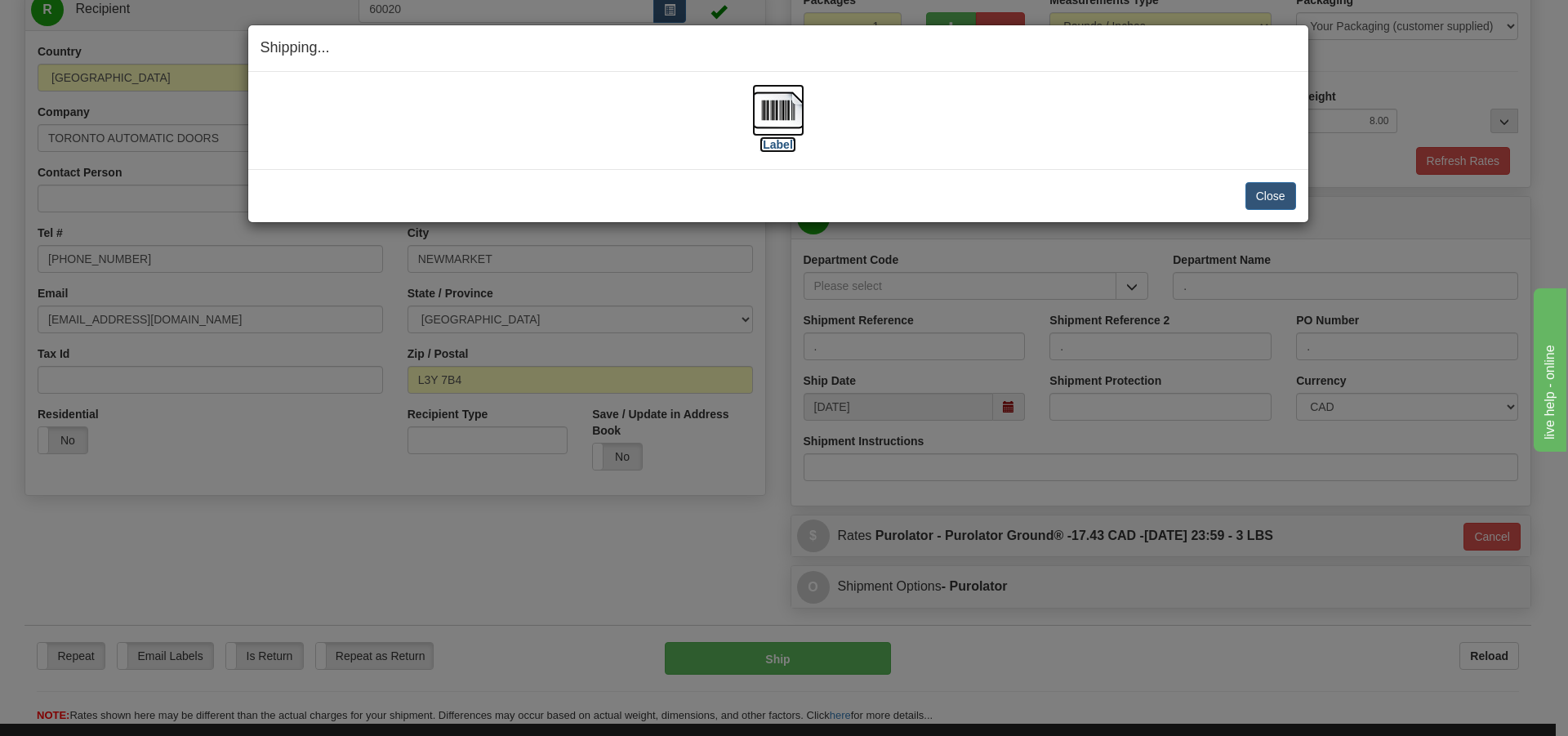
click at [786, 145] on label "[Label]" at bounding box center [778, 144] width 38 height 17
click at [1293, 195] on button "Close" at bounding box center [1270, 196] width 51 height 28
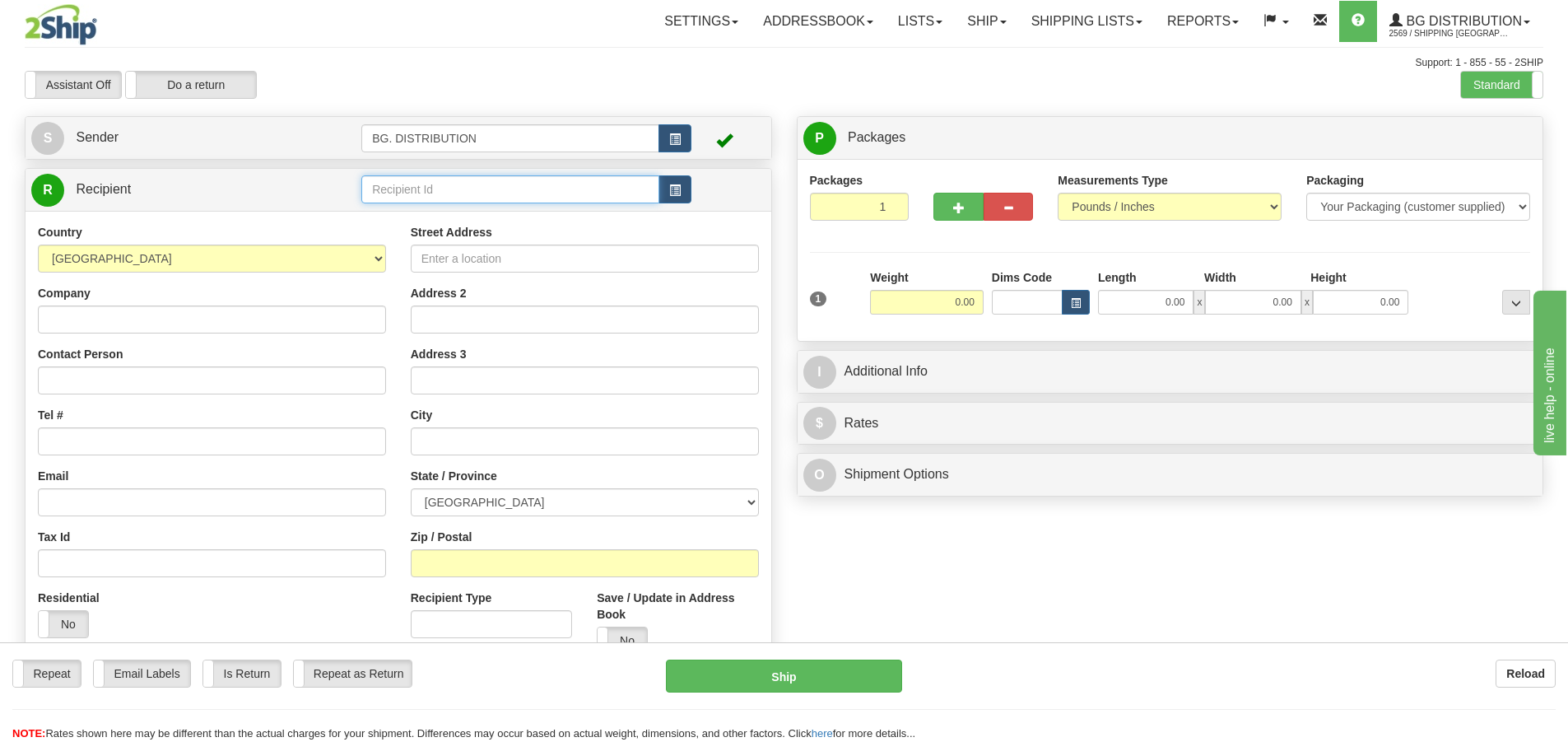
click at [489, 200] on input "text" at bounding box center [509, 189] width 298 height 28
click at [536, 199] on input "text" at bounding box center [509, 189] width 298 height 28
type input "20066"
click button "Delete" at bounding box center [0, 0] width 0 height 0
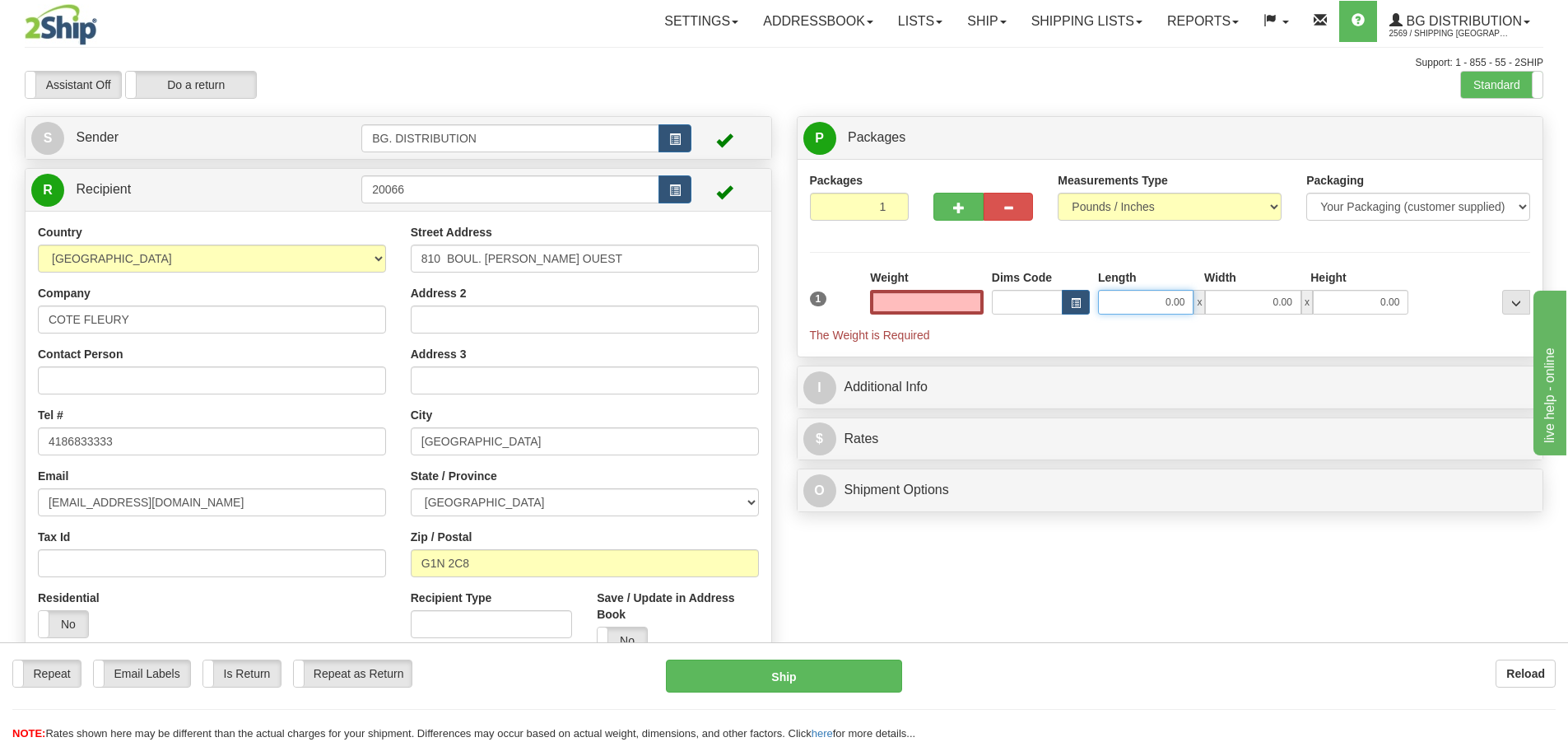
type input "0.00"
click at [1148, 307] on input "0.00" at bounding box center [1145, 302] width 95 height 24
type input "24.00"
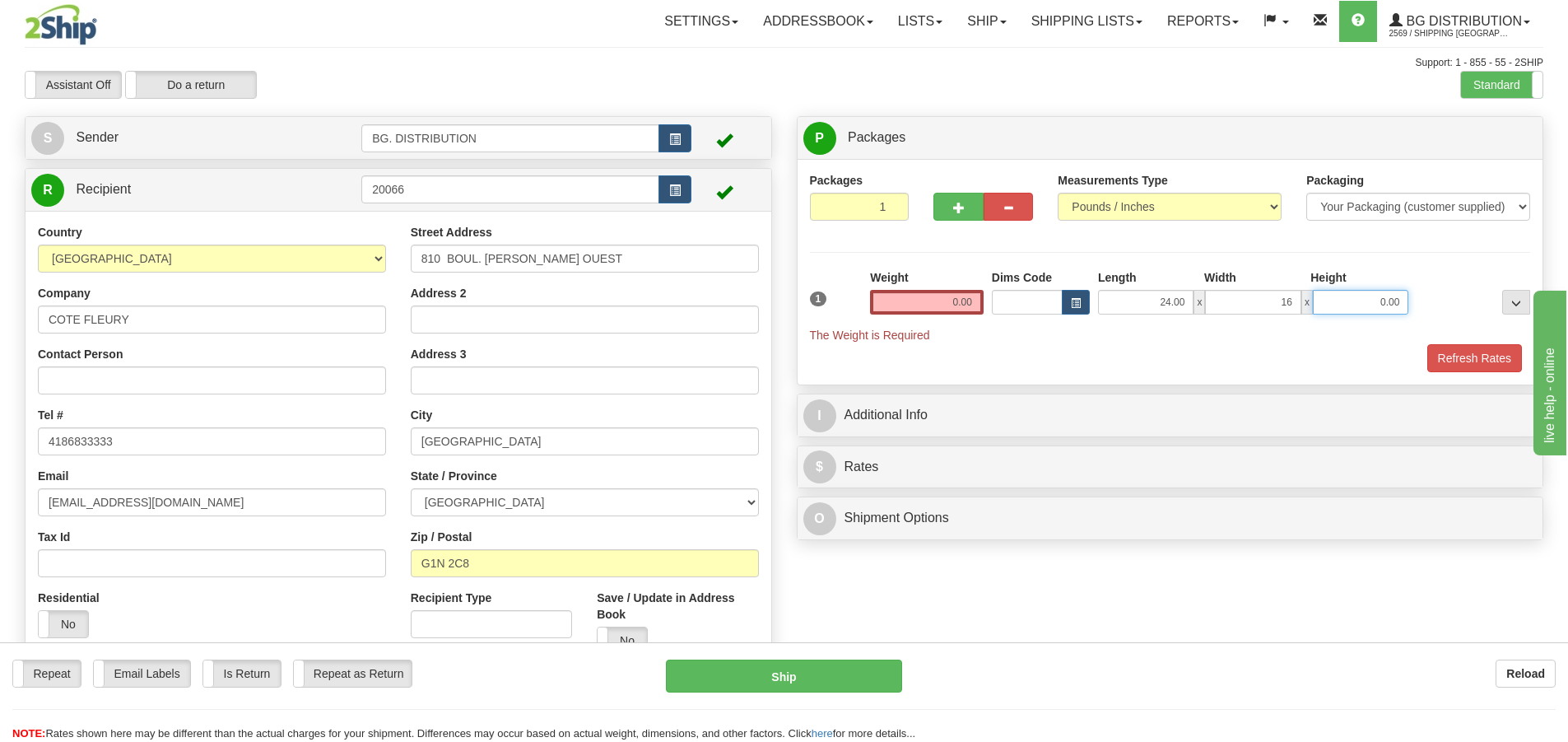
type input "16.00"
type input "12.00"
click at [969, 306] on input "0.00" at bounding box center [927, 302] width 114 height 24
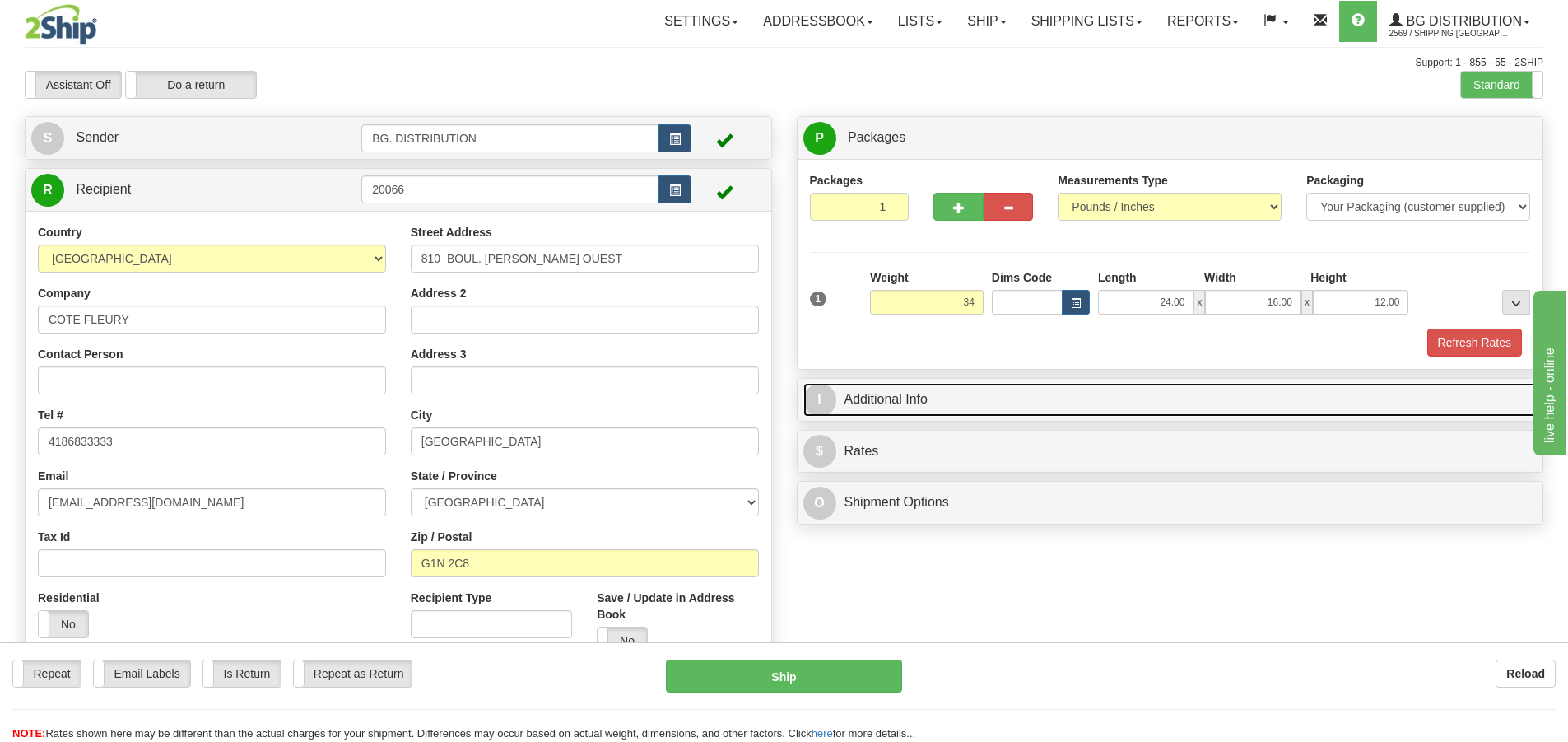
type input "34.00"
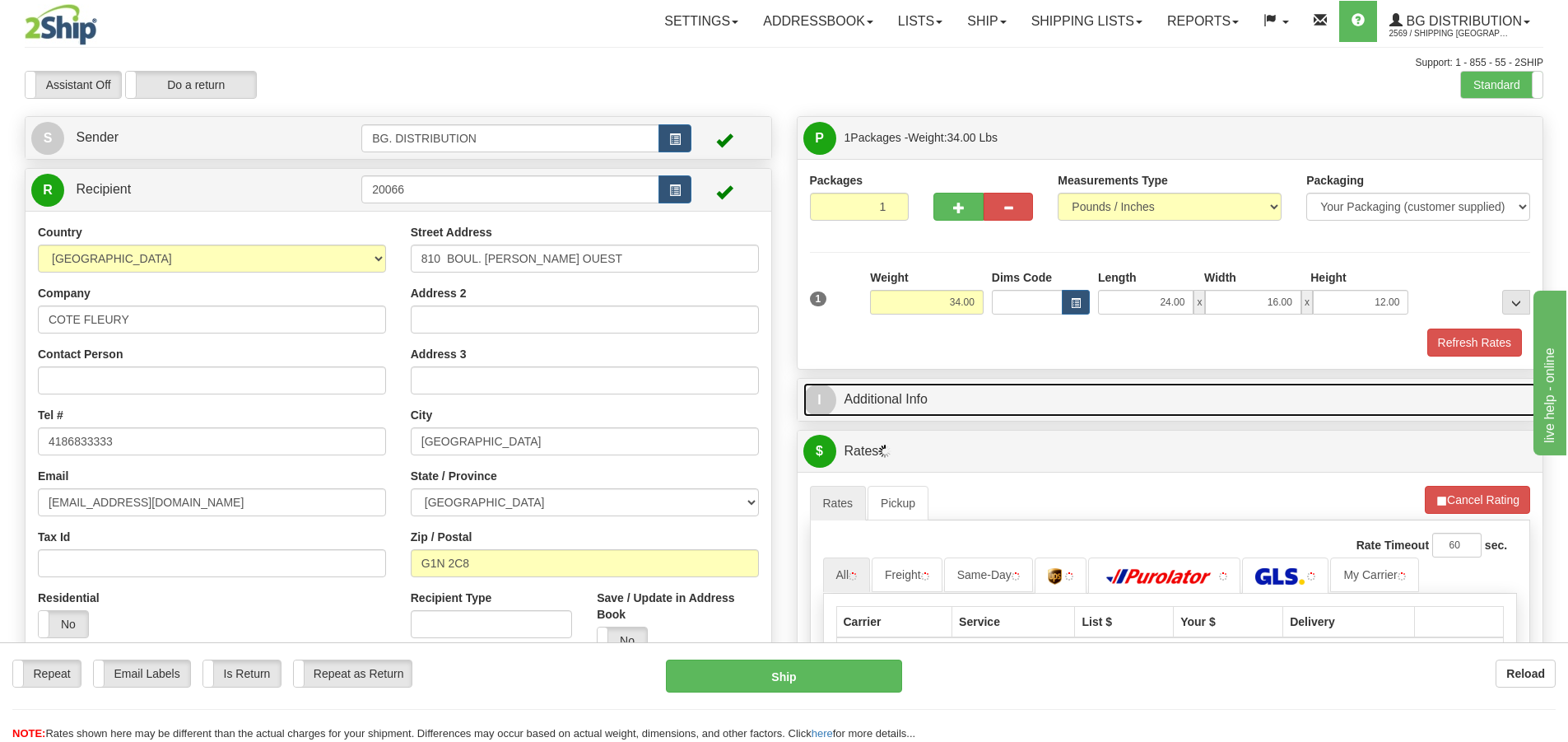
click at [820, 406] on span "I" at bounding box center [819, 399] width 33 height 33
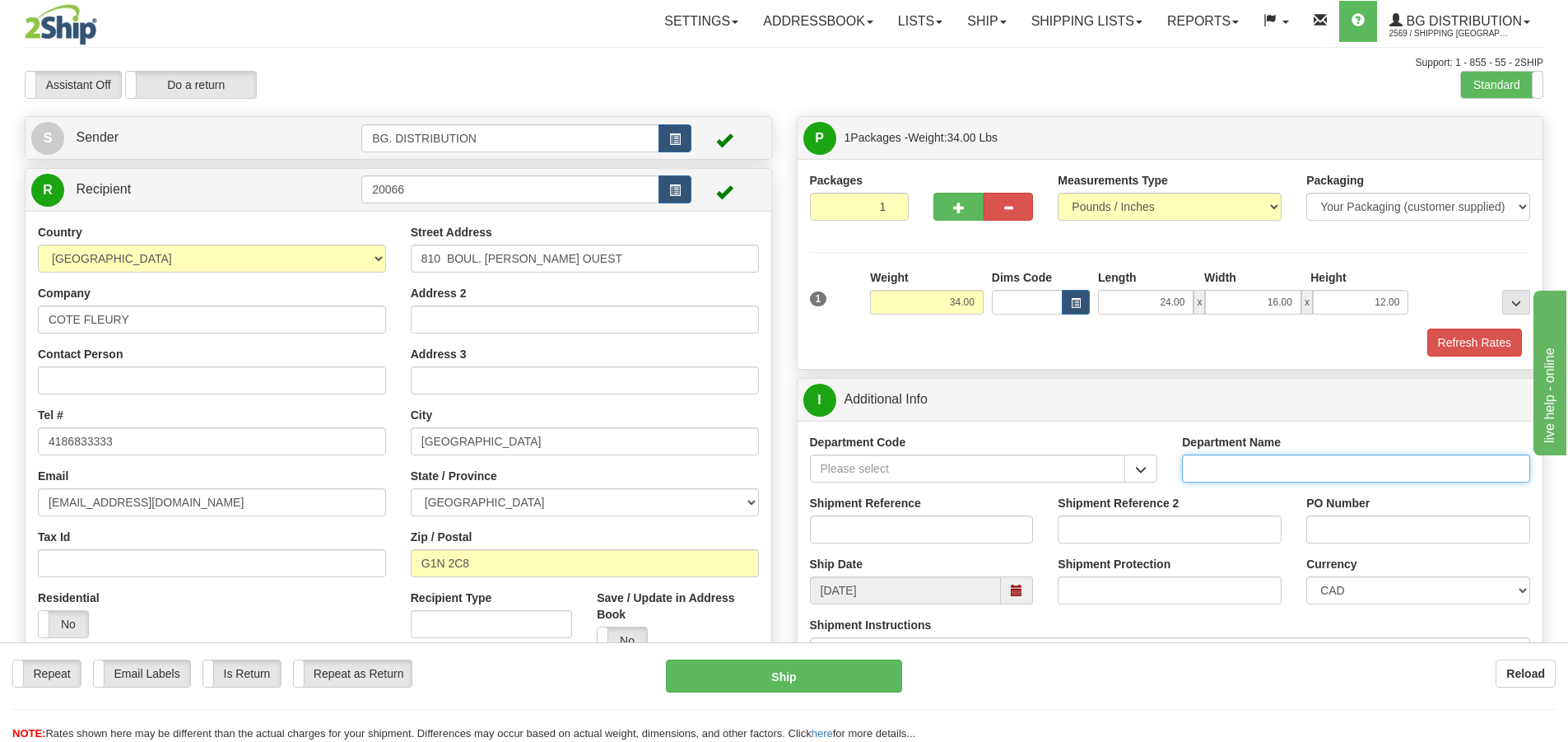
click at [1202, 475] on input "Department Name" at bounding box center [1355, 469] width 348 height 28
type input "."
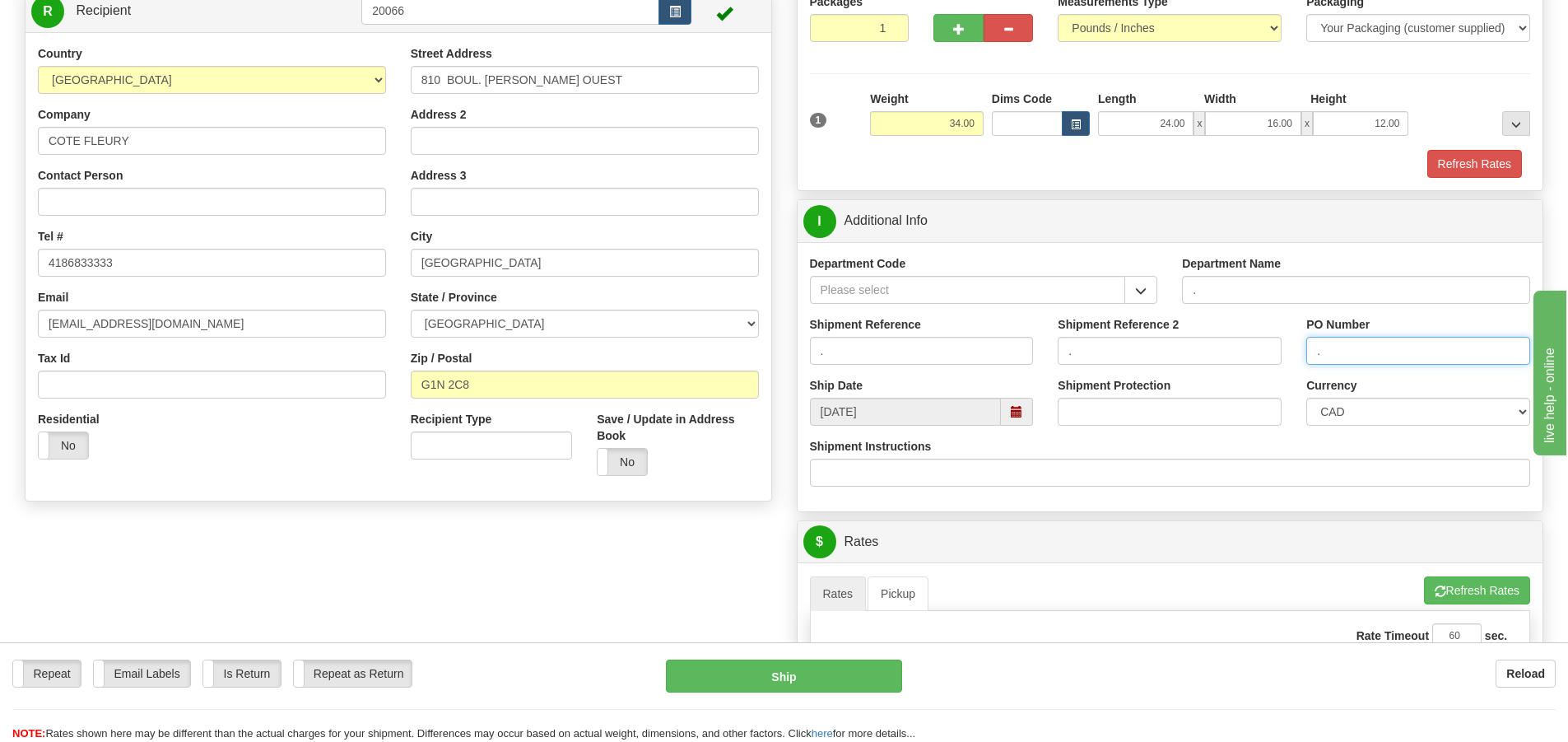
scroll to position [329, 0]
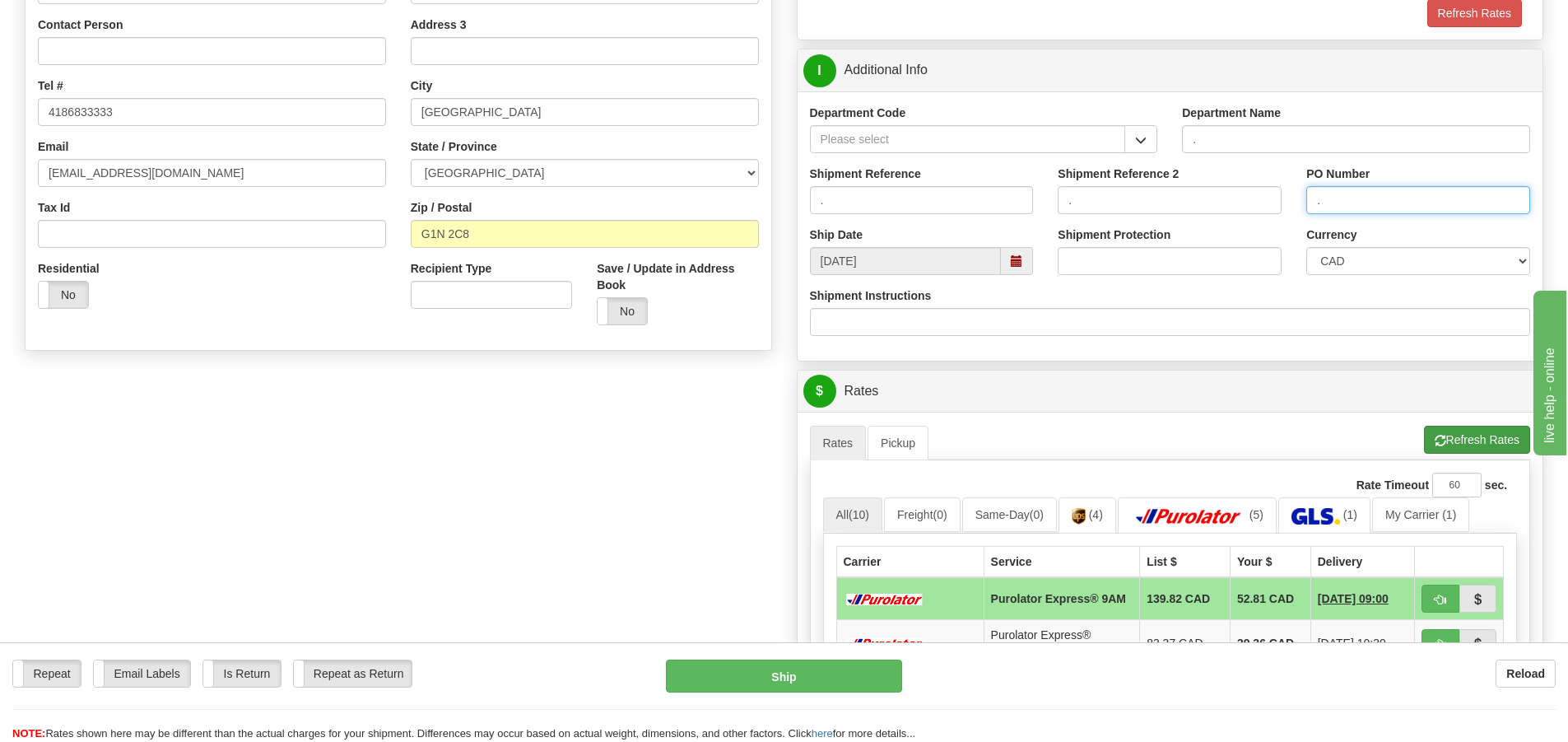
type input "."
click at [1450, 440] on button "Refresh Rates" at bounding box center [1477, 440] width 106 height 28
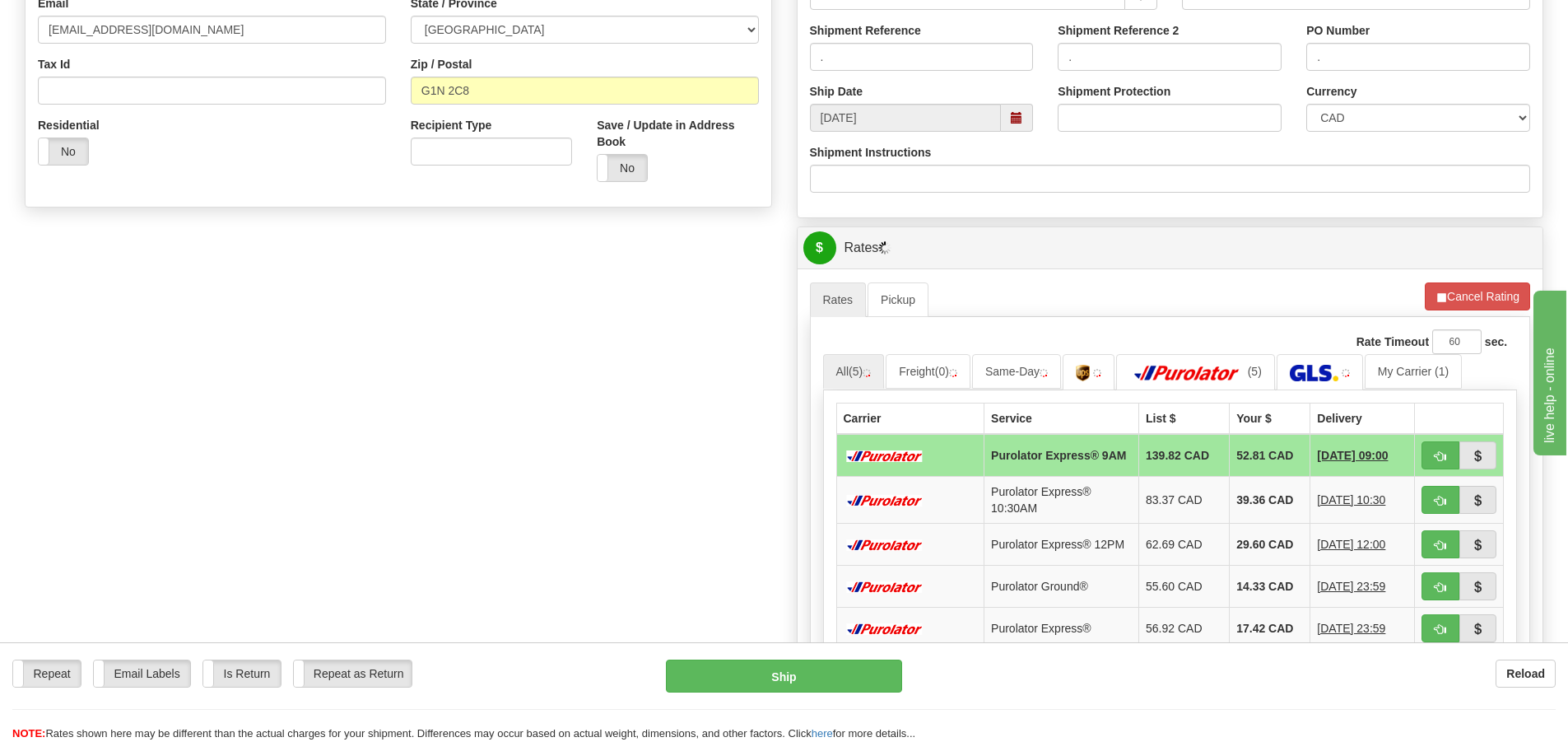
scroll to position [659, 0]
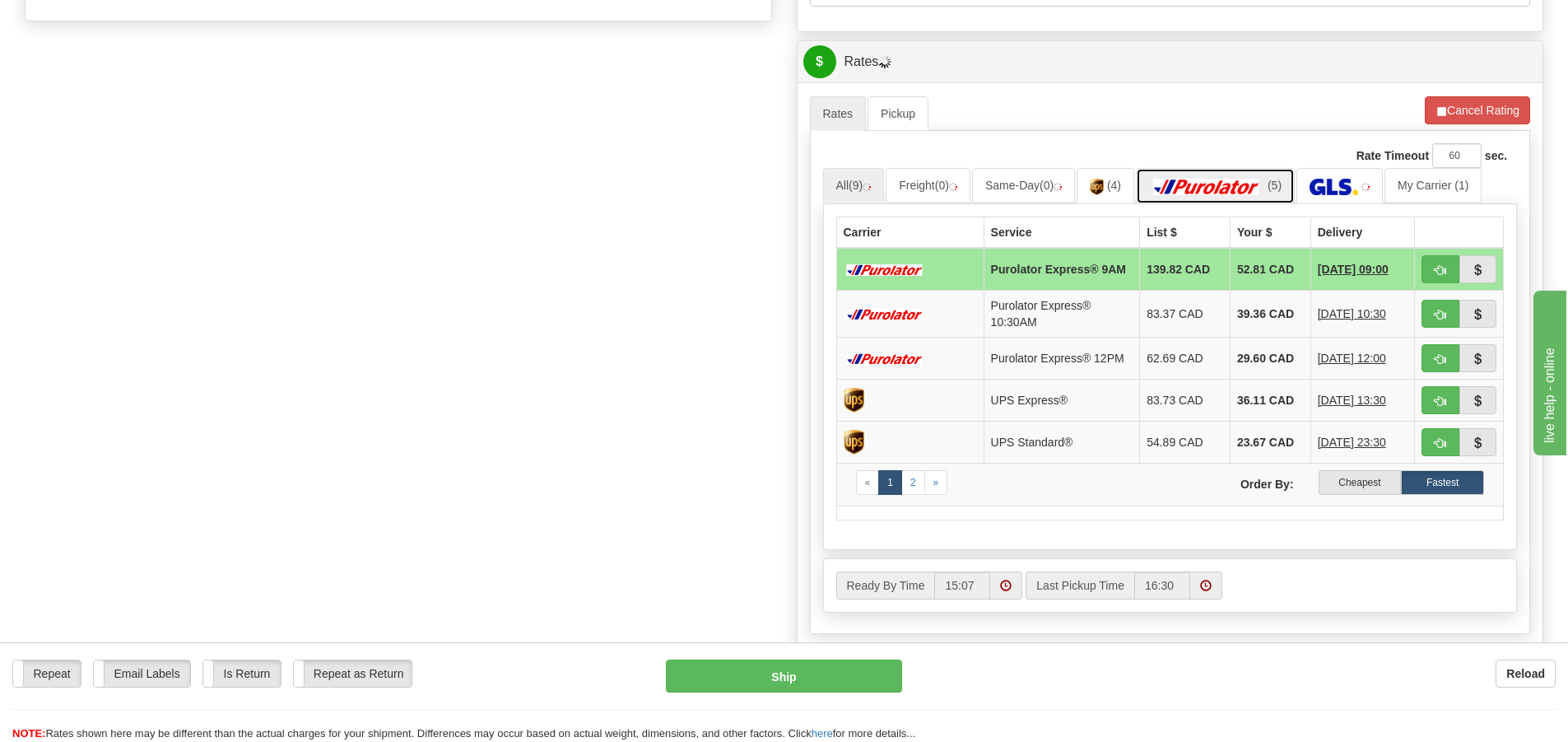
click at [1245, 189] on img at bounding box center [1207, 187] width 116 height 17
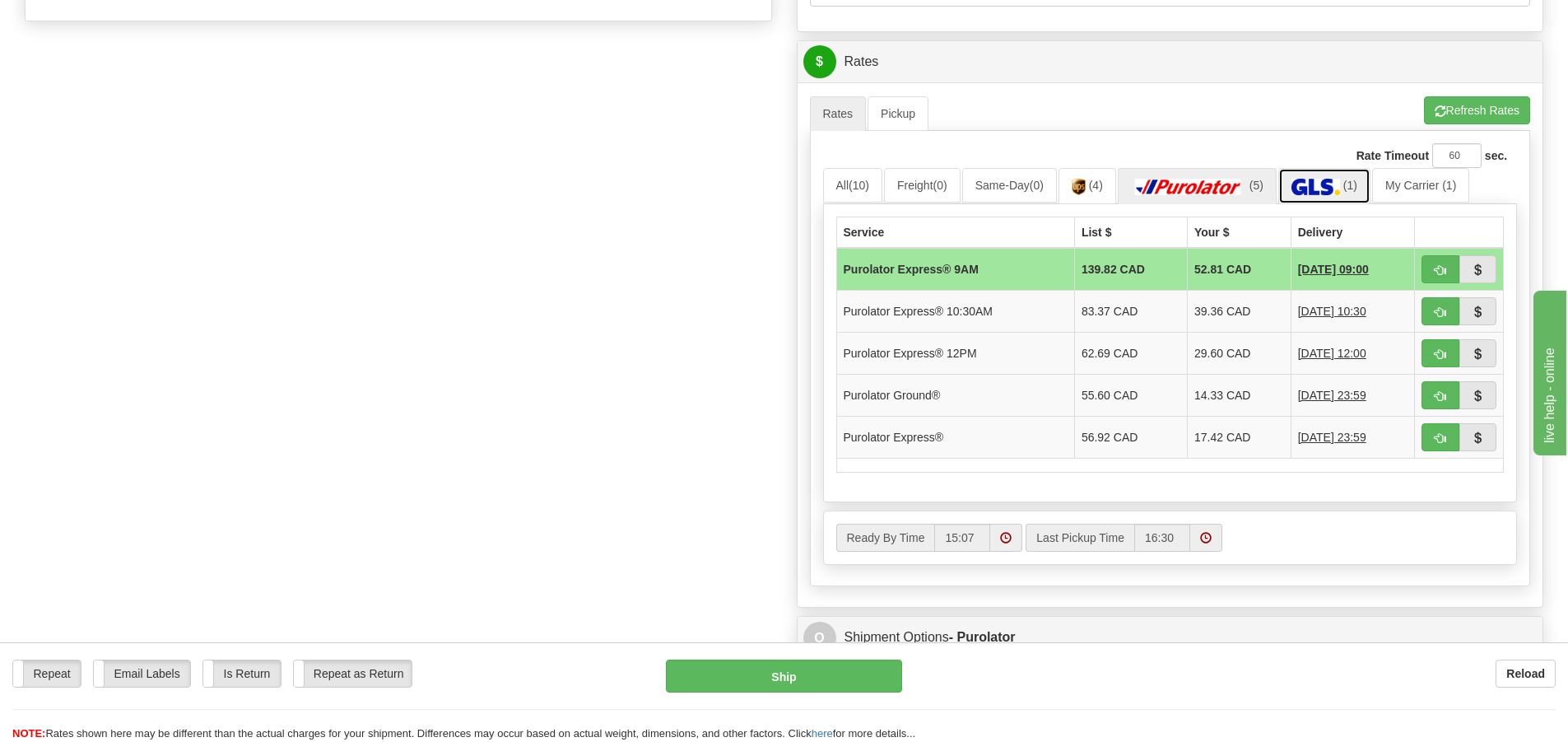
click at [1331, 182] on img at bounding box center [1315, 187] width 49 height 17
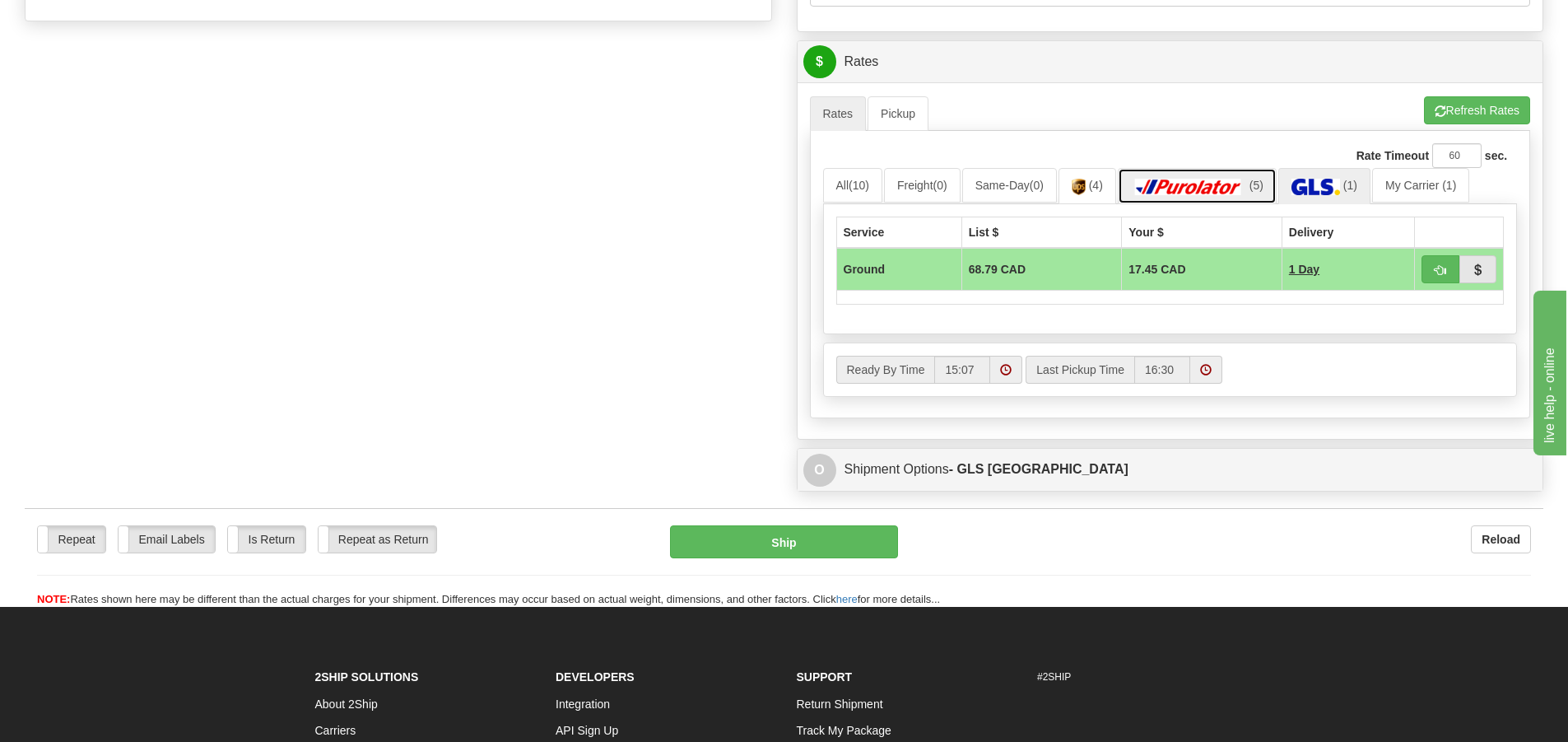
click at [1213, 181] on img at bounding box center [1188, 187] width 116 height 17
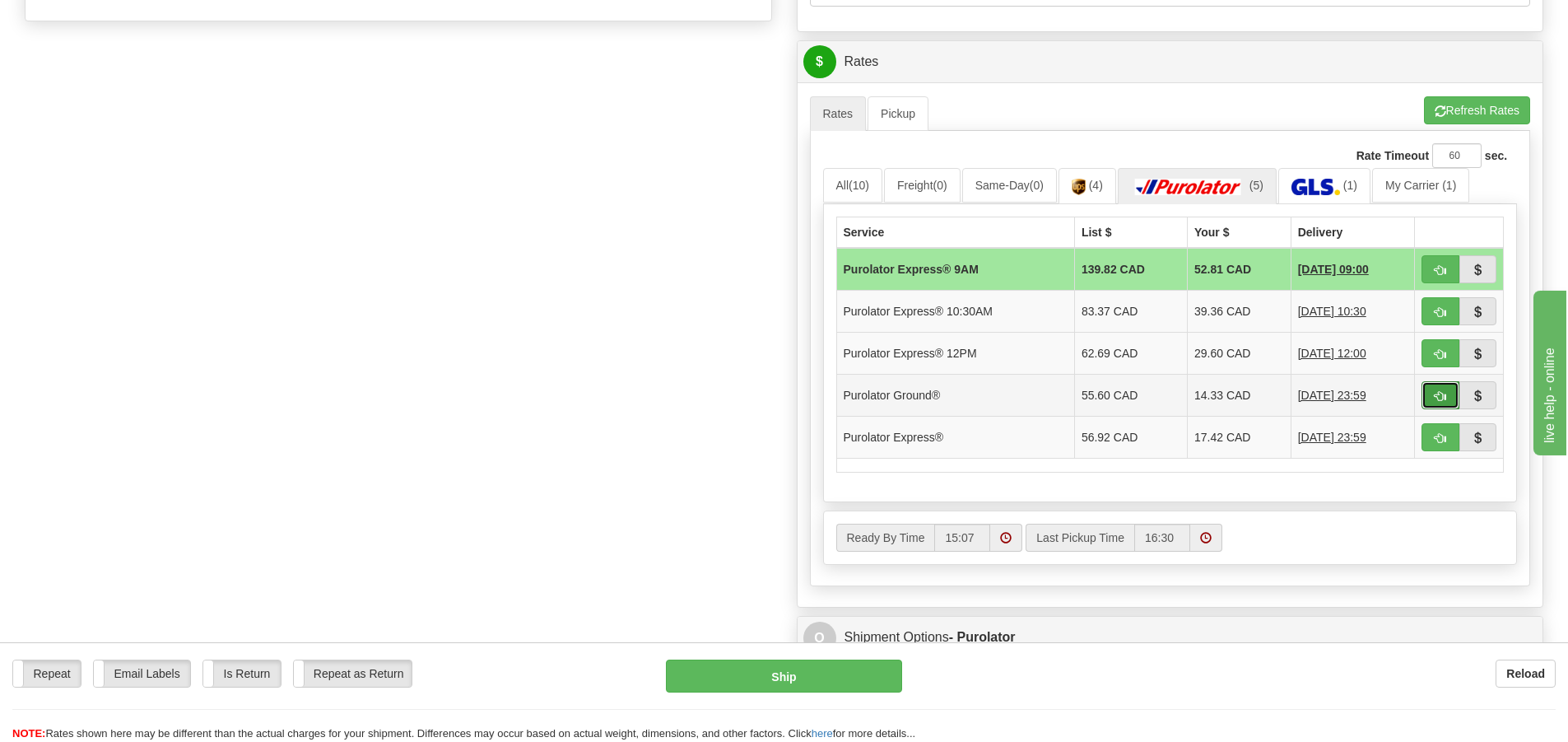
click at [1429, 394] on button "button" at bounding box center [1440, 395] width 38 height 28
type input "260"
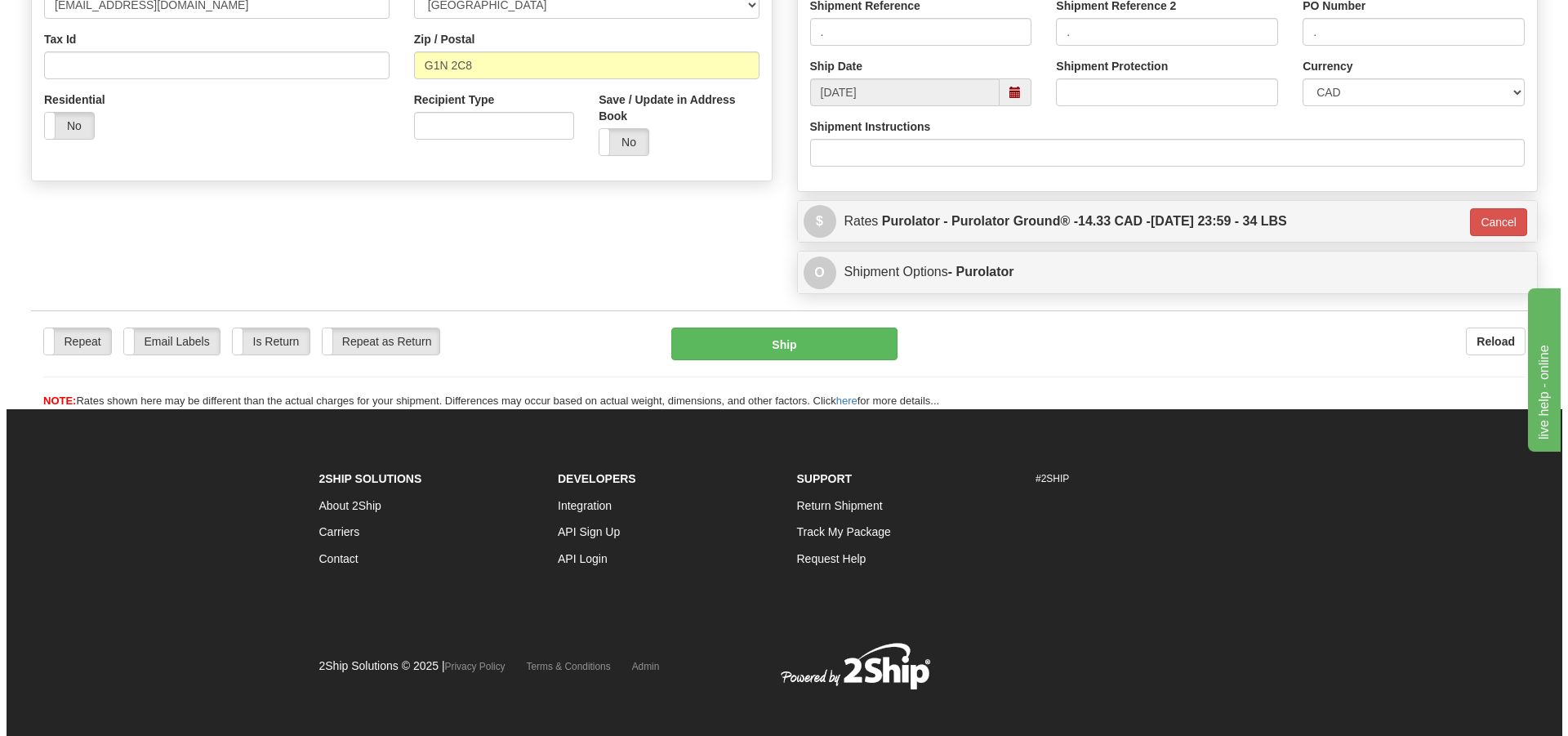
scroll to position [97, 0]
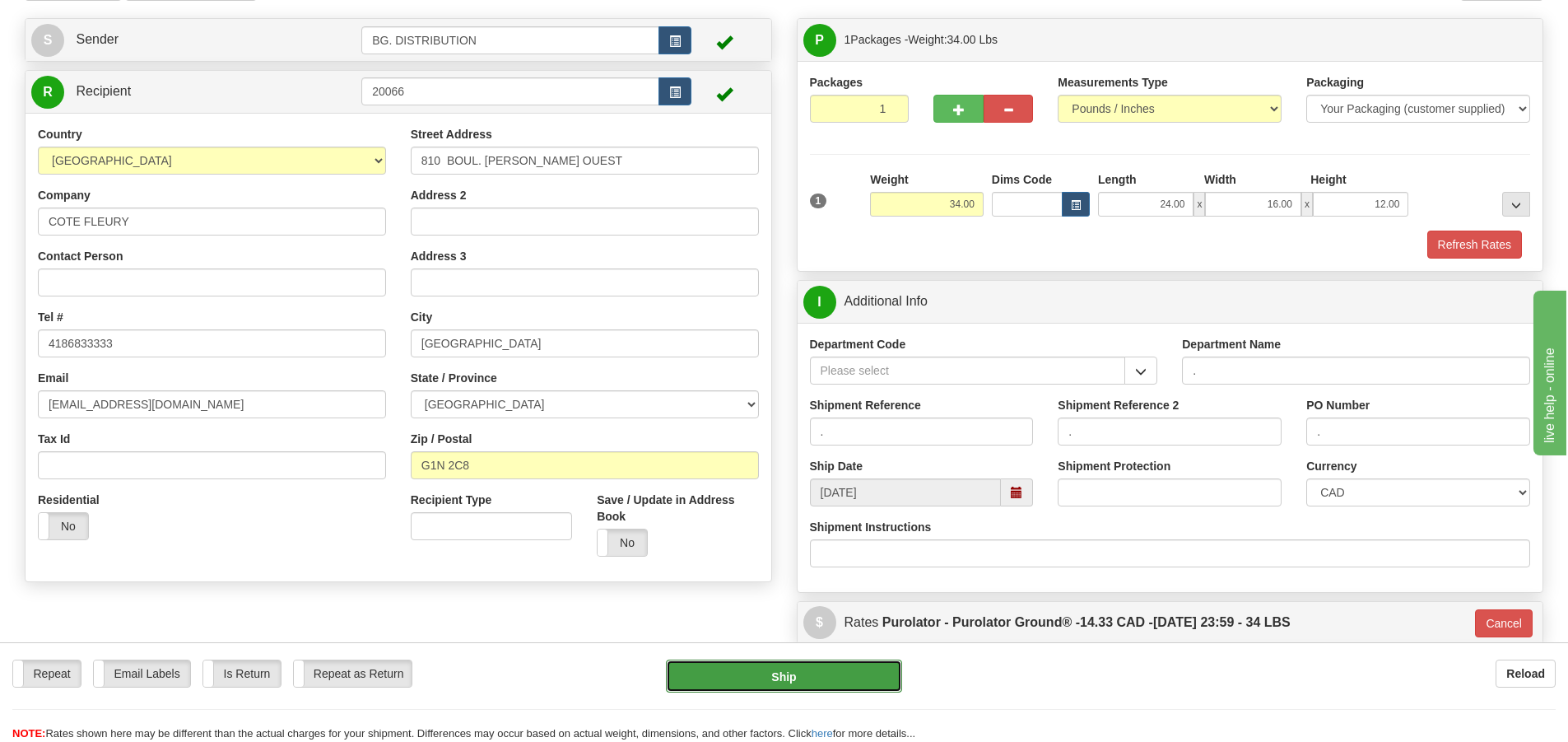
click at [806, 682] on button "Ship" at bounding box center [784, 676] width 236 height 33
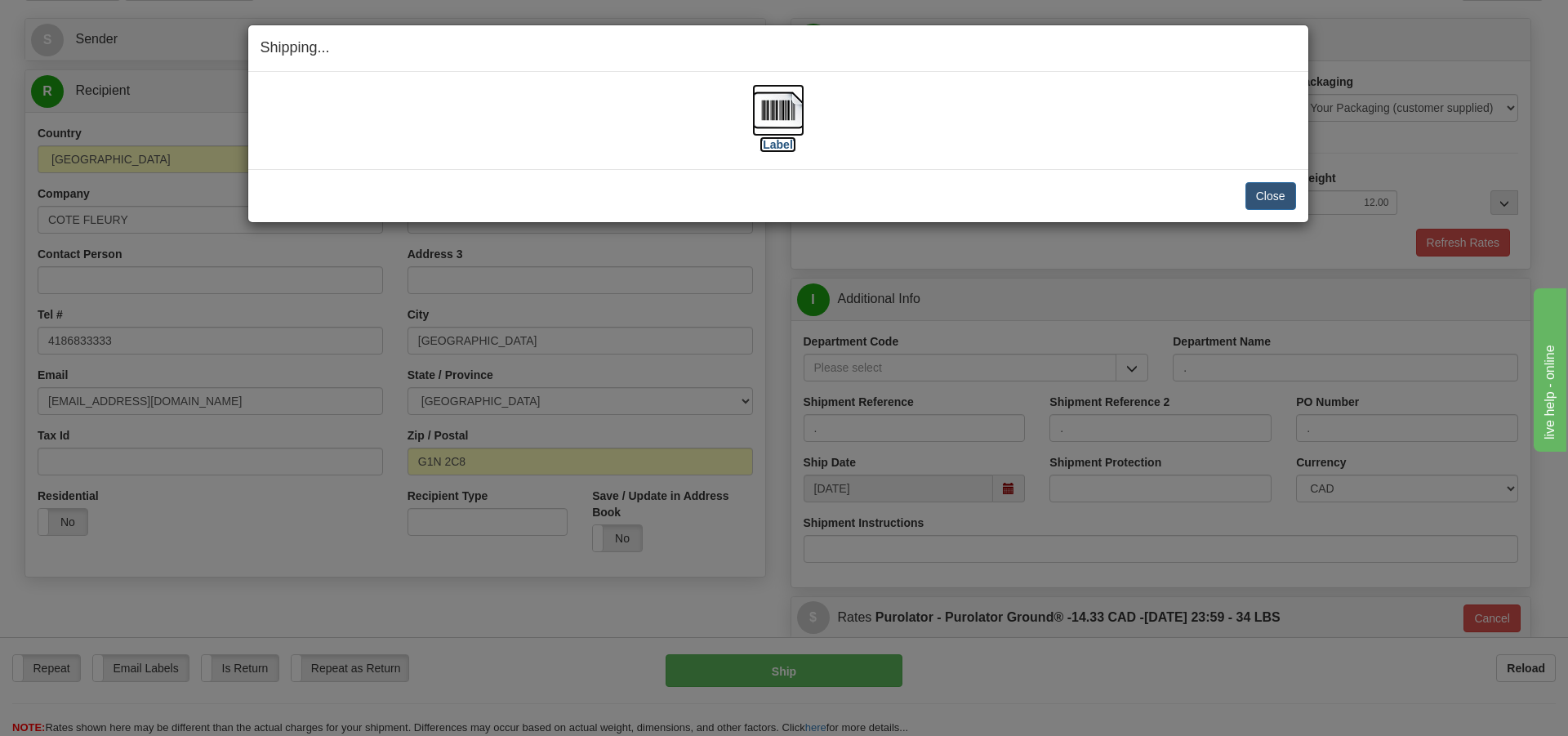
click at [792, 144] on label "[Label]" at bounding box center [778, 144] width 38 height 17
click at [1255, 201] on button "Close" at bounding box center [1270, 196] width 51 height 28
